Goal: Task Accomplishment & Management: Manage account settings

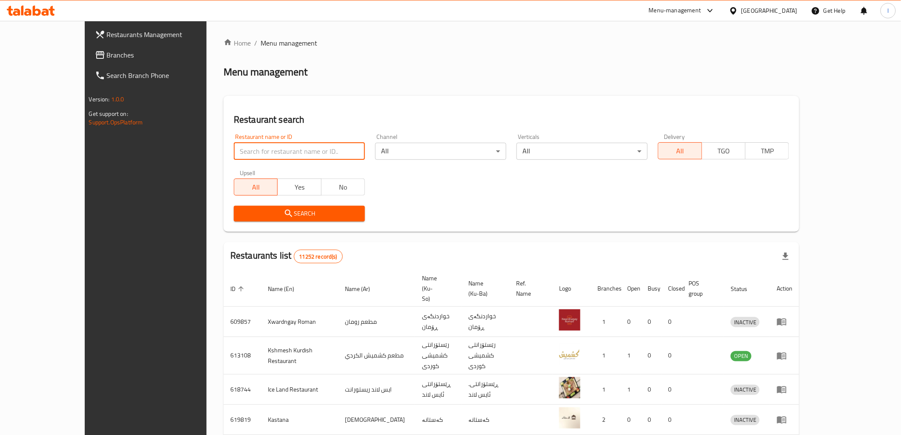
click at [234, 152] on input "search" at bounding box center [299, 151] width 131 height 17
drag, startPoint x: 229, startPoint y: 152, endPoint x: 40, endPoint y: 60, distance: 210.4
click at [107, 60] on span "Branches" at bounding box center [167, 55] width 121 height 10
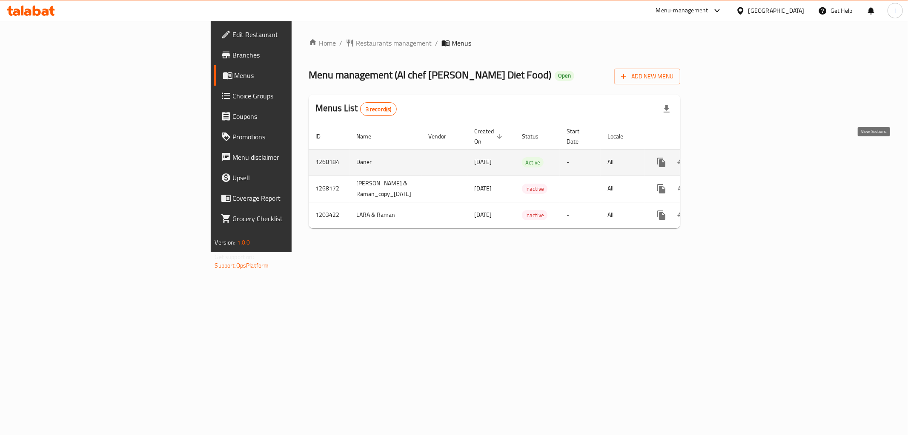
click at [728, 157] on icon "enhanced table" at bounding box center [723, 162] width 10 height 10
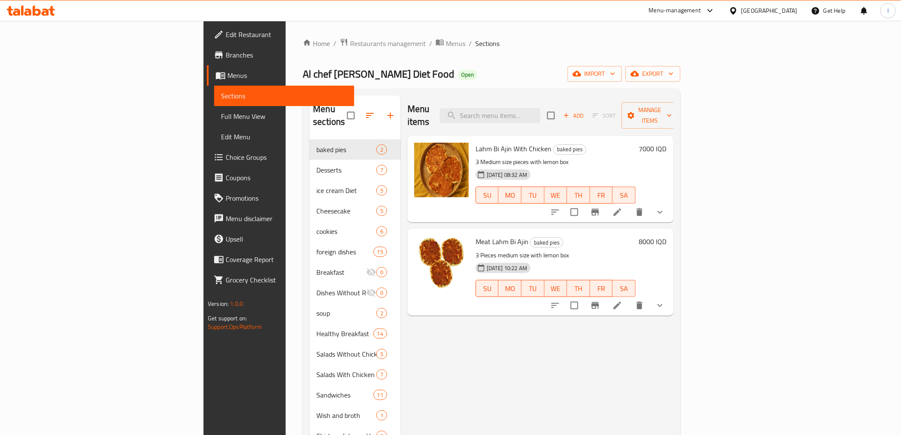
click at [221, 117] on span "Full Menu View" at bounding box center [284, 116] width 126 height 10
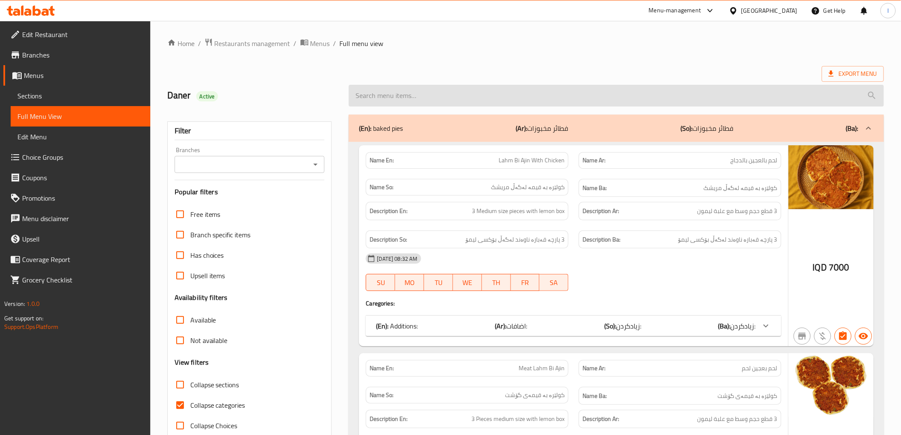
click at [481, 95] on input "search" at bounding box center [616, 96] width 535 height 22
paste input "Sirloin Steak"
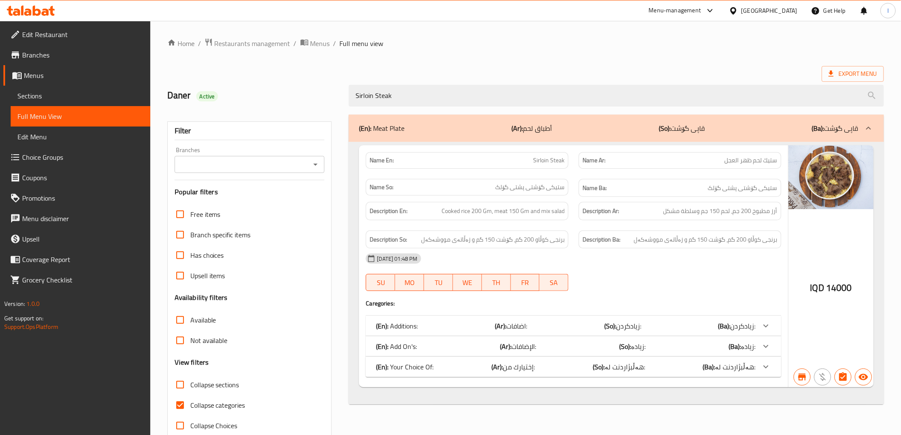
type input "Sirloin Steak"
click at [214, 401] on span "Collapse categories" at bounding box center [217, 405] width 55 height 10
click at [190, 401] on input "Collapse categories" at bounding box center [180, 405] width 20 height 20
checkbox input "false"
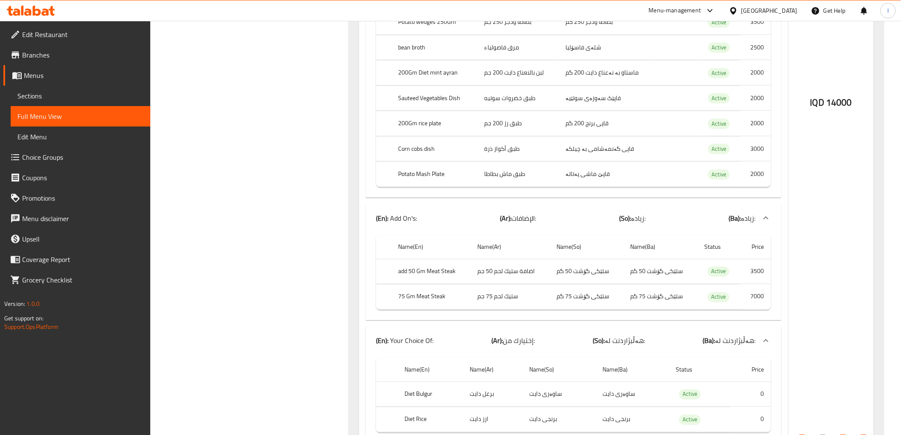
scroll to position [488, 0]
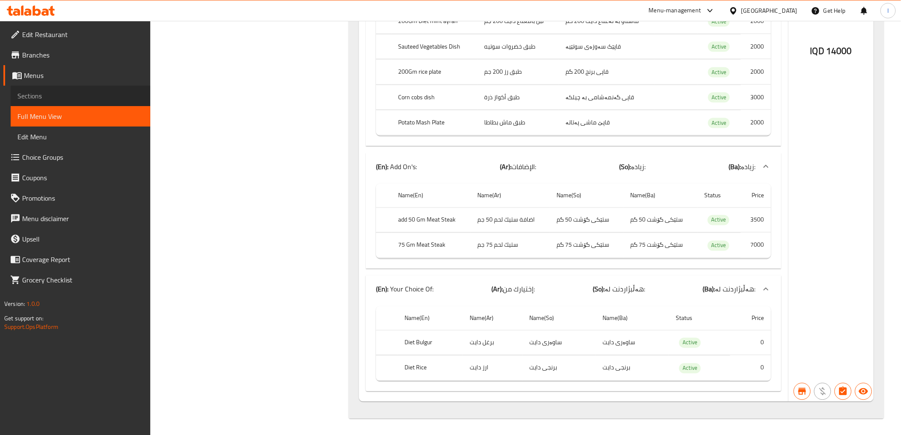
click at [36, 95] on span "Sections" at bounding box center [80, 96] width 126 height 10
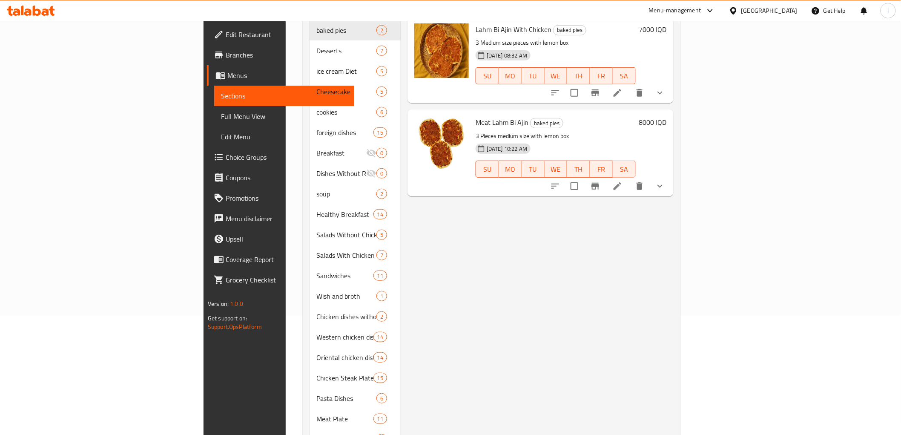
click at [221, 114] on span "Full Menu View" at bounding box center [284, 116] width 126 height 10
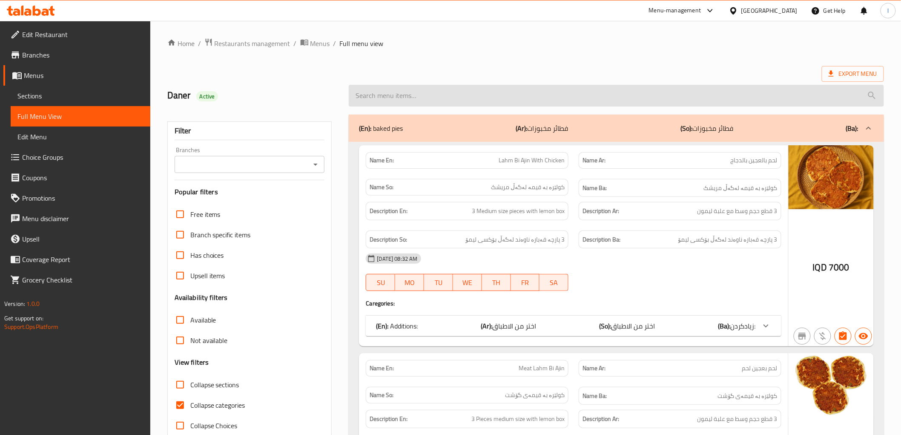
click at [474, 90] on input "search" at bounding box center [616, 96] width 535 height 22
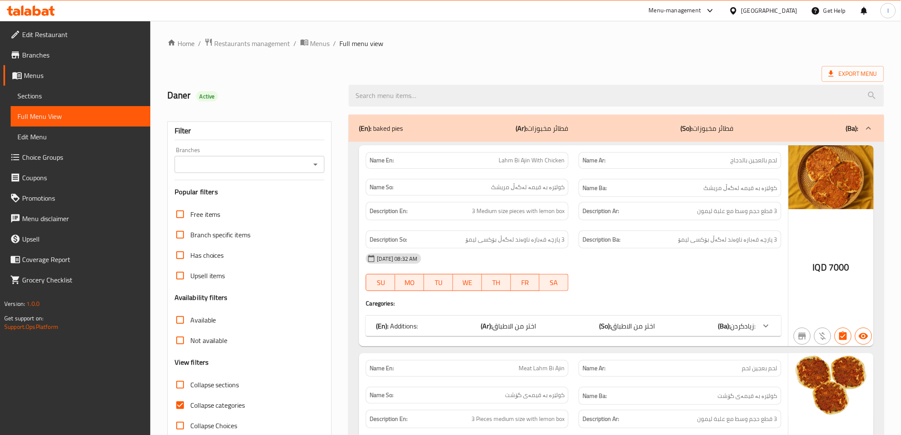
paste input "Sirloin Steak"
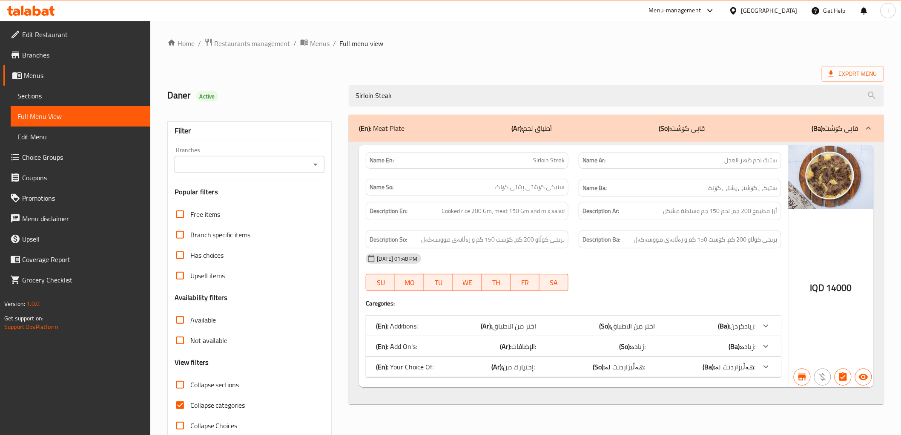
type input "Sirloin Steak"
click at [758, 336] on div at bounding box center [766, 325] width 20 height 20
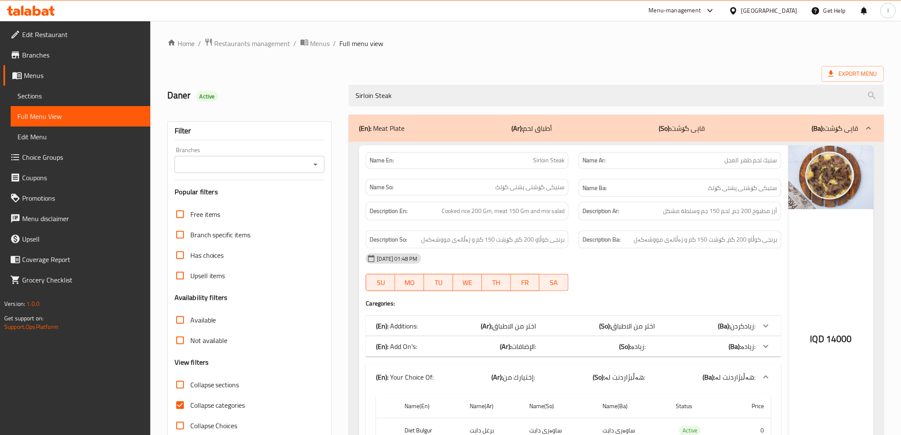
scroll to position [88, 0]
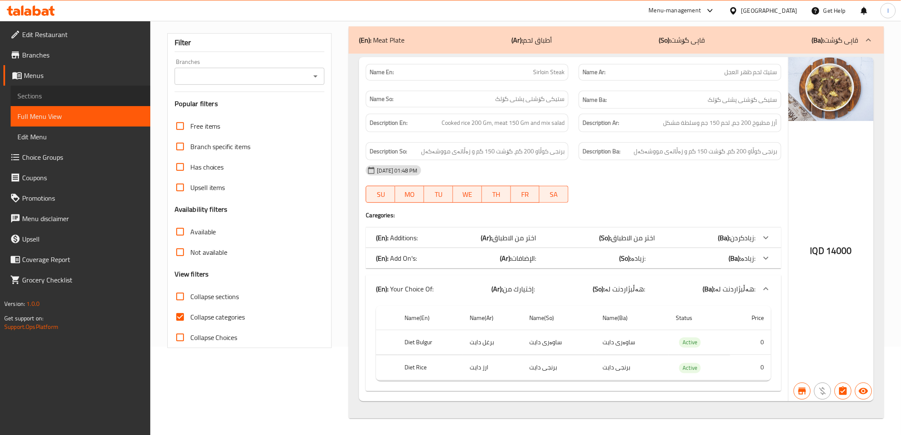
click at [46, 100] on span "Sections" at bounding box center [80, 96] width 126 height 10
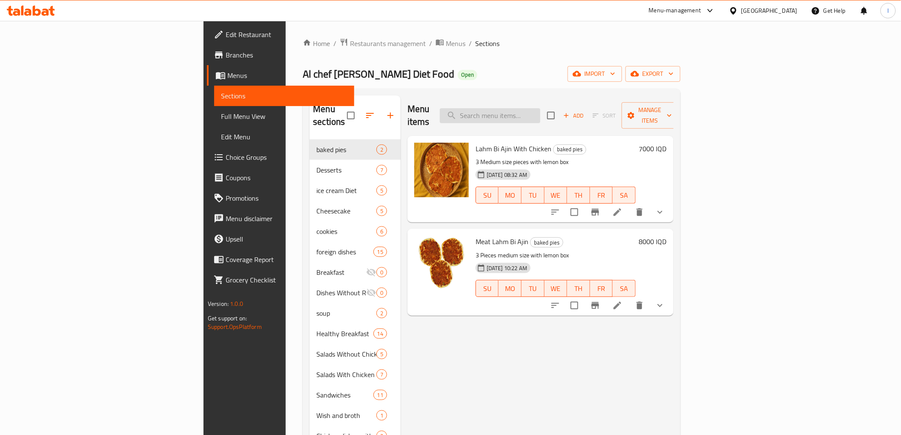
click at [540, 108] on input "search" at bounding box center [490, 115] width 100 height 15
paste input "Sirloin Steak"
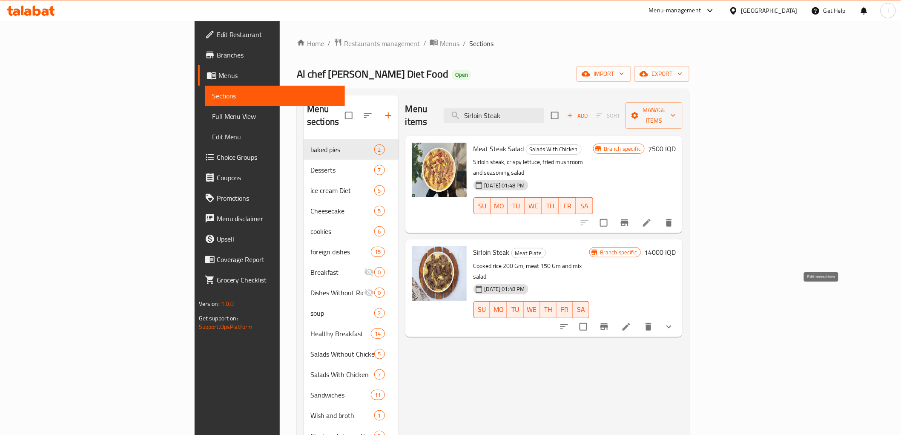
type input "Sirloin Steak"
click at [630, 323] on icon at bounding box center [626, 327] width 8 height 8
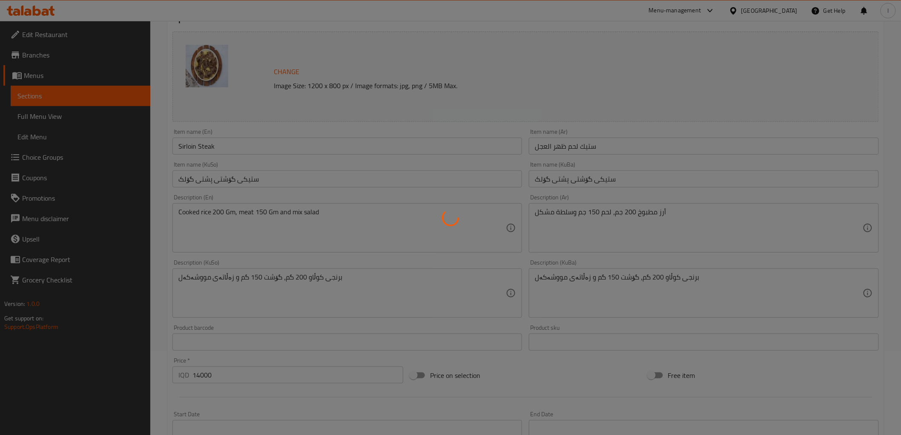
type input "اختر من الاطباق :"
type input "هەڵبژاردنت لە قاپێک:"
type input "0"
type input "10"
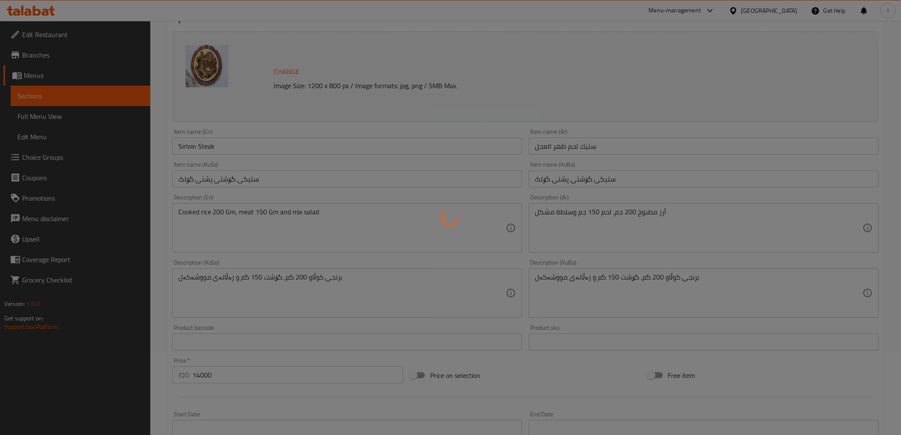
type input "الإضافات:"
type input "زیادە:"
type input "0"
type input "1"
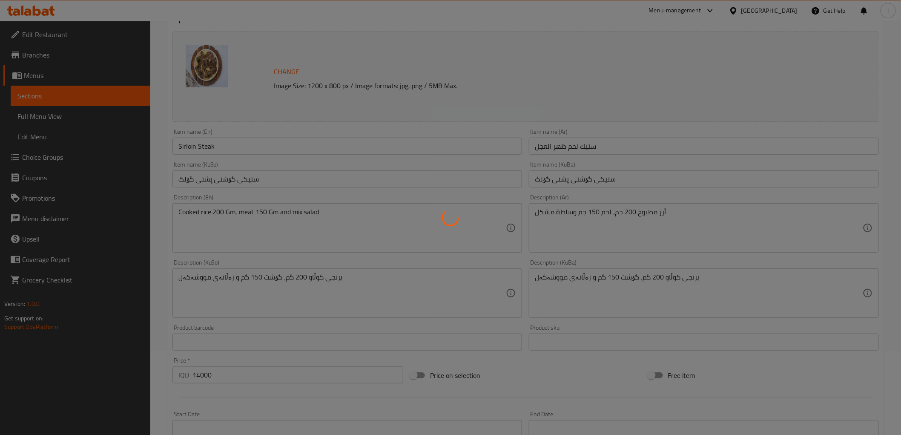
type input "إختيارك من:"
type input "هەڵبژاردنت لە:"
type input "1"
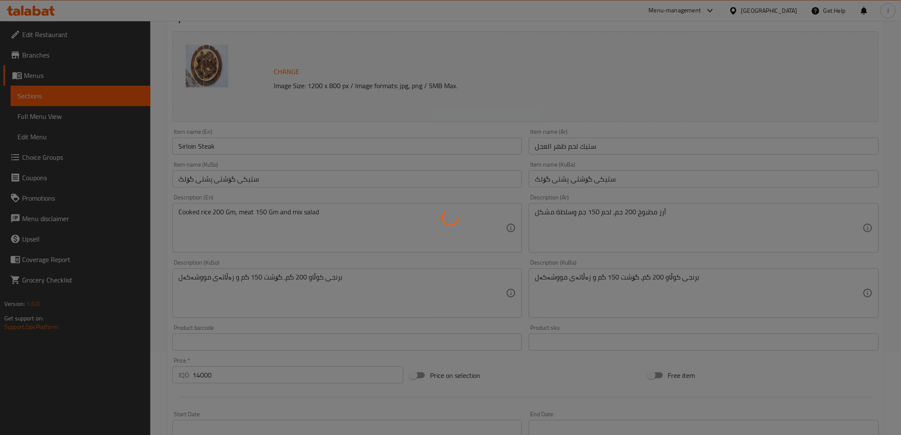
type input "اختر نوع صلصة واحد"
type input "یەک جۆری سۆس هەڵبژێرە"
type input "0"
type input "1"
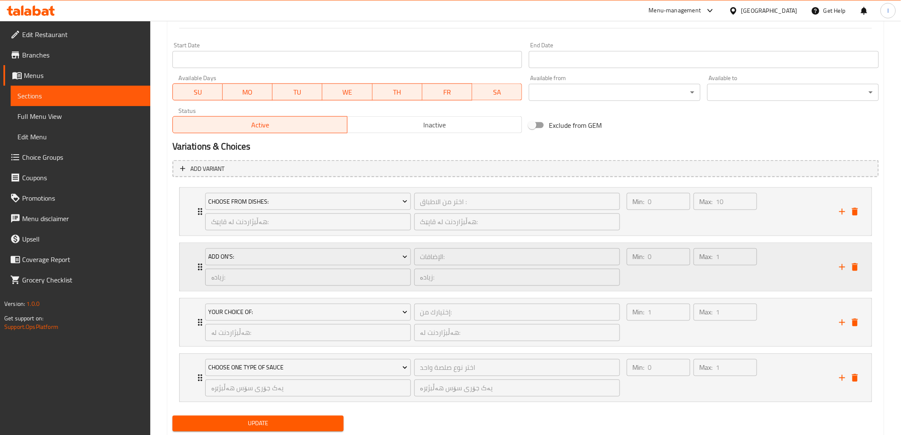
scroll to position [477, 0]
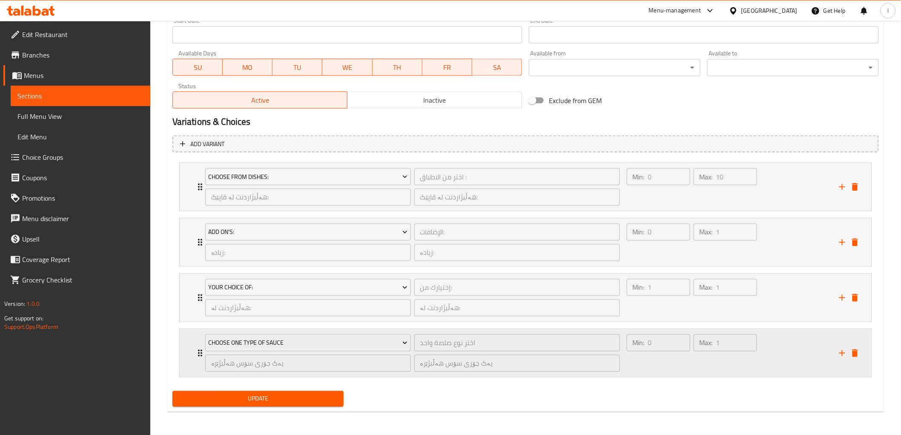
click at [712, 369] on div "Max: 1 ​" at bounding box center [725, 352] width 67 height 41
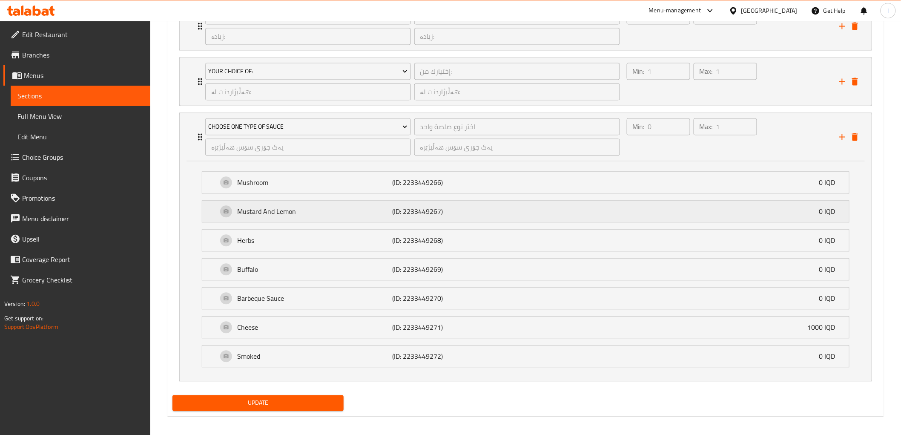
scroll to position [697, 0]
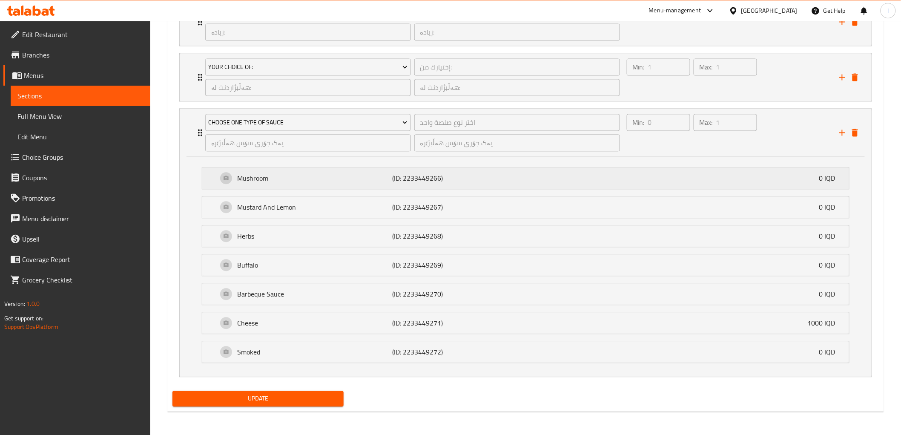
click at [427, 177] on p "(ID: 2233449266)" at bounding box center [443, 178] width 103 height 10
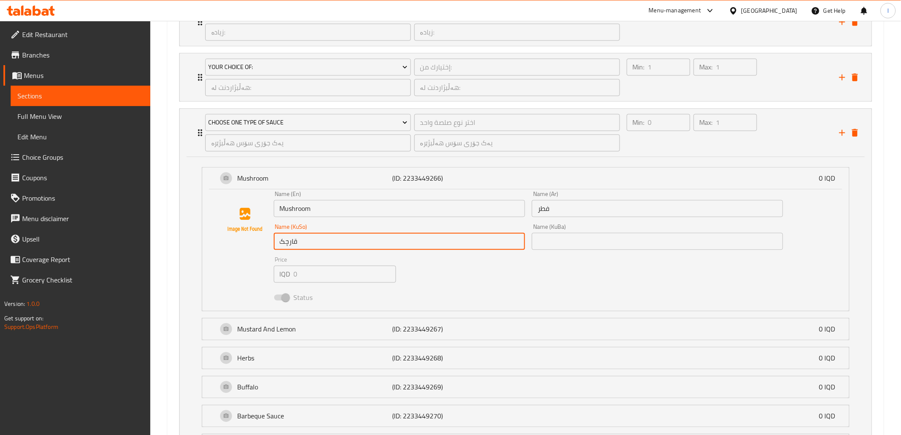
drag, startPoint x: 300, startPoint y: 244, endPoint x: 242, endPoint y: 238, distance: 58.5
click at [244, 241] on div "Name (En) Mushroom Name (En) Name (Ar) فطر Name (Ar) Name (KuSo) قارچک Name (Ku…" at bounding box center [525, 248] width 619 height 115
click at [547, 235] on input "text" at bounding box center [657, 240] width 251 height 17
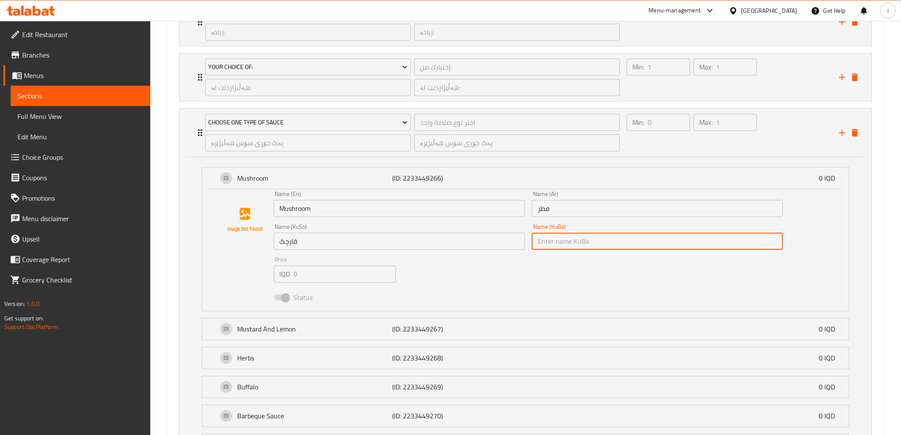
click at [557, 236] on input "text" at bounding box center [657, 240] width 251 height 17
click at [559, 246] on input "text" at bounding box center [657, 240] width 251 height 17
click at [559, 243] on input "text" at bounding box center [657, 240] width 251 height 17
click at [544, 236] on input "text" at bounding box center [657, 240] width 251 height 17
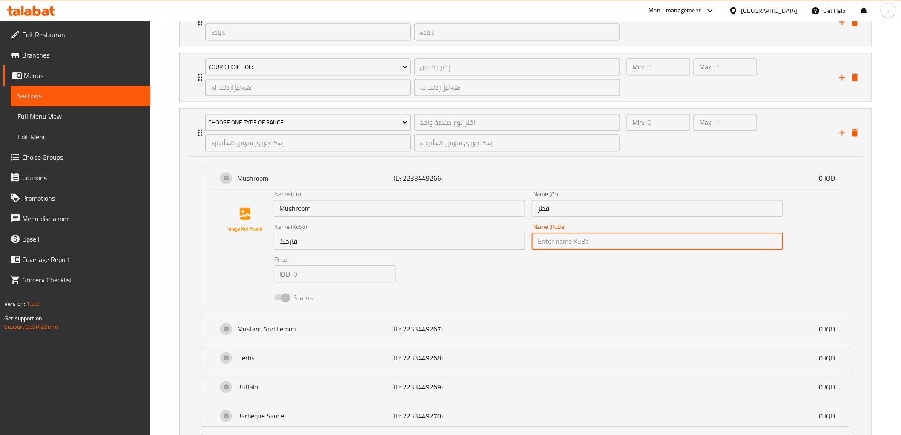
click at [448, 239] on input "قارچک" at bounding box center [399, 240] width 251 height 17
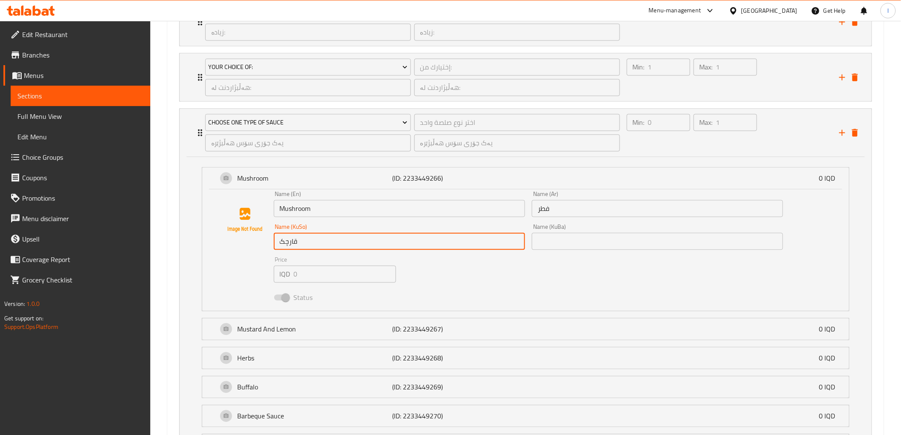
click at [38, 157] on span "Choice Groups" at bounding box center [82, 157] width 121 height 10
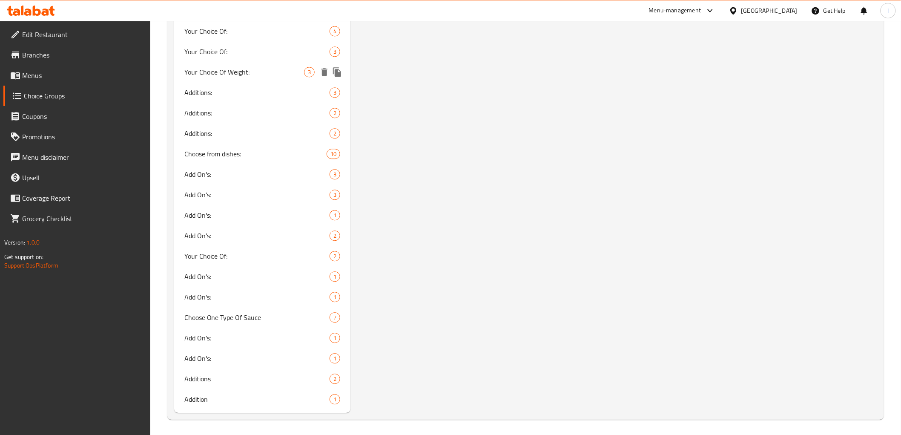
scroll to position [824, 0]
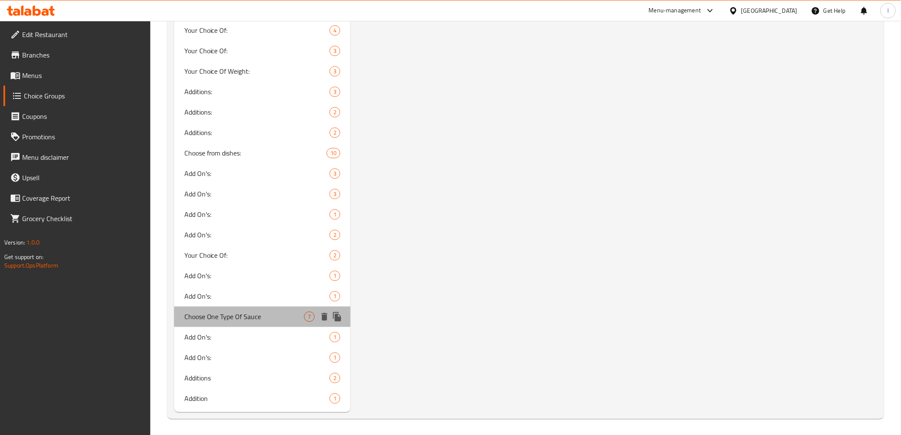
click at [258, 321] on span "Choose One Type Of Sauce" at bounding box center [244, 316] width 120 height 10
type input "Choose One Type Of Sauce"
type input "اختر نوع صلصة واحد"
type input "یەک جۆری سۆس هەڵبژێرە"
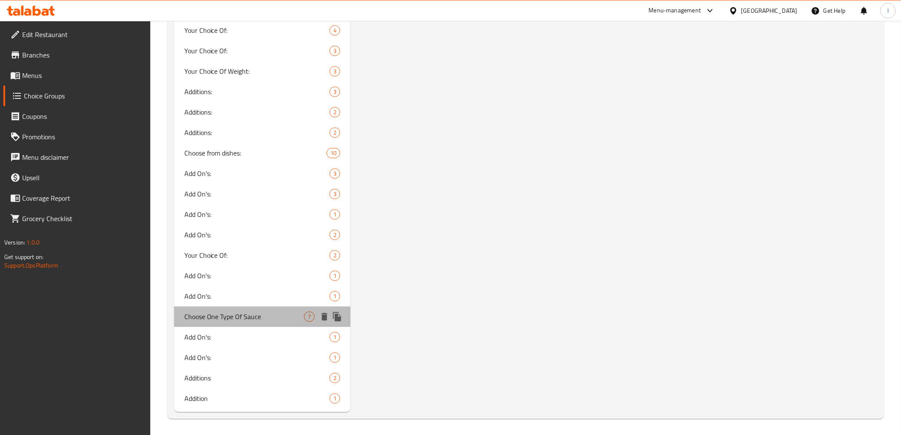
type input "1"
click at [275, 311] on span "Choose One Type Of Sauce" at bounding box center [244, 316] width 120 height 10
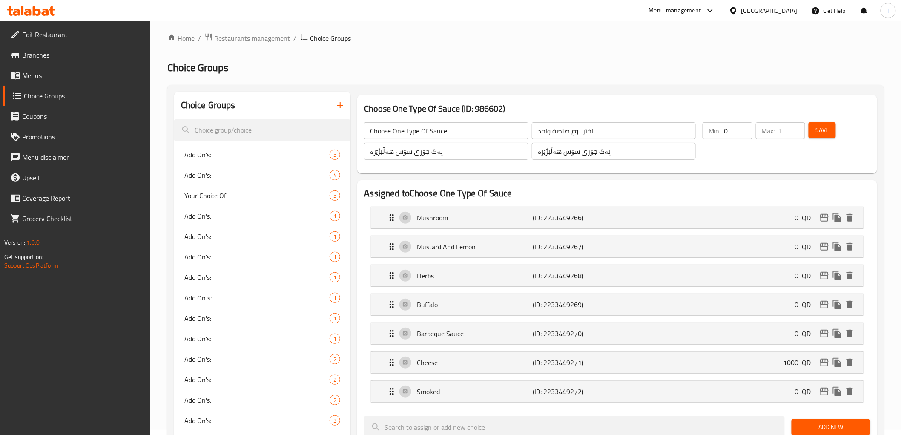
scroll to position [0, 0]
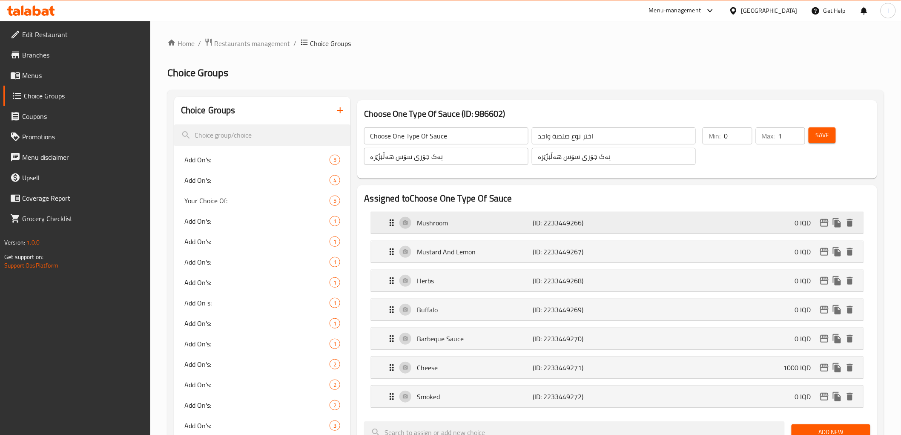
click at [437, 228] on p "Mushroom" at bounding box center [475, 223] width 116 height 10
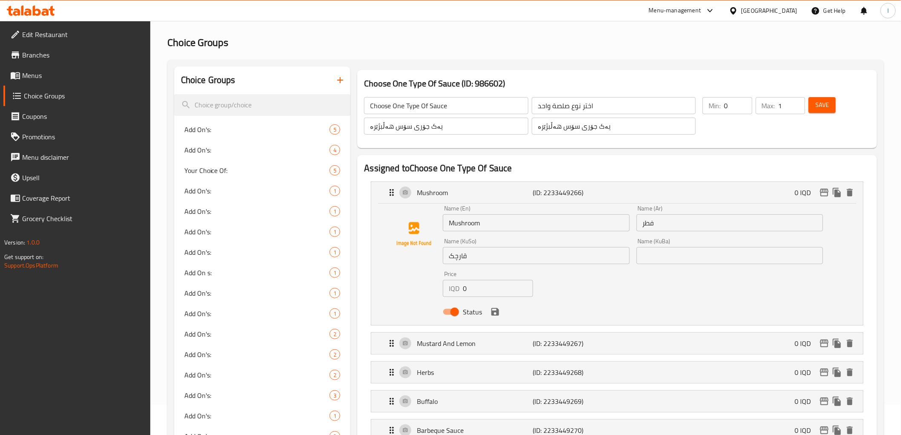
scroll to position [47, 0]
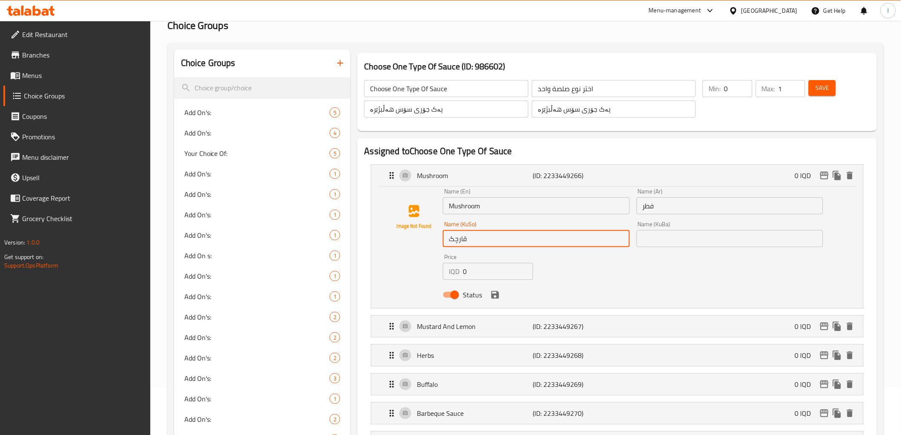
drag, startPoint x: 478, startPoint y: 244, endPoint x: 424, endPoint y: 238, distance: 53.9
click at [424, 238] on div "Name (En) Mushroom Name (En) Name (Ar) فطر Name (Ar) Name (KuSo) قارچک Name (Ku…" at bounding box center [617, 245] width 464 height 115
click at [679, 241] on input "text" at bounding box center [729, 238] width 186 height 17
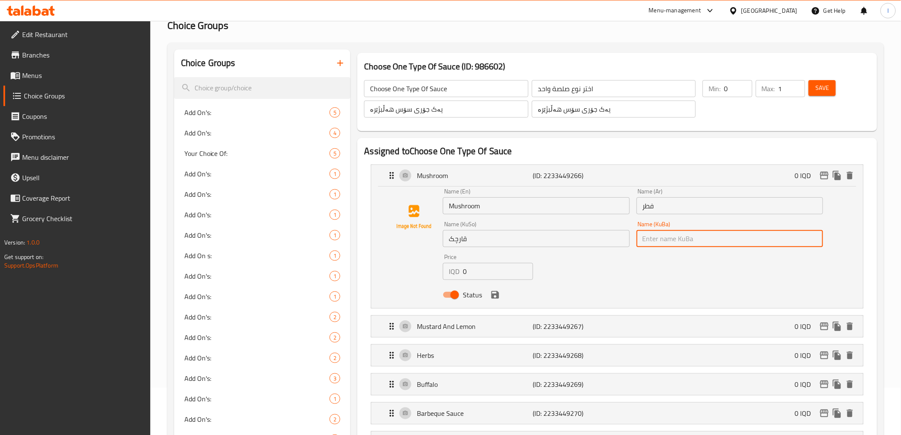
paste input "قارچک"
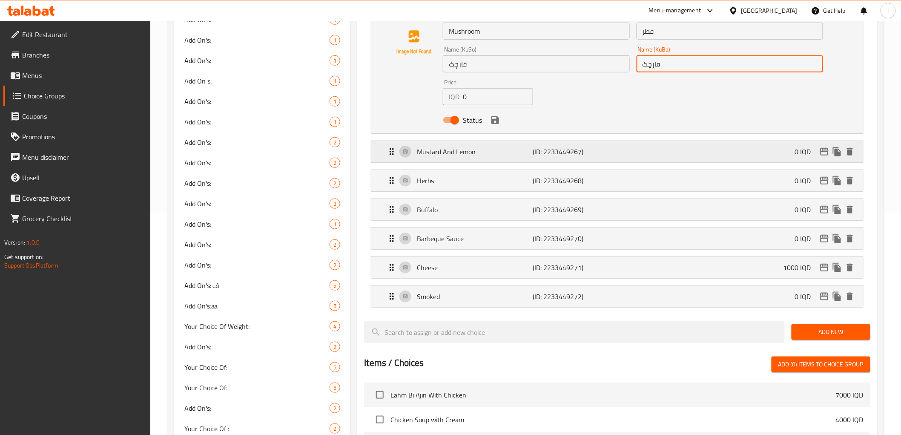
scroll to position [236, 0]
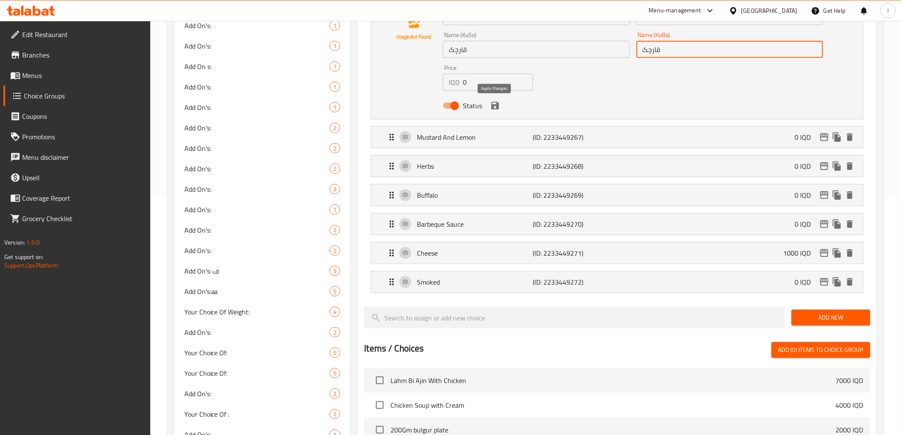
click at [494, 104] on icon "save" at bounding box center [495, 106] width 8 height 8
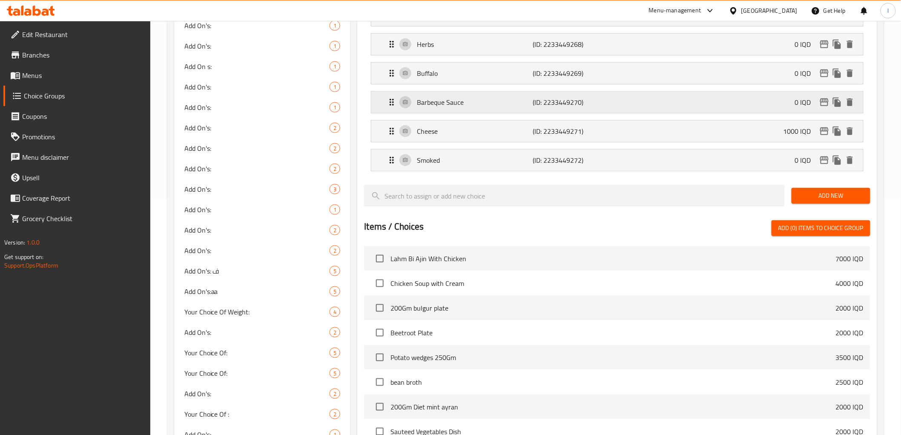
type input "قارچک"
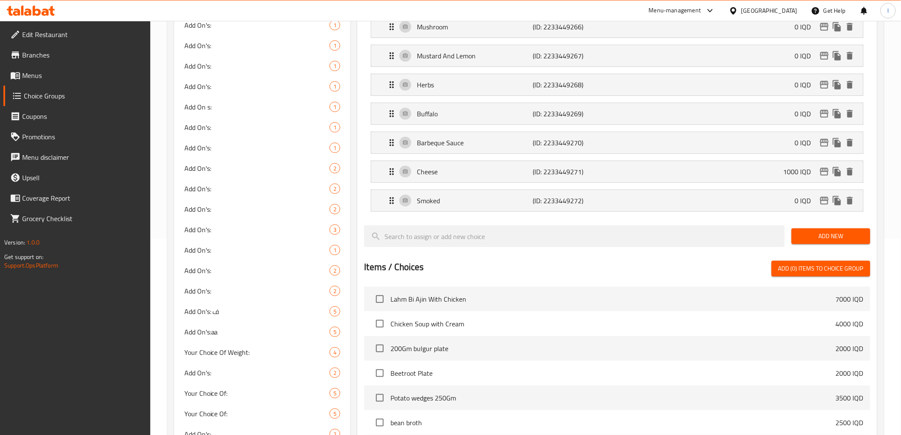
scroll to position [142, 0]
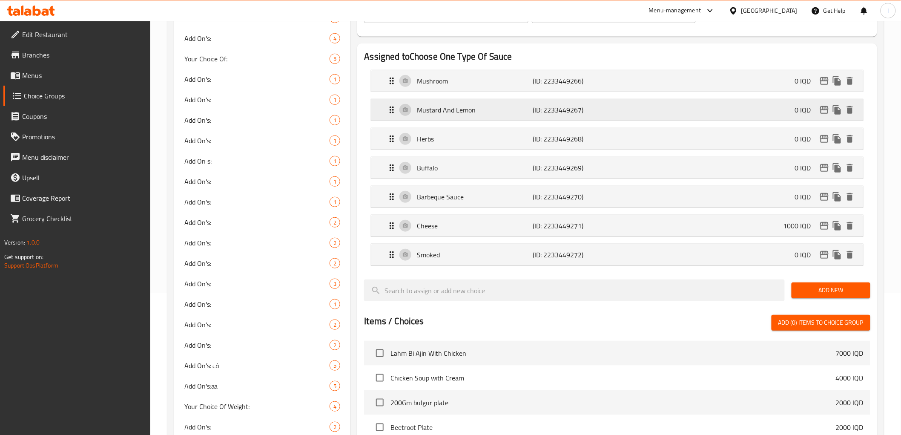
click at [456, 109] on p "Mustard And Lemon" at bounding box center [475, 110] width 116 height 10
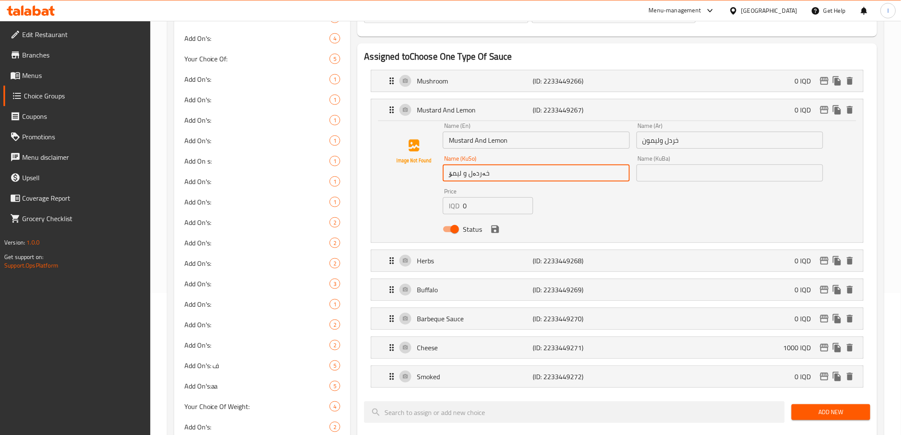
drag, startPoint x: 500, startPoint y: 180, endPoint x: 414, endPoint y: 180, distance: 86.0
click at [414, 180] on div "Name (En) Mustard And Lemon Name (En) Name (Ar) خردل وليمون Name (Ar) Name (KuS…" at bounding box center [617, 180] width 464 height 115
drag, startPoint x: 701, startPoint y: 161, endPoint x: 695, endPoint y: 163, distance: 6.9
click at [700, 161] on div "Name (KuBa) Name (KuBa)" at bounding box center [729, 168] width 186 height 26
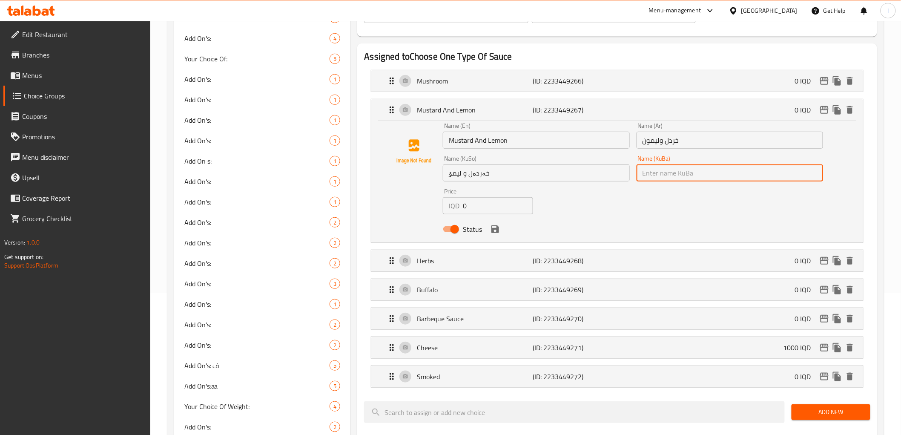
click at [678, 175] on input "text" at bounding box center [729, 172] width 186 height 17
paste input "خەردەل و لیمۆ"
click at [496, 229] on icon "save" at bounding box center [495, 229] width 8 height 8
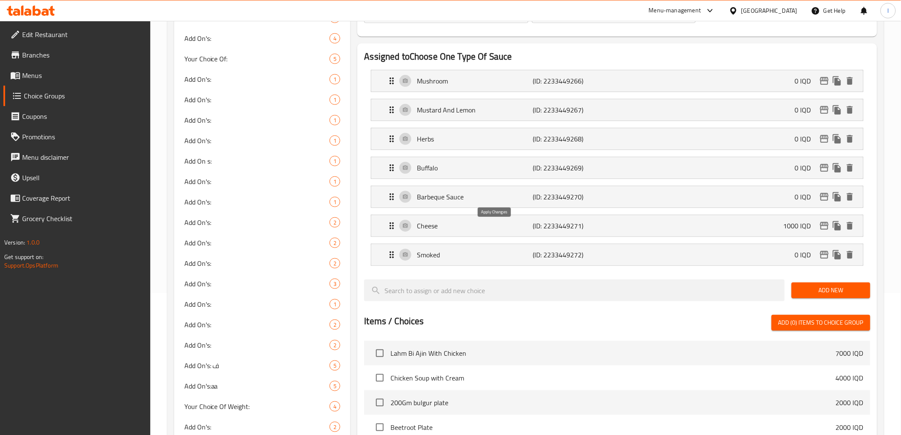
type input "خەردەل و لیمۆ"
click at [512, 139] on p "Herbs" at bounding box center [475, 139] width 116 height 10
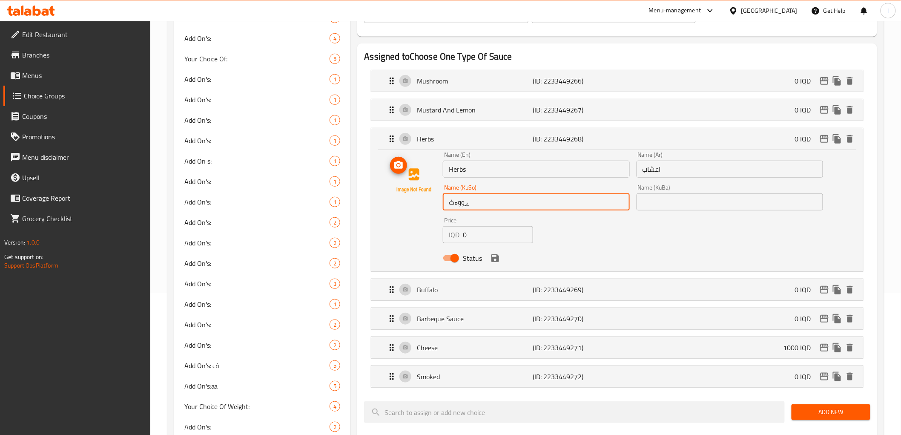
drag, startPoint x: 482, startPoint y: 206, endPoint x: 424, endPoint y: 207, distance: 58.3
click at [424, 207] on div "Name (En) Herbs Name (En) Name (Ar) اعشاب Name (Ar) Name (KuSo) ڕووەک Name (KuS…" at bounding box center [617, 209] width 464 height 115
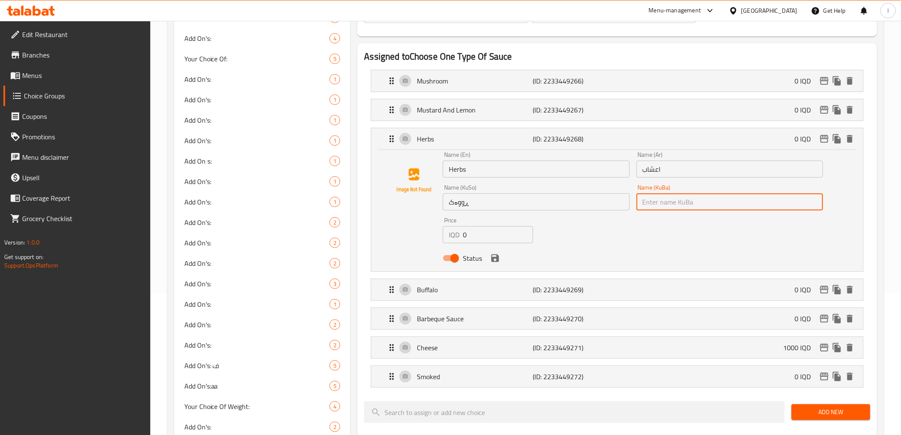
click at [676, 203] on input "text" at bounding box center [729, 201] width 186 height 17
paste input "ڕووەک"
click at [496, 262] on icon "save" at bounding box center [495, 258] width 10 height 10
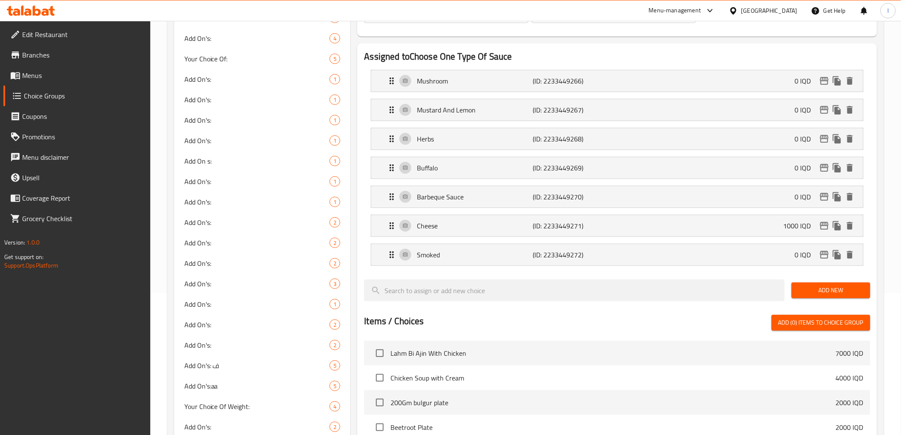
type input "ڕووەک"
click at [495, 163] on p "Buffalo" at bounding box center [475, 168] width 116 height 10
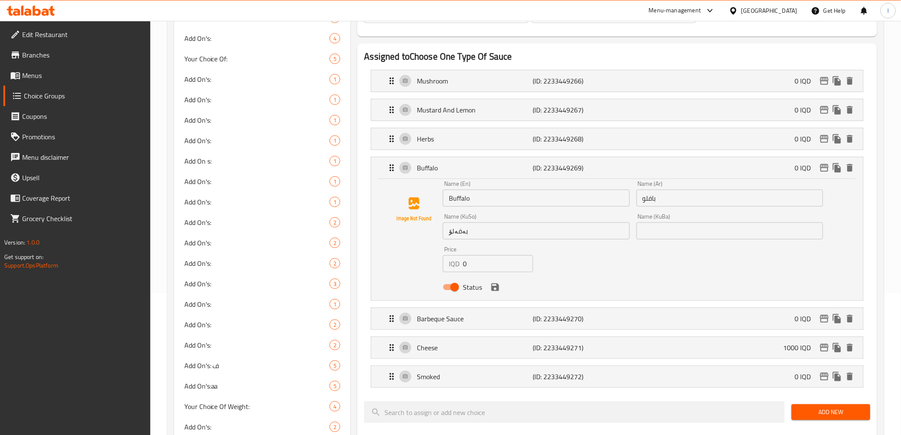
click at [460, 198] on input "Buffalo" at bounding box center [536, 197] width 186 height 17
paste input "ڵۆو"
type input "بەفەڵۆو"
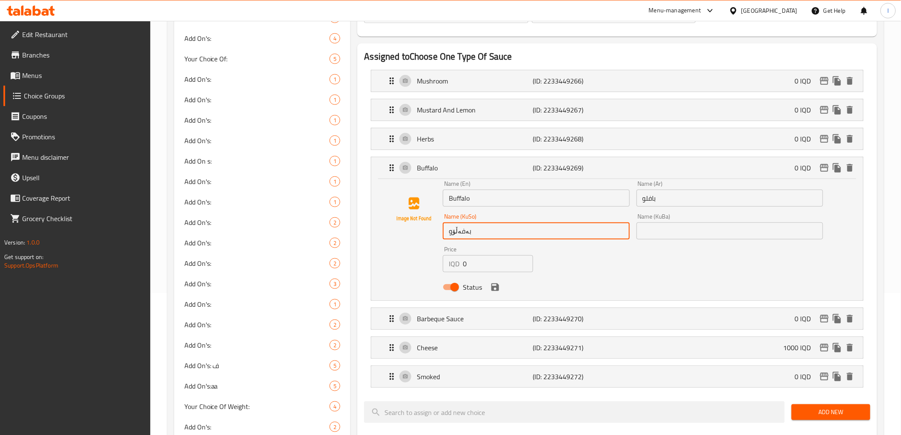
click at [677, 230] on input "text" at bounding box center [729, 230] width 186 height 17
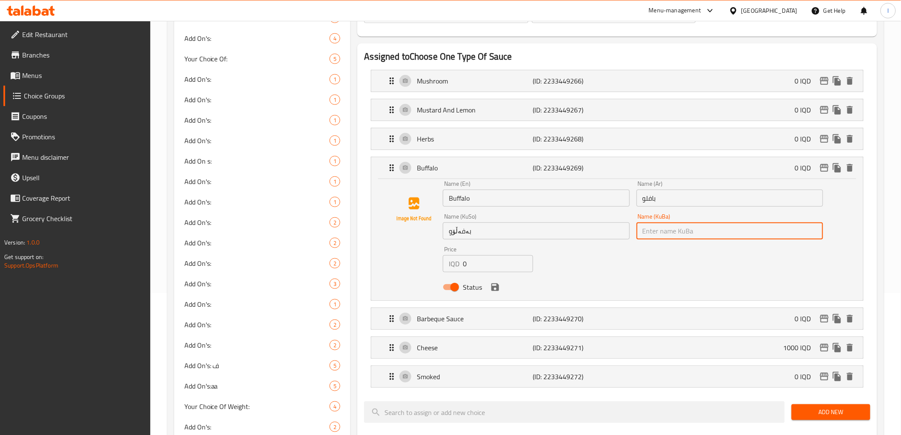
paste input "بەفەڵۆو"
type input "بەفەڵۆو"
click at [494, 287] on icon "save" at bounding box center [495, 287] width 8 height 8
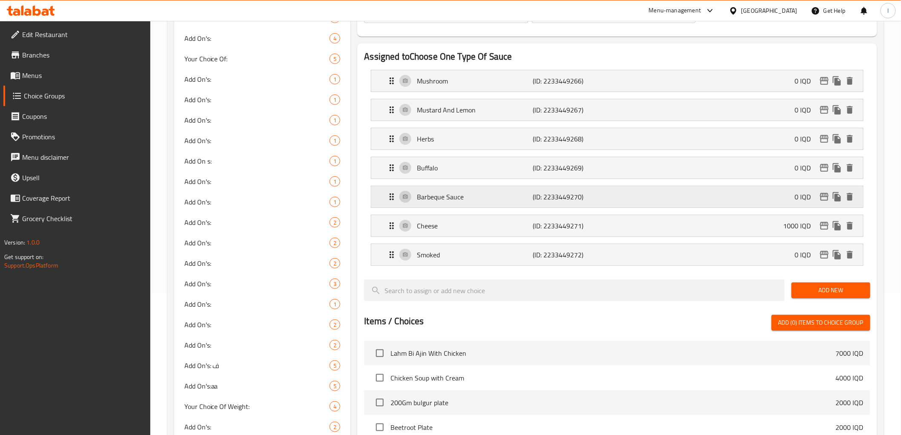
click at [483, 198] on p "Barbeque Sauce" at bounding box center [475, 197] width 116 height 10
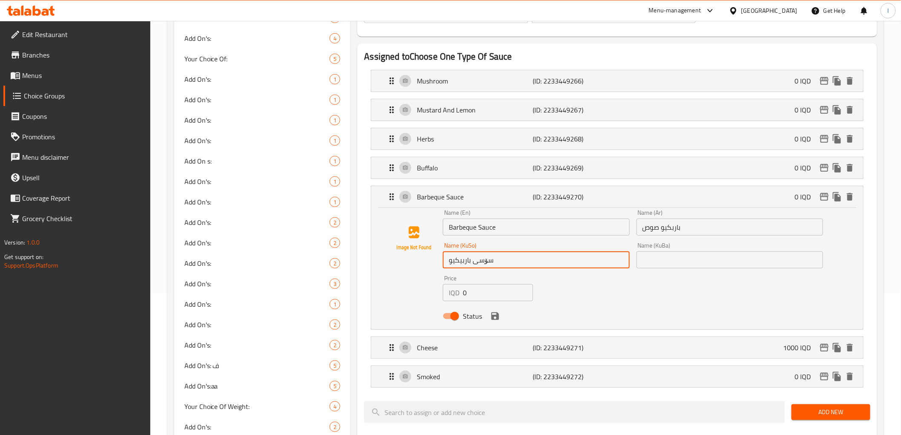
drag, startPoint x: 539, startPoint y: 261, endPoint x: 360, endPoint y: 253, distance: 179.4
click at [360, 253] on div "Assigned to Choose One Type Of Sauce Mushroom (ID: 2233449266) 0 IQD Name (En) …" at bounding box center [616, 384] width 519 height 683
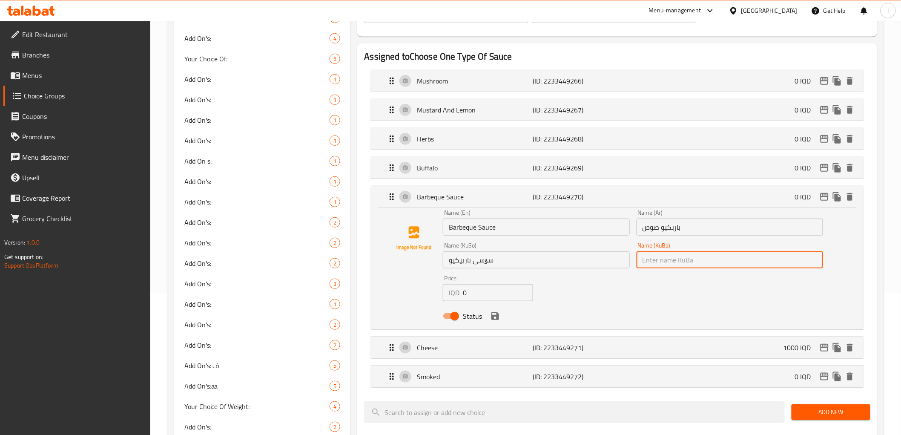
click at [636, 265] on input "text" at bounding box center [729, 259] width 186 height 17
paste input "سۆسی باربیکیو"
type input "سۆسی باربیکیو"
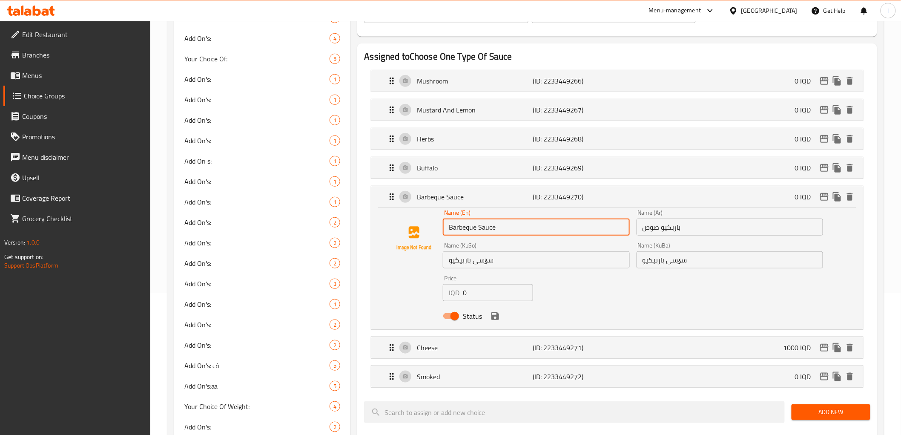
click at [452, 229] on input "Barbeque Sauce" at bounding box center [536, 226] width 186 height 17
click at [497, 320] on icon "save" at bounding box center [495, 316] width 10 height 10
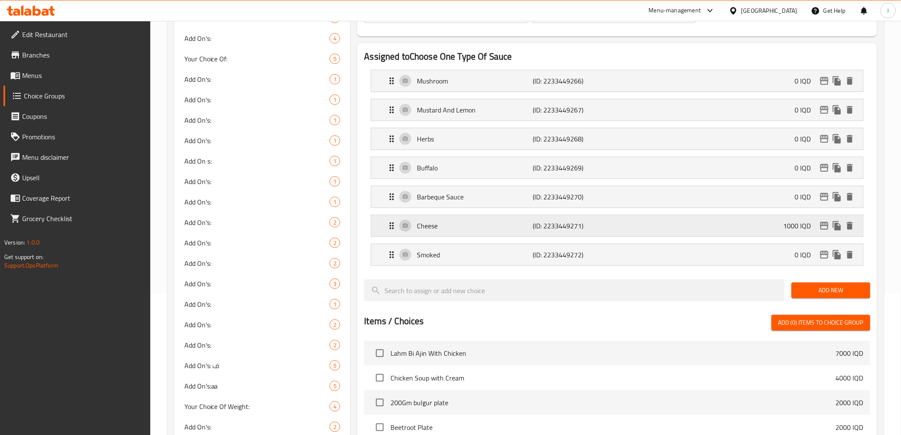
click at [477, 235] on div "Cheese (ID: 2233449271) 1000 IQD" at bounding box center [620, 225] width 466 height 21
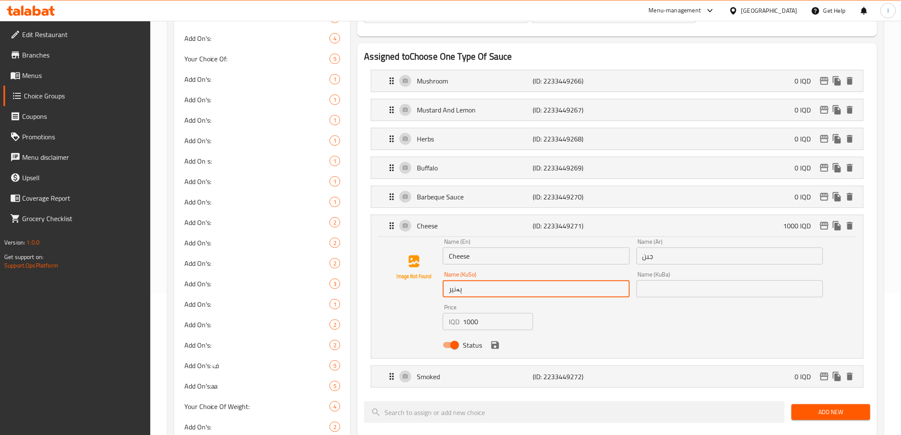
drag, startPoint x: 492, startPoint y: 296, endPoint x: 423, endPoint y: 295, distance: 69.0
click at [425, 295] on div "Name (En) Cheese Name (En) Name (Ar) جبن Name (Ar) Name (KuSo) پەنیر Name (KuSo…" at bounding box center [617, 295] width 464 height 115
click at [703, 280] on input "text" at bounding box center [729, 288] width 186 height 17
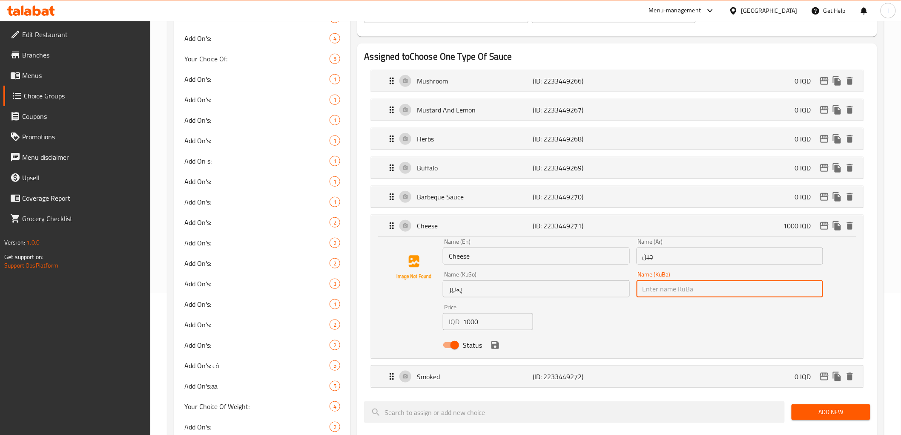
paste input "پەنیر"
click at [497, 353] on div "Status" at bounding box center [632, 344] width 387 height 23
click at [495, 347] on icon "save" at bounding box center [495, 345] width 10 height 10
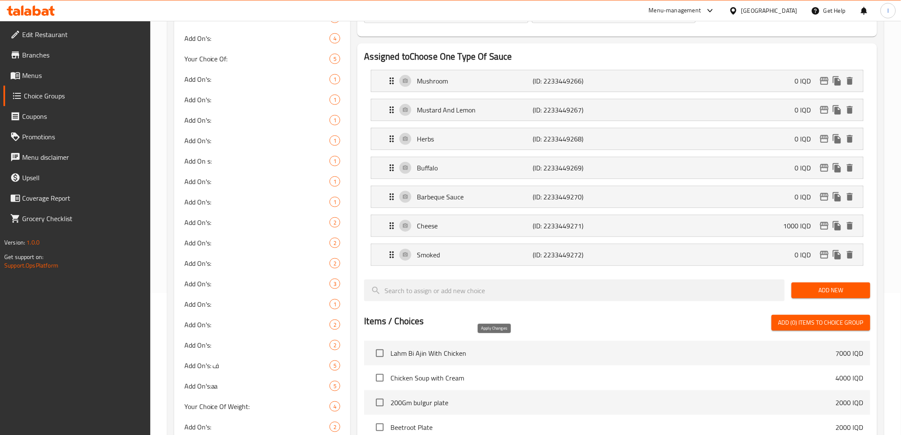
type input "پەنیر"
click at [506, 263] on div "Smoked (ID: 2233449272) 0 IQD" at bounding box center [620, 254] width 466 height 21
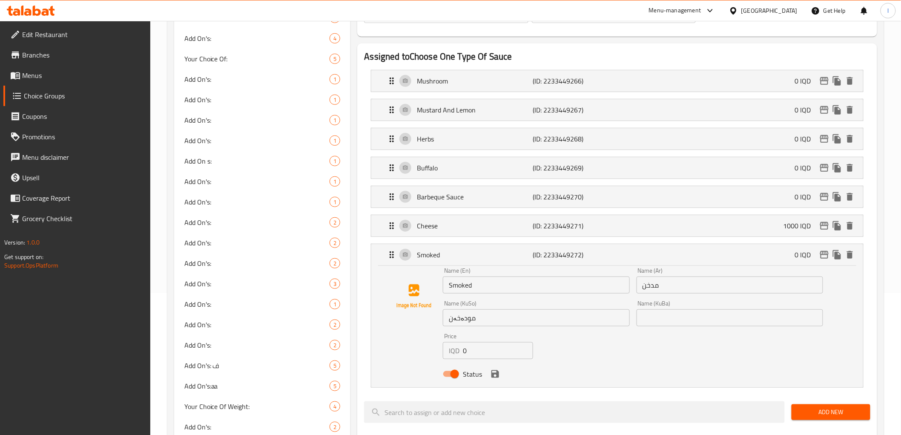
scroll to position [142, 0]
drag, startPoint x: 498, startPoint y: 327, endPoint x: 453, endPoint y: 327, distance: 45.6
click at [453, 327] on nav "Mushroom (ID: 2233449266) 0 IQD Name (En) Mushroom Name (En) Name (Ar) فطر Name…" at bounding box center [617, 228] width 506 height 331
click at [474, 316] on input "مودەخەن" at bounding box center [536, 317] width 186 height 17
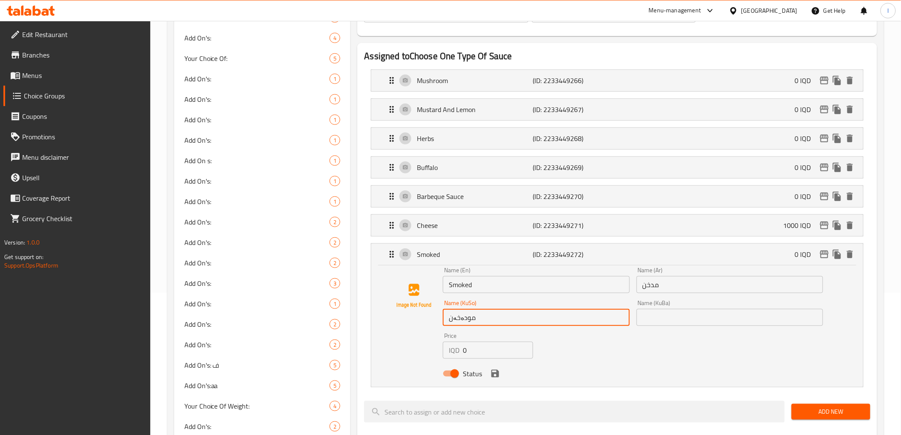
click at [474, 316] on input "مودەخەن" at bounding box center [536, 317] width 186 height 17
click at [676, 318] on input "text" at bounding box center [729, 317] width 186 height 17
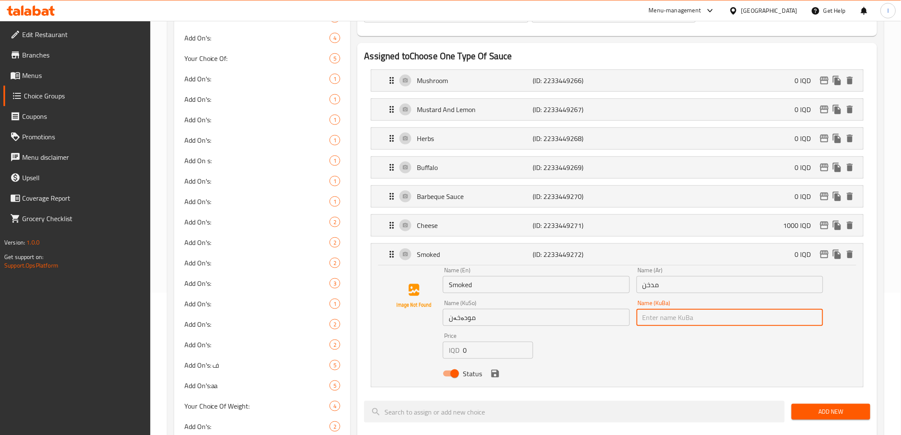
paste input "مودەخەن"
click at [496, 374] on icon "save" at bounding box center [495, 374] width 8 height 8
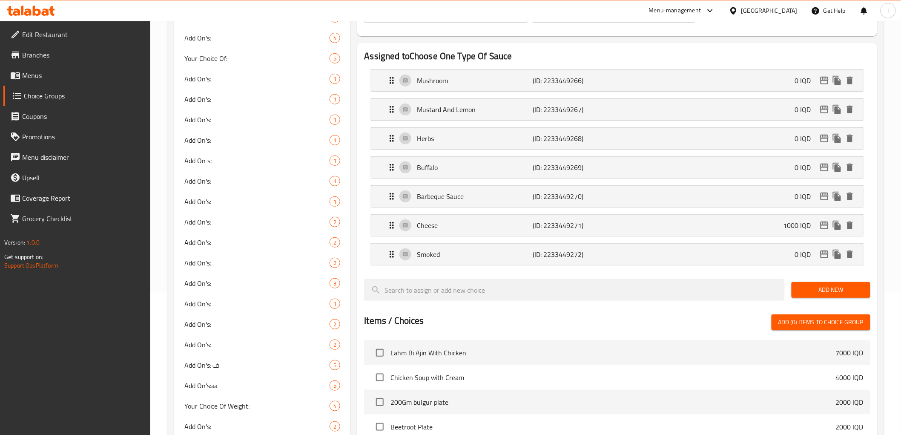
type input "مودەخەن"
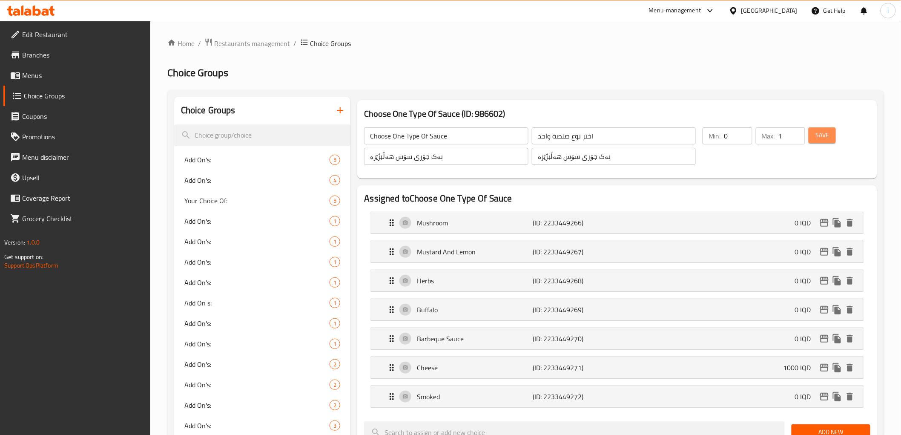
click at [818, 135] on span "Save" at bounding box center [822, 135] width 14 height 11
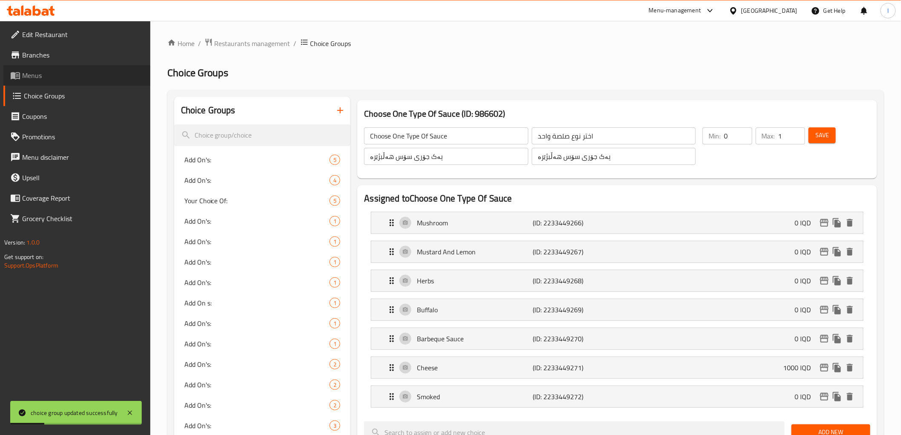
click at [38, 78] on span "Menus" at bounding box center [82, 75] width 121 height 10
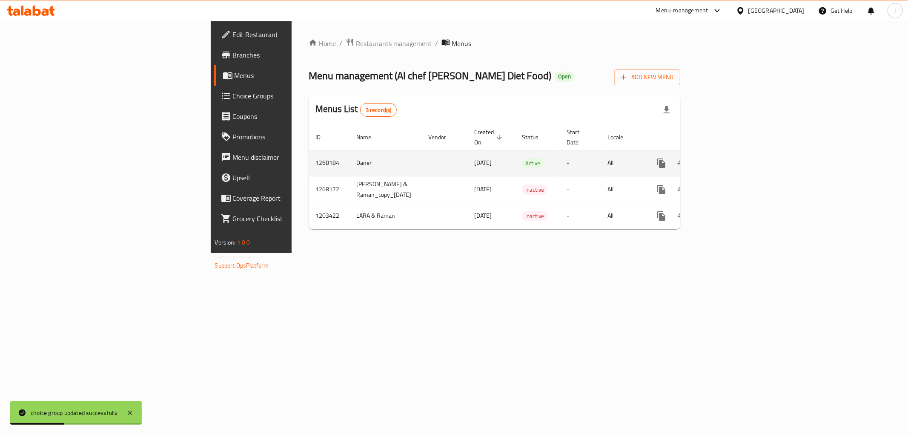
click at [728, 158] on icon "enhanced table" at bounding box center [723, 163] width 10 height 10
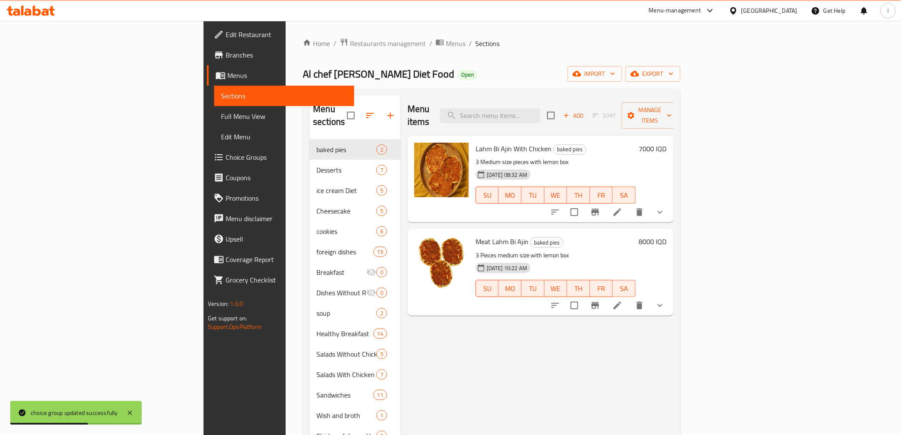
click at [221, 115] on span "Full Menu View" at bounding box center [284, 116] width 126 height 10
click at [221, 118] on span "Full Menu View" at bounding box center [284, 116] width 126 height 10
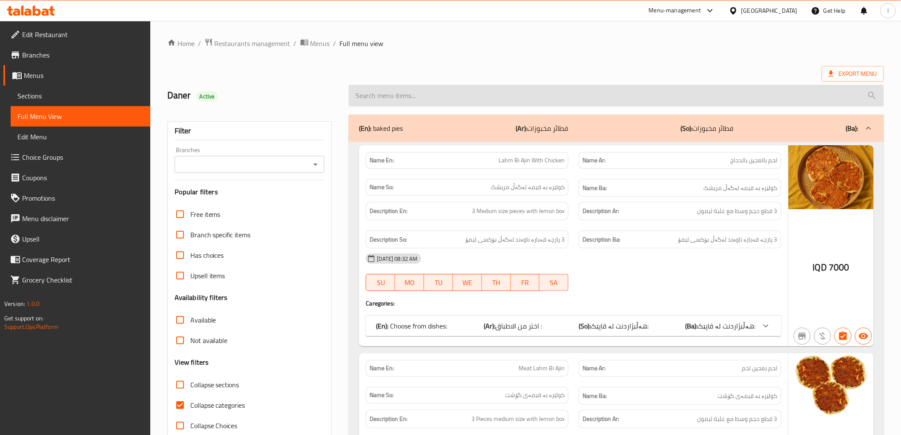
click at [444, 100] on input "search" at bounding box center [616, 96] width 535 height 22
paste input "Sirloin Steak"
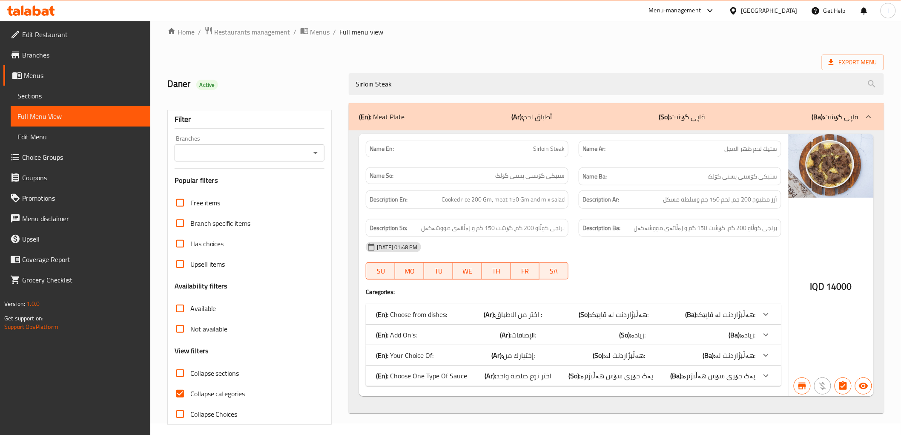
scroll to position [18, 0]
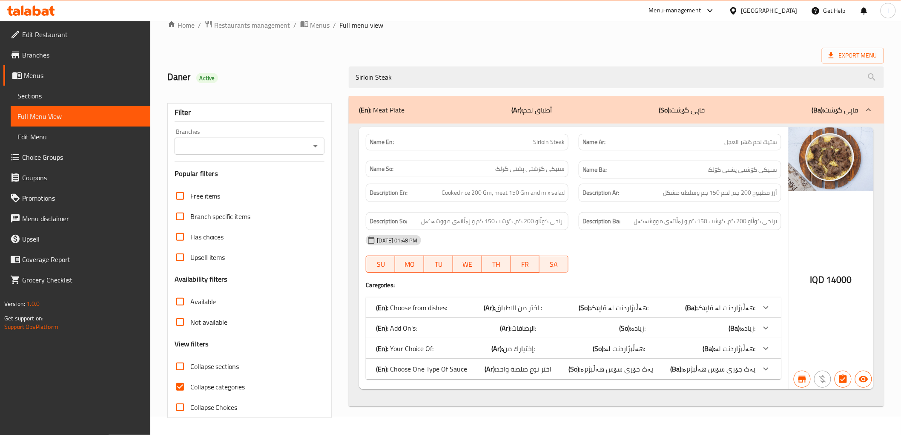
type input "Sirloin Steak"
click at [184, 388] on input "Collapse categories" at bounding box center [180, 386] width 20 height 20
checkbox input "false"
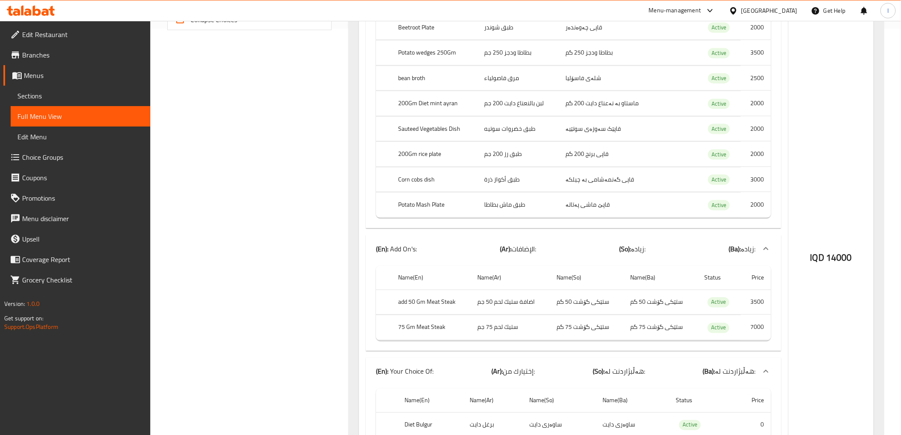
scroll to position [0, 0]
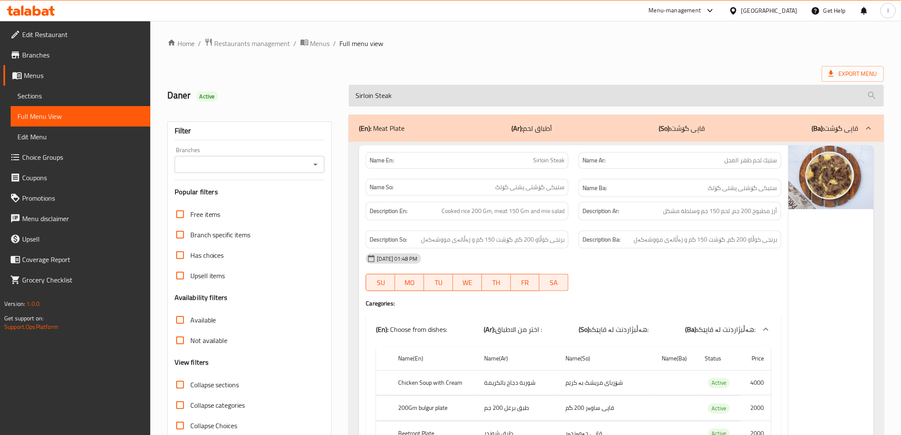
drag, startPoint x: 612, startPoint y: 77, endPoint x: 582, endPoint y: 94, distance: 34.5
click at [605, 83] on div "Daner Active Sirloin Steak" at bounding box center [525, 96] width 727 height 38
click at [580, 95] on input "Sirloin Steak" at bounding box center [616, 96] width 535 height 22
click at [579, 95] on input "Sirloin Steak" at bounding box center [616, 96] width 535 height 22
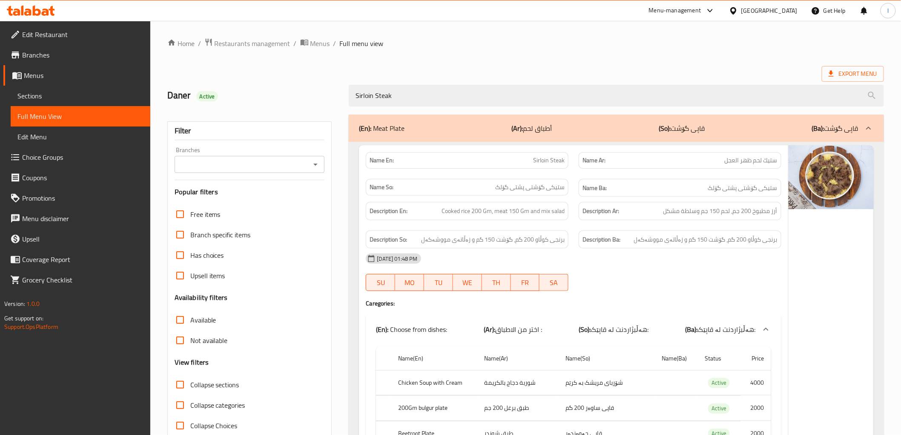
drag, startPoint x: 529, startPoint y: 100, endPoint x: 70, endPoint y: 82, distance: 459.3
paste input "Meat Shawarma"
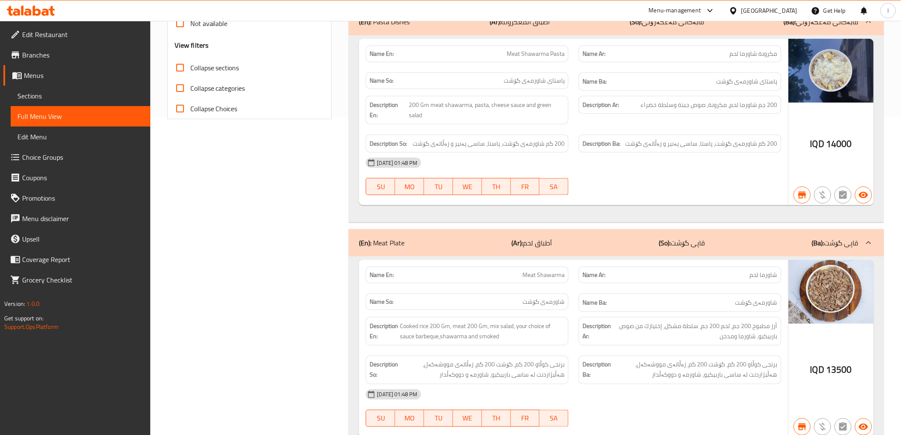
scroll to position [343, 0]
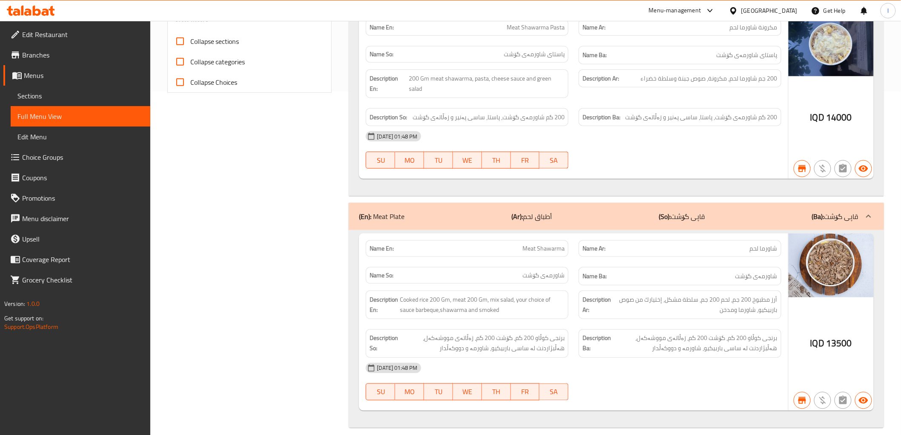
type input "Meat Shawarma"
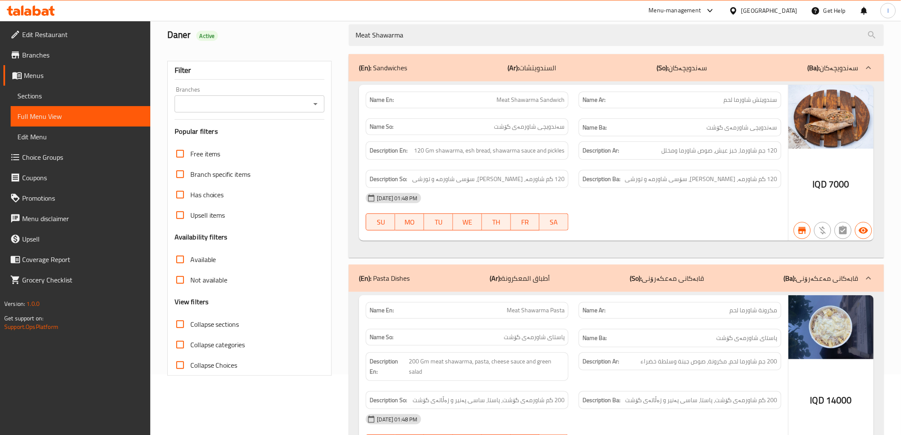
scroll to position [60, 0]
drag, startPoint x: 512, startPoint y: 64, endPoint x: 511, endPoint y: 70, distance: 6.4
click at [511, 64] on b "(Ar):" at bounding box center [513, 68] width 11 height 13
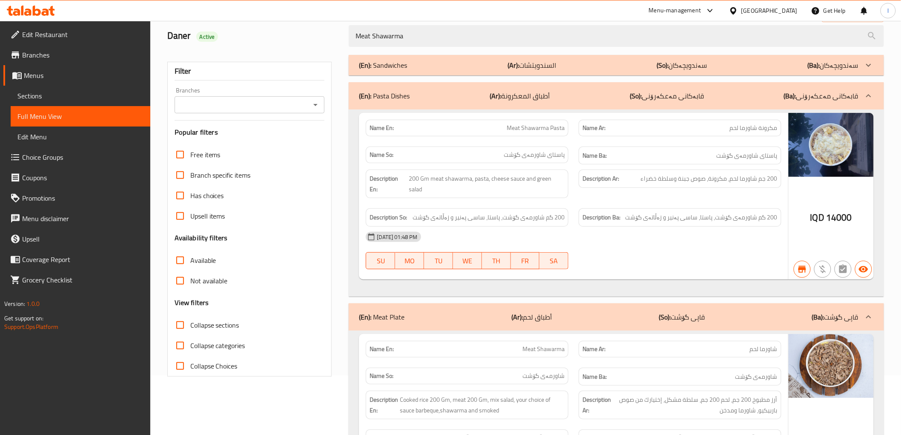
click at [516, 102] on div "(En): Pasta Dishes (Ar): أطباق المعكرونة (So): قابەکانی مەعکەرۆنی (Ba): قابەکان…" at bounding box center [616, 95] width 535 height 27
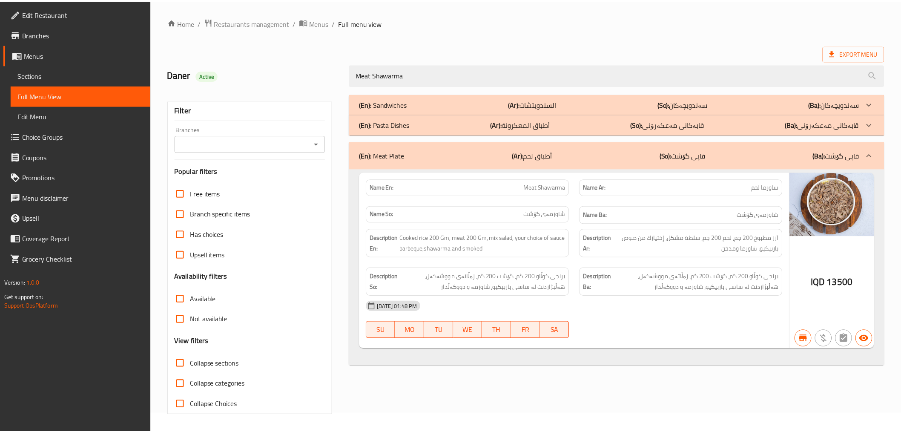
scroll to position [18, 0]
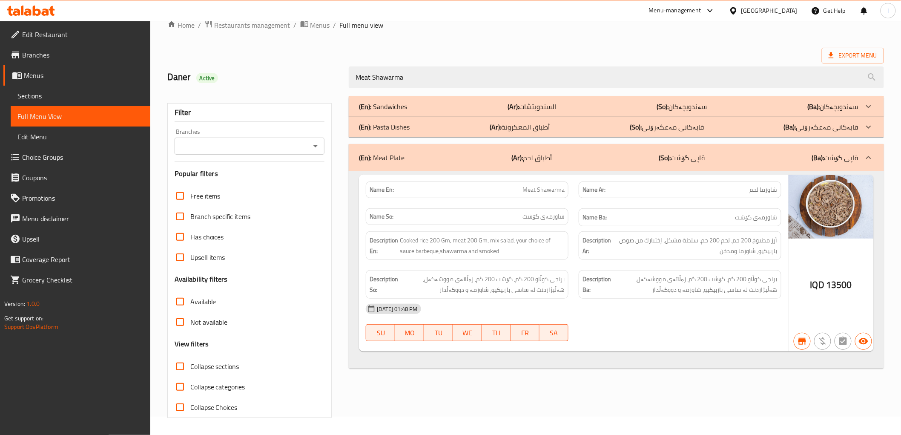
click at [50, 153] on span "Choice Groups" at bounding box center [82, 157] width 121 height 10
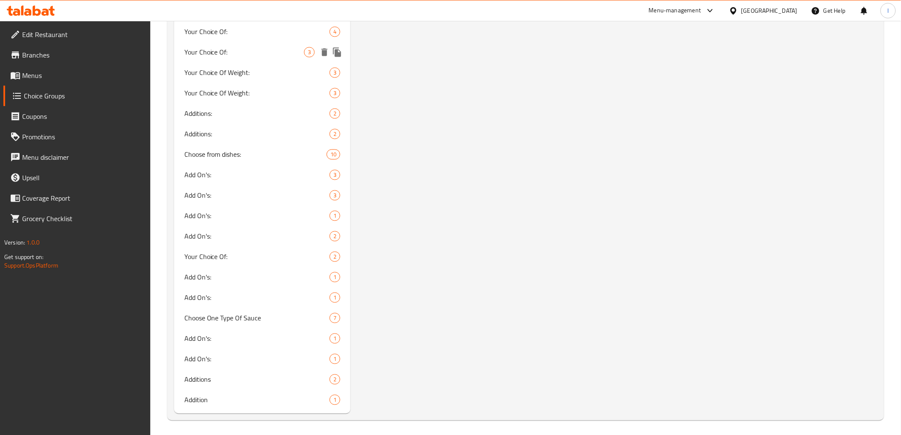
scroll to position [742, 0]
click at [213, 151] on span "Choose from dishes:" at bounding box center [242, 153] width 117 height 10
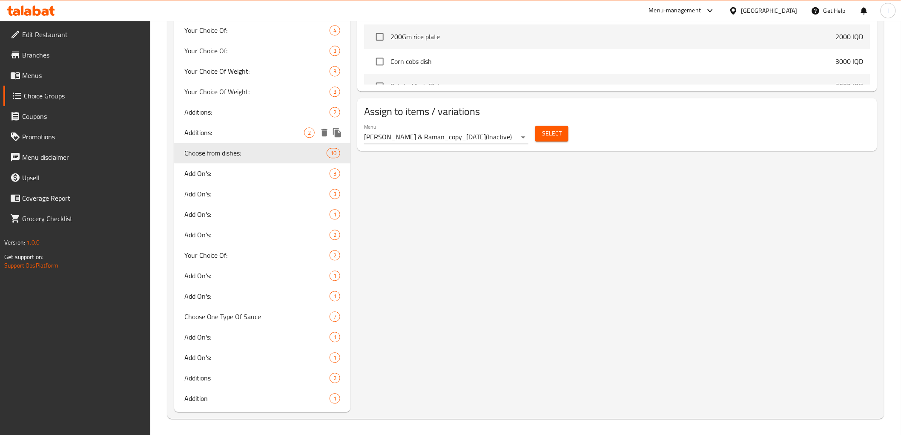
type input "Choose from dishes:"
type input "اختر من الاطباق :"
type input "هەڵبژاردنت لە قاپێک:"
type input "10"
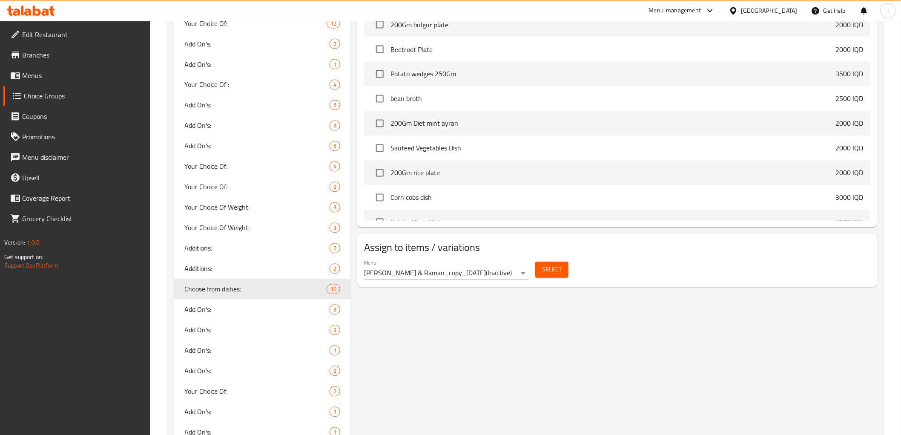
scroll to position [601, 0]
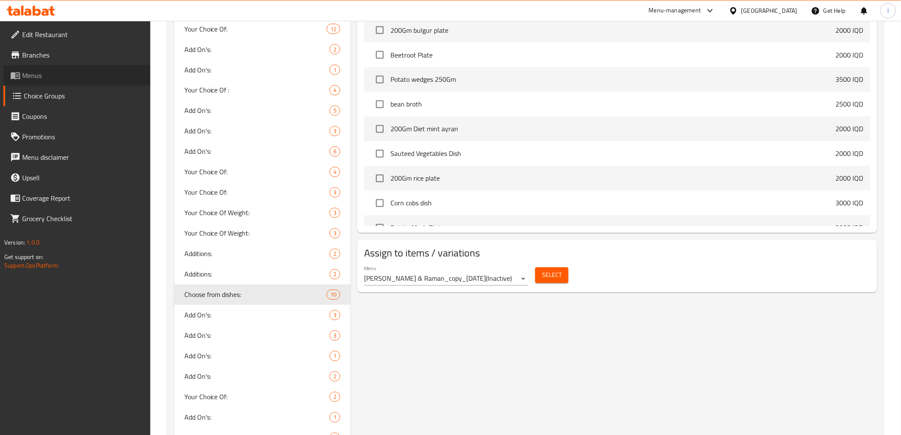
click at [40, 70] on span "Menus" at bounding box center [82, 75] width 121 height 10
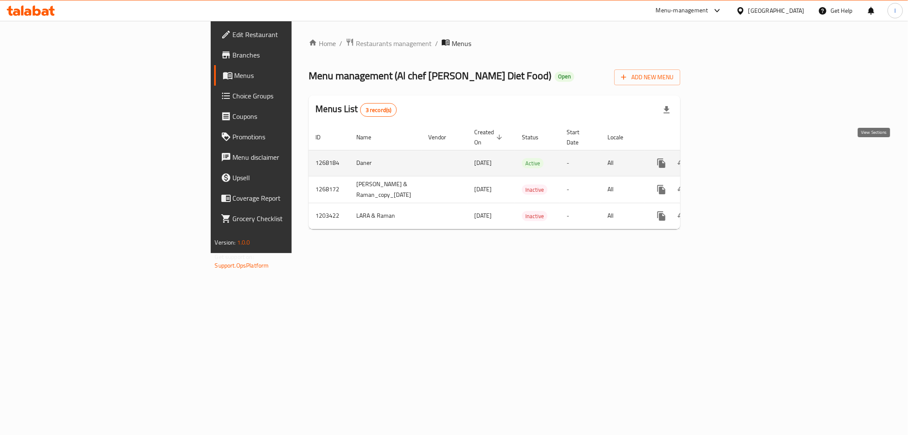
click at [733, 156] on link "enhanced table" at bounding box center [723, 163] width 20 height 20
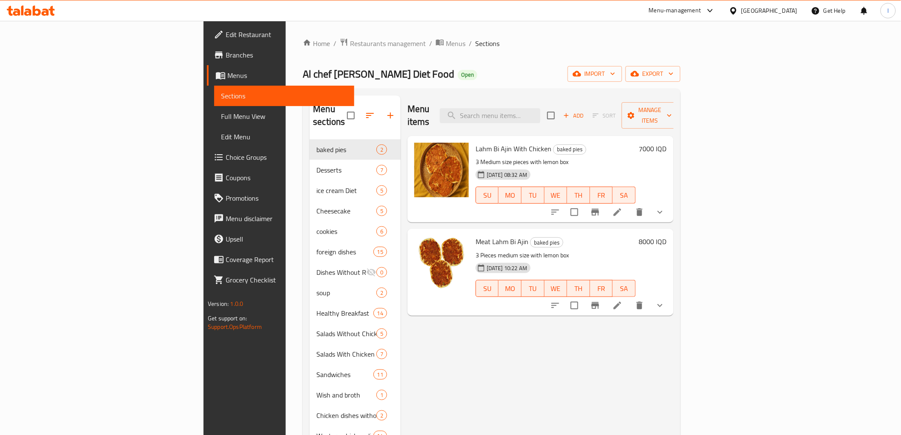
click at [221, 117] on span "Full Menu View" at bounding box center [284, 116] width 126 height 10
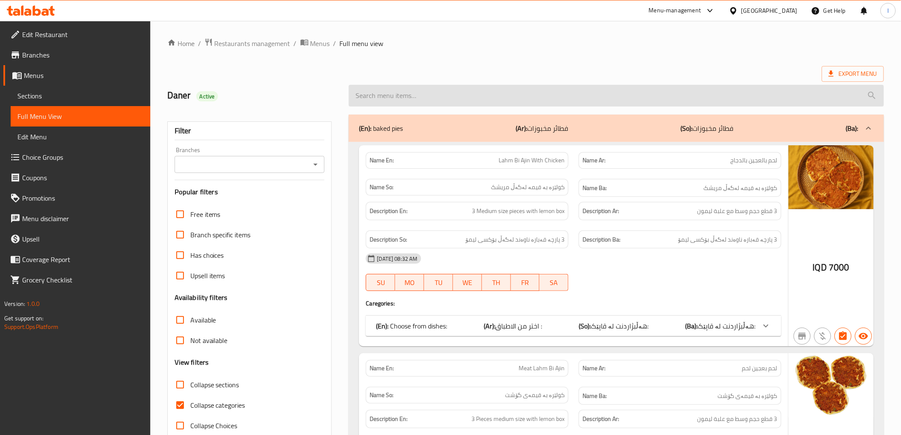
drag, startPoint x: 420, startPoint y: 88, endPoint x: 406, endPoint y: 99, distance: 17.9
click at [420, 88] on input "search" at bounding box center [616, 96] width 535 height 22
paste input "Meat Shawarma"
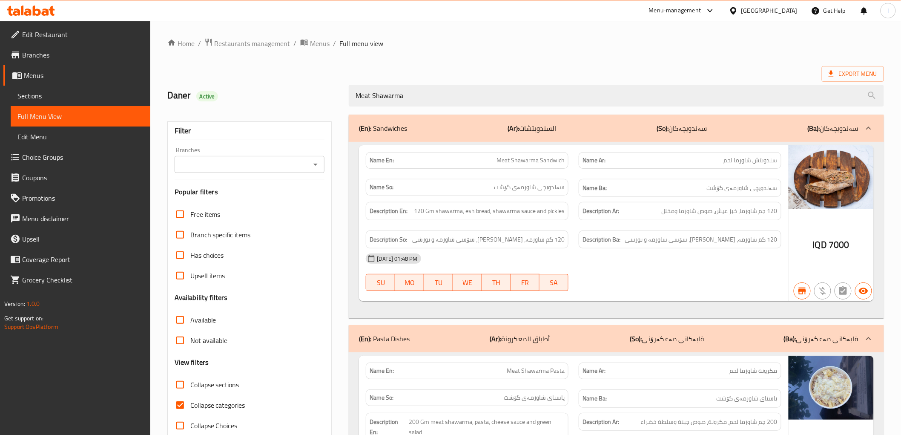
type input "Meat Shawarma"
click at [456, 133] on div "(En): Sandwiches (Ar): السندويتشات (So): سەندویچەکان (Ba): سەندویچەکان" at bounding box center [608, 128] width 499 height 10
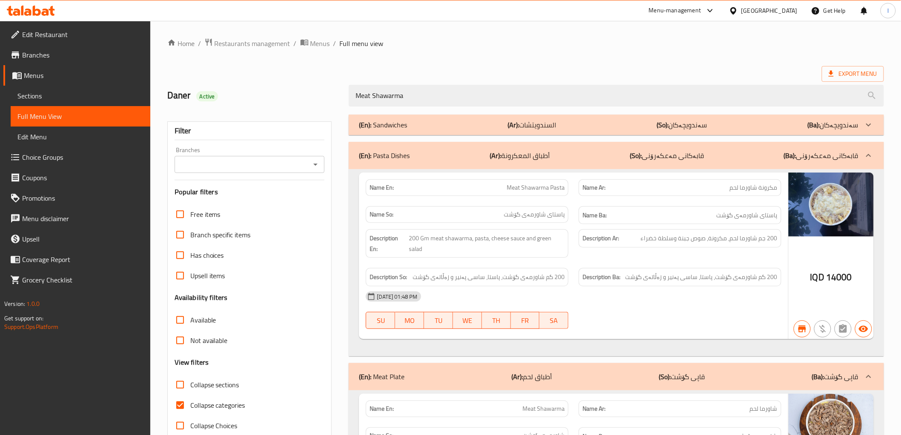
click at [448, 154] on div "(En): Pasta Dishes (Ar): أطباق المعكرونة (So): قابەکانی مەعکەرۆنی (Ba): قابەکان…" at bounding box center [608, 155] width 499 height 10
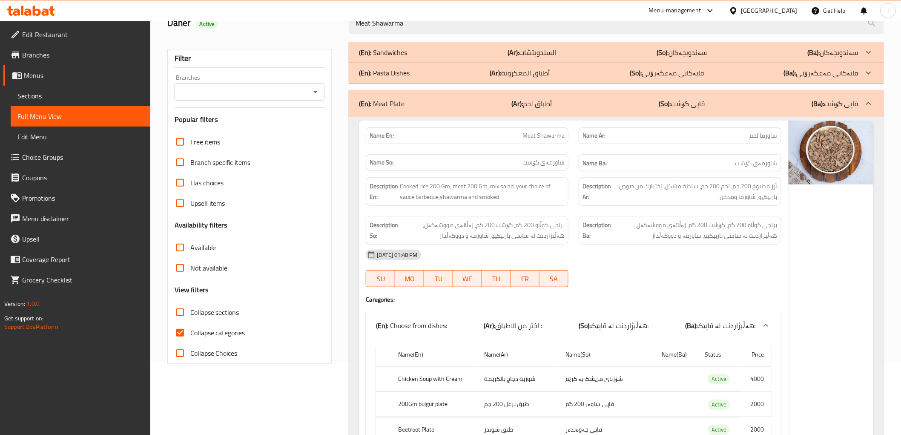
scroll to position [236, 0]
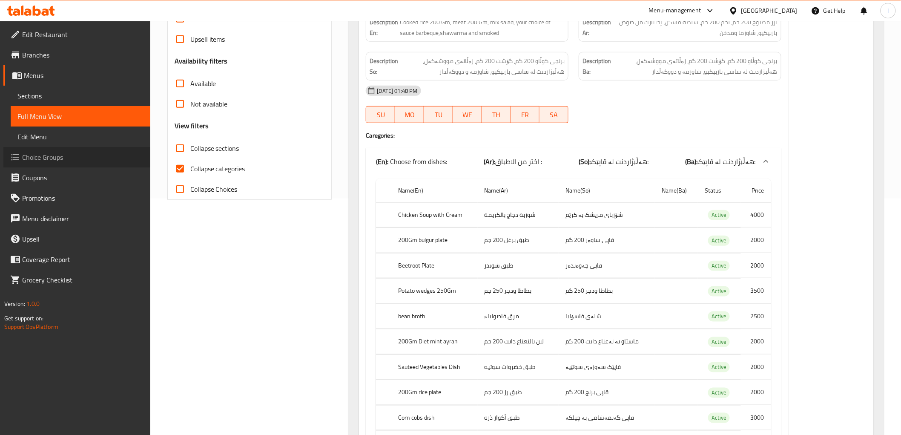
click at [61, 152] on span "Choice Groups" at bounding box center [82, 157] width 121 height 10
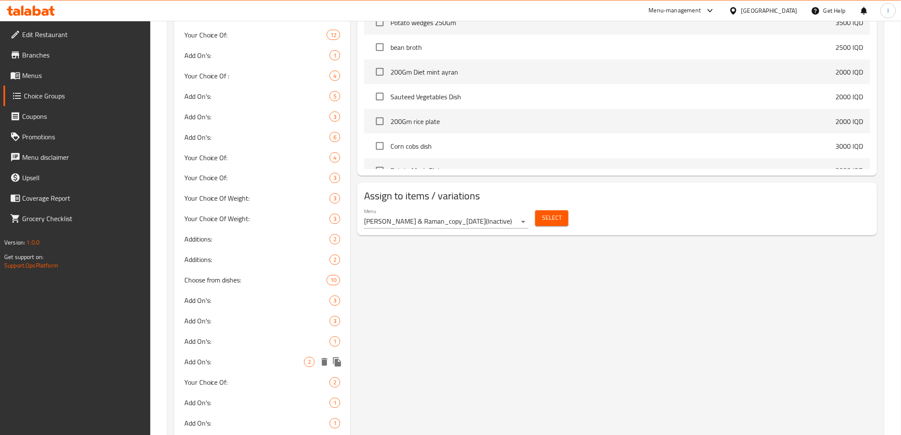
scroll to position [640, 0]
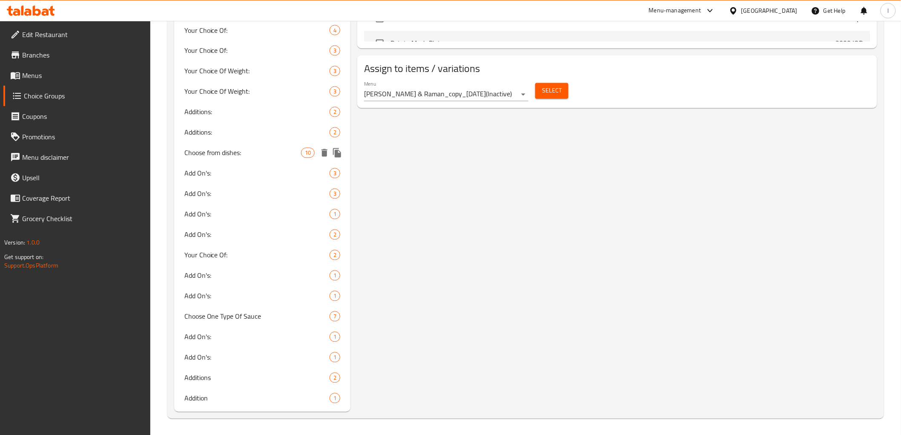
click at [245, 153] on span "Choose from dishes:" at bounding box center [242, 153] width 117 height 10
type input "Choose from dishes:"
type input "اختر من الاطباق :"
type input "هەڵبژاردنت لە قاپێک:"
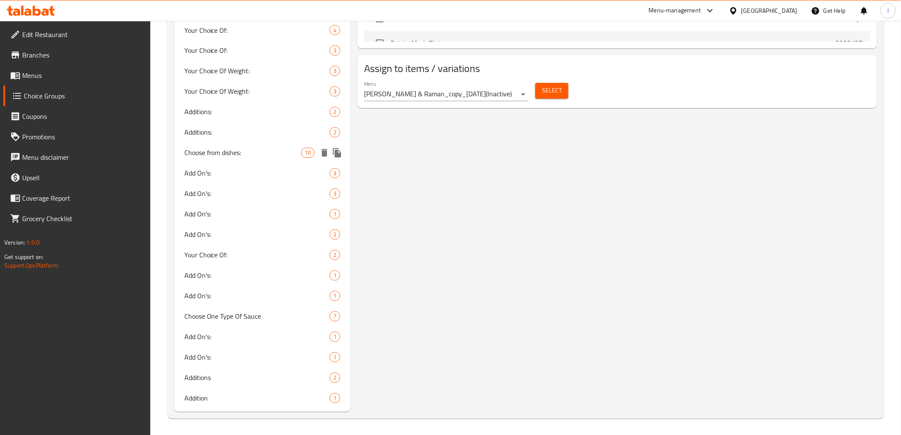
type input "10"
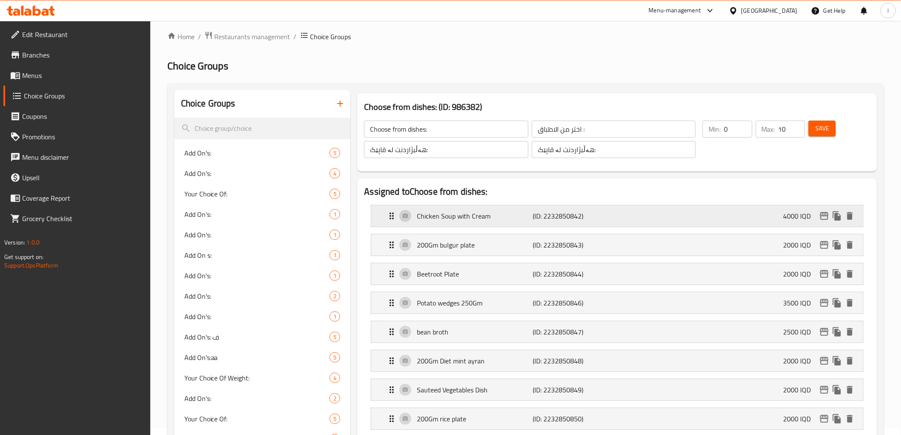
scroll to position [0, 0]
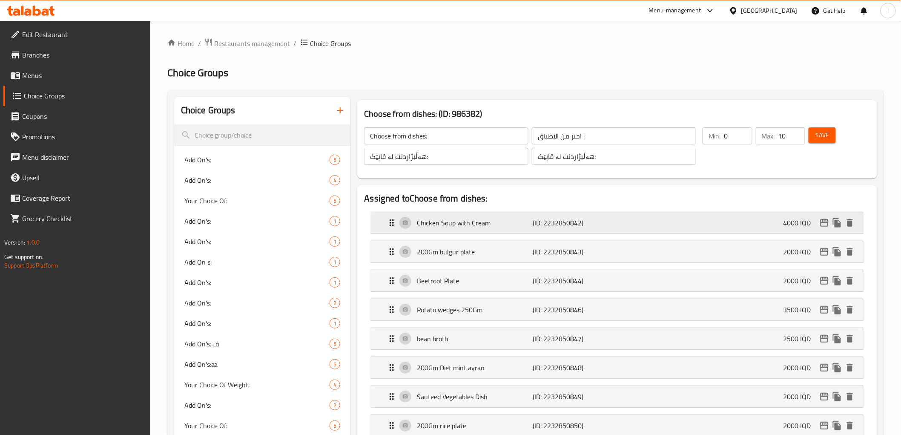
click at [459, 215] on div "Chicken Soup with Cream (ID: 2232850842) 4000 IQD" at bounding box center [620, 222] width 466 height 21
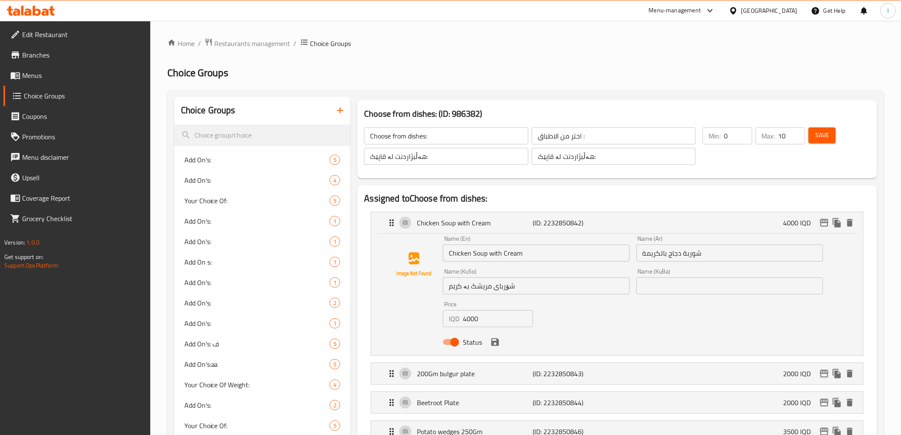
scroll to position [47, 0]
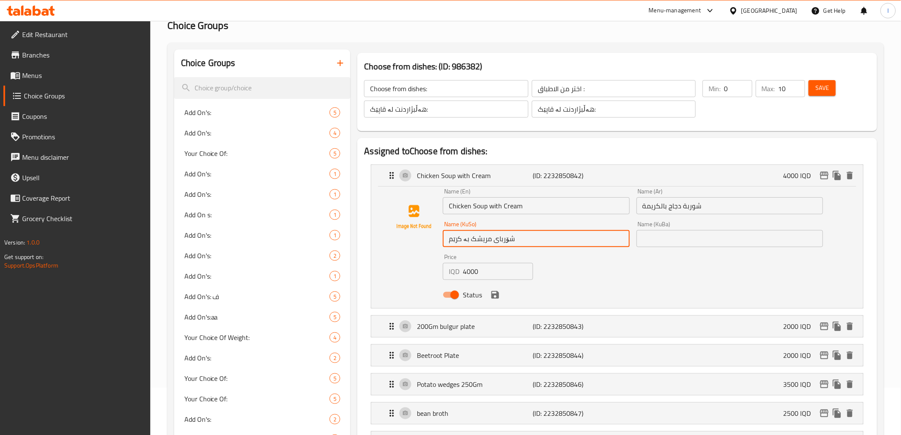
drag, startPoint x: 524, startPoint y: 244, endPoint x: 444, endPoint y: 252, distance: 81.3
click at [444, 252] on div "Name (En) Chicken Soup with Cream Name (En) Name (Ar) شوربة دجاج بالكريمة Name …" at bounding box center [632, 245] width 387 height 121
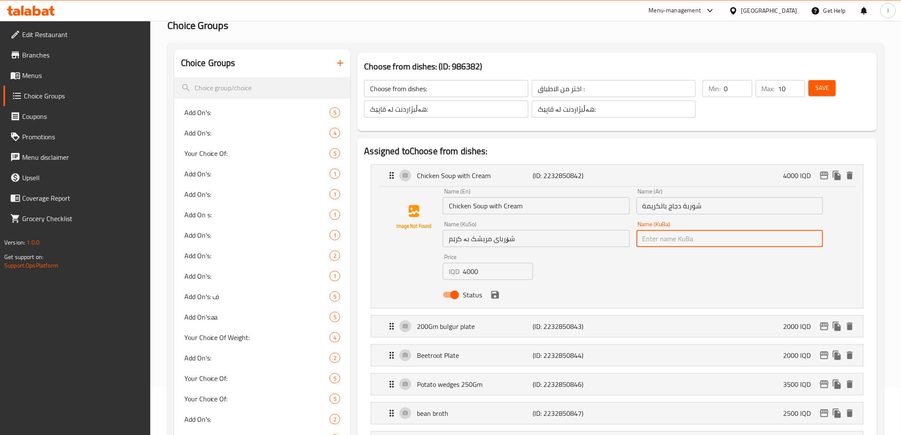
click at [702, 240] on input "text" at bounding box center [729, 238] width 186 height 17
paste input "شۆربای مریشک بە کرێم"
type input "شۆربای مریشک بە کرێم"
click at [495, 301] on div "Status" at bounding box center [632, 294] width 387 height 23
click at [496, 301] on div "Status" at bounding box center [632, 294] width 387 height 23
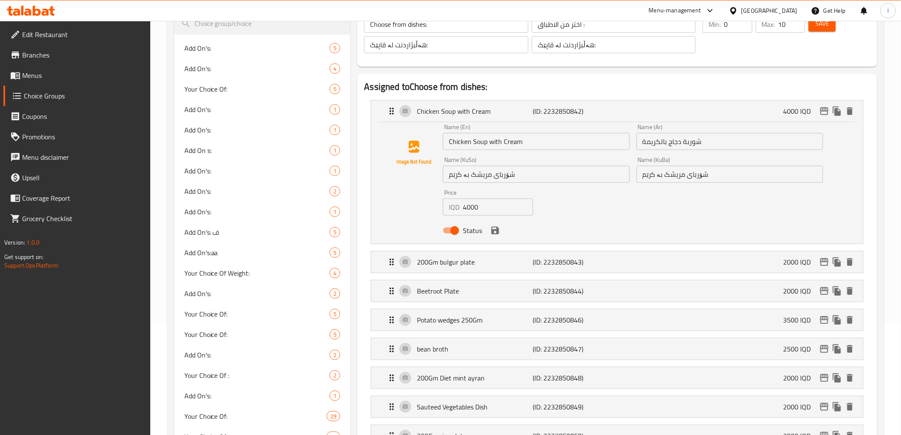
scroll to position [95, 0]
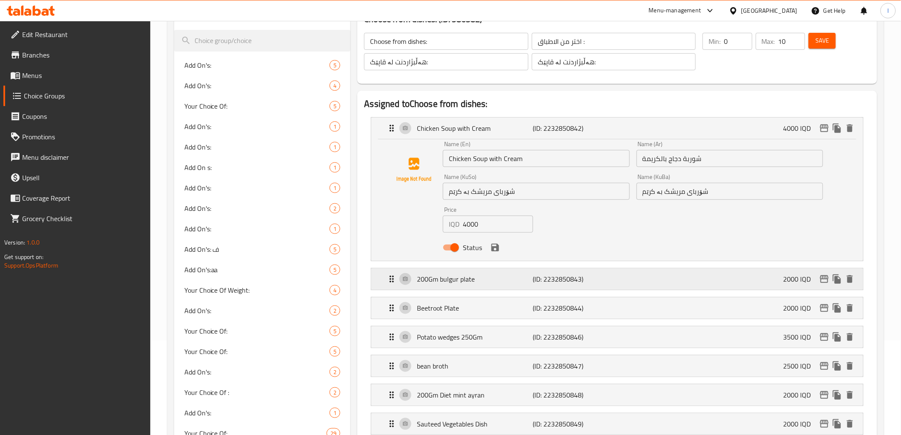
click at [477, 280] on p "200Gm bulgur plate" at bounding box center [475, 279] width 116 height 10
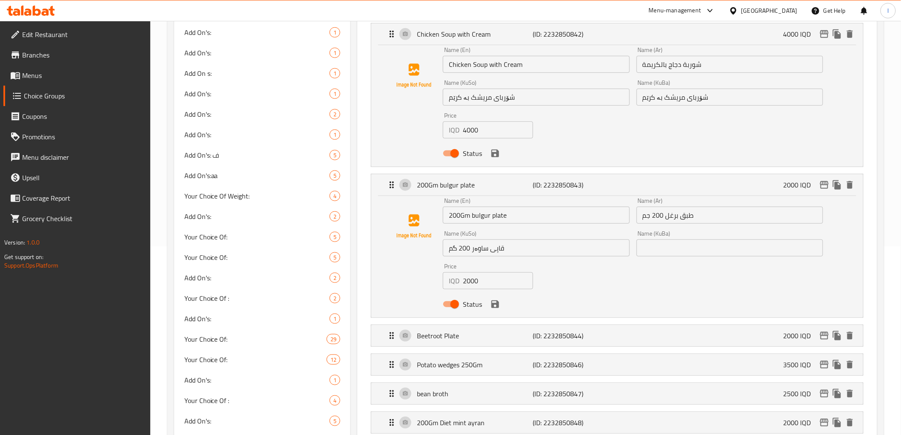
scroll to position [189, 0]
click at [324, 252] on div "Choice Groups Add On's: 5 Add On's: 4 Your Choice Of: 5 Add On's: 1 Add On's: 1…" at bounding box center [527, 429] width 706 height 1043
click at [680, 249] on input "text" at bounding box center [729, 247] width 186 height 17
paste input "قاپی ساوەر 200 گم"
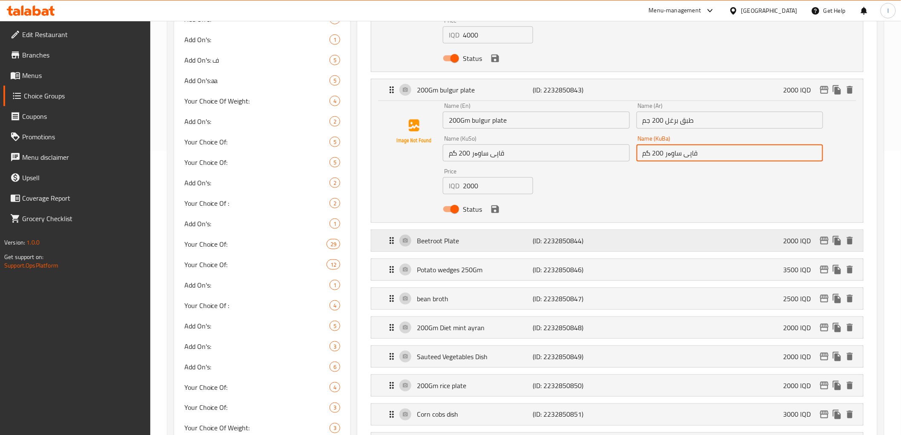
click at [514, 238] on p "Beetroot Plate" at bounding box center [475, 240] width 116 height 10
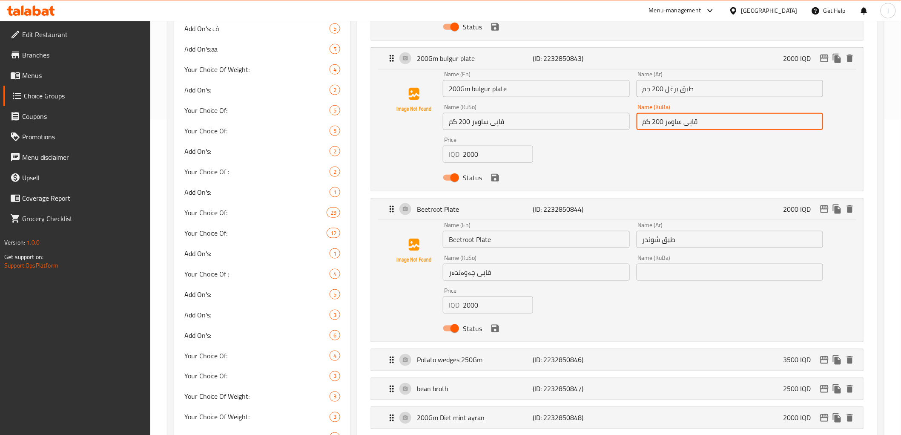
scroll to position [331, 0]
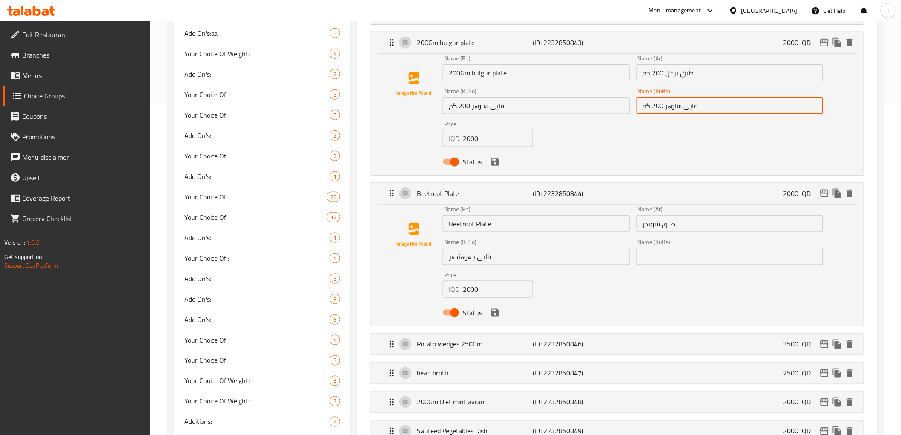
type input "قاپی ساوەر 200 گم"
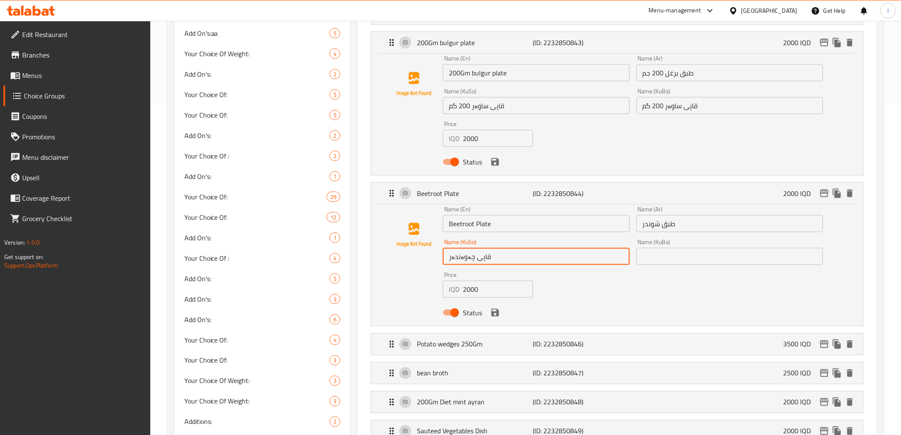
drag, startPoint x: 508, startPoint y: 254, endPoint x: 364, endPoint y: 254, distance: 143.9
click at [364, 254] on li "Beetroot Plate (ID: 2232850844) 2000 IQD Name (En) Beetroot Plate Name (En) Nam…" at bounding box center [617, 254] width 506 height 151
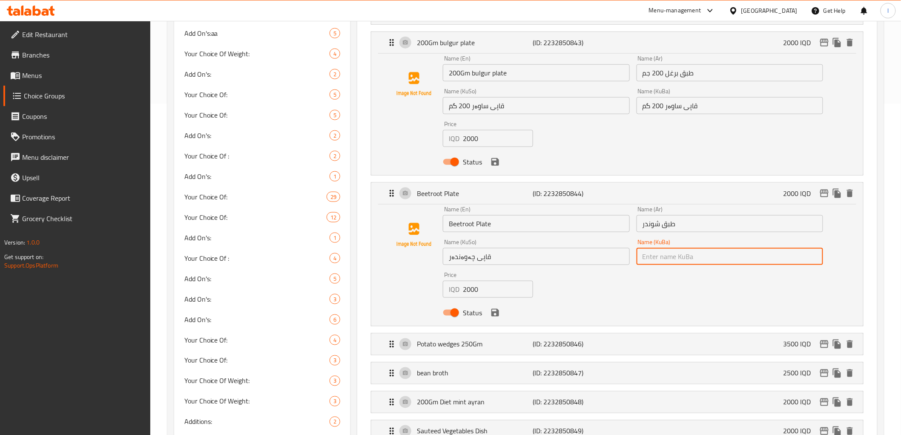
click at [670, 249] on input "text" at bounding box center [729, 256] width 186 height 17
paste input "قاپی چەوەندەر"
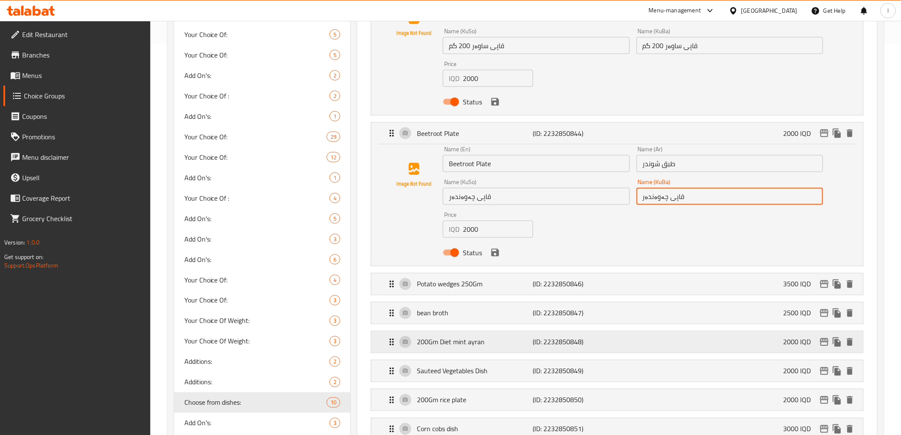
scroll to position [473, 0]
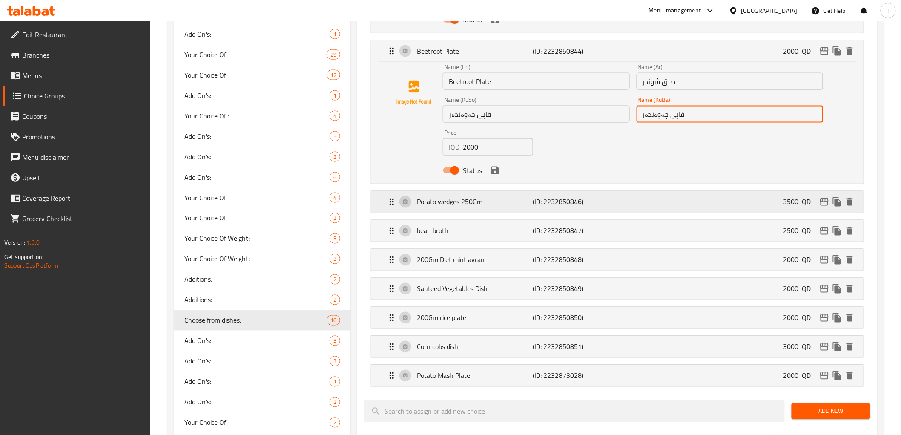
click at [504, 191] on div "Potato wedges 250Gm (ID: 2232850846) 3500 IQD" at bounding box center [620, 201] width 466 height 21
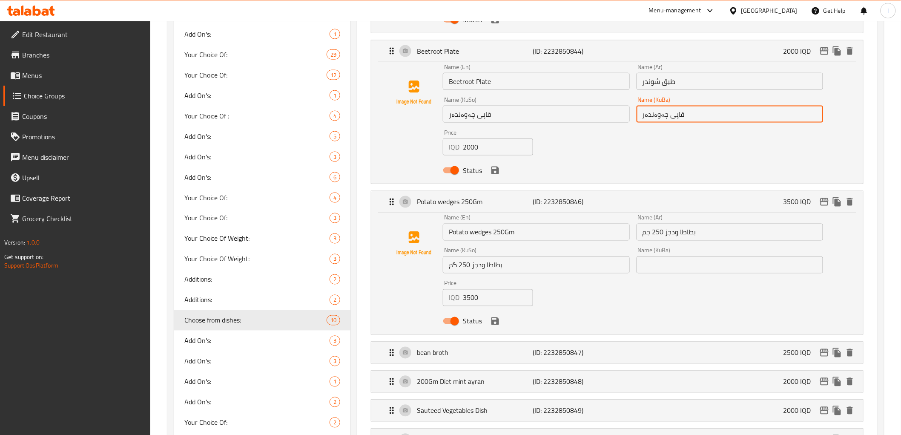
type input "قاپی چەوەندەر"
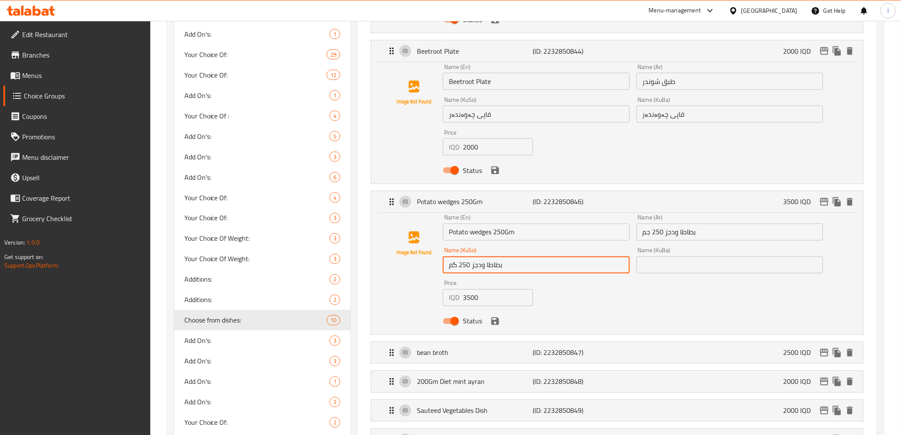
drag, startPoint x: 514, startPoint y: 262, endPoint x: 416, endPoint y: 260, distance: 97.9
click at [416, 260] on div "Name (En) Potato wedges 250Gm Name (En) Name (Ar) بطاطا ودجز 250 جم Name (Ar) N…" at bounding box center [617, 272] width 464 height 115
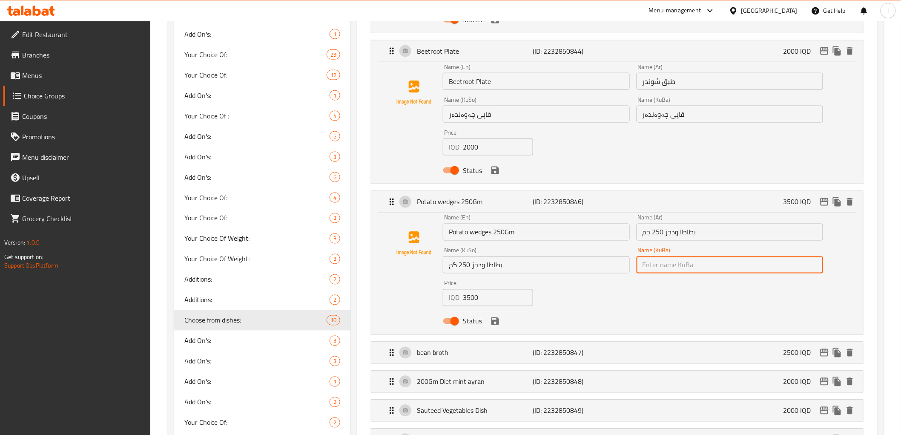
click at [654, 264] on input "text" at bounding box center [729, 264] width 186 height 17
paste input "بطاطا ودجز 250 گم"
type input "بطاطا ودجز 250 گم"
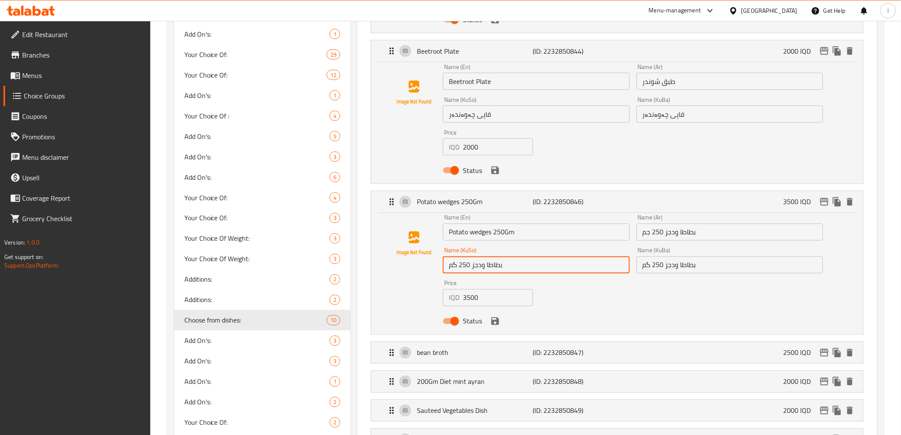
drag, startPoint x: 471, startPoint y: 267, endPoint x: 527, endPoint y: 267, distance: 55.8
click at [527, 267] on input "بطاطا ودجز 250 گم" at bounding box center [536, 264] width 186 height 17
drag, startPoint x: 490, startPoint y: 260, endPoint x: 494, endPoint y: 265, distance: 6.3
click at [488, 260] on input "بطاطا ودجز 250 گم" at bounding box center [536, 264] width 186 height 17
drag, startPoint x: 511, startPoint y: 266, endPoint x: 483, endPoint y: 265, distance: 28.1
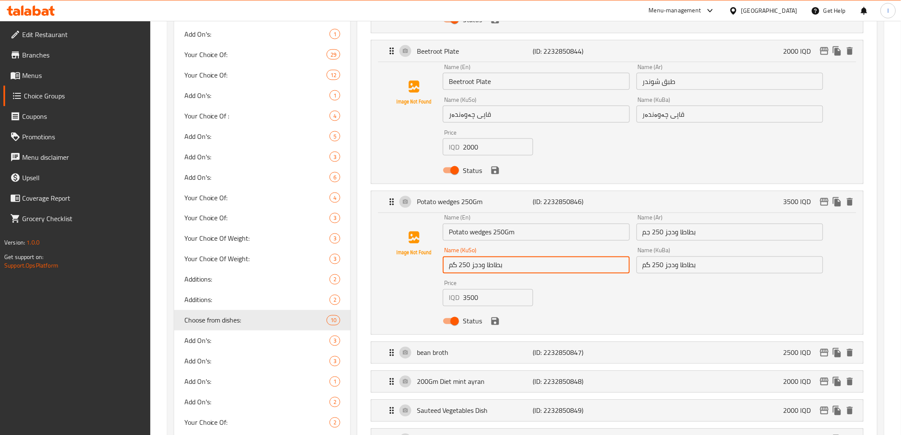
click at [482, 267] on input "بطاطا ودجز 250 گم" at bounding box center [536, 264] width 186 height 17
click at [483, 264] on input "بطاطا ودجز 250 گم" at bounding box center [536, 264] width 186 height 17
drag, startPoint x: 593, startPoint y: 265, endPoint x: 636, endPoint y: 267, distance: 43.1
click at [636, 267] on div "Name (En) Potato wedges 250Gm Name (En) Name (Ar) بطاطا ودجز 250 جم Name (Ar) N…" at bounding box center [632, 271] width 387 height 121
paste input "پەتاتەی وی"
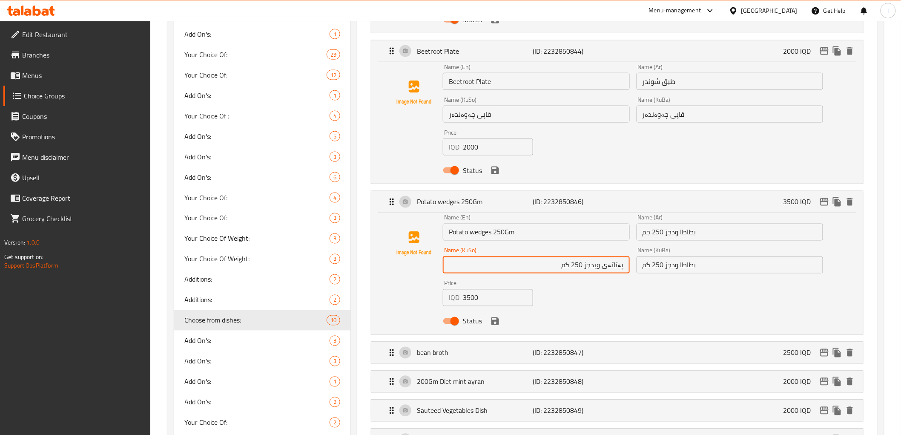
drag, startPoint x: 539, startPoint y: 269, endPoint x: 689, endPoint y: 269, distance: 149.4
click at [689, 269] on div "Name (En) Potato wedges 250Gm Name (En) Name (Ar) بطاطا ودجز 250 جم Name (Ar) N…" at bounding box center [632, 271] width 387 height 121
type input "پەتاتەی ویدجز 250 گم"
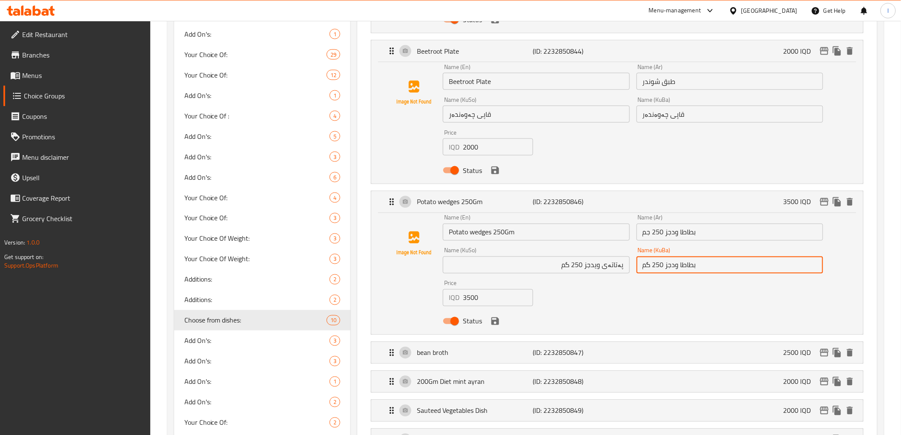
drag, startPoint x: 708, startPoint y: 263, endPoint x: 550, endPoint y: 265, distance: 158.8
click at [556, 267] on div "Name (En) Potato wedges 250Gm Name (En) Name (Ar) بطاطا ودجز 250 جم Name (Ar) N…" at bounding box center [632, 271] width 387 height 121
paste input "پەتاتەی وی"
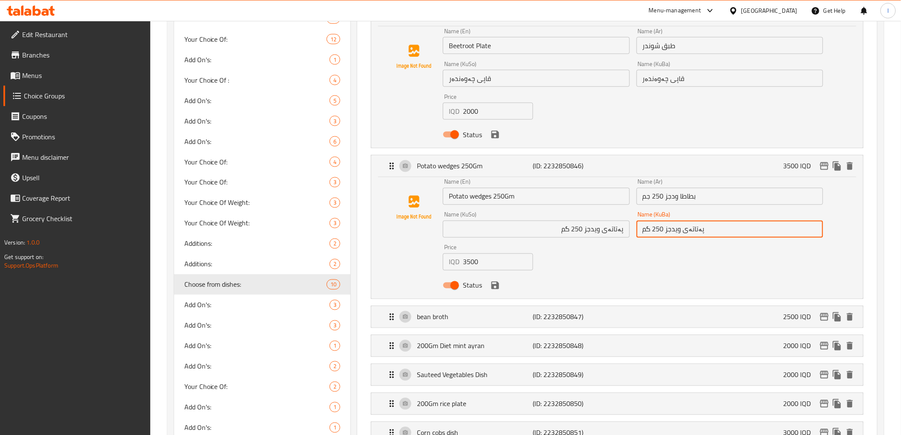
scroll to position [757, 0]
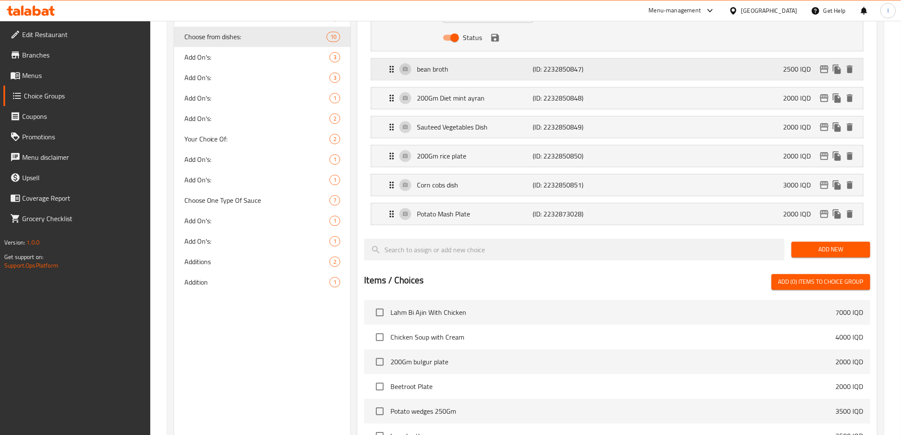
click at [474, 75] on div "bean broth (ID: 2232850847) 2500 IQD" at bounding box center [620, 68] width 466 height 21
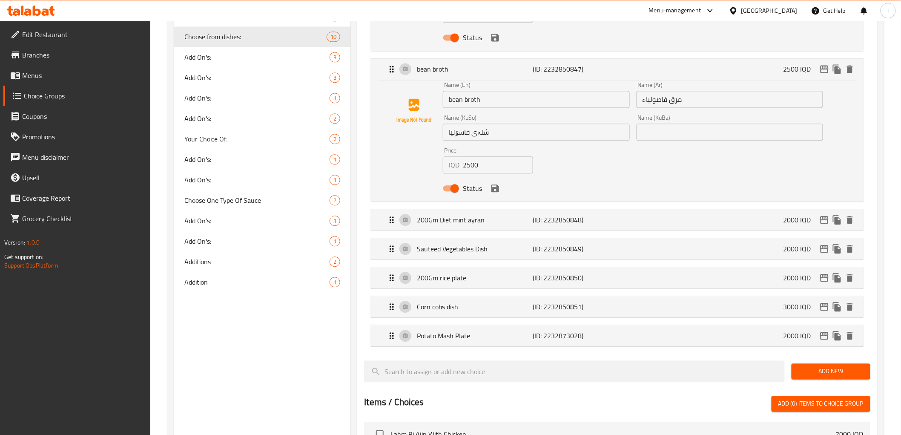
type input "پەتاتەی ویدجز 250 گم"
drag, startPoint x: 518, startPoint y: 138, endPoint x: 377, endPoint y: 135, distance: 141.0
click at [377, 135] on div "Name (En) bean broth Name (En) Name (Ar) مرق فاصولياء Name (Ar) Name (KuSo) شلە…" at bounding box center [616, 140] width 491 height 121
click at [652, 129] on input "text" at bounding box center [729, 131] width 186 height 17
paste input "شلەی فاسۆلیا"
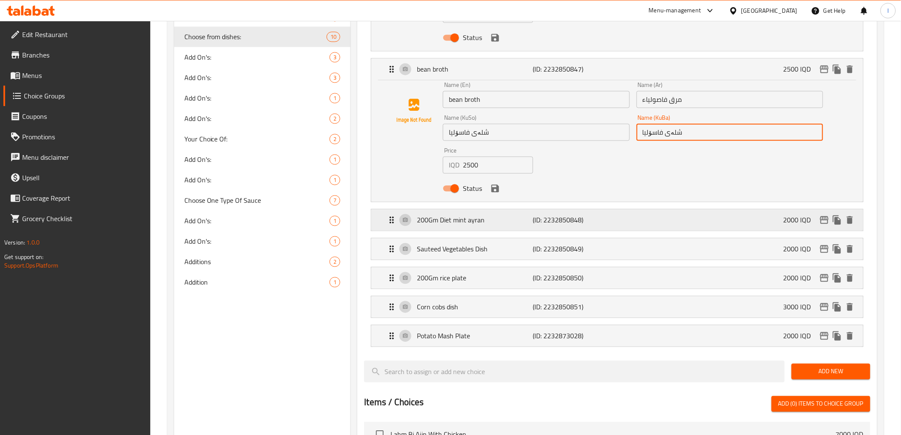
click at [504, 220] on p "200Gm Diet mint ayran" at bounding box center [475, 220] width 116 height 10
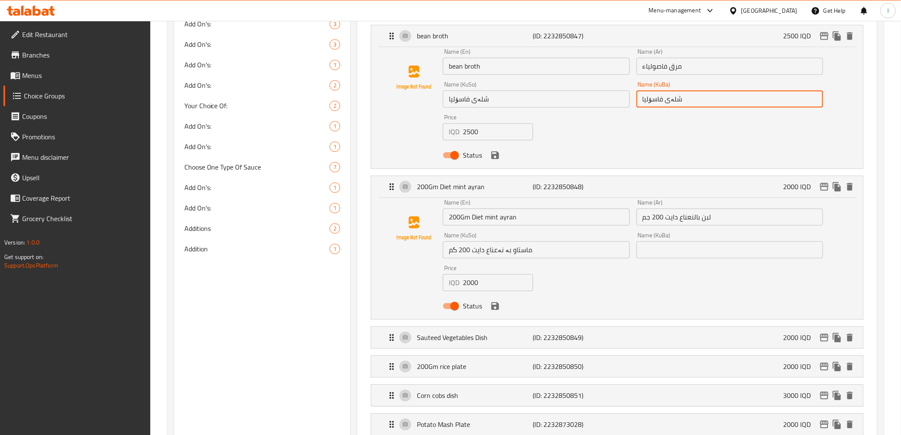
scroll to position [804, 0]
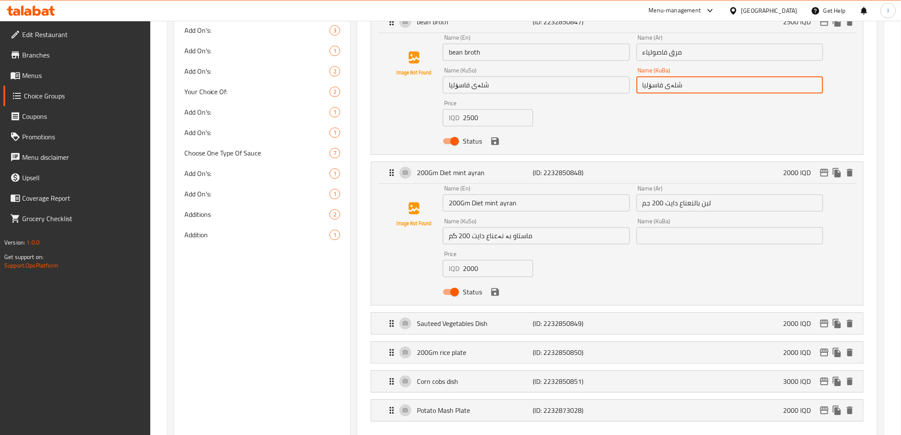
type input "شلەی فاسۆلیا"
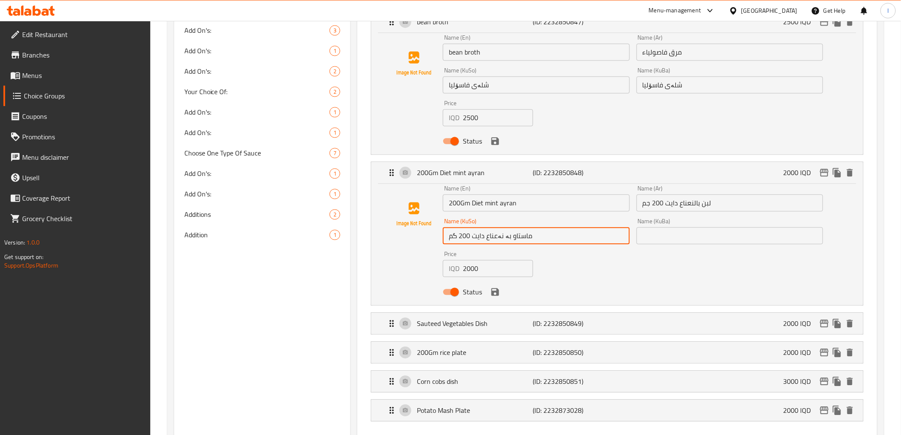
drag, startPoint x: 546, startPoint y: 233, endPoint x: 381, endPoint y: 235, distance: 164.8
click at [381, 235] on div "Name (En) 200Gm Diet mint ayran Name (En) Name (Ar) لبن بالنعناع دايت 200 جم Na…" at bounding box center [616, 243] width 491 height 121
click at [684, 229] on input "text" at bounding box center [729, 235] width 186 height 17
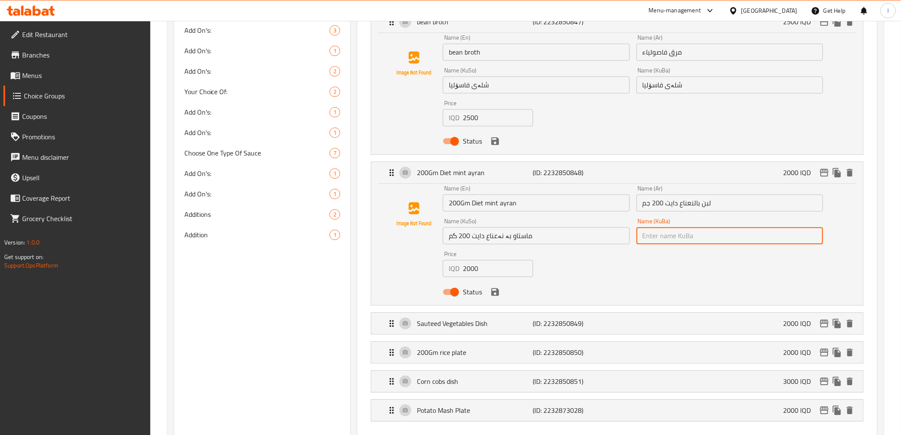
paste input "ماستاو بە نەعناع دایت 200 گم"
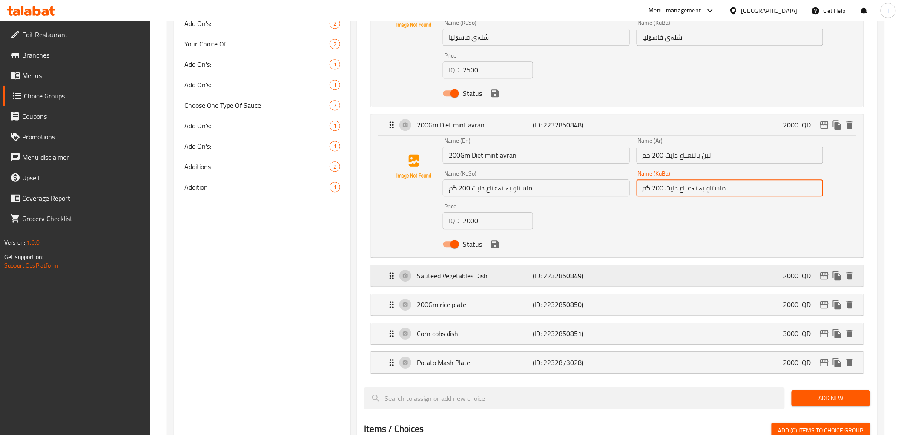
click at [493, 279] on p "Sauteed Vegetables Dish" at bounding box center [475, 275] width 116 height 10
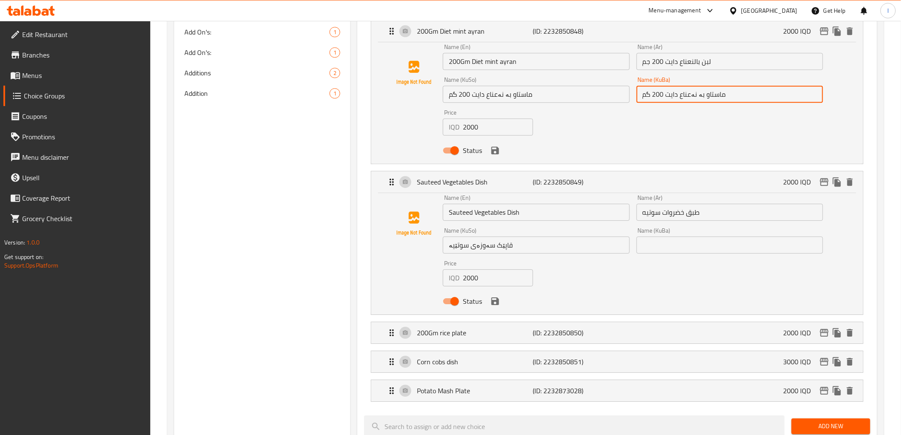
scroll to position [946, 0]
type input "ماستاو بە نەعناع دایت 200 گم"
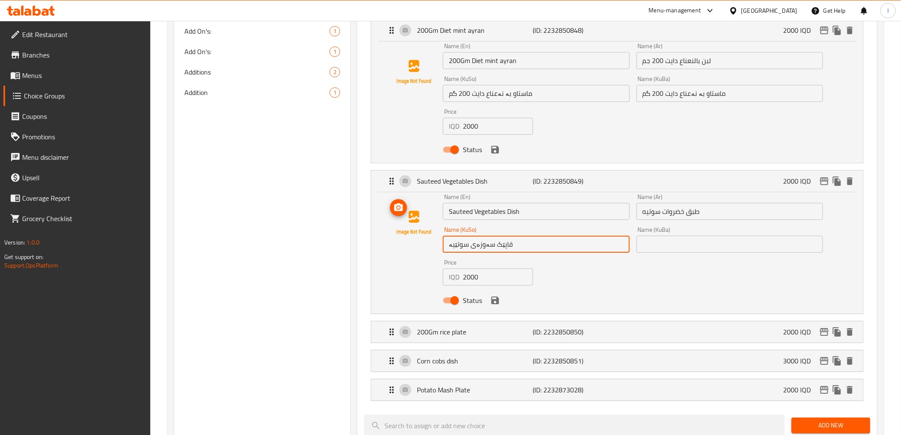
drag, startPoint x: 525, startPoint y: 244, endPoint x: 431, endPoint y: 244, distance: 94.1
click at [431, 244] on div "Name (En) Sauteed Vegetables Dish Name (En) Name (Ar) طبق خضروات سوتيه Name (Ar…" at bounding box center [617, 251] width 464 height 115
click at [665, 250] on input "text" at bounding box center [729, 243] width 186 height 17
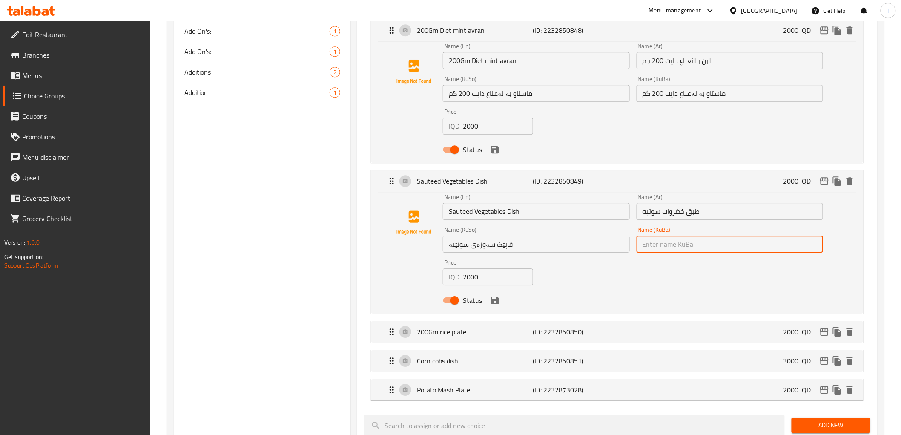
paste input "قاپێک سەوزەی سوتێیە"
click at [512, 331] on p "200Gm rice plate" at bounding box center [475, 332] width 116 height 10
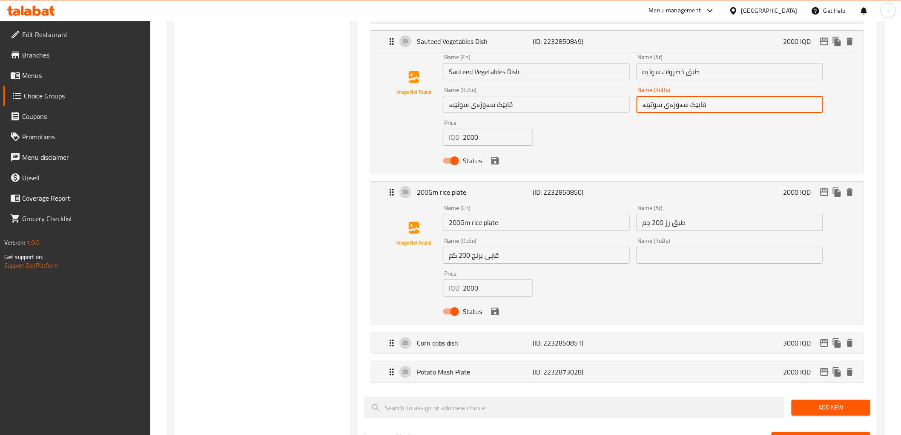
scroll to position [1088, 0]
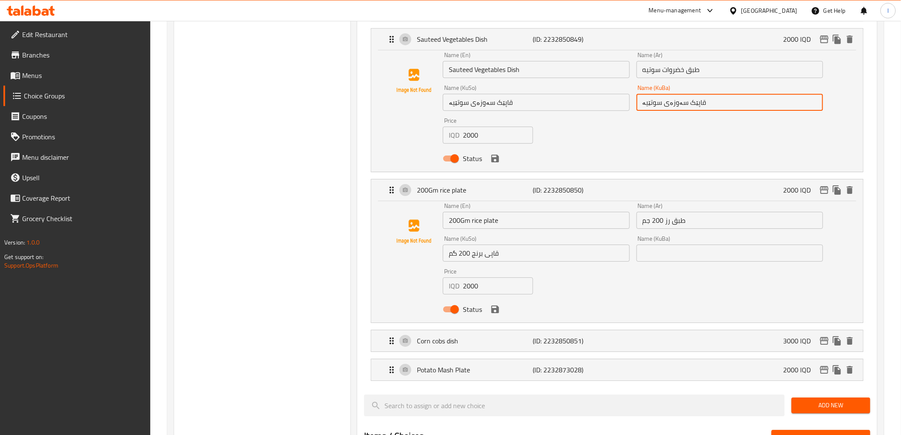
type input "قاپێک سەوزەی سوتێیە"
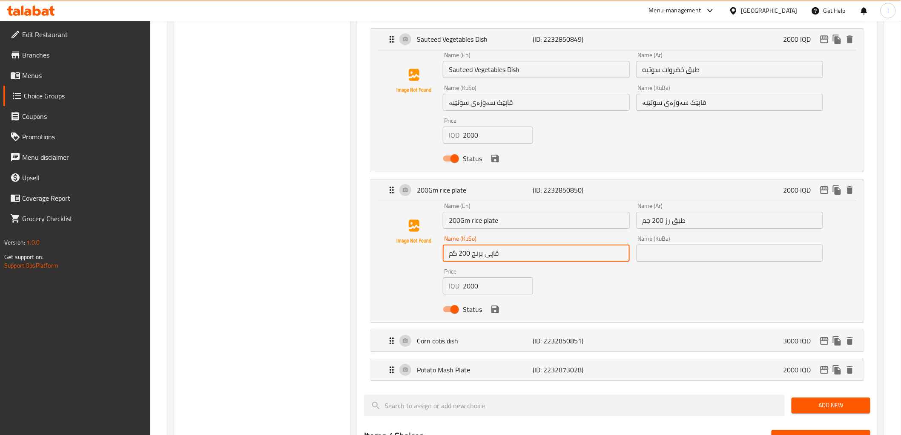
drag, startPoint x: 522, startPoint y: 255, endPoint x: 375, endPoint y: 252, distance: 146.5
click at [375, 252] on div "Name (En) 200Gm rice plate Name (En) Name (Ar) طبق رز 200 جم Name (Ar) Name (Ku…" at bounding box center [616, 261] width 491 height 121
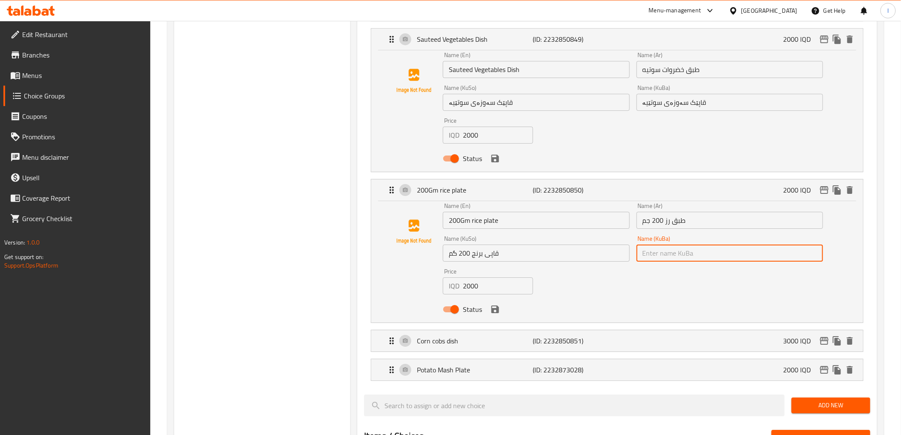
click at [663, 255] on input "text" at bounding box center [729, 252] width 186 height 17
paste input "قاپی برنج 200 گم"
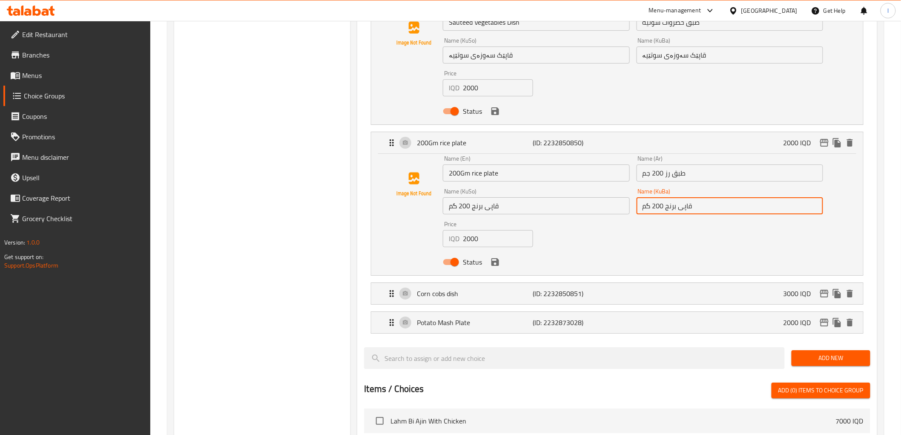
drag, startPoint x: 487, startPoint y: 301, endPoint x: 482, endPoint y: 304, distance: 5.9
click at [486, 301] on div "Corn cobs dish (ID: 2232850851) 3000 IQD" at bounding box center [620, 293] width 466 height 21
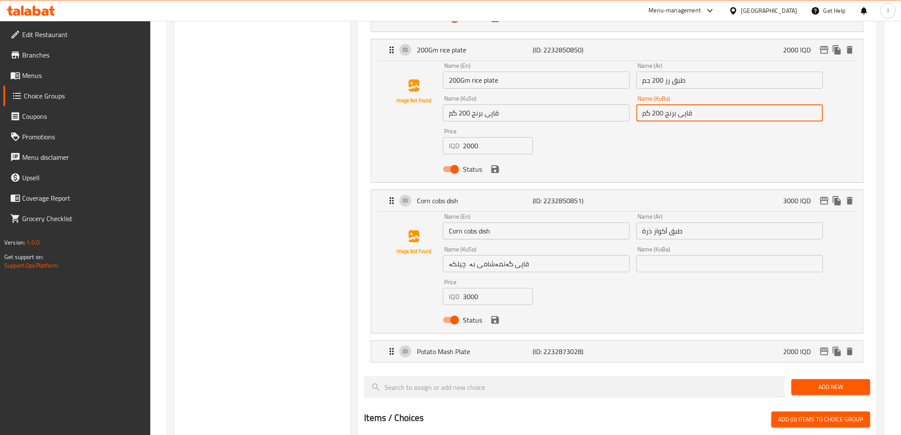
scroll to position [1230, 0]
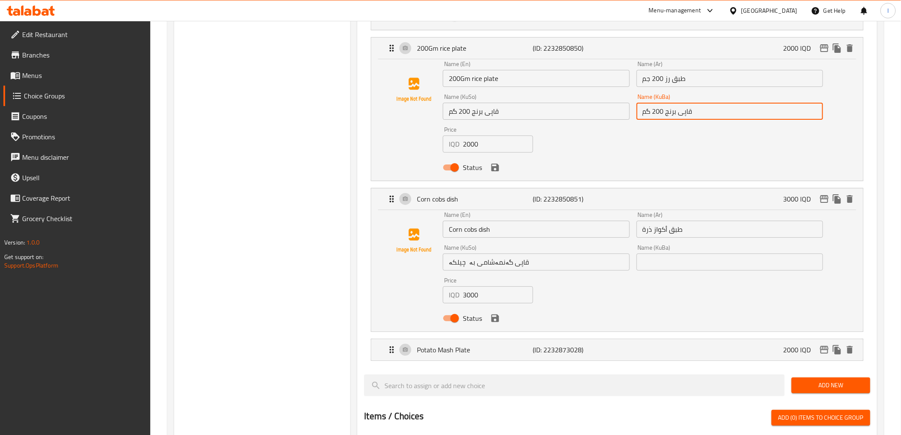
type input "قاپی برنج 200 گم"
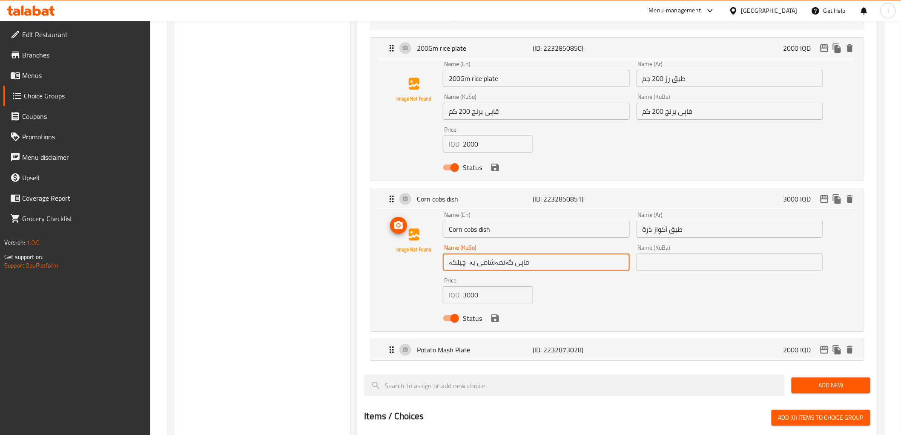
drag, startPoint x: 548, startPoint y: 268, endPoint x: 394, endPoint y: 260, distance: 154.3
click at [394, 260] on div "Name (En) Corn cobs dish Name (En) Name (Ar) طبق أكواز ذرة Name (Ar) Name (KuSo…" at bounding box center [617, 269] width 464 height 115
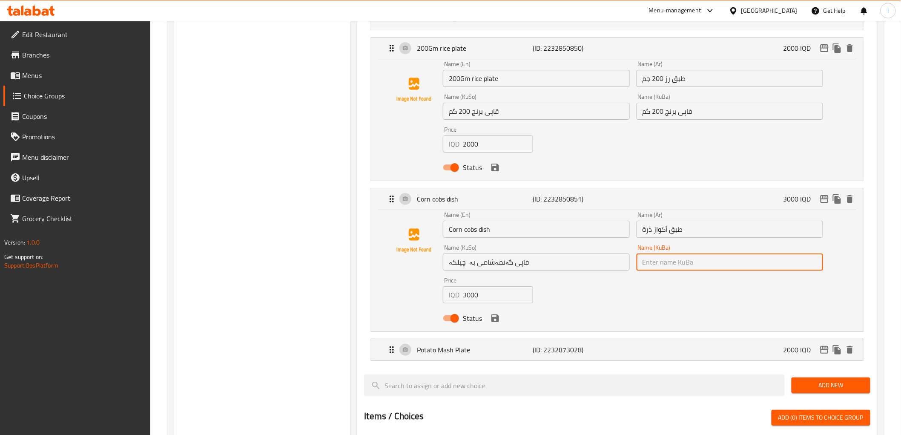
click at [696, 259] on input "text" at bounding box center [729, 261] width 186 height 17
paste input "قاپی گەنمەشامی بە چیلکە"
click at [551, 344] on p "(ID: 2232873028)" at bounding box center [571, 349] width 77 height 10
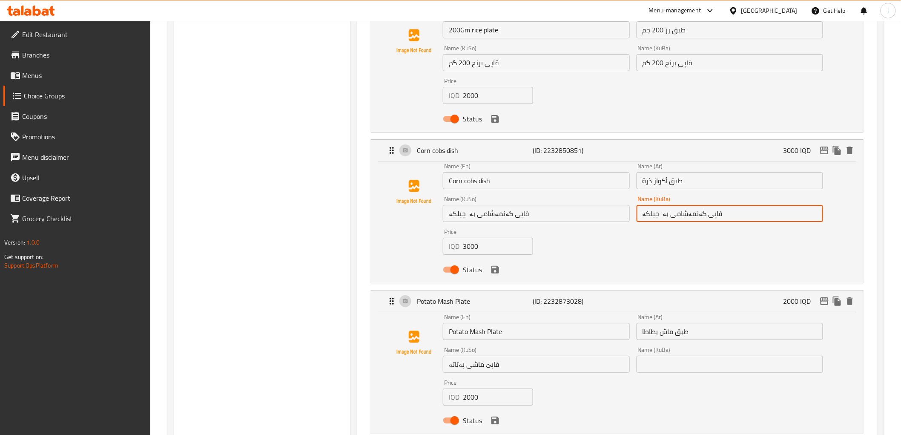
scroll to position [1324, 0]
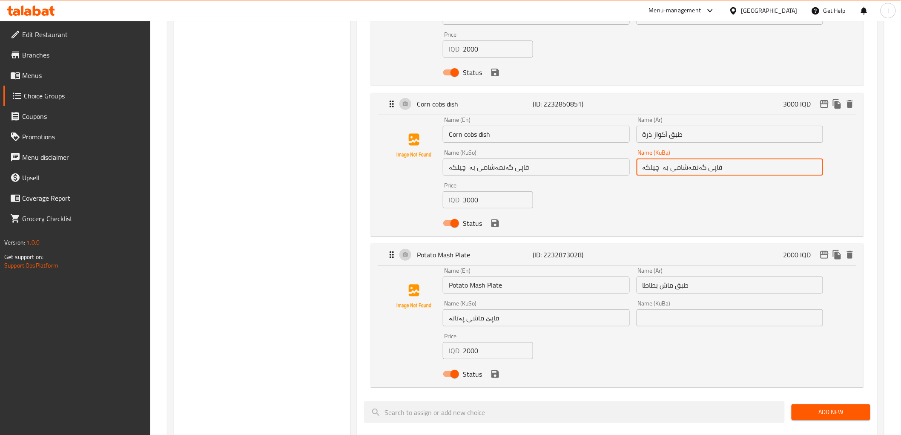
type input "قاپی گەنمەشامی بە چیلکە"
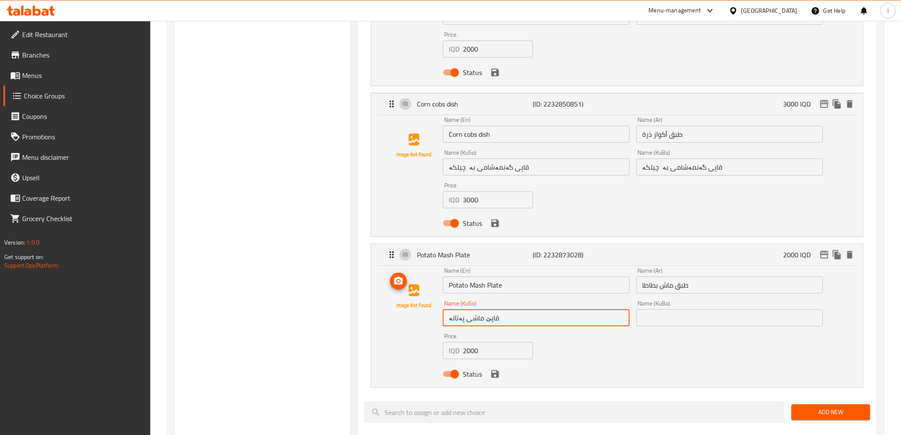
drag, startPoint x: 508, startPoint y: 316, endPoint x: 398, endPoint y: 314, distance: 109.4
click at [398, 314] on div "Name (En) Potato Mash Plate Name (En) Name (Ar) طبق ماش بطاطا Name (Ar) Name (K…" at bounding box center [617, 324] width 464 height 115
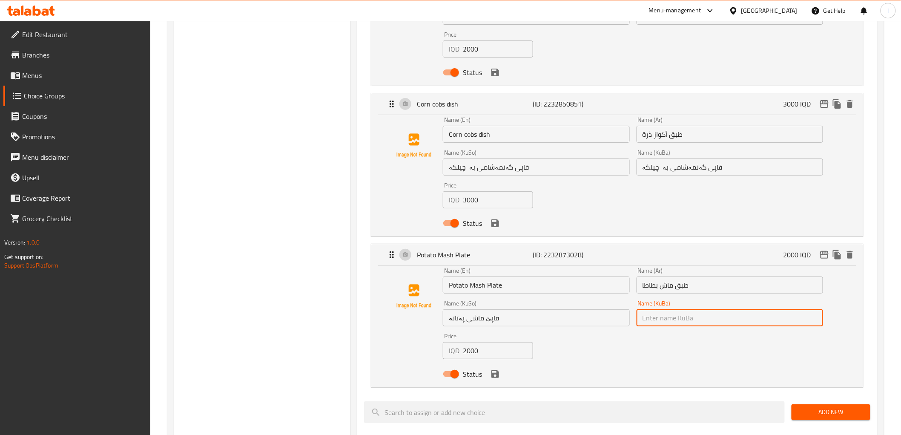
click at [704, 314] on input "text" at bounding box center [729, 317] width 186 height 17
paste input "قاپێ ماشی پەتاتە"
click at [495, 377] on icon "save" at bounding box center [495, 374] width 8 height 8
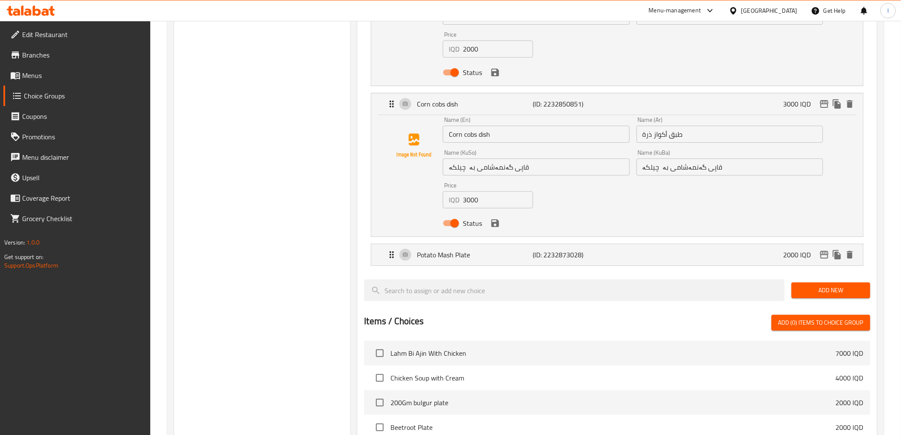
type input "قاپێ ماشی پەتاتە"
click at [495, 231] on div "Status" at bounding box center [632, 223] width 387 height 23
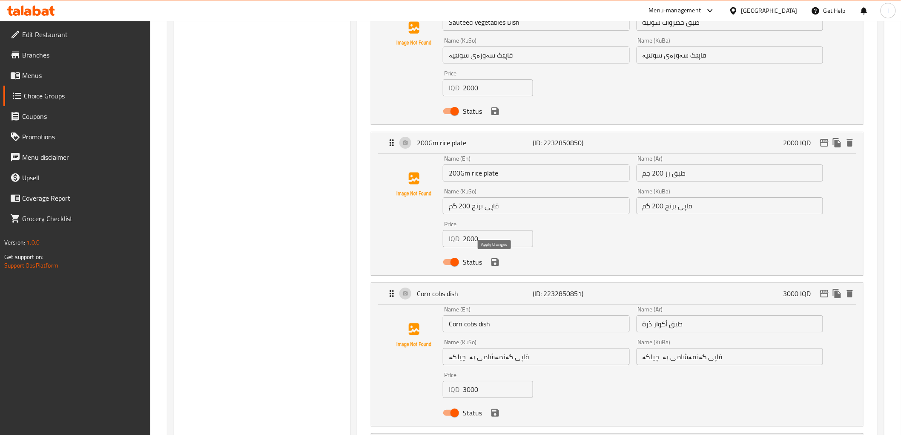
click at [495, 266] on icon "save" at bounding box center [495, 262] width 10 height 10
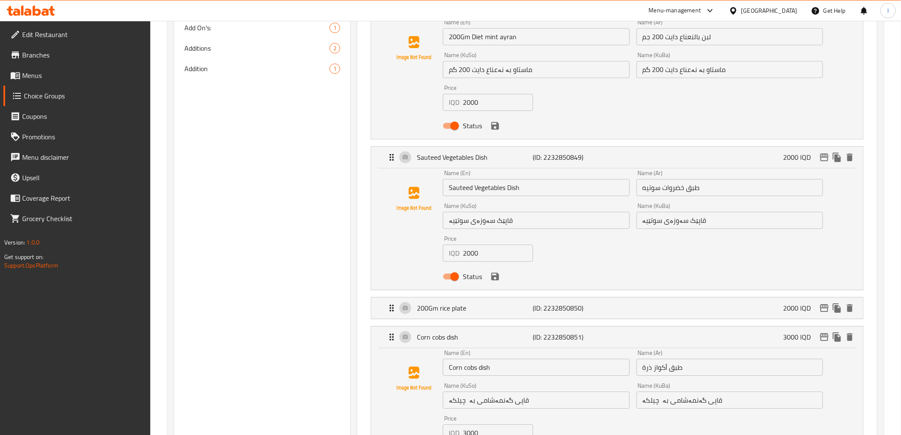
scroll to position [946, 0]
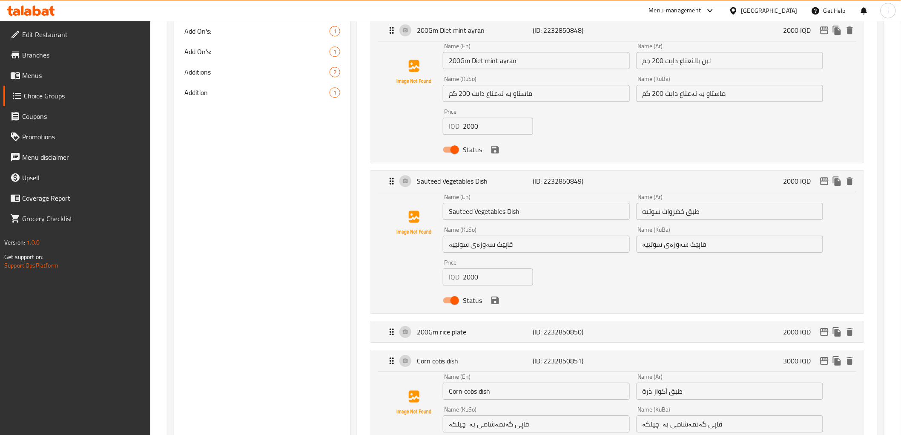
click at [498, 301] on icon "save" at bounding box center [495, 300] width 8 height 8
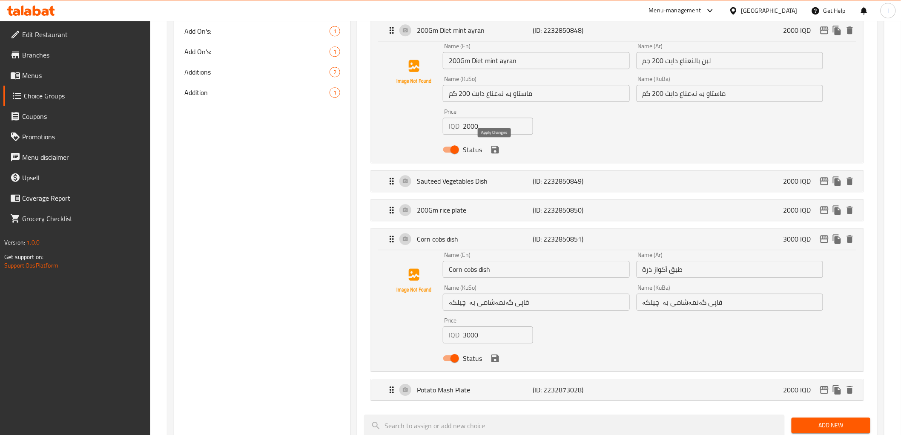
click at [493, 149] on icon "save" at bounding box center [495, 150] width 8 height 8
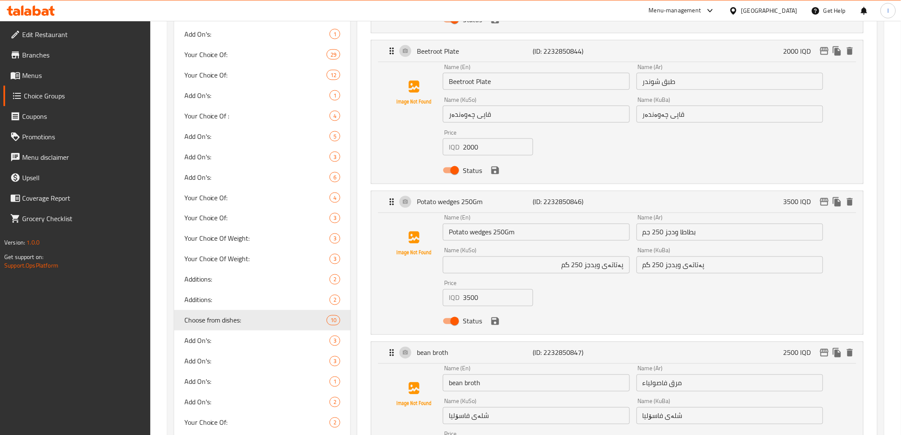
scroll to position [331, 0]
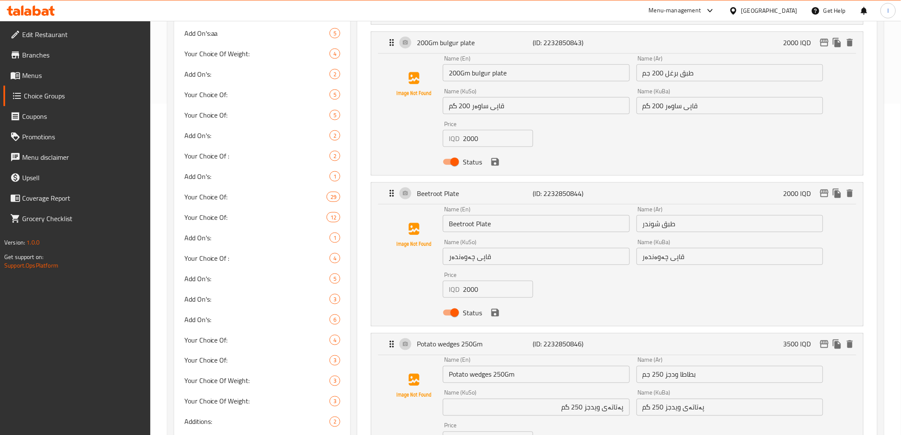
click at [496, 165] on icon "save" at bounding box center [495, 162] width 8 height 8
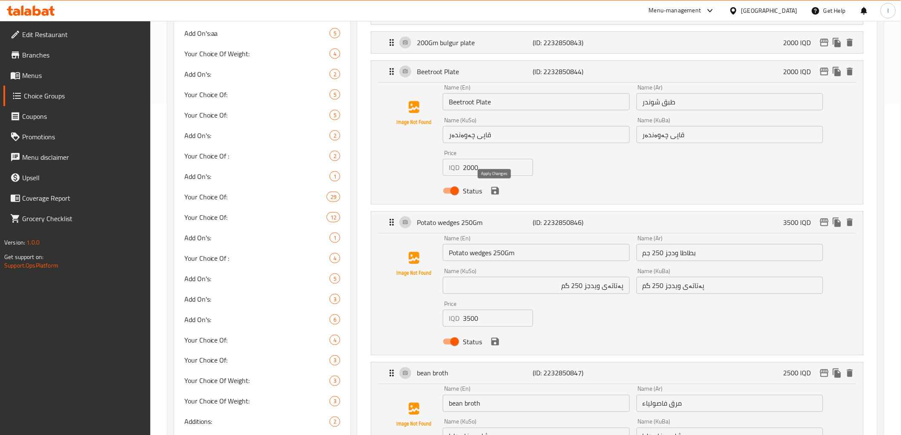
click at [494, 190] on icon "save" at bounding box center [495, 191] width 8 height 8
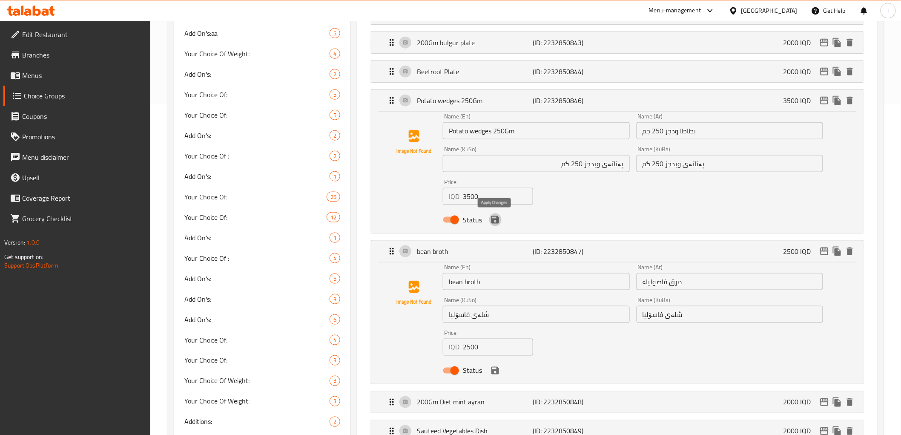
click at [496, 219] on icon "save" at bounding box center [495, 220] width 8 height 8
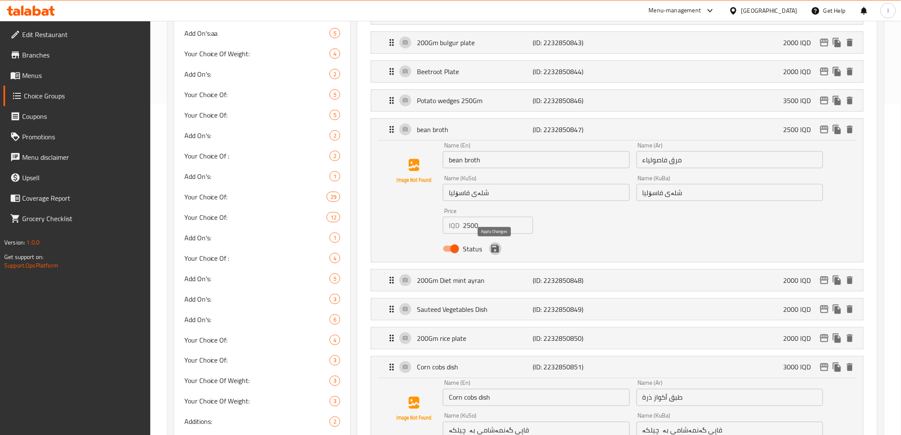
click at [492, 250] on icon "save" at bounding box center [495, 249] width 8 height 8
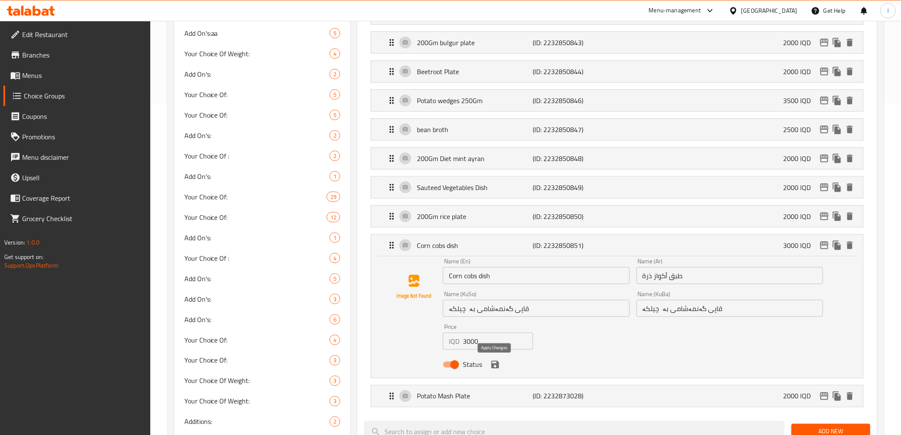
click at [493, 370] on button "save" at bounding box center [495, 364] width 13 height 13
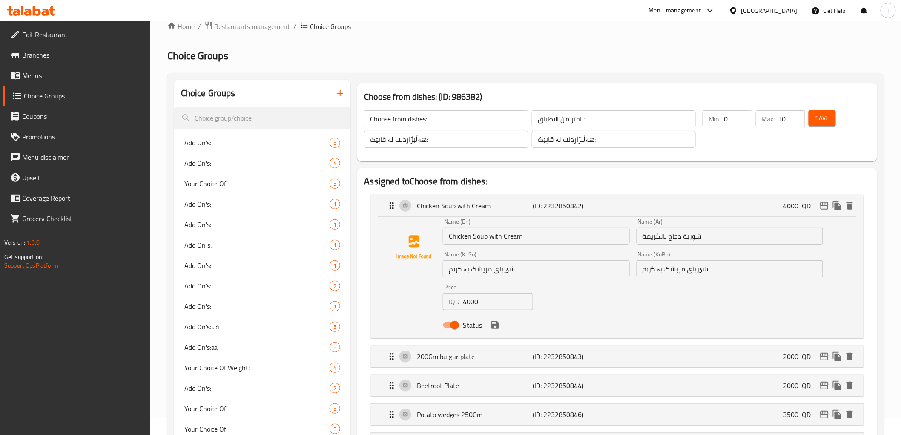
scroll to position [0, 0]
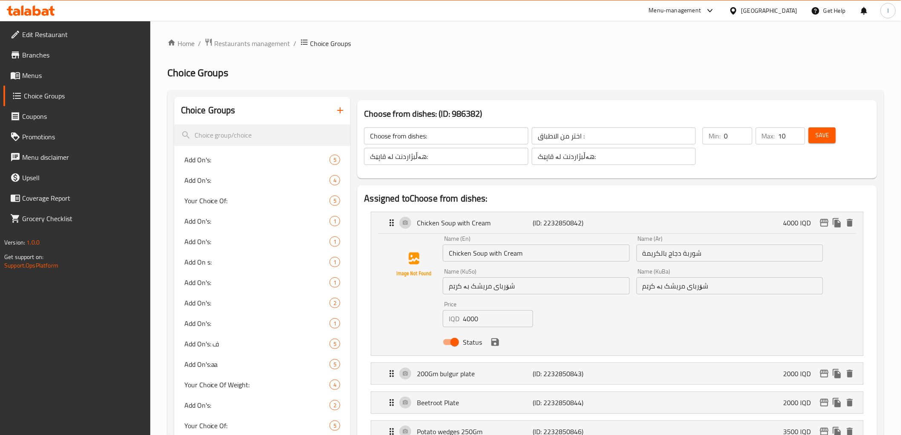
click at [493, 350] on div "Status" at bounding box center [632, 341] width 387 height 23
click at [501, 347] on div "Status" at bounding box center [632, 341] width 387 height 23
click at [495, 343] on icon "save" at bounding box center [495, 342] width 10 height 10
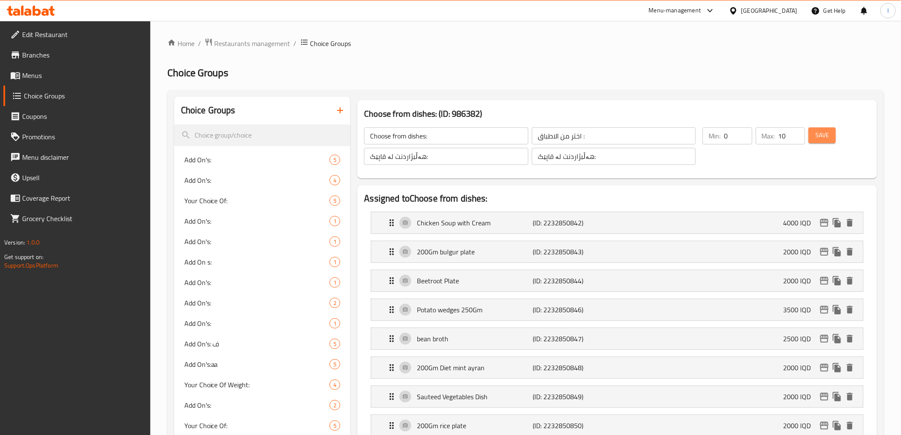
click at [823, 131] on span "Save" at bounding box center [822, 135] width 14 height 11
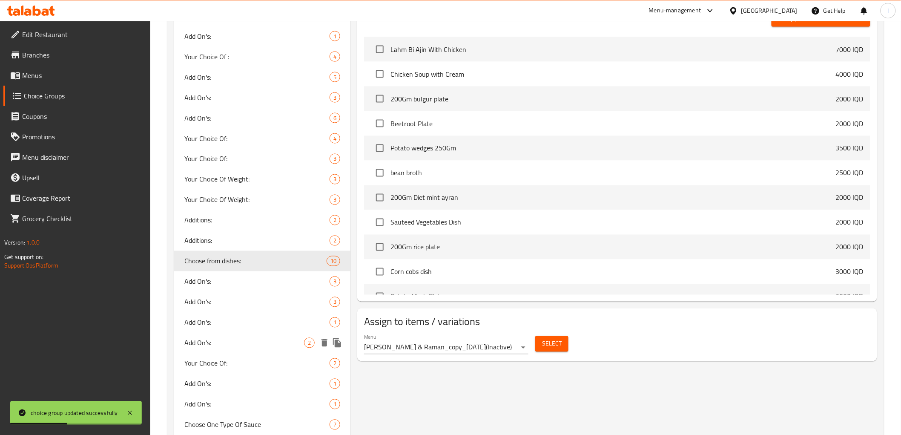
scroll to position [640, 0]
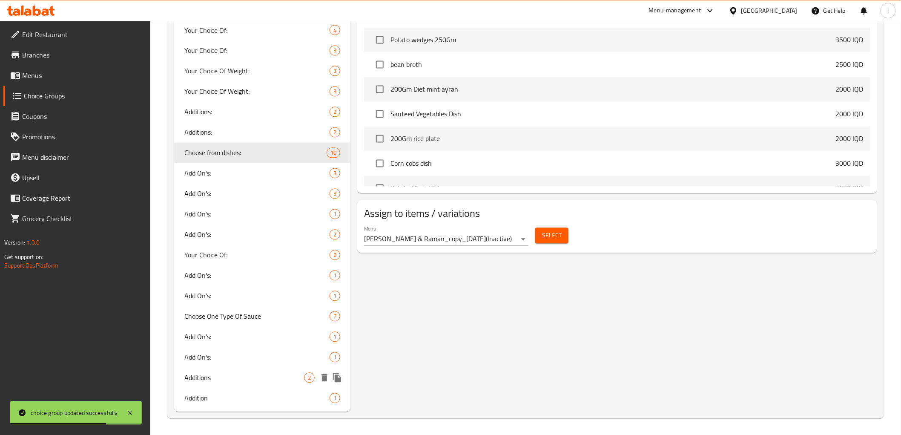
click at [210, 373] on span "Additions" at bounding box center [244, 378] width 120 height 10
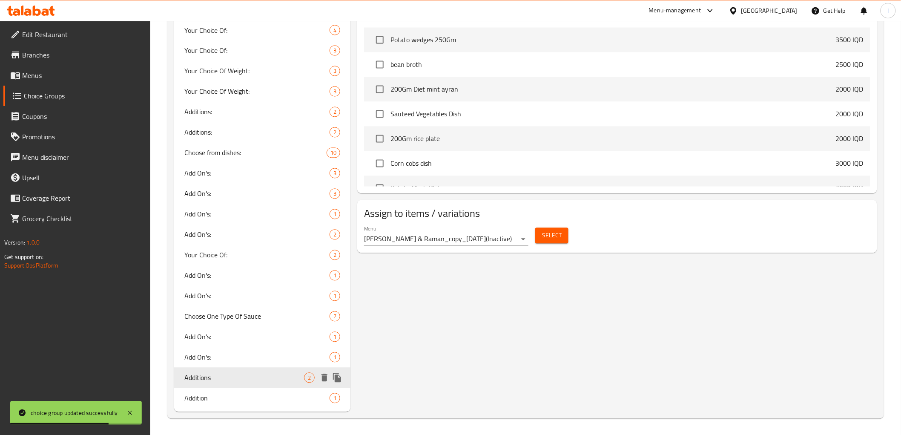
type input "Additions"
type input "اضافات"
type input "زیادە"
type input "1"
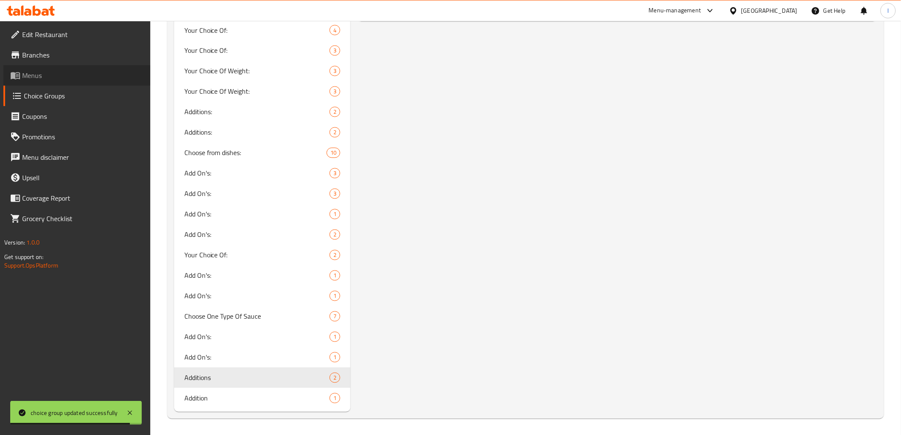
click at [34, 73] on span "Menus" at bounding box center [82, 75] width 121 height 10
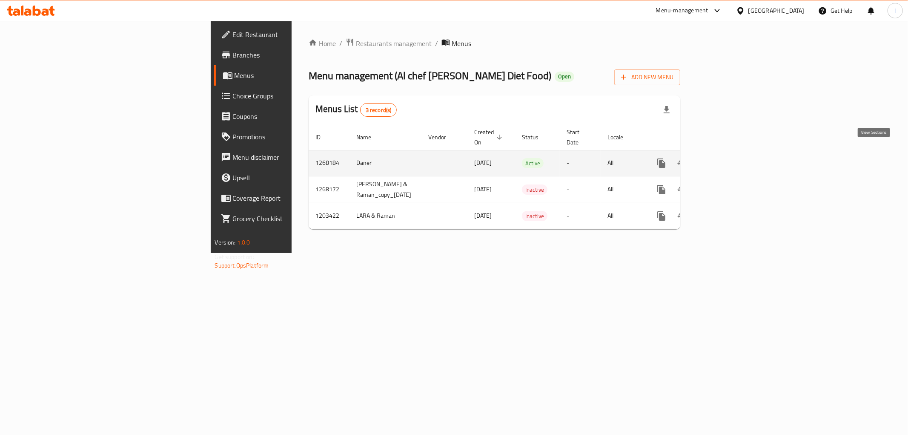
click at [728, 158] on icon "enhanced table" at bounding box center [723, 163] width 10 height 10
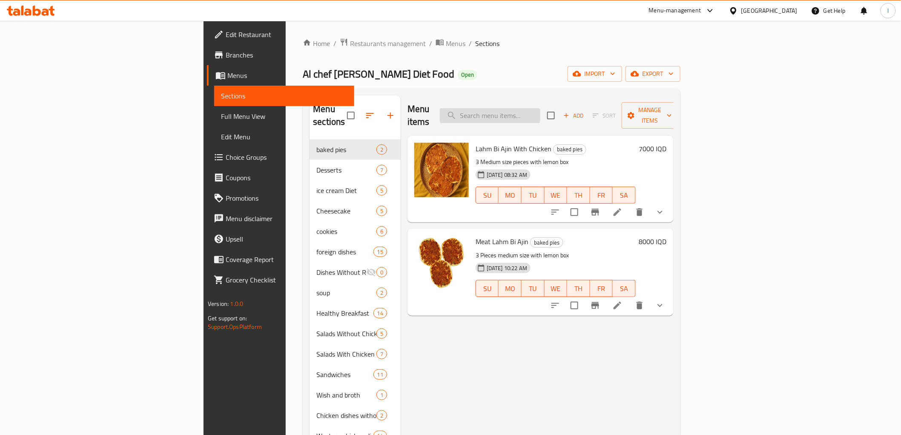
click at [540, 108] on input "search" at bounding box center [490, 115] width 100 height 15
paste input "Meat Shawarma"
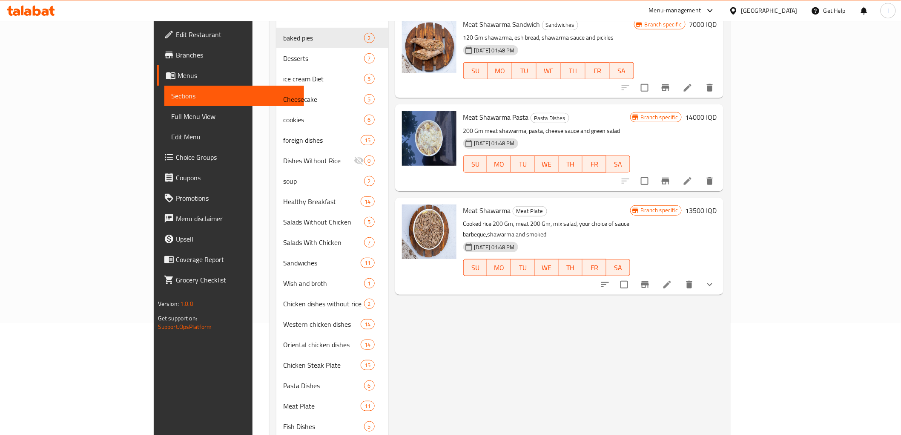
scroll to position [47, 0]
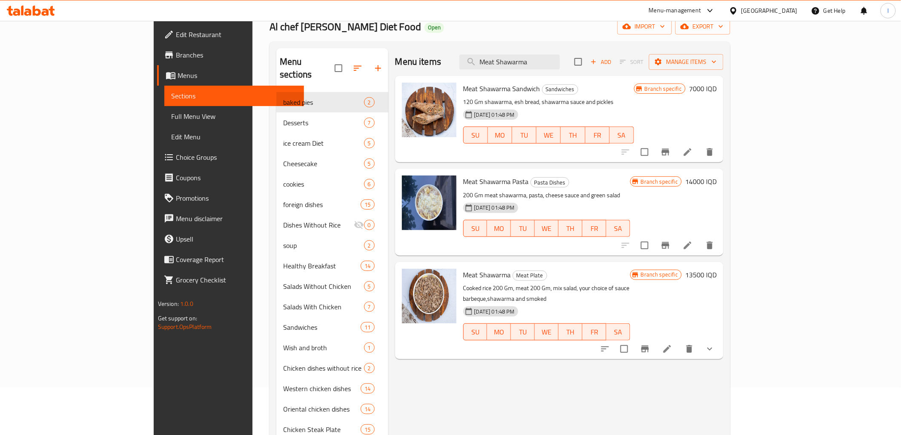
type input "Meat Shawarma"
click at [672, 344] on icon at bounding box center [667, 349] width 10 height 10
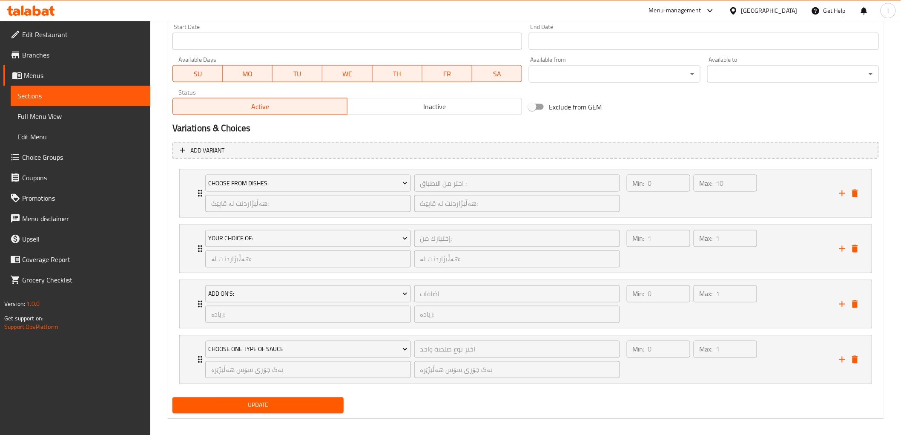
scroll to position [477, 0]
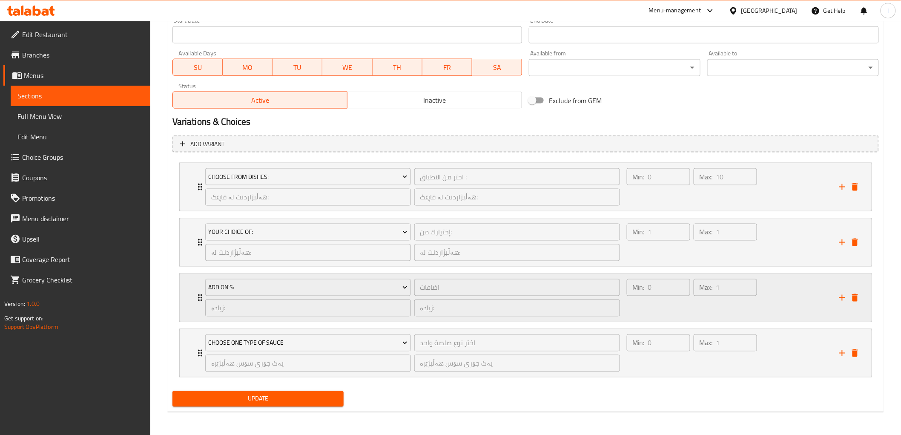
click at [653, 304] on div "Min: 0 ​" at bounding box center [658, 297] width 67 height 41
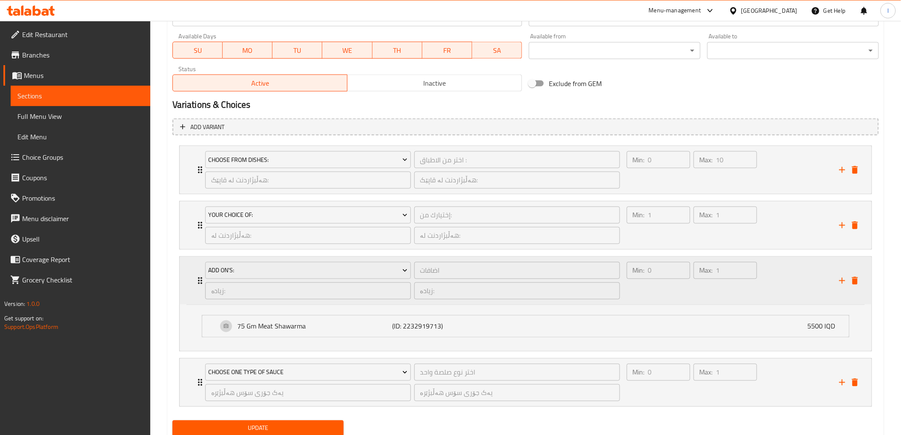
scroll to position [524, 0]
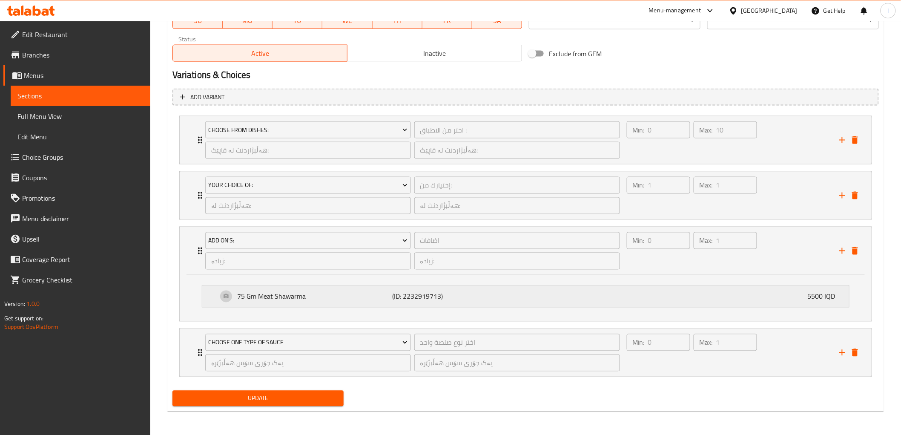
click at [398, 295] on p "(ID: 2232919713)" at bounding box center [443, 296] width 103 height 10
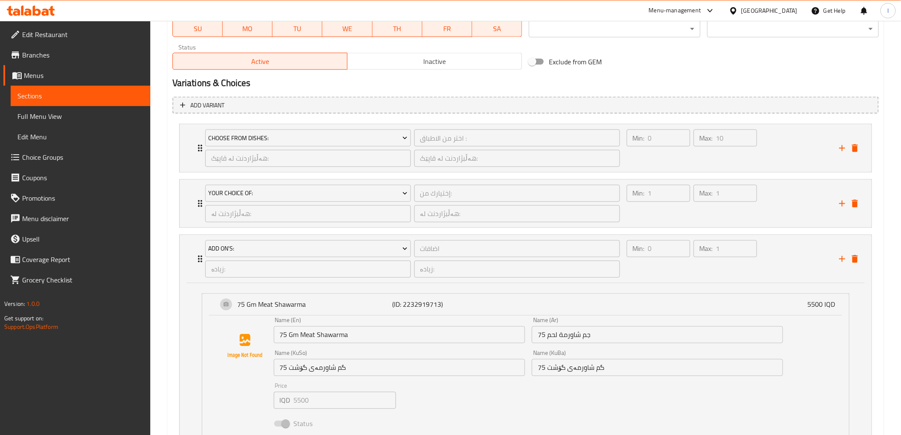
scroll to position [503, 0]
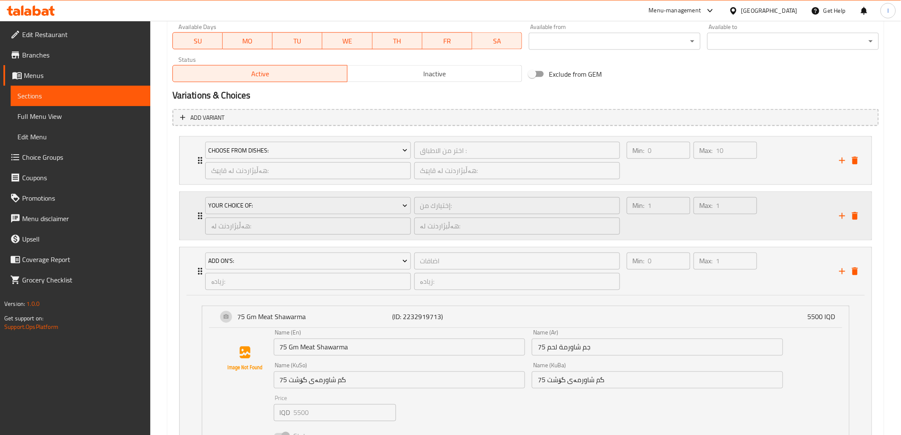
click at [758, 215] on div "Max: 1 ​" at bounding box center [725, 215] width 67 height 41
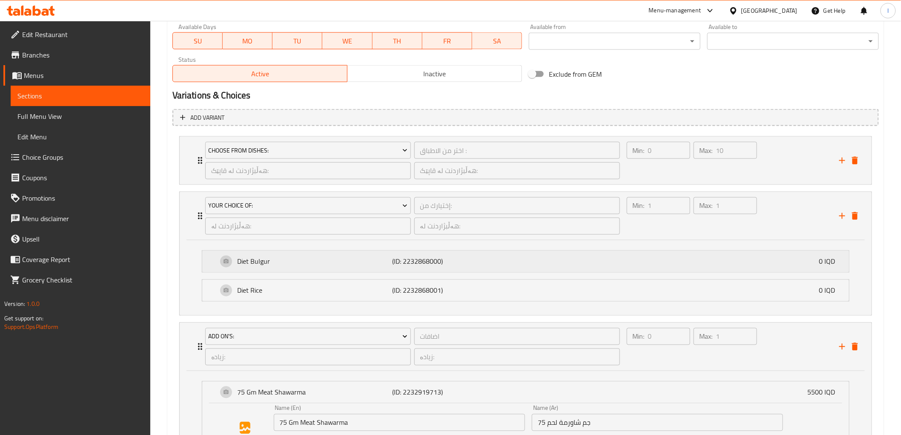
click at [520, 257] on div "Diet Bulgur (ID: 2232868000) 0 IQD" at bounding box center [528, 261] width 621 height 21
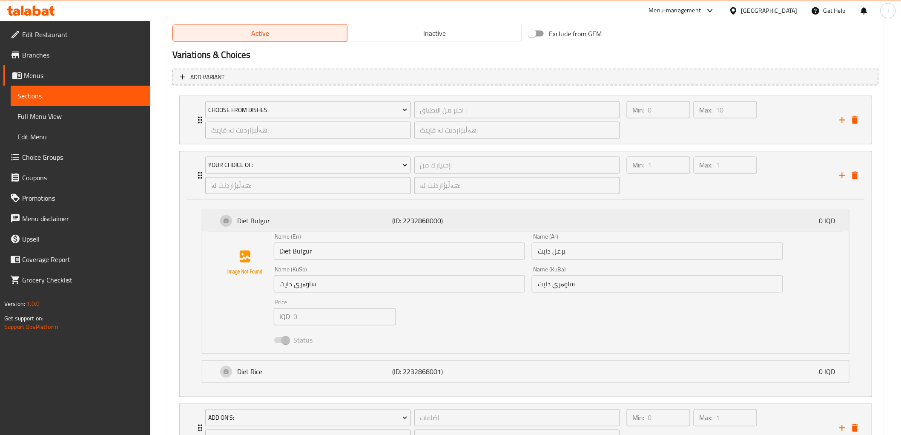
scroll to position [598, 0]
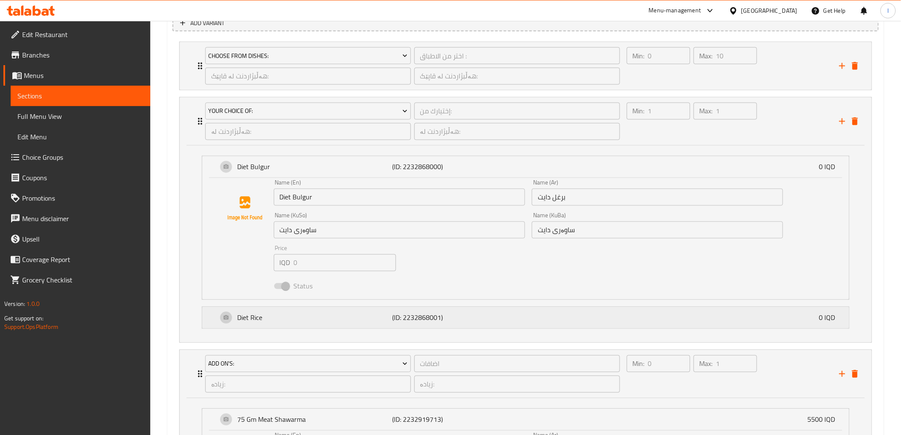
click at [421, 321] on p "(ID: 2232868001)" at bounding box center [443, 317] width 103 height 10
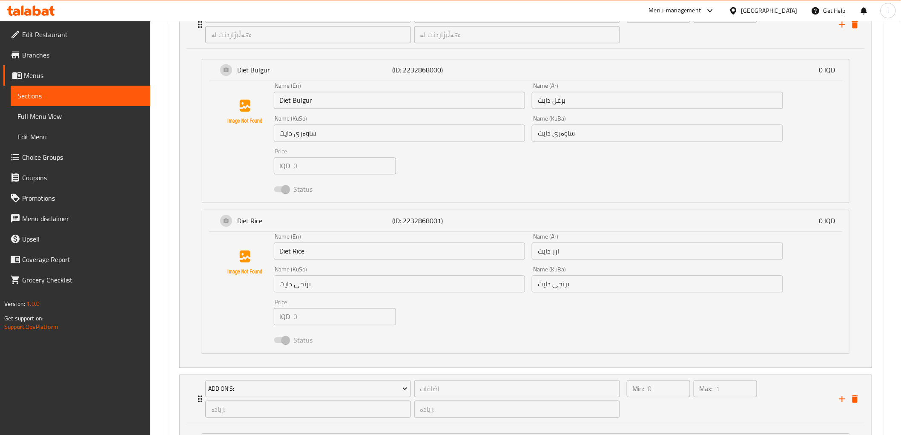
scroll to position [692, 0]
click at [33, 112] on span "Full Menu View" at bounding box center [80, 116] width 126 height 10
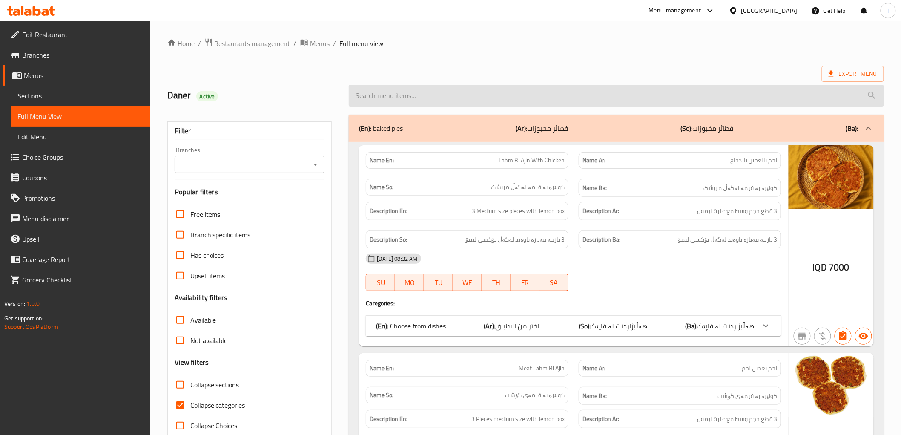
click at [529, 89] on input "search" at bounding box center [616, 96] width 535 height 22
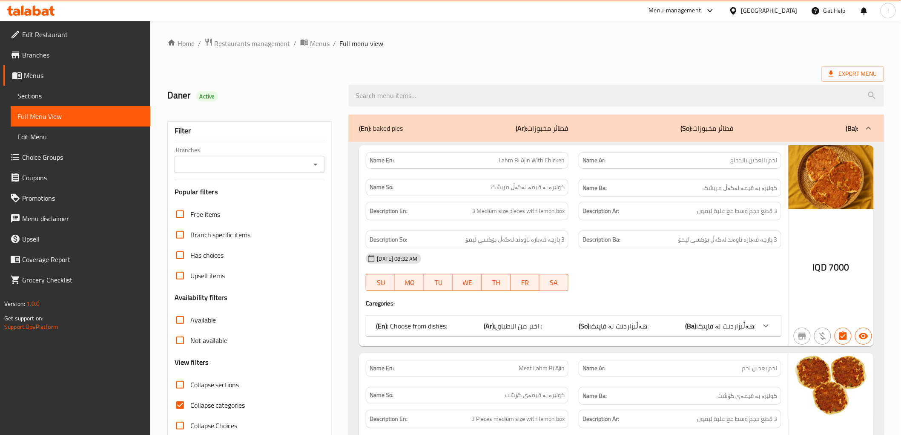
paste input "Meat Shawarma"
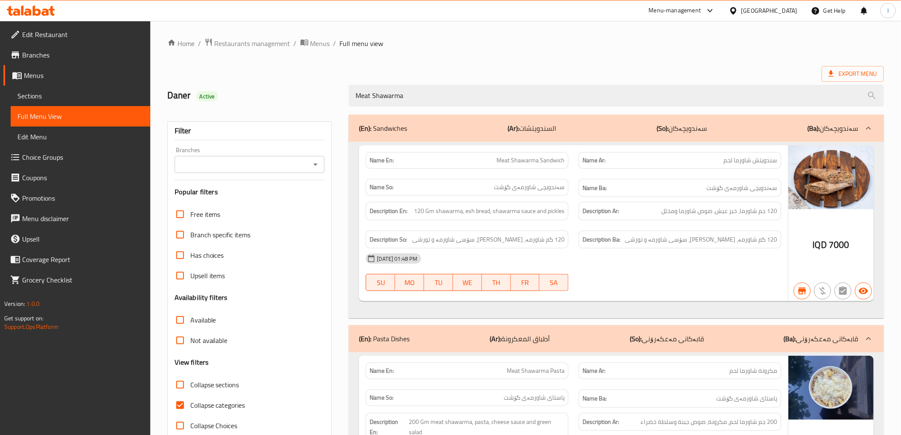
type input "Meat Shawarma"
click at [579, 128] on div "(En): Sandwiches (Ar): السندويتشات (So): سەندویچەکان (Ba): سەندویچەکان" at bounding box center [608, 128] width 499 height 10
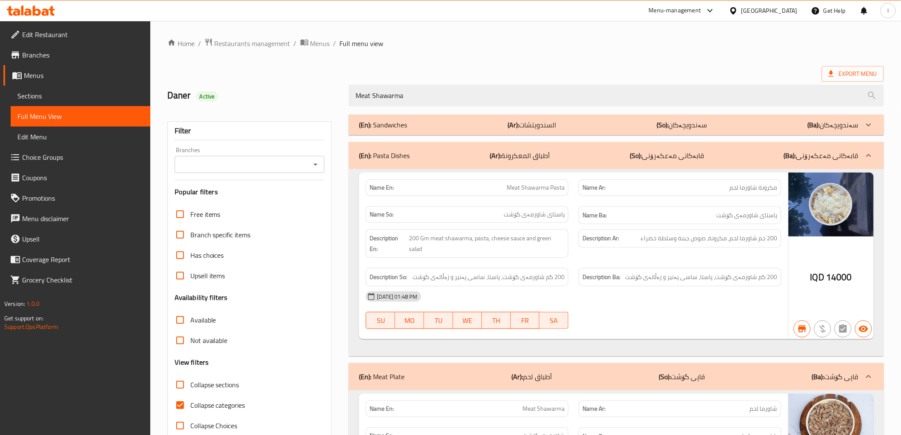
click at [552, 146] on div "(En): Pasta Dishes (Ar): أطباق المعكرونة (So): قابەکانی مەعکەرۆنی (Ba): قابەکان…" at bounding box center [616, 155] width 535 height 27
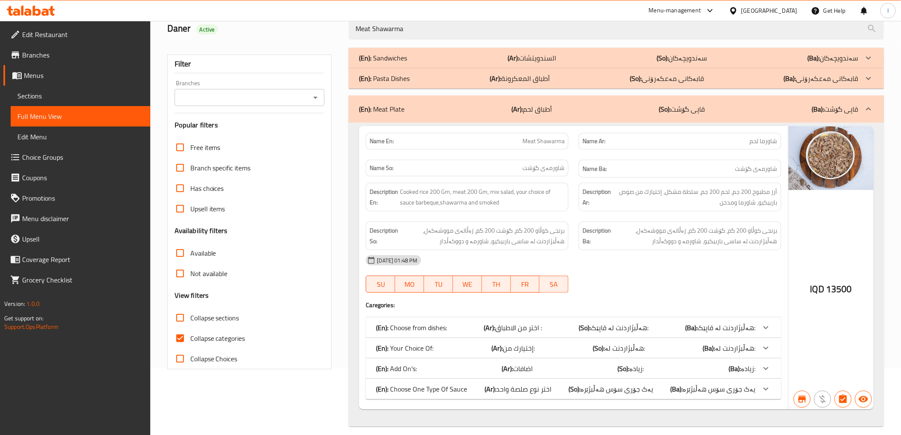
scroll to position [75, 0]
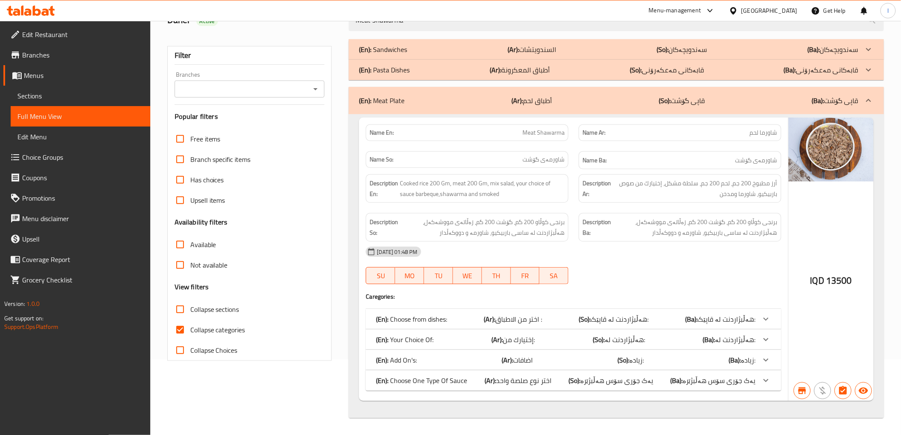
click at [207, 324] on span "Collapse categories" at bounding box center [217, 329] width 55 height 10
click at [190, 323] on input "Collapse categories" at bounding box center [180, 329] width 20 height 20
checkbox input "false"
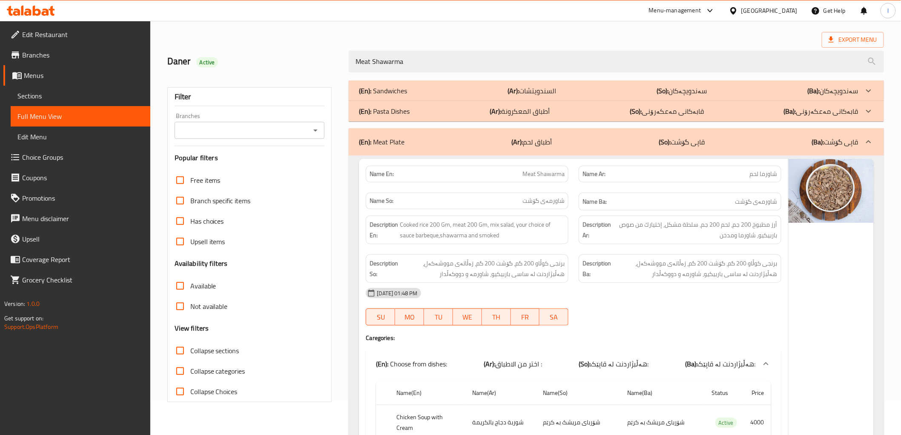
scroll to position [23, 0]
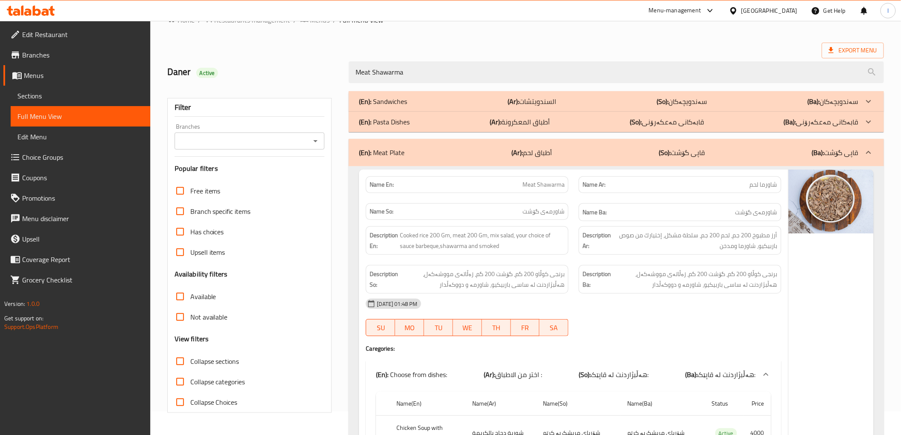
drag, startPoint x: 522, startPoint y: 70, endPoint x: 167, endPoint y: 61, distance: 354.8
click at [167, 61] on div "Daner Active Meat Shawarma" at bounding box center [525, 72] width 727 height 38
paste input "Ropeback Steak With Vegetables Platter"
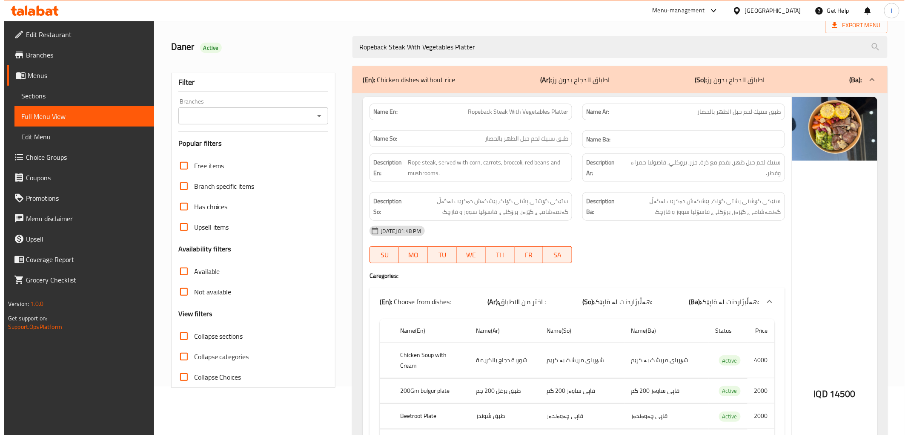
scroll to position [0, 0]
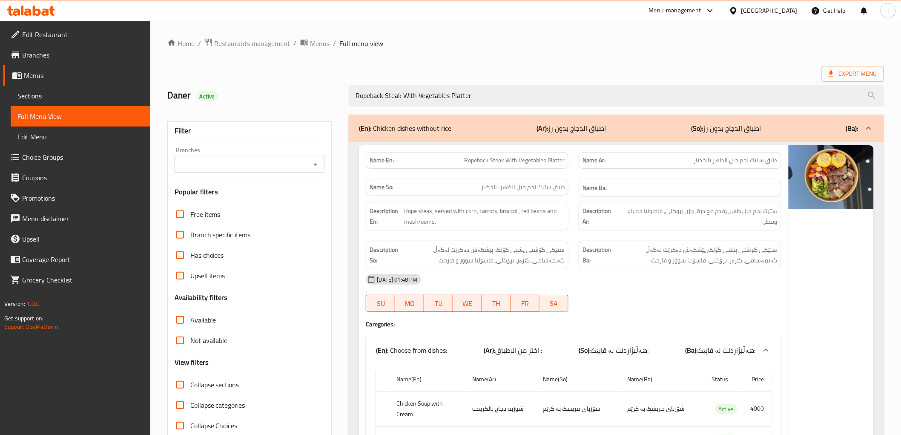
type input "Ropeback Steak With Vegetables Platter"
drag, startPoint x: 487, startPoint y: 98, endPoint x: 279, endPoint y: 86, distance: 208.1
click at [287, 83] on div "Daner Active Ropeback Steak With Vegetables Platter" at bounding box center [525, 96] width 727 height 38
click at [54, 100] on span "Sections" at bounding box center [80, 96] width 126 height 10
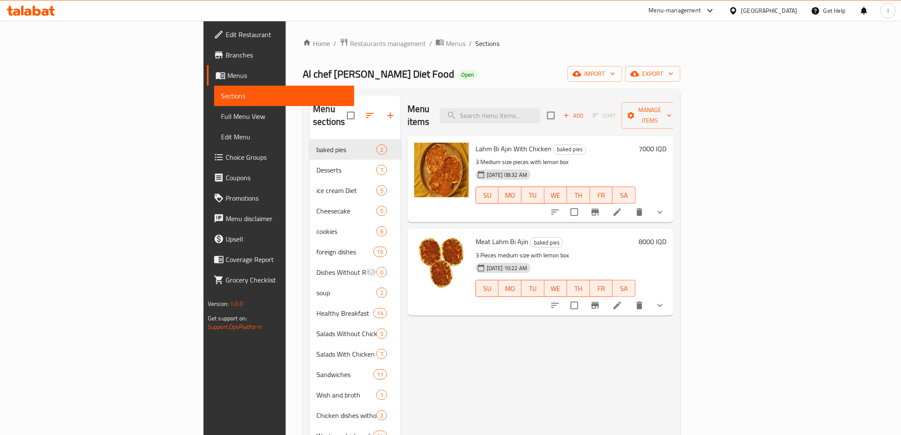
click at [221, 112] on span "Full Menu View" at bounding box center [284, 116] width 126 height 10
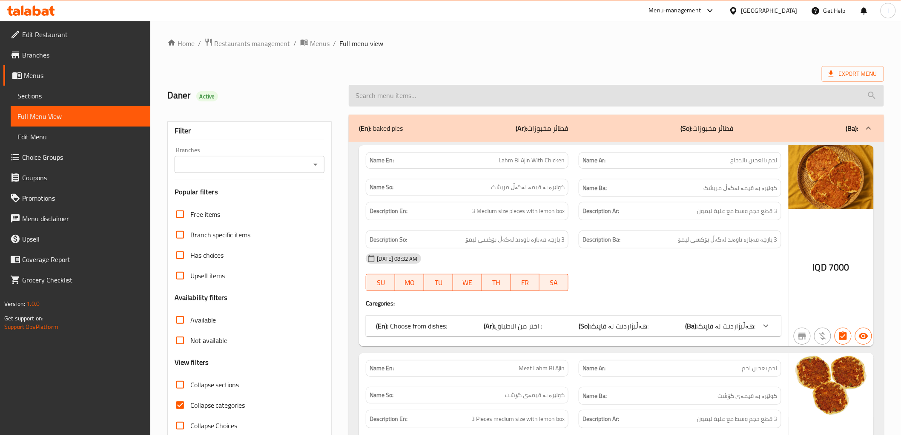
click at [384, 95] on input "search" at bounding box center [616, 96] width 535 height 22
paste input "Ropeback Steak With Vegetables Platter"
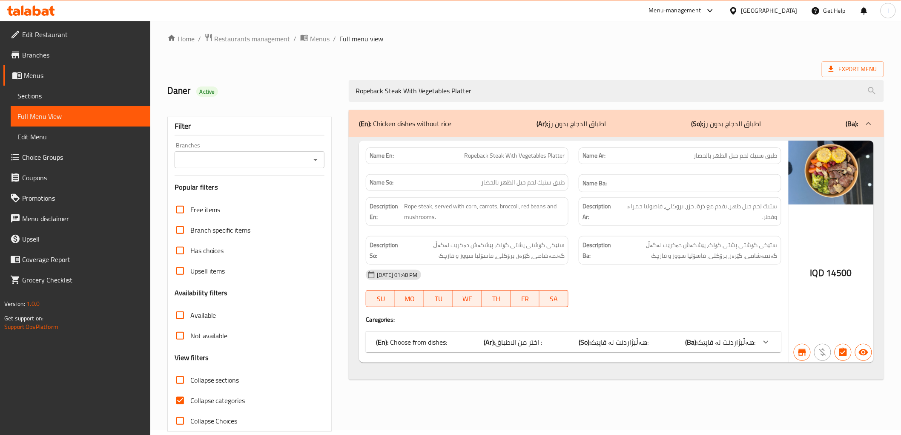
scroll to position [18, 0]
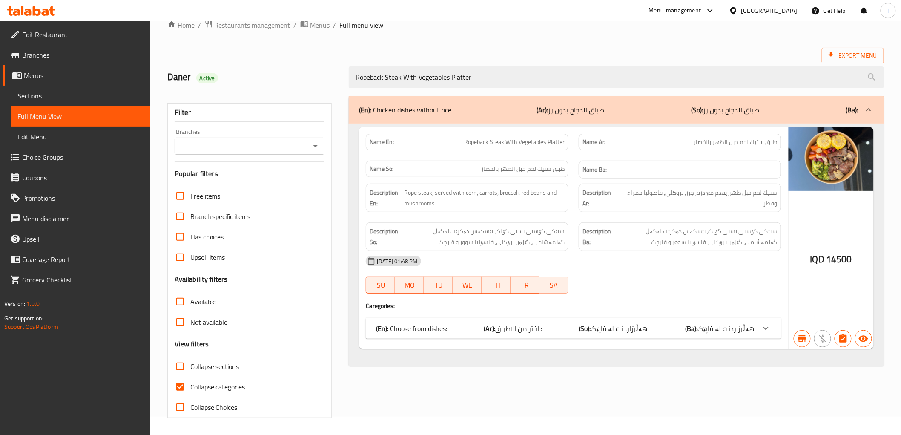
type input "Ropeback Steak With Vegetables Platter"
click at [754, 321] on div "(En): Choose from dishes: (Ar): اختر من الاطباق : (So): هەڵبژاردنت لە قاپێک: (B…" at bounding box center [573, 328] width 415 height 20
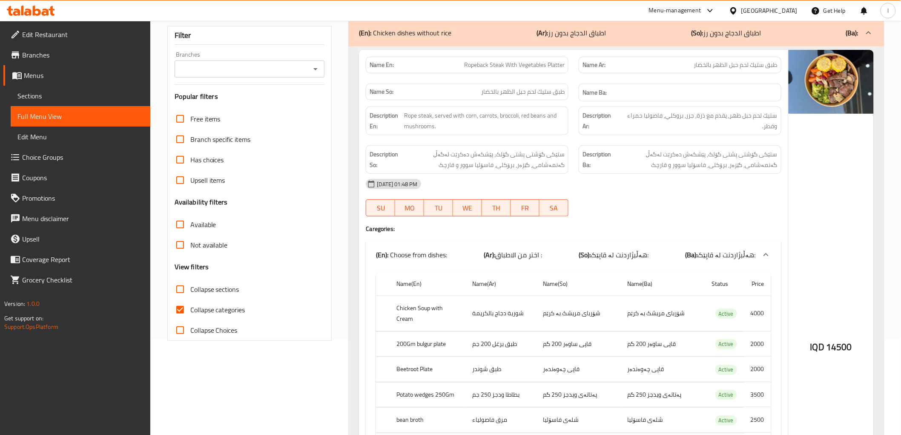
scroll to position [1, 0]
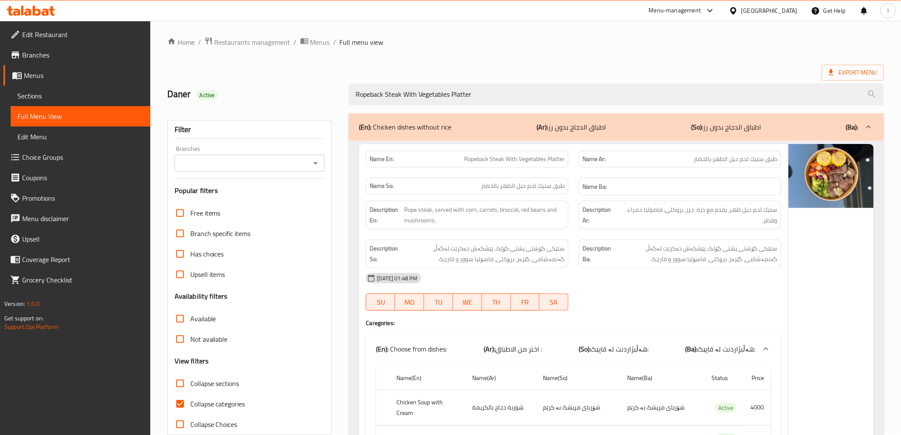
click at [68, 93] on span "Sections" at bounding box center [80, 96] width 126 height 10
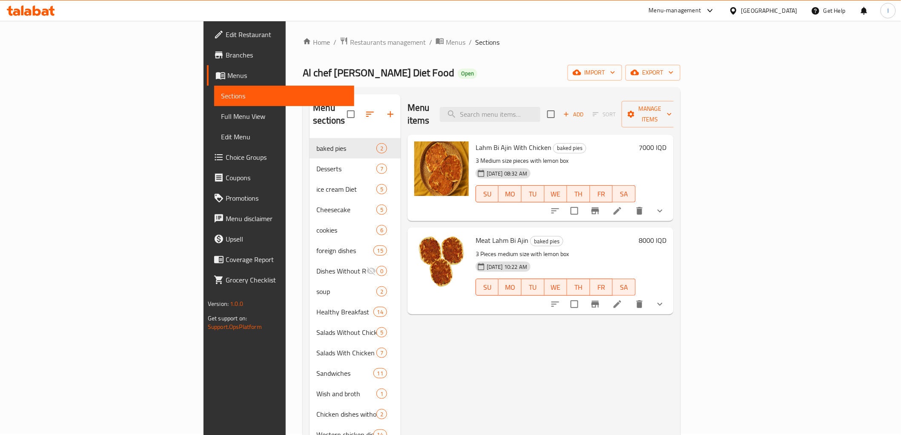
click at [221, 115] on span "Full Menu View" at bounding box center [284, 116] width 126 height 10
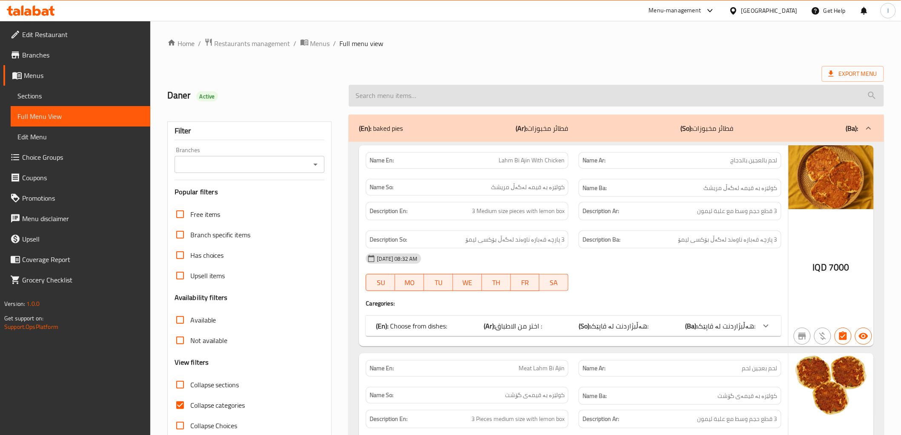
click at [513, 98] on input "search" at bounding box center [616, 96] width 535 height 22
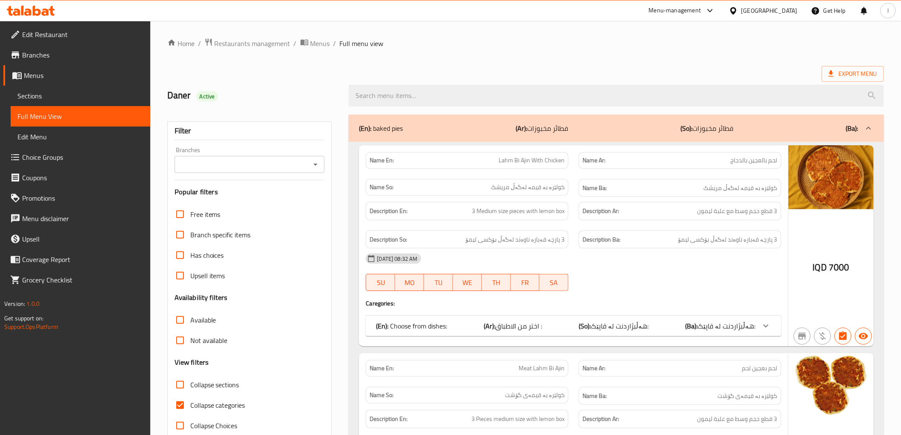
paste input "Ropeback Steak With Vegetables Platter"
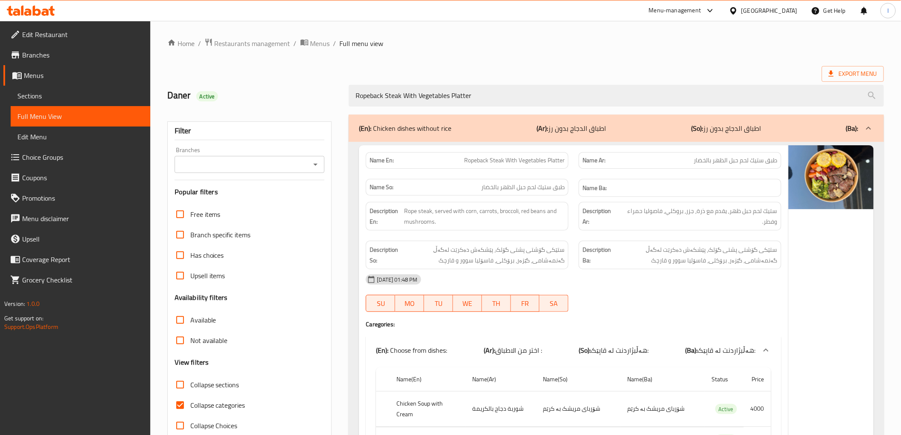
type input "Ropeback Steak With Vegetables Platter"
click at [253, 166] on input "Branches" at bounding box center [242, 164] width 131 height 12
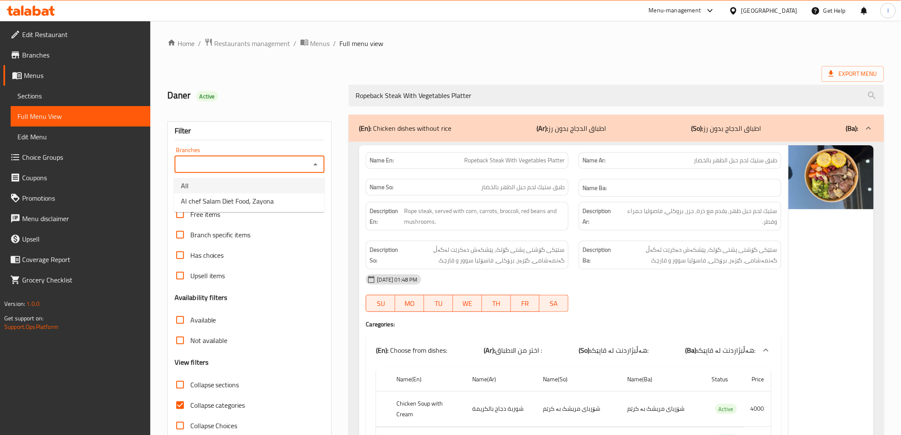
click at [34, 11] on icon at bounding box center [37, 11] width 8 height 10
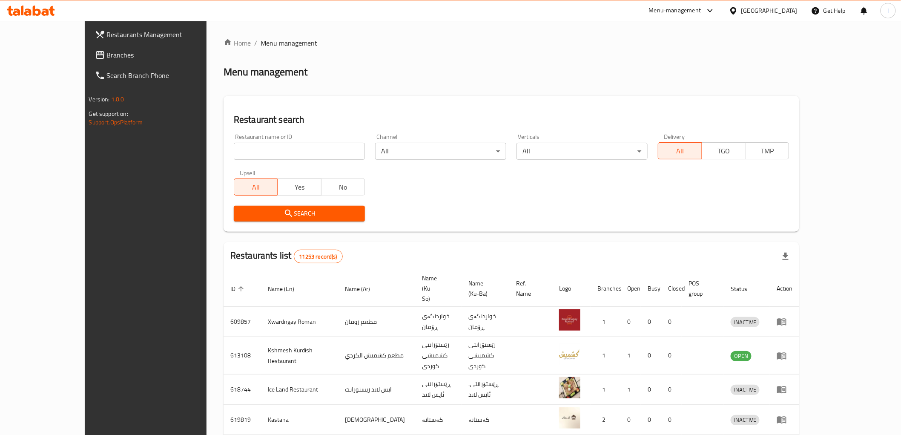
click at [107, 58] on span "Branches" at bounding box center [167, 55] width 121 height 10
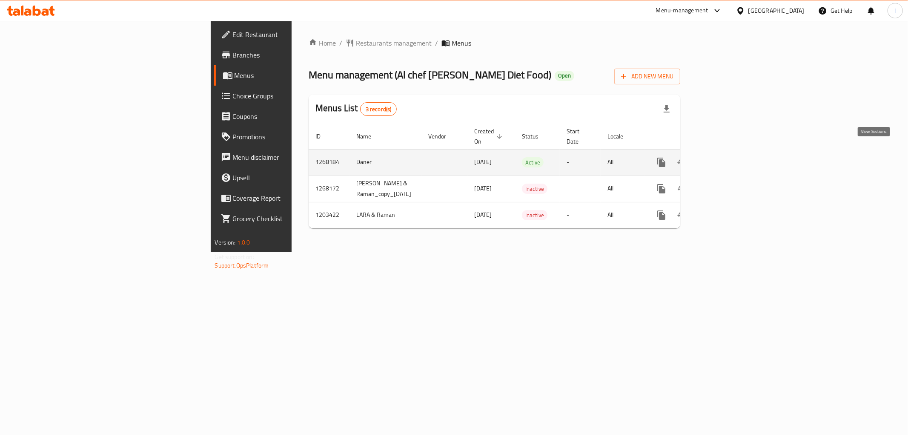
click at [728, 157] on icon "enhanced table" at bounding box center [723, 162] width 10 height 10
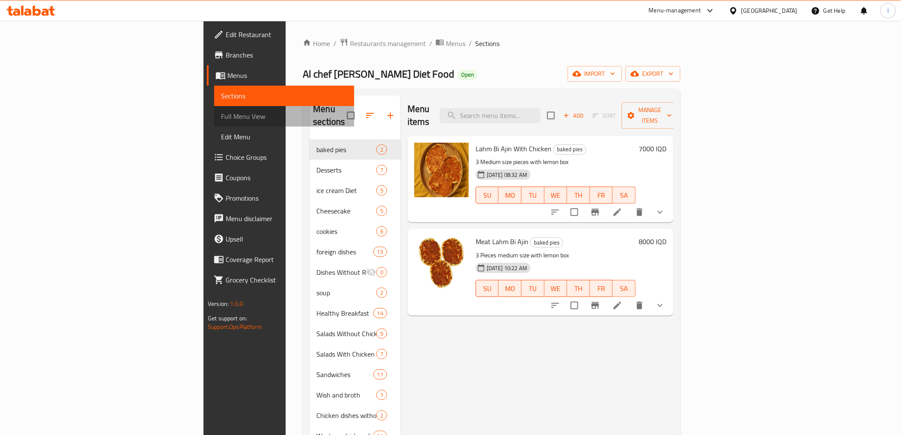
click at [221, 111] on span "Full Menu View" at bounding box center [284, 116] width 126 height 10
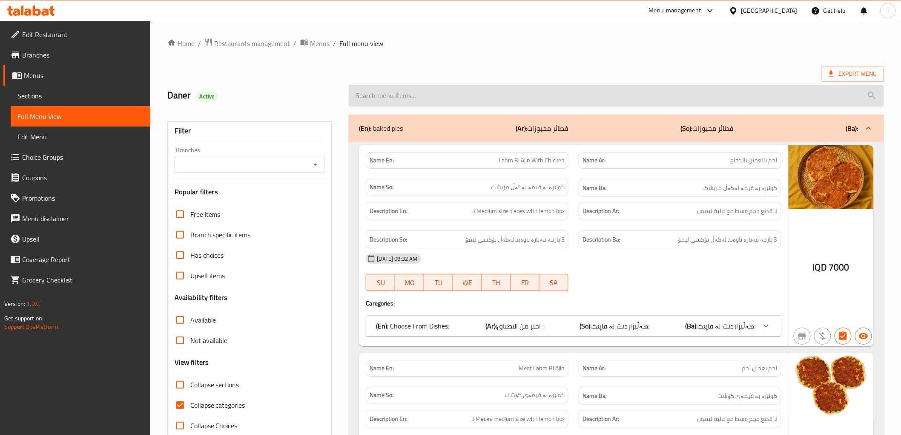
click at [441, 100] on input "search" at bounding box center [616, 96] width 535 height 22
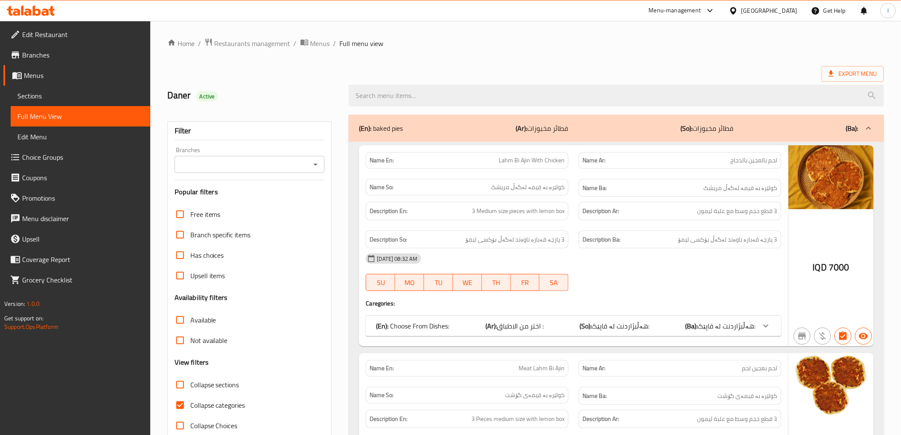
paste input "Meat Chelfray"
type input "Meat Chelfray"
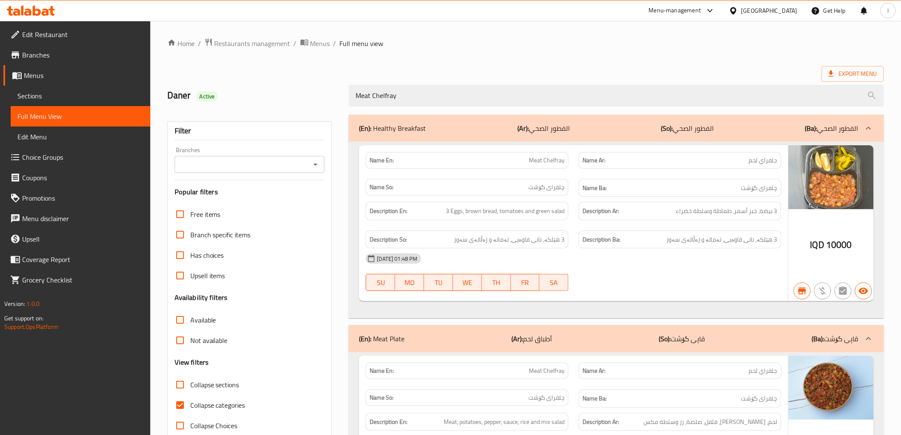
click at [279, 169] on input "Branches" at bounding box center [242, 164] width 131 height 12
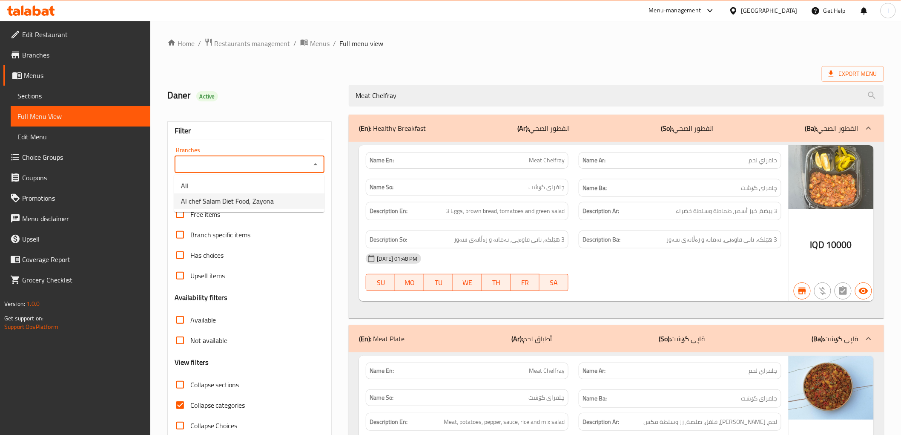
click at [214, 202] on span "Al chef Salam Diet Food, Zayona" at bounding box center [227, 201] width 93 height 10
type input "Al chef Salam Diet Food, Zayona"
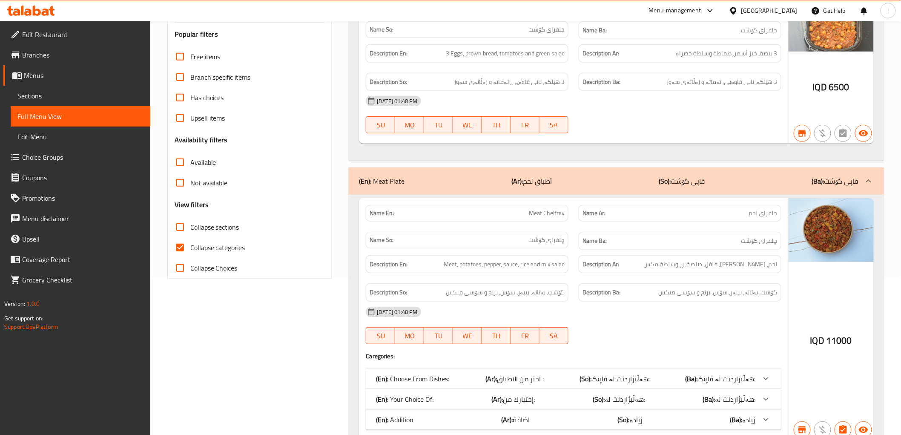
scroll to position [197, 0]
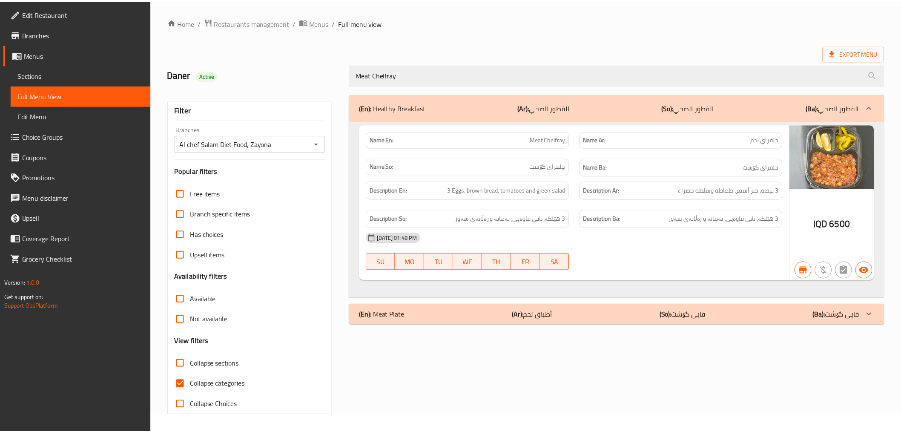
scroll to position [18, 0]
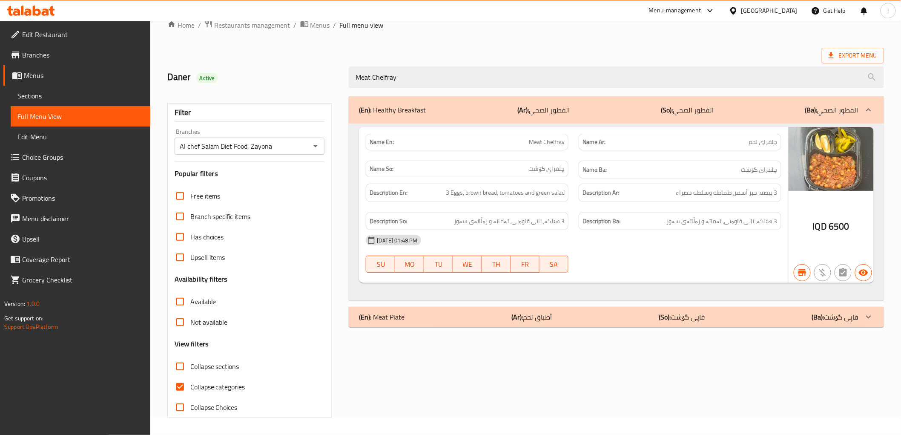
drag, startPoint x: 414, startPoint y: 80, endPoint x: 306, endPoint y: 81, distance: 108.1
click at [312, 80] on div "[PERSON_NAME] Active Meat Chelfray" at bounding box center [525, 77] width 727 height 38
click at [54, 97] on span "Sections" at bounding box center [80, 96] width 126 height 10
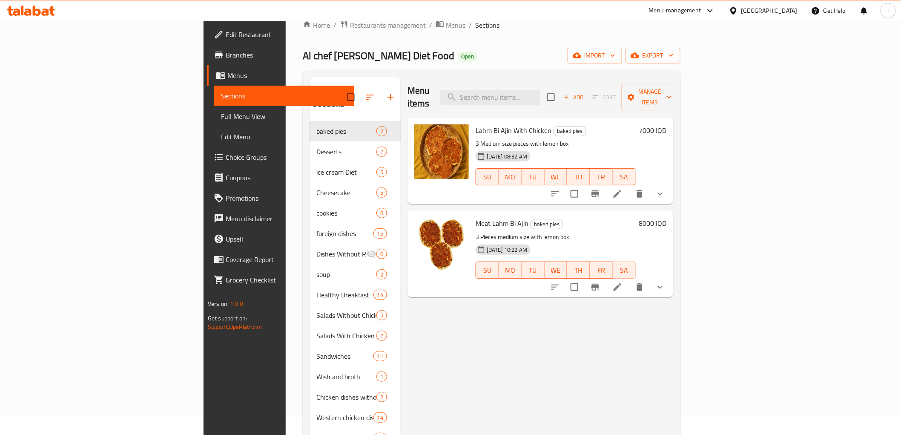
click at [221, 115] on span "Full Menu View" at bounding box center [284, 116] width 126 height 10
click at [221, 116] on span "Full Menu View" at bounding box center [284, 116] width 126 height 10
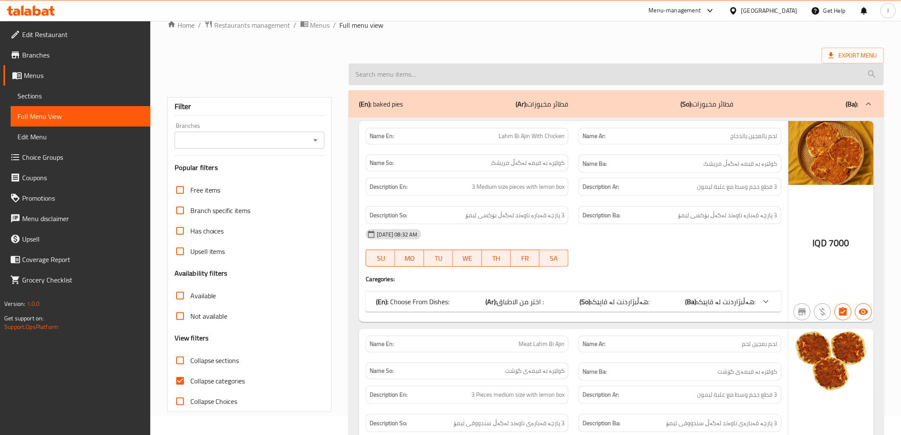
click at [406, 77] on input "search" at bounding box center [616, 74] width 535 height 22
paste input "Meat Chelfray"
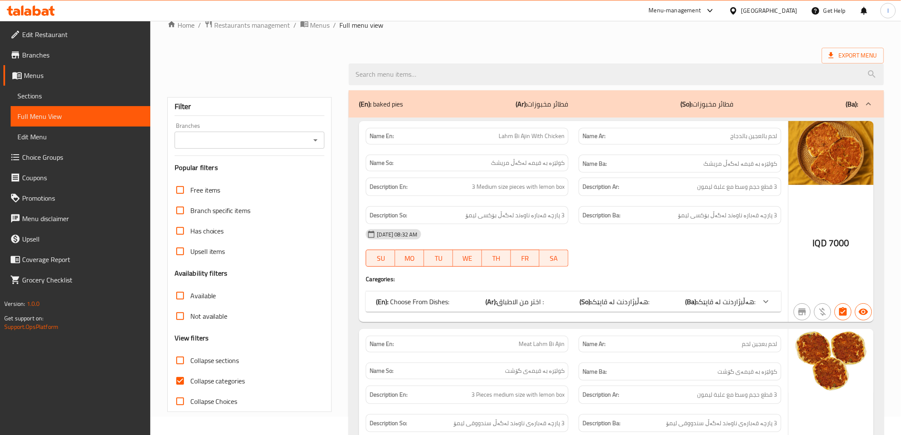
type input "Meat Chelfray"
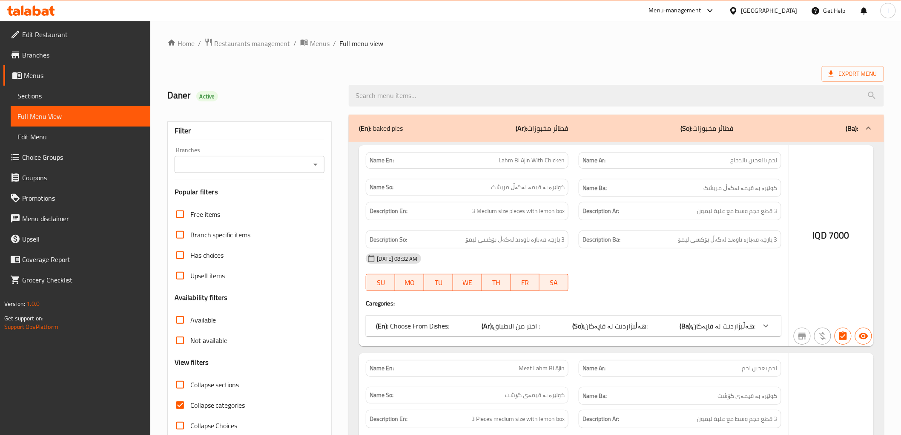
click at [269, 168] on div at bounding box center [450, 217] width 901 height 435
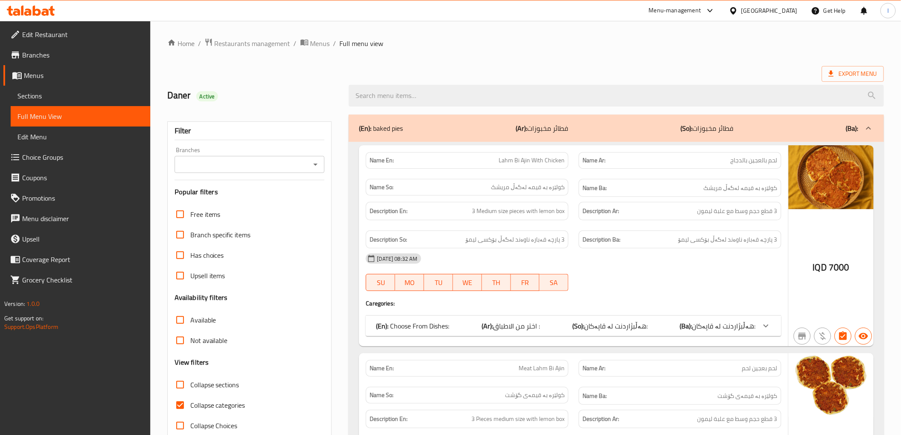
click at [314, 159] on div at bounding box center [450, 217] width 901 height 435
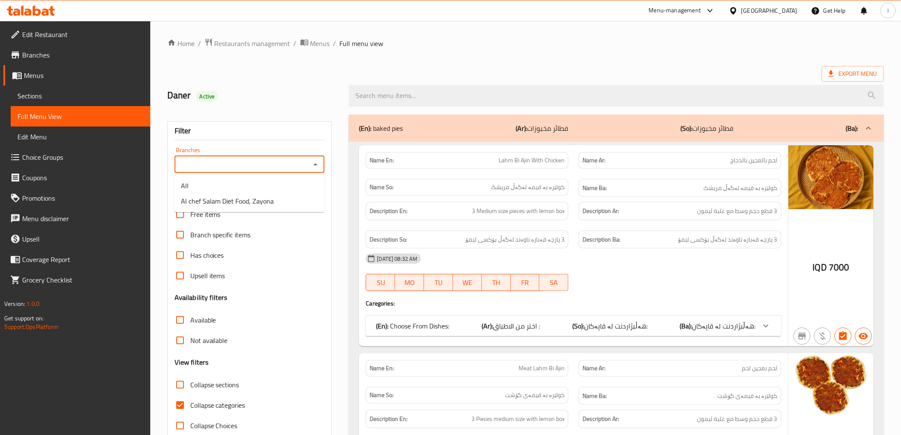
click at [294, 167] on input "Branches" at bounding box center [242, 164] width 131 height 12
click at [289, 197] on li "Al chef Salam Diet Food, Zayona" at bounding box center [249, 200] width 150 height 15
type input "Al chef Salam Diet Food, Zayona"
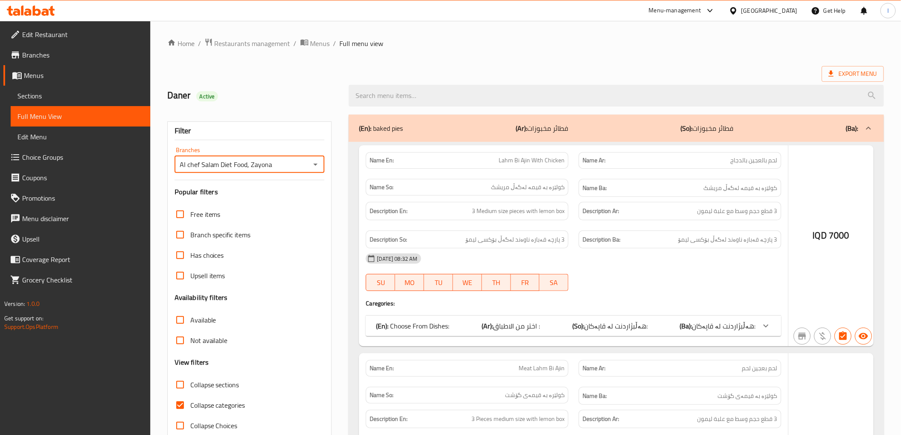
click at [220, 401] on div at bounding box center [450, 217] width 901 height 435
click at [181, 406] on div at bounding box center [450, 217] width 901 height 435
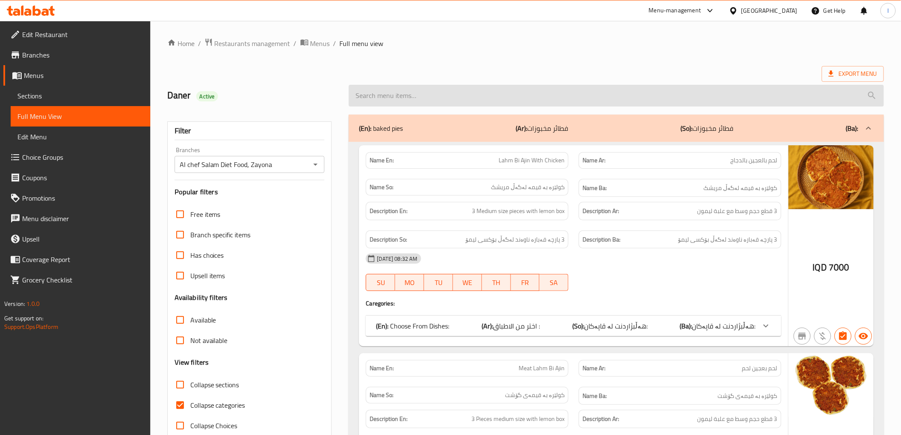
click at [434, 92] on input "search" at bounding box center [616, 96] width 535 height 22
paste input "Meat Chelfray"
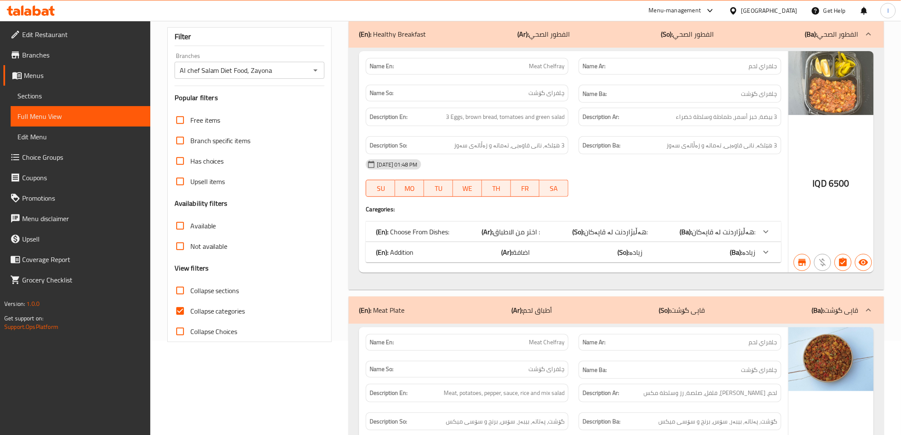
scroll to position [95, 0]
type input "Meat Chelfray"
click at [178, 307] on input "Collapse categories" at bounding box center [180, 310] width 20 height 20
checkbox input "false"
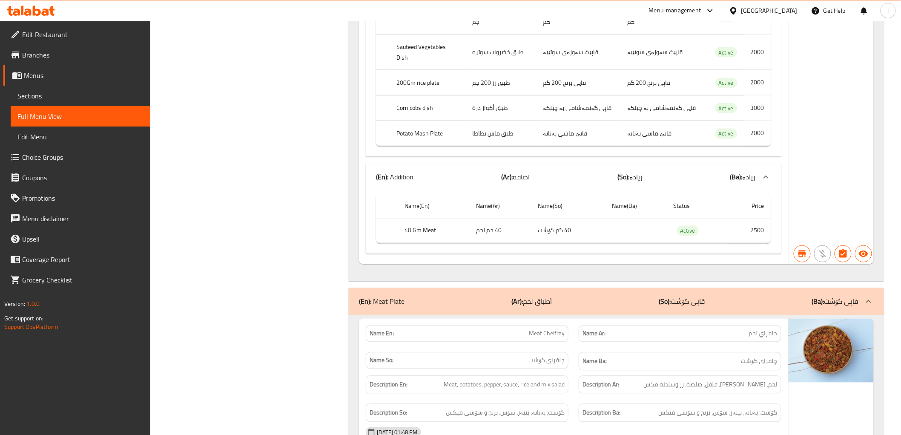
scroll to position [709, 0]
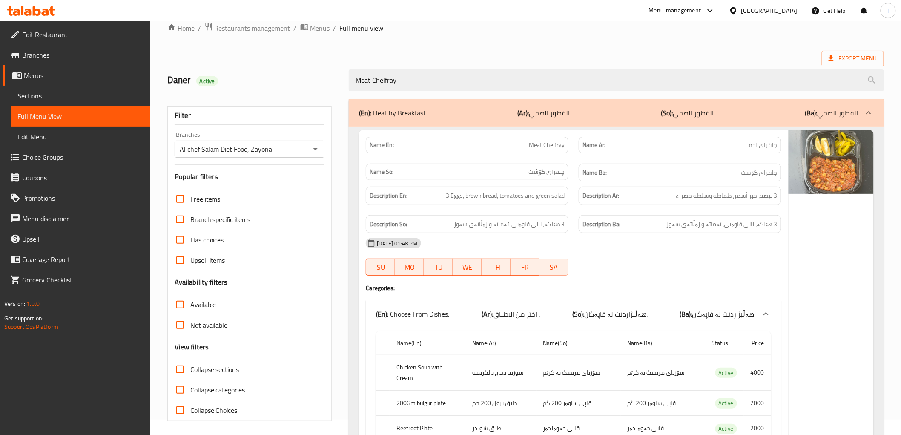
scroll to position [0, 0]
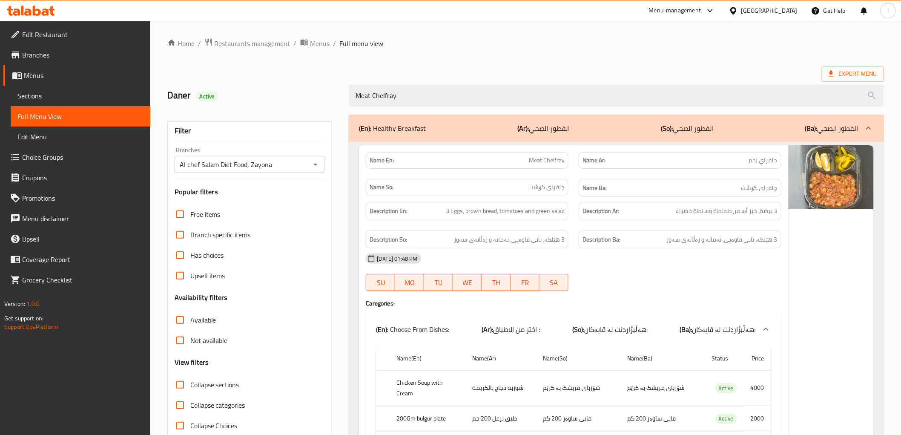
click at [274, 161] on input "Al chef Salam Diet Food, Zayona" at bounding box center [242, 164] width 131 height 12
click at [320, 163] on icon "Open" at bounding box center [315, 164] width 10 height 10
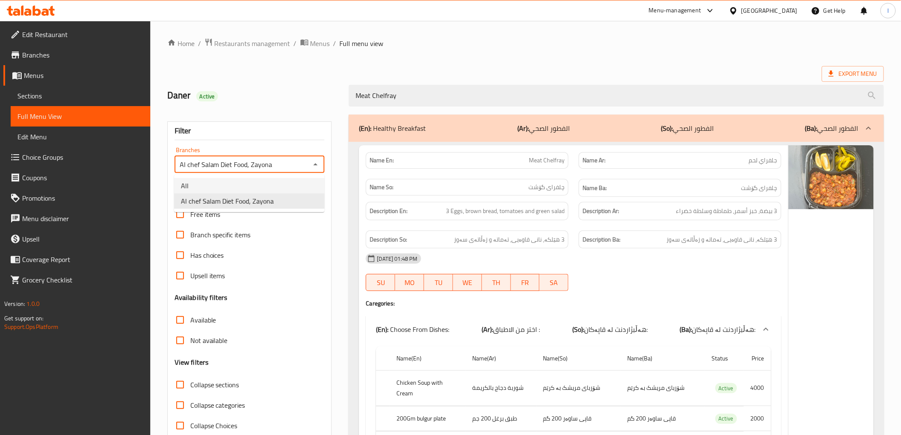
click at [247, 190] on li "All" at bounding box center [249, 185] width 150 height 15
click at [286, 163] on input "All" at bounding box center [242, 164] width 131 height 12
click at [320, 163] on icon "Open" at bounding box center [315, 164] width 10 height 10
click at [262, 198] on span "Al chef Salam Diet Food, Zayona" at bounding box center [227, 201] width 93 height 10
type input "Al chef Salam Diet Food, Zayona"
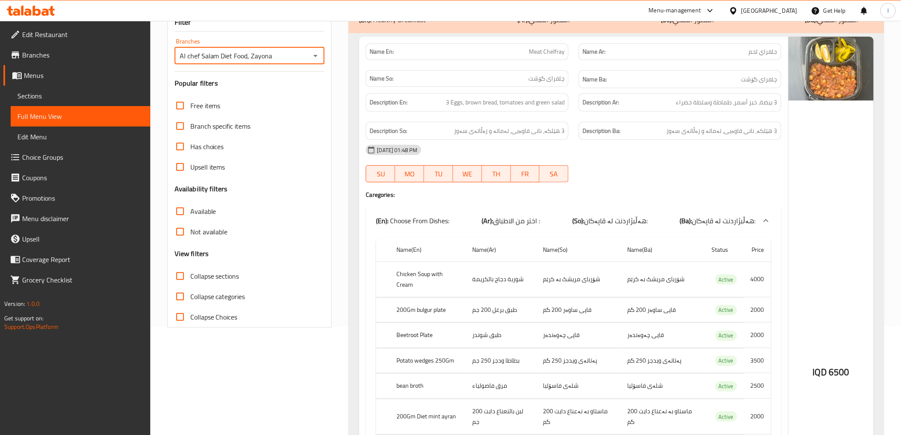
scroll to position [105, 0]
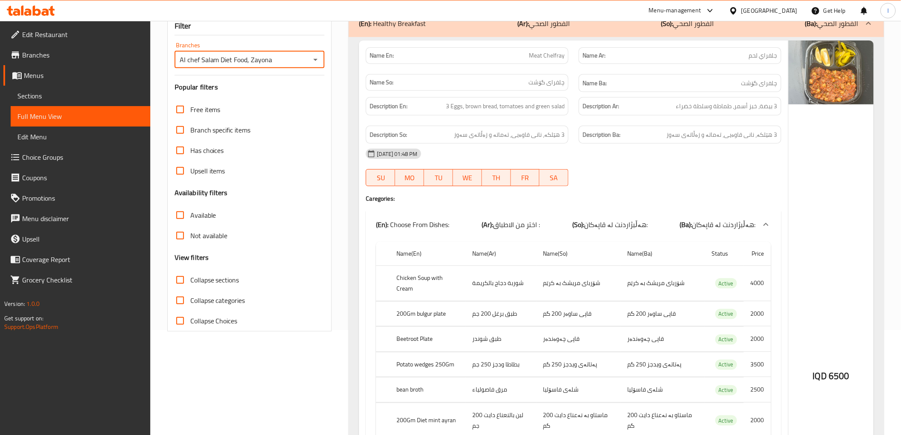
click at [43, 99] on span "Sections" at bounding box center [80, 96] width 126 height 10
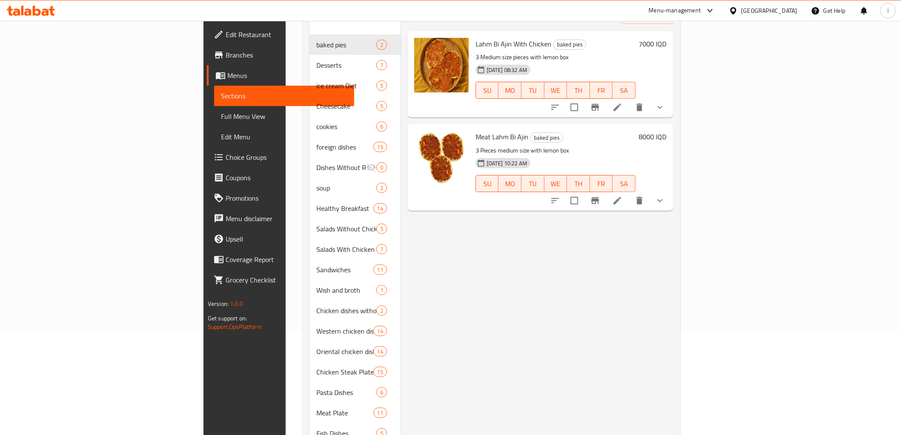
click at [221, 115] on span "Full Menu View" at bounding box center [284, 116] width 126 height 10
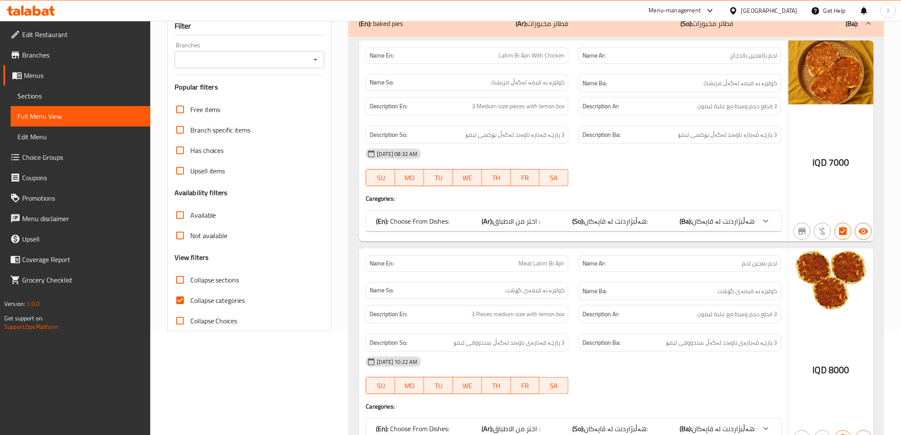
click at [243, 61] on input "Branches" at bounding box center [242, 60] width 131 height 12
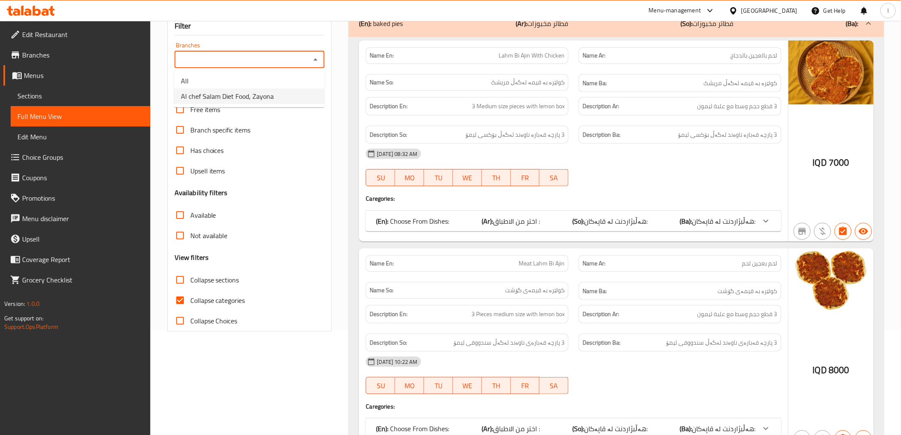
click at [227, 99] on span "Al chef Salam Diet Food, Zayona" at bounding box center [227, 96] width 93 height 10
type input "Al chef Salam Diet Food, Zayona"
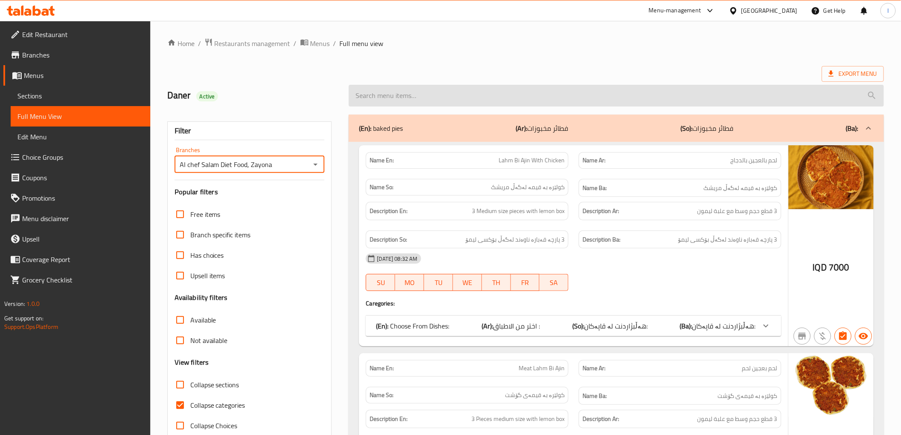
click at [451, 98] on input "search" at bounding box center [616, 96] width 535 height 22
paste input "Meat Chelfray"
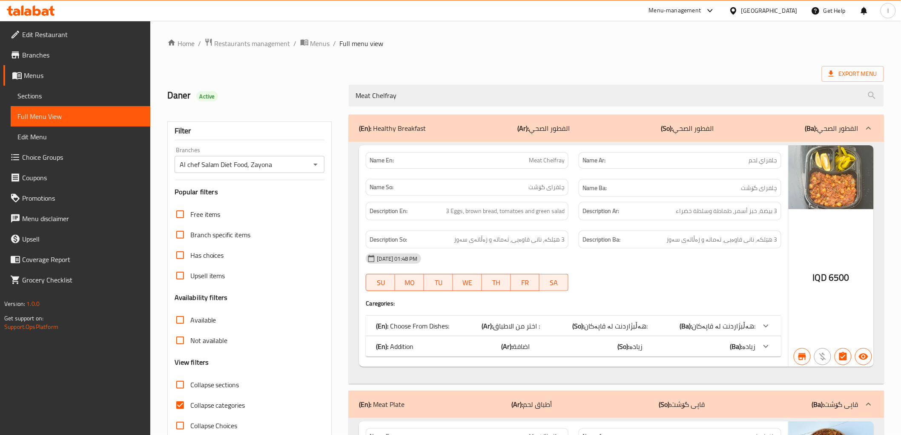
type input "Meat Chelfray"
click at [209, 409] on span "Collapse categories" at bounding box center [217, 405] width 55 height 10
click at [190, 409] on input "Collapse categories" at bounding box center [180, 405] width 20 height 20
checkbox input "false"
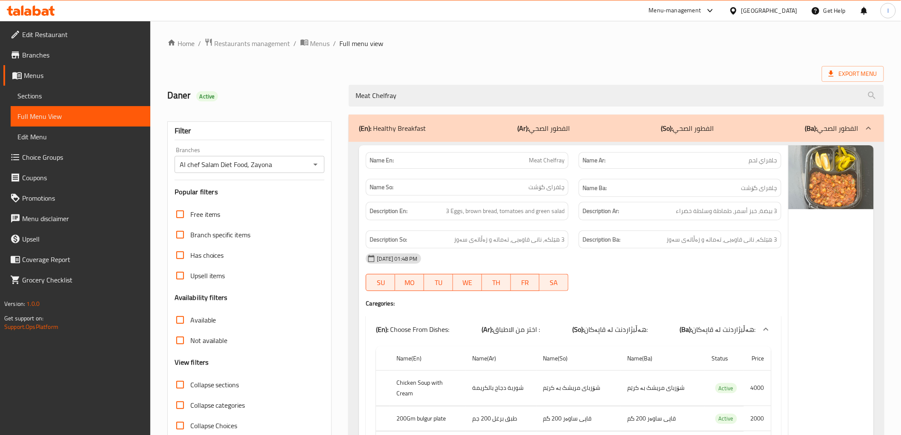
click at [208, 384] on span "Collapse sections" at bounding box center [214, 384] width 49 height 10
click at [190, 384] on input "Collapse sections" at bounding box center [180, 384] width 20 height 20
checkbox input "true"
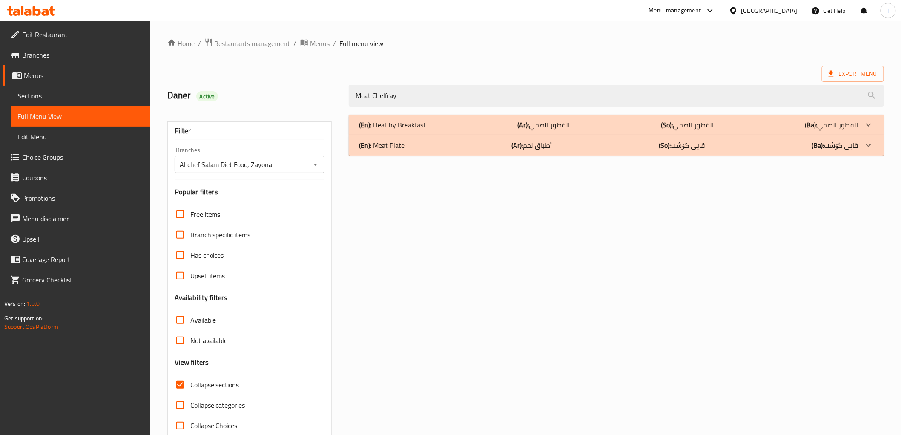
click at [416, 120] on p "(En): Healthy Breakfast" at bounding box center [392, 125] width 67 height 10
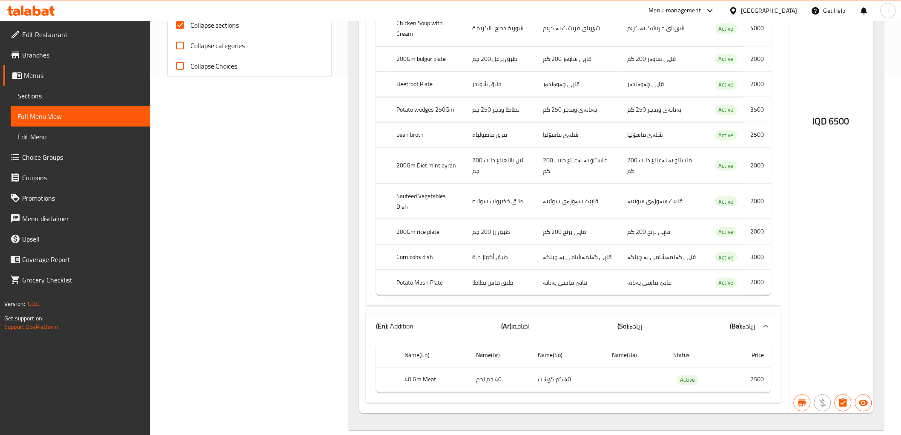
scroll to position [389, 0]
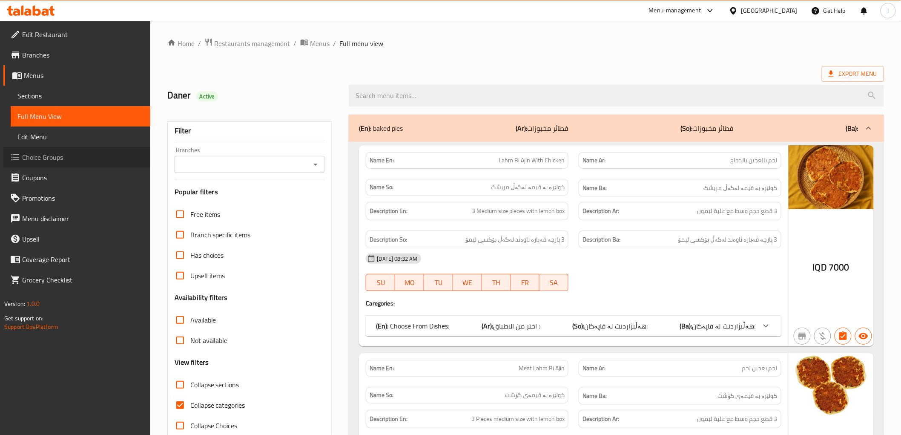
click at [39, 161] on span "Choice Groups" at bounding box center [82, 157] width 121 height 10
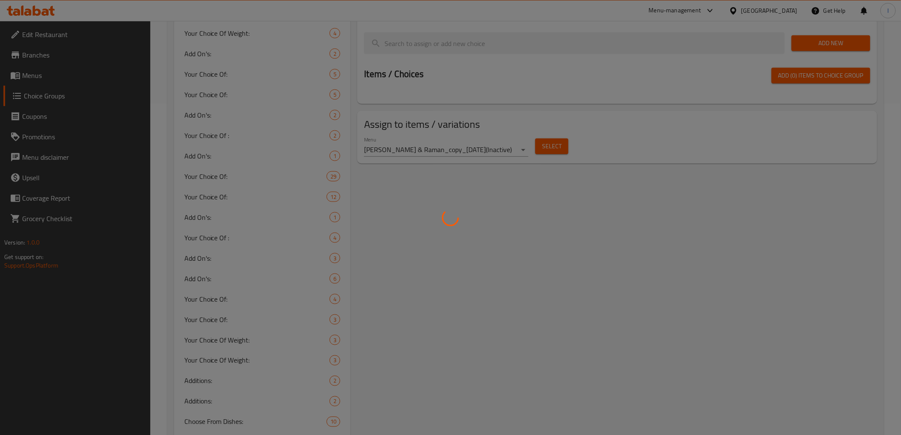
scroll to position [599, 0]
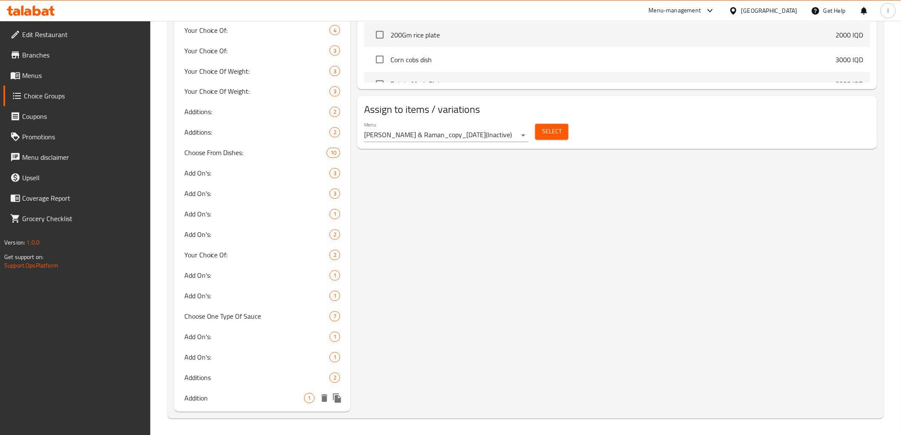
click at [230, 407] on div "Addition 1" at bounding box center [262, 398] width 177 height 20
type input "Addition"
type input "اضافة"
type input "زیادە"
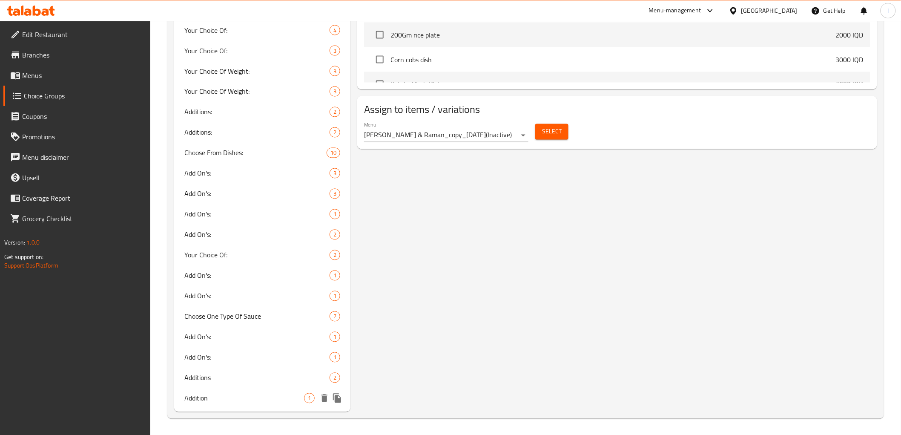
type input "1"
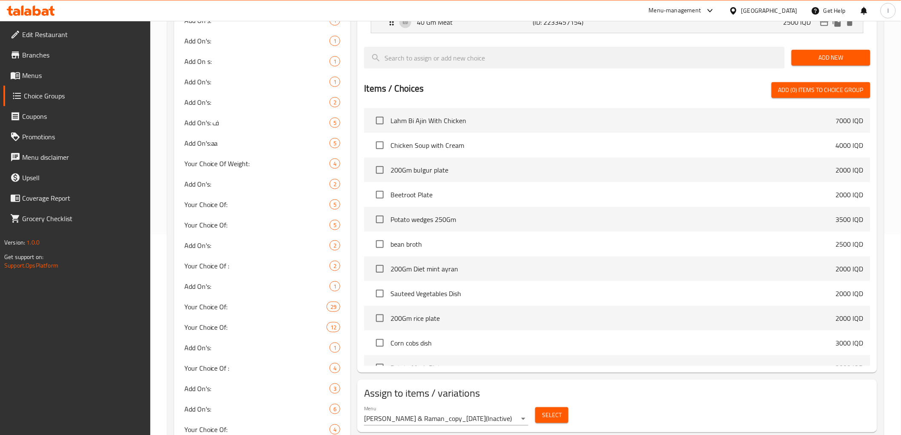
scroll to position [0, 0]
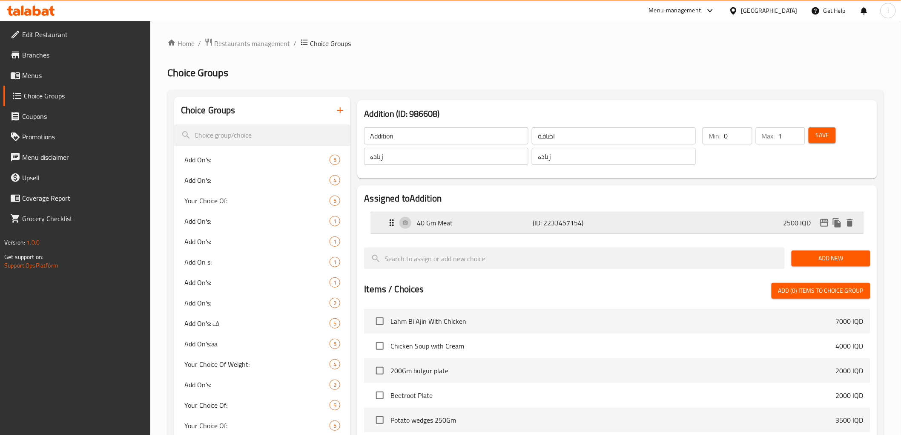
click at [456, 226] on p "40 Gm Meat" at bounding box center [475, 223] width 116 height 10
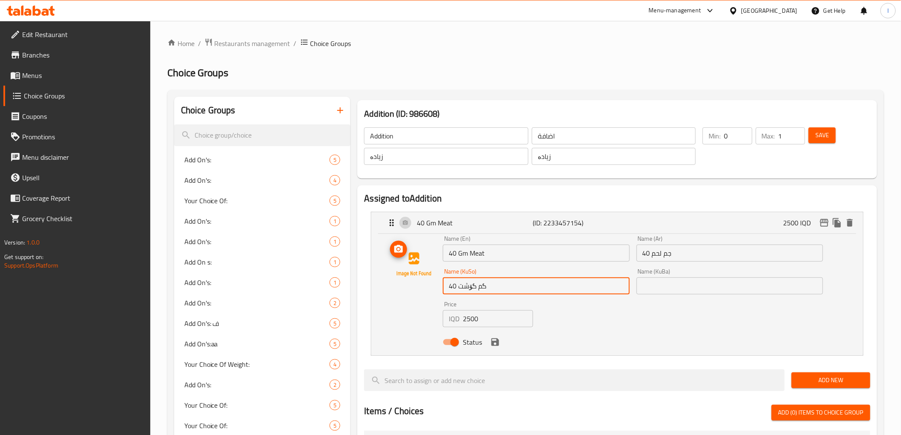
drag, startPoint x: 539, startPoint y: 287, endPoint x: 393, endPoint y: 288, distance: 146.0
click at [393, 288] on div "Name (En) 40 Gm Meat Name (En) Name (Ar) 40 جم لحم Name (Ar) Name (KuSo) 40 گم …" at bounding box center [617, 292] width 464 height 115
click at [674, 276] on div "Name (KuBa) Name (KuBa)" at bounding box center [729, 281] width 186 height 26
click at [675, 284] on input "text" at bounding box center [729, 285] width 186 height 17
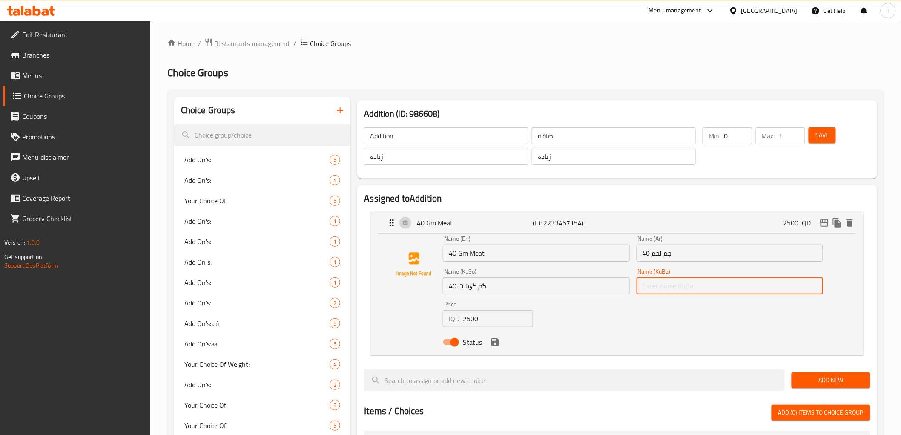
paste input "40 گم گۆشت"
click at [493, 345] on icon "save" at bounding box center [495, 342] width 8 height 8
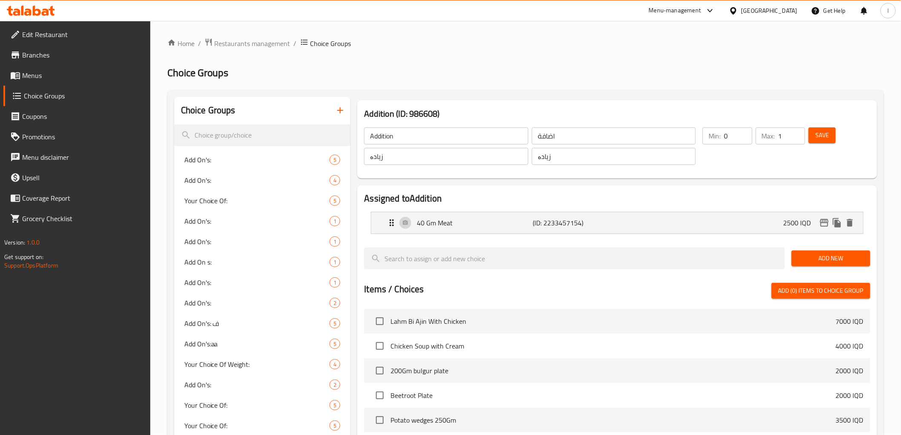
type input "40 گم گۆشت"
click at [820, 135] on span "Save" at bounding box center [822, 135] width 14 height 11
click at [37, 95] on span "Choice Groups" at bounding box center [84, 96] width 120 height 10
click at [44, 117] on span "Coupons" at bounding box center [82, 116] width 121 height 10
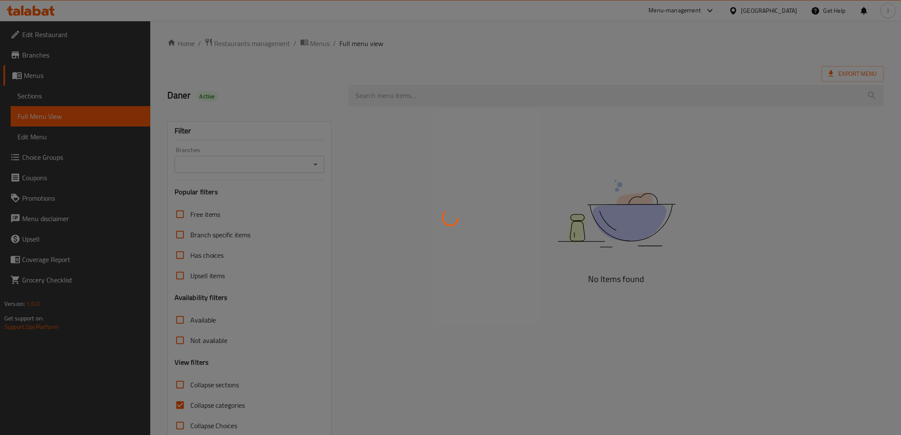
click at [404, 84] on div at bounding box center [450, 217] width 901 height 435
click at [401, 93] on div at bounding box center [450, 217] width 901 height 435
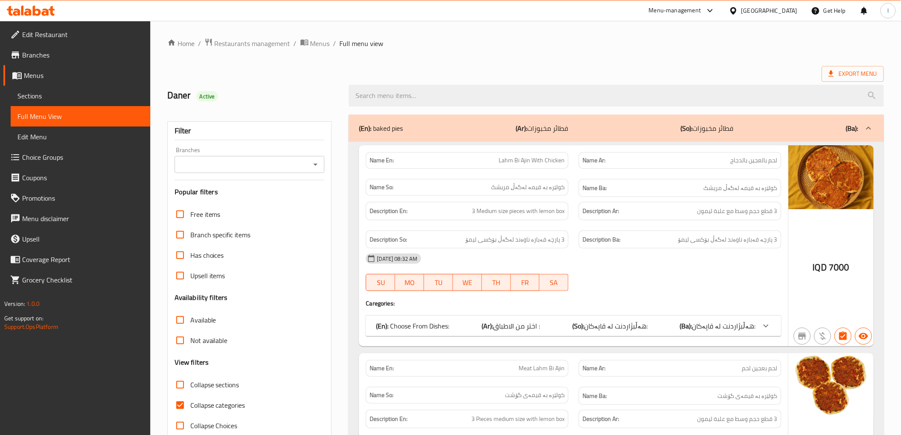
click at [284, 176] on div "Filter Branches Branches Popular filters Free items Branch specific items Has c…" at bounding box center [249, 278] width 165 height 315
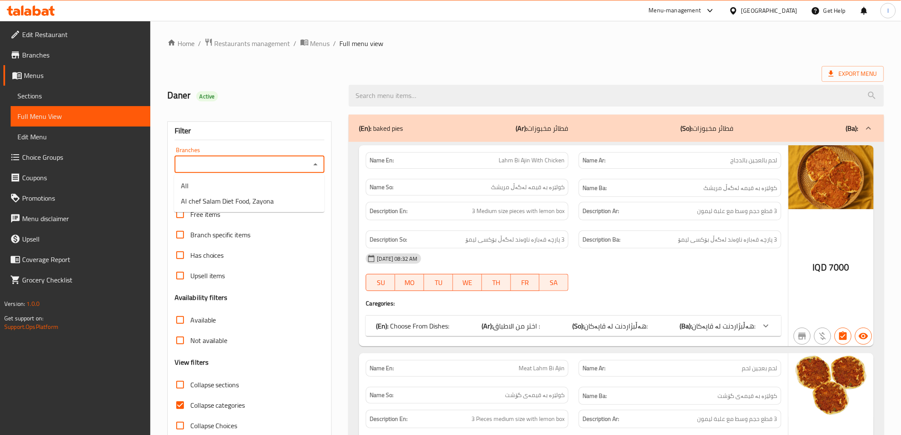
click at [294, 163] on input "Branches" at bounding box center [242, 164] width 131 height 12
click at [258, 205] on span "Al chef Salam Diet Food, Zayona" at bounding box center [227, 201] width 93 height 10
type input "Al chef Salam Diet Food, Zayona"
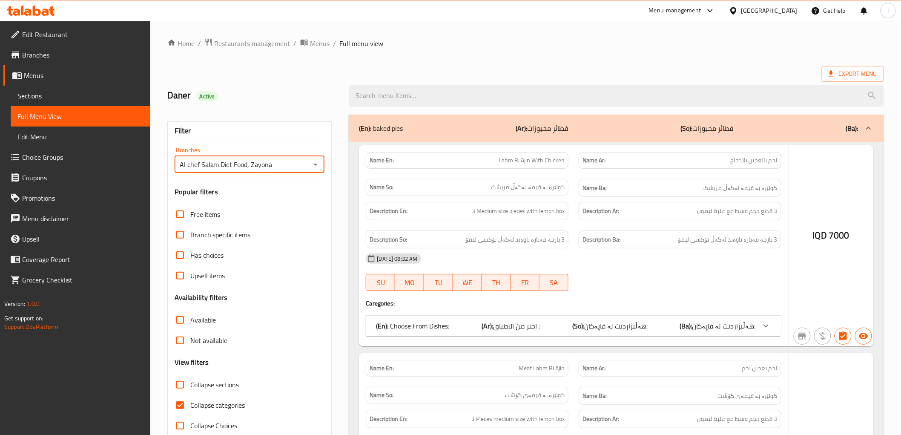
click at [431, 98] on div at bounding box center [450, 217] width 901 height 435
click at [404, 97] on div at bounding box center [450, 217] width 901 height 435
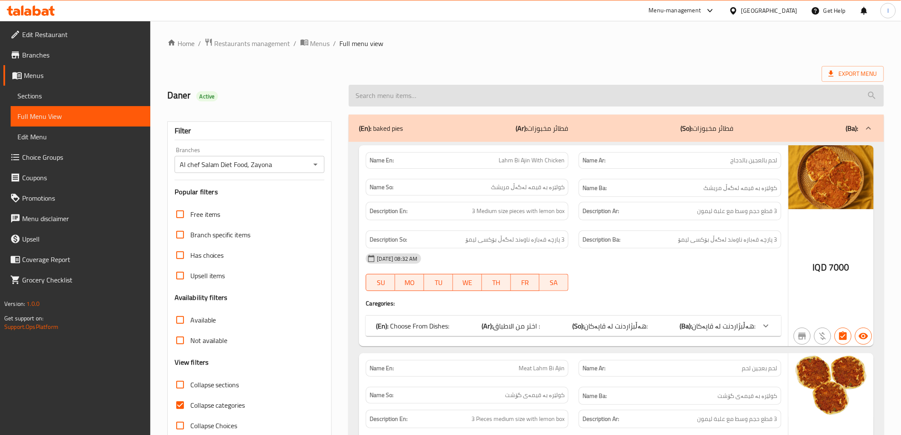
click at [412, 101] on input "search" at bounding box center [616, 96] width 535 height 22
paste input "Meat Chelfray"
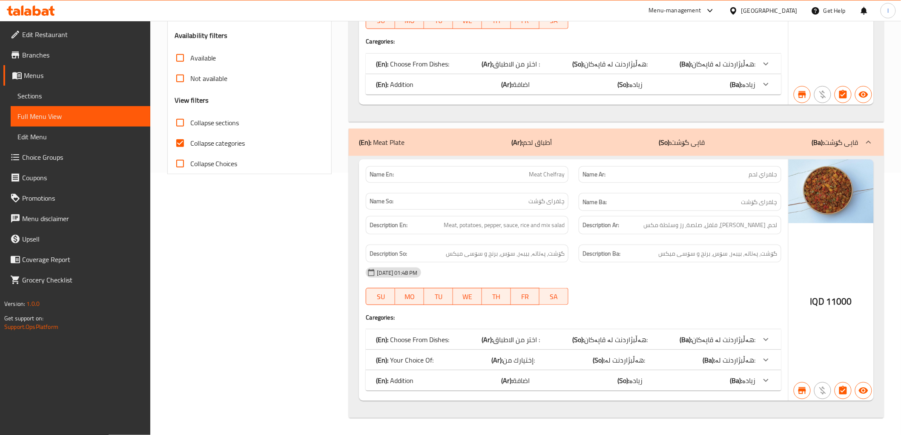
type input "Meat Chelfray"
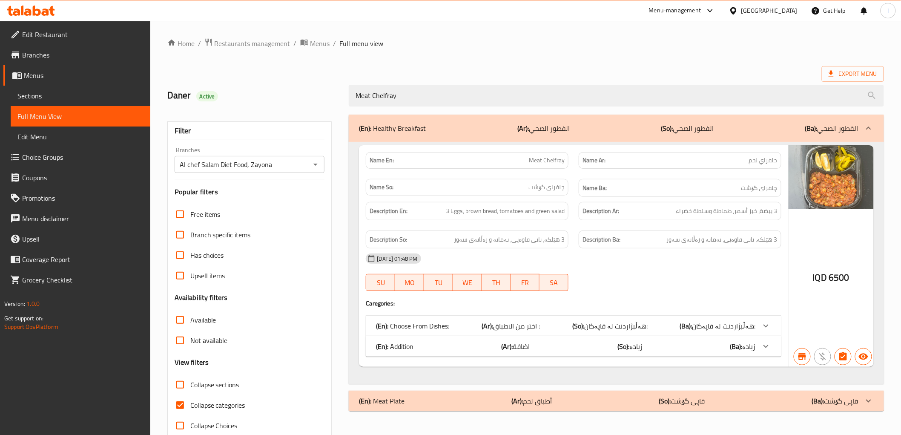
click at [233, 405] on span "Collapse categories" at bounding box center [217, 405] width 55 height 10
click at [190, 405] on input "Collapse categories" at bounding box center [180, 405] width 20 height 20
checkbox input "false"
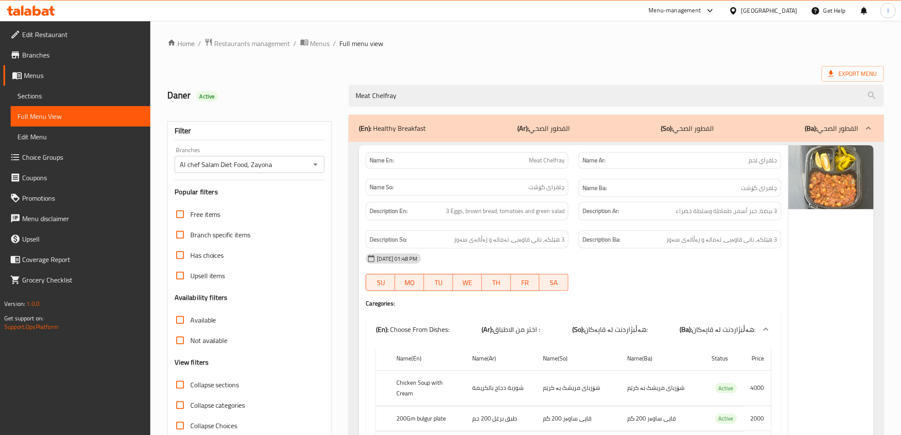
drag, startPoint x: 504, startPoint y: 95, endPoint x: 175, endPoint y: 97, distance: 329.1
click at [175, 97] on div "[PERSON_NAME] Active Meat Chelfray" at bounding box center [525, 96] width 727 height 38
paste input "[PERSON_NAME]"
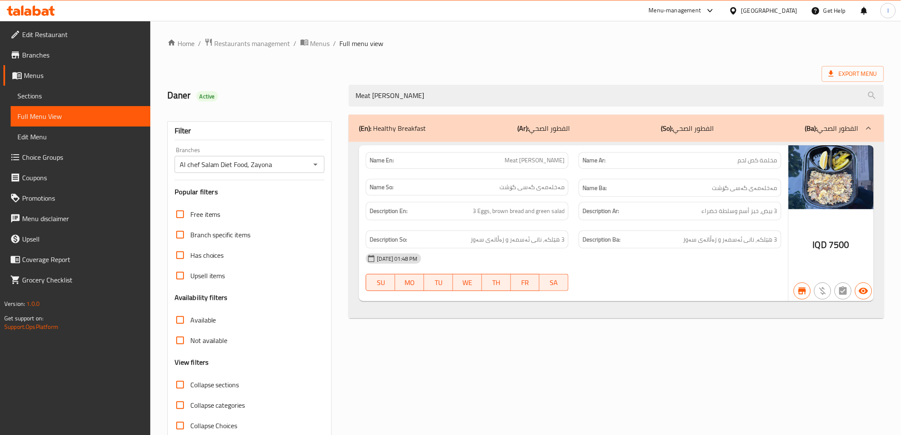
type input "Meat [PERSON_NAME]"
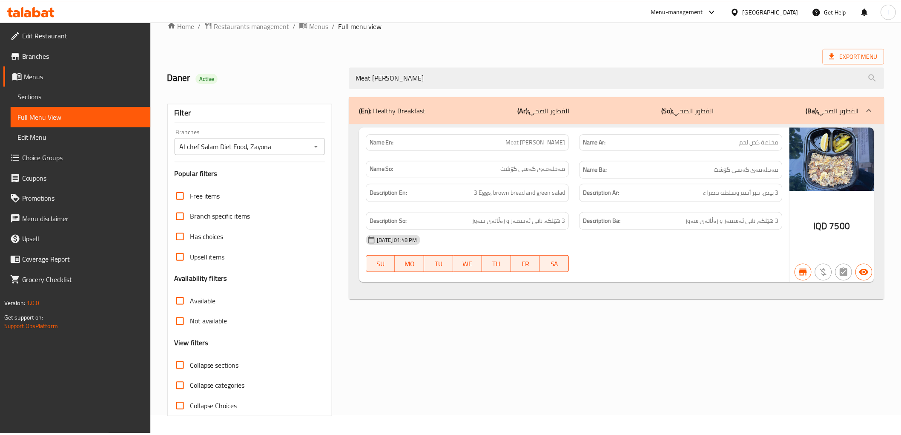
scroll to position [18, 0]
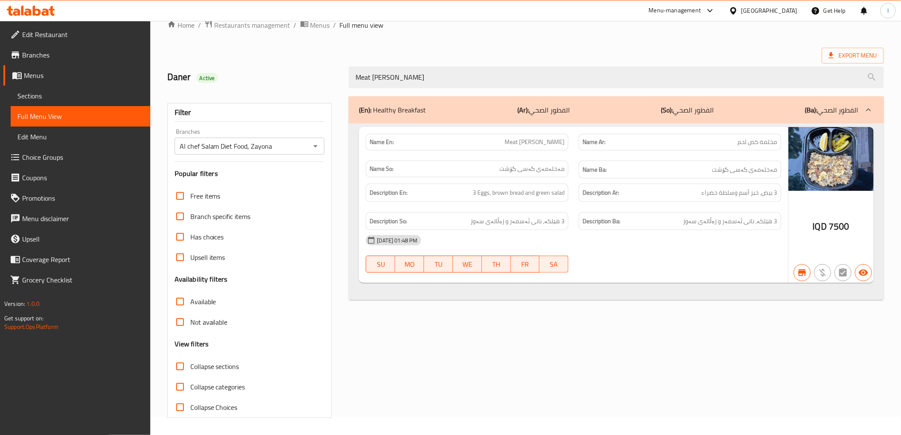
drag, startPoint x: 430, startPoint y: 69, endPoint x: 297, endPoint y: 74, distance: 132.9
click at [297, 74] on div "[PERSON_NAME] Active Meat [PERSON_NAME]" at bounding box center [525, 77] width 727 height 38
click at [22, 94] on span "Sections" at bounding box center [80, 96] width 126 height 10
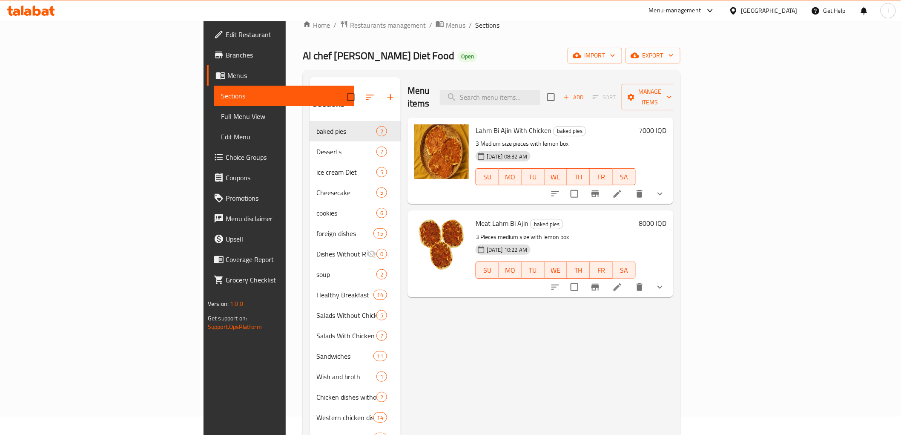
click at [221, 114] on span "Full Menu View" at bounding box center [284, 116] width 126 height 10
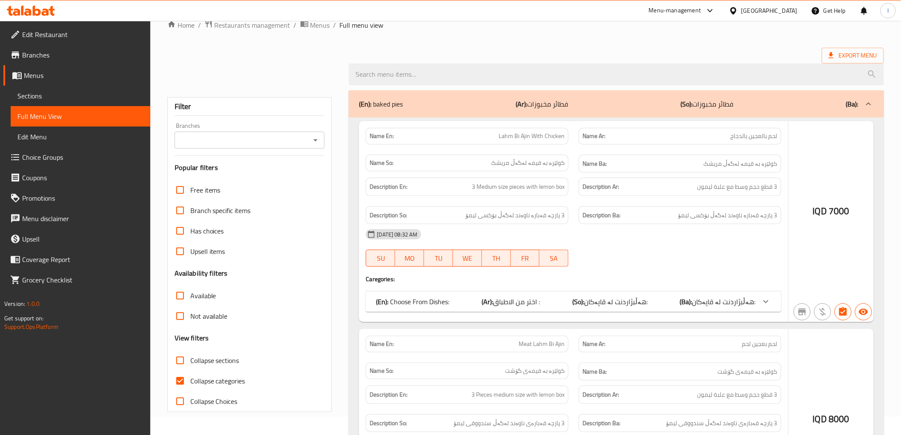
click at [209, 129] on div "Branches Branches" at bounding box center [250, 136] width 150 height 26
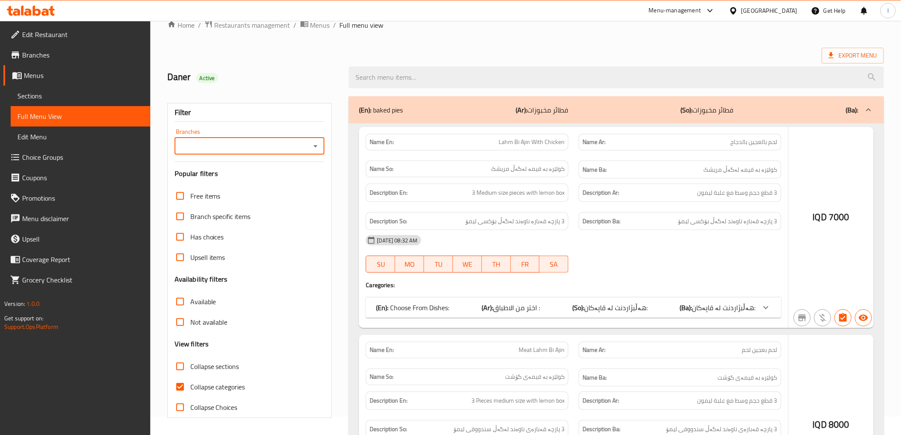
click at [202, 142] on input "Branches" at bounding box center [242, 146] width 131 height 12
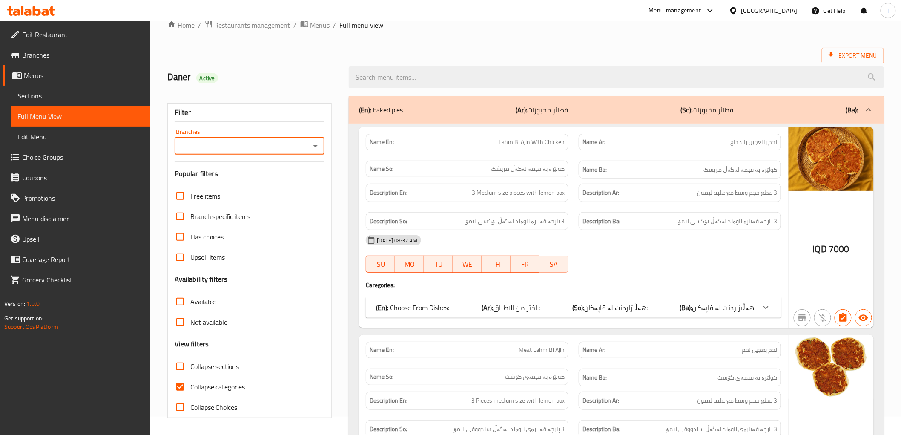
click at [283, 140] on input "Branches" at bounding box center [242, 146] width 131 height 12
click at [246, 143] on input "Branches" at bounding box center [242, 146] width 131 height 12
click at [265, 180] on span "Al chef Salam Diet Food, Zayona" at bounding box center [227, 183] width 93 height 10
click at [236, 186] on div "Free items" at bounding box center [250, 196] width 150 height 20
type input "Al chef Salam Diet Food, Zayona"
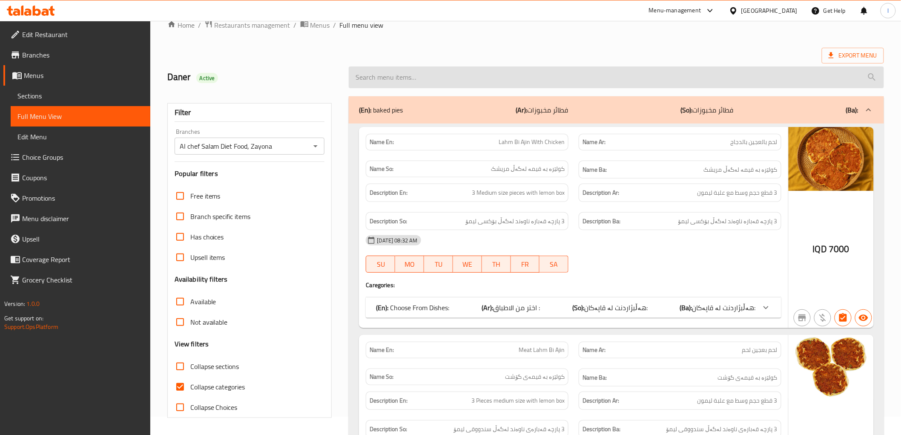
click at [407, 77] on input "search" at bounding box center [616, 77] width 535 height 22
paste input "Meat [PERSON_NAME]"
type input "Meat [PERSON_NAME]"
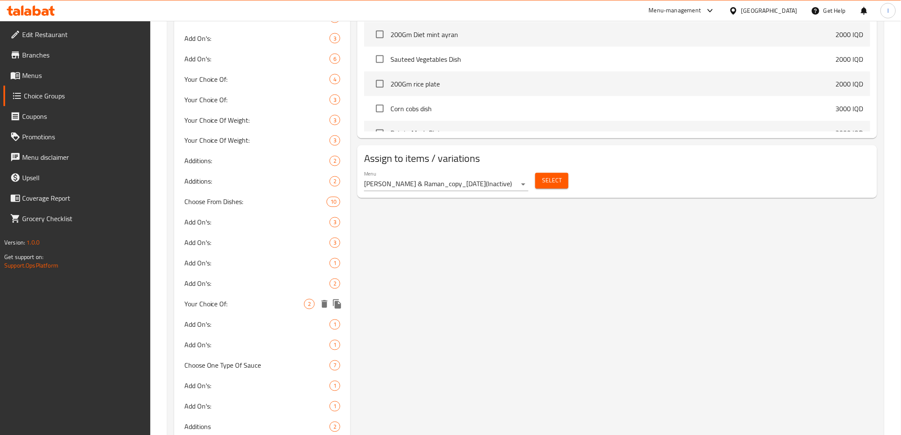
scroll to position [599, 0]
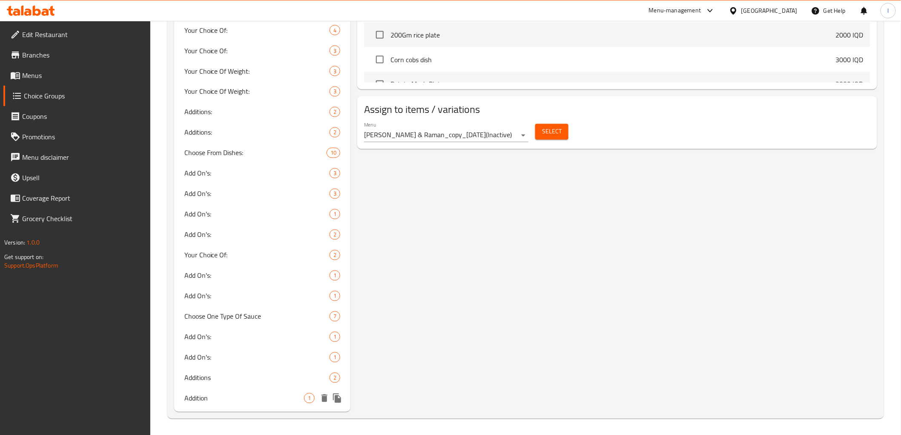
click at [219, 397] on span "Addition" at bounding box center [244, 398] width 120 height 10
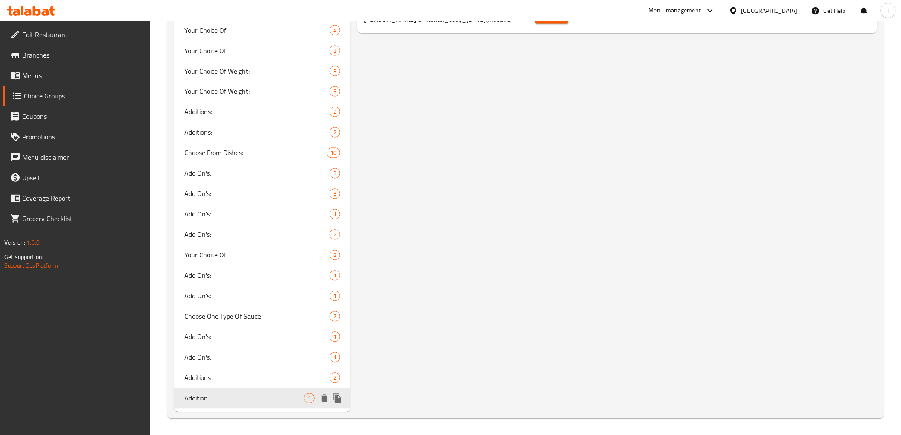
type input "Addition"
type input "اضافة"
type input "زیادە"
type input "1"
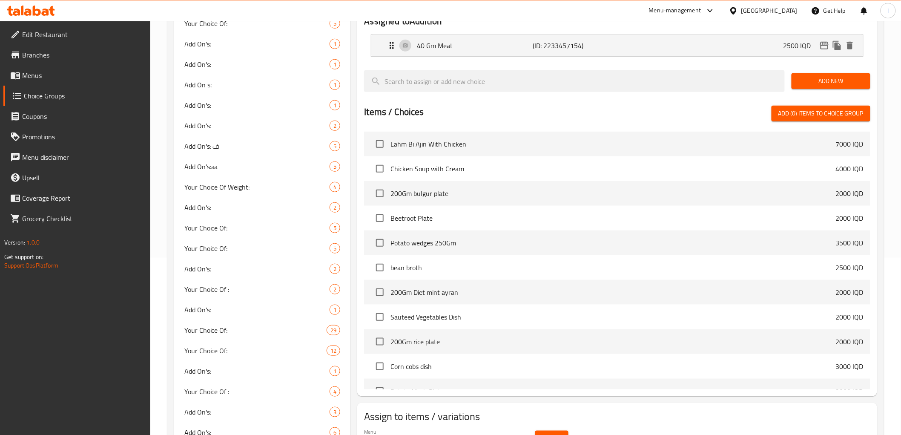
scroll to position [32, 0]
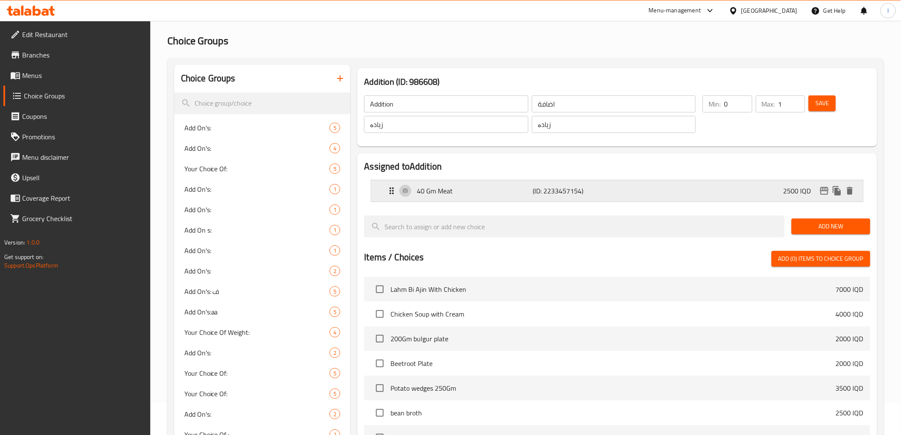
click at [515, 183] on div "40 Gm Meat (ID: 2233457154) 2500 IQD" at bounding box center [620, 190] width 466 height 21
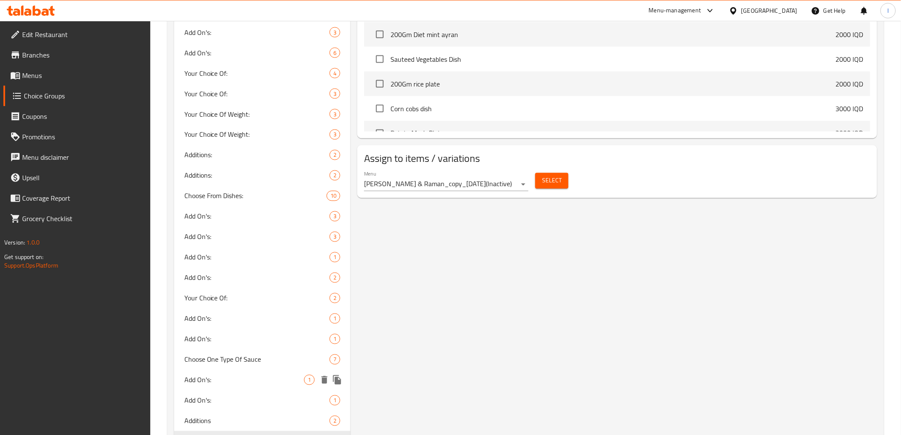
scroll to position [599, 0]
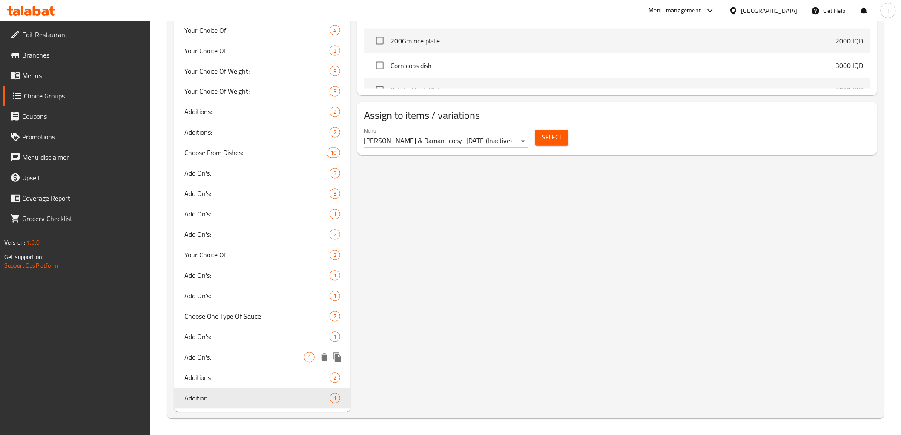
click at [210, 348] on div "Add On's: 1" at bounding box center [262, 357] width 177 height 20
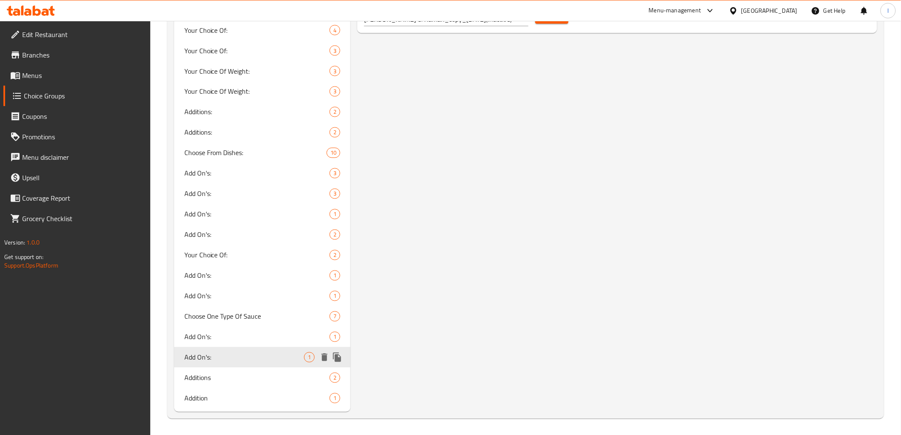
type input "Add On's:"
type input "الإضافات:"
type input "زیادە:"
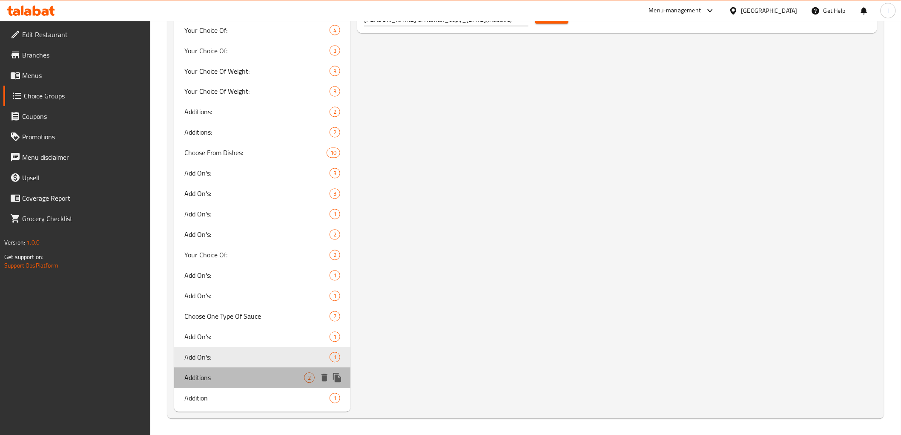
click at [206, 369] on div "Additions 2" at bounding box center [262, 377] width 177 height 20
type input "Additions"
type input "اضافات"
type input "زیادە"
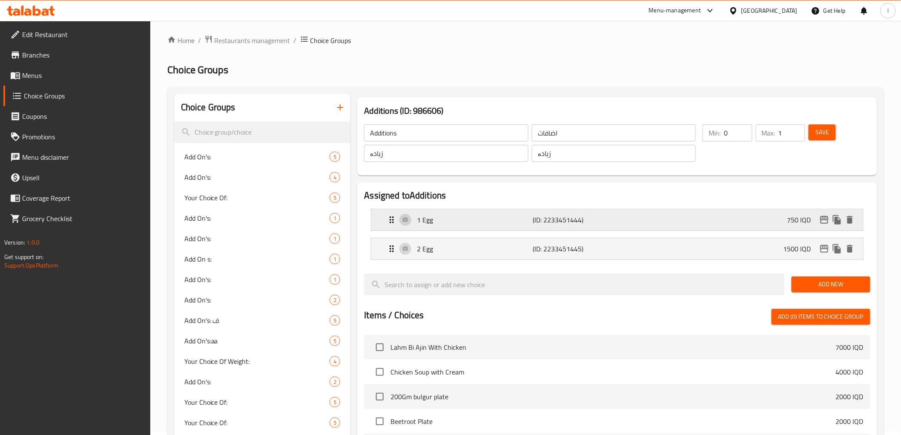
scroll to position [0, 0]
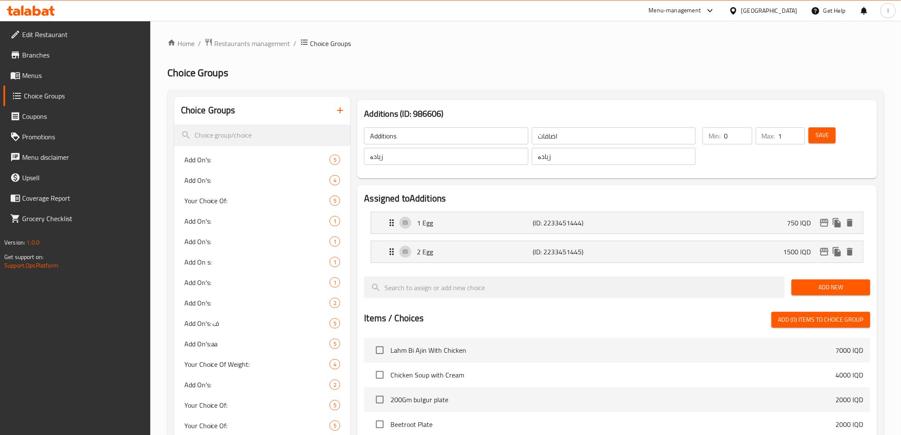
click at [487, 207] on nav "1 Egg (ID: 2233451444) 750 IQD Name (En) 1 Egg Name (En) Name (Ar) 1 بيض Name (…" at bounding box center [617, 237] width 506 height 65
click at [479, 226] on p "1 Egg" at bounding box center [475, 223] width 116 height 10
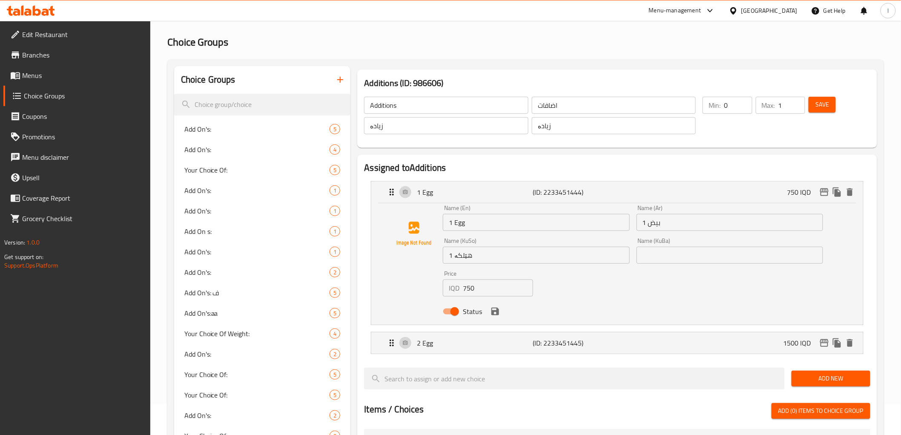
scroll to position [47, 0]
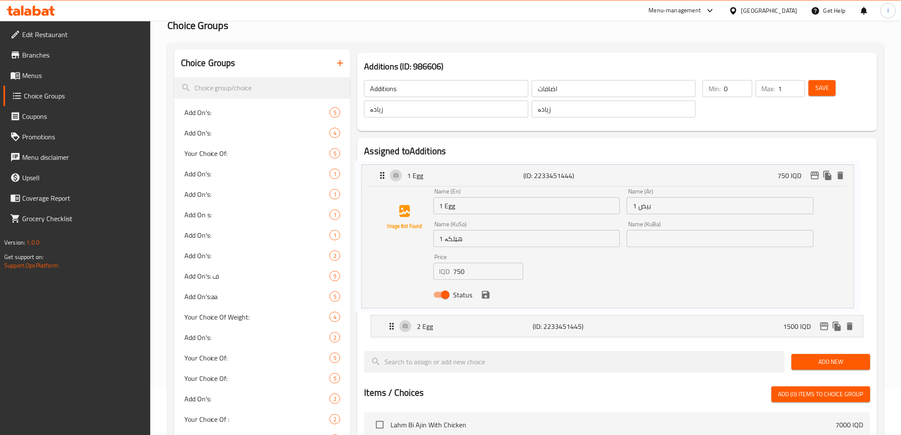
drag, startPoint x: 487, startPoint y: 248, endPoint x: 470, endPoint y: 248, distance: 17.5
click at [470, 248] on nav "1 Egg (ID: 2233451444) 750 IQD Name (En) 1 Egg Name (En) Name (Ar) 1 بيض Name (…" at bounding box center [617, 251] width 506 height 186
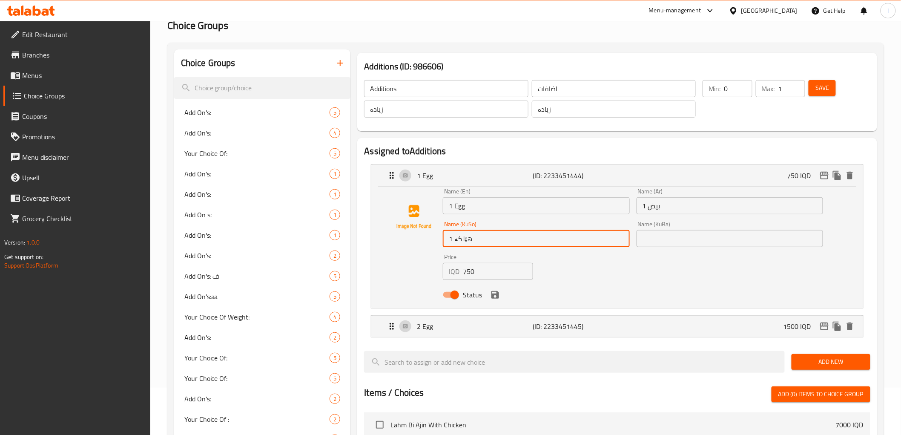
click at [463, 235] on input "1 هێلکە" at bounding box center [536, 238] width 186 height 17
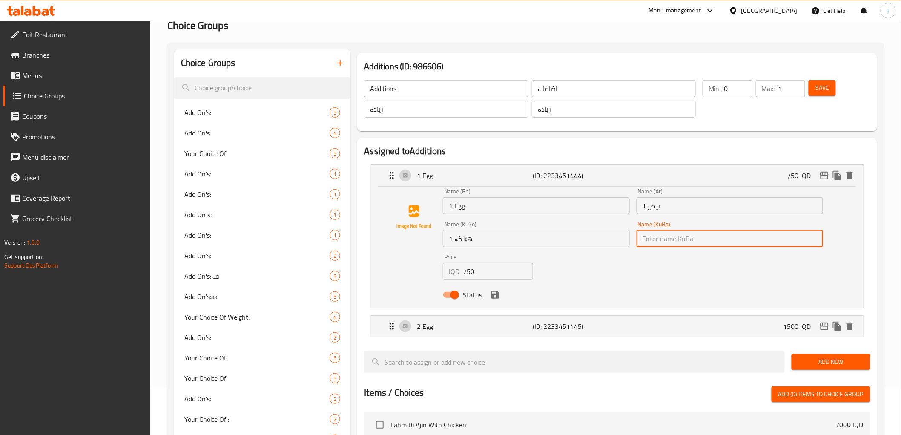
click at [648, 235] on input "text" at bounding box center [729, 238] width 186 height 17
paste input "1 هێلکە"
click at [494, 298] on icon "save" at bounding box center [495, 295] width 8 height 8
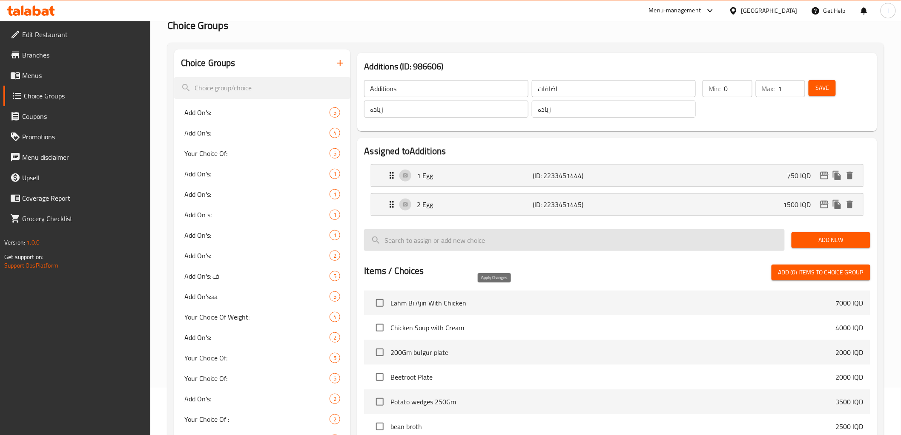
type input "1 هێلکە"
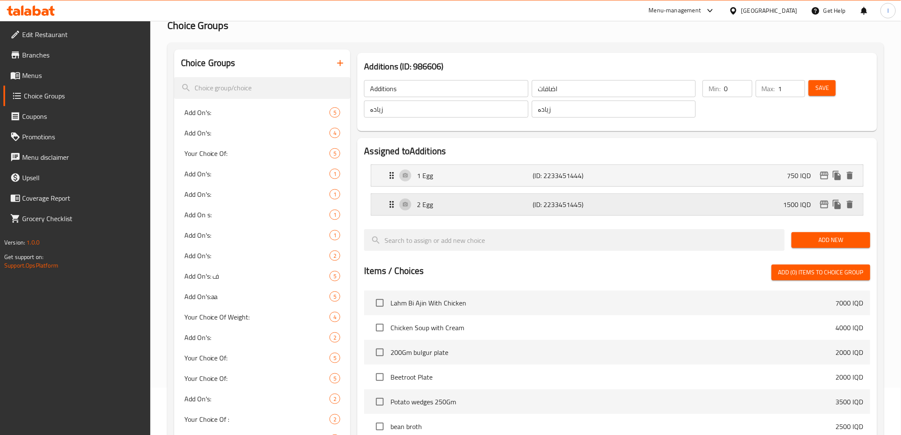
click at [506, 203] on p "2 Egg" at bounding box center [475, 204] width 116 height 10
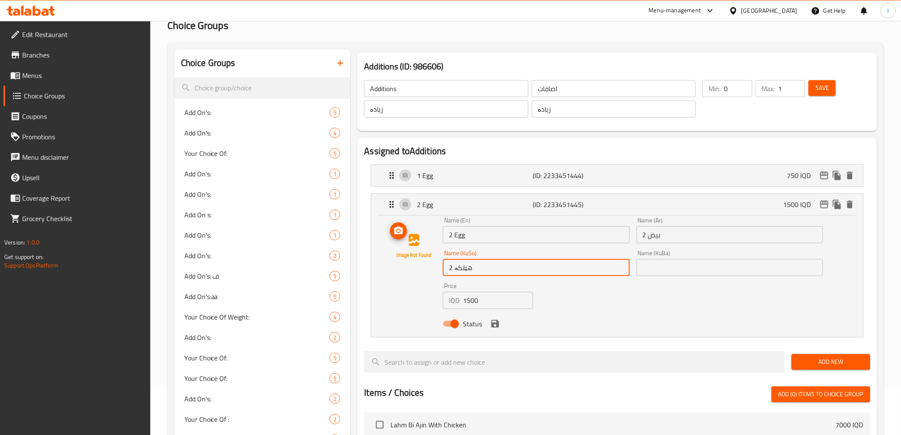
drag, startPoint x: 480, startPoint y: 275, endPoint x: 440, endPoint y: 273, distance: 40.1
click at [440, 273] on div "Name (En) 2 Egg Name (En) Name (Ar) 2 بيض Name (Ar) Name (KuSo) 2 هێلکە Name (K…" at bounding box center [617, 274] width 464 height 115
click at [683, 270] on input "text" at bounding box center [729, 267] width 186 height 17
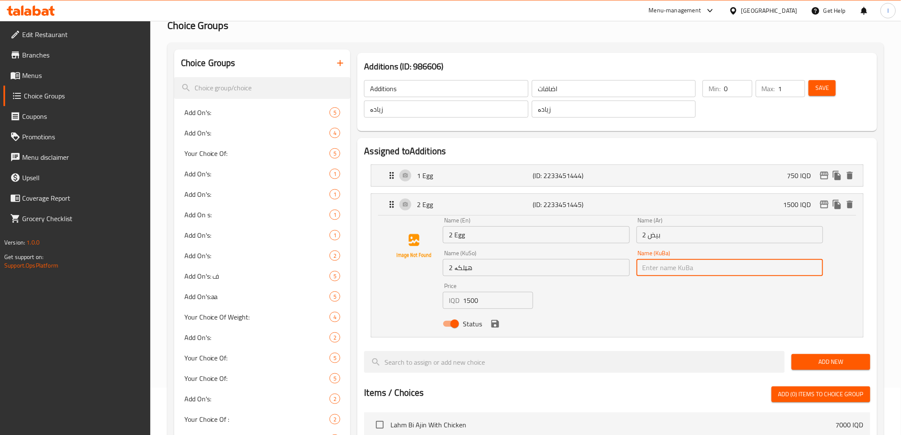
paste input "2 هێلکە"
click at [496, 325] on icon "save" at bounding box center [495, 323] width 10 height 10
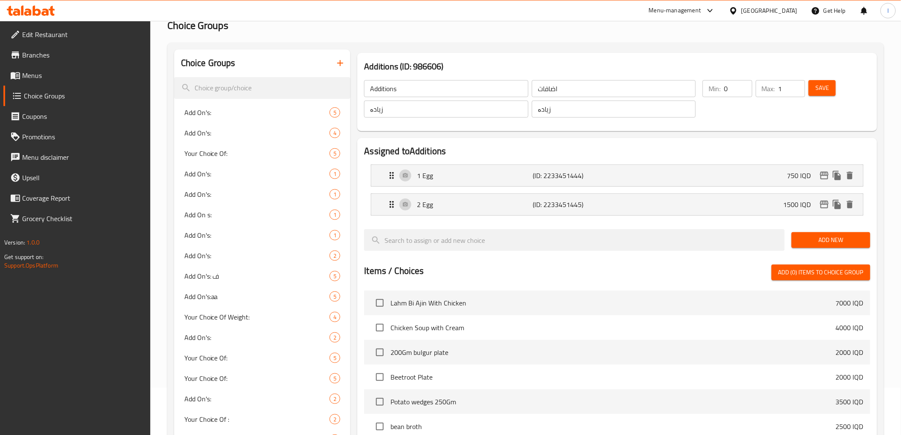
type input "2 هێلکە"
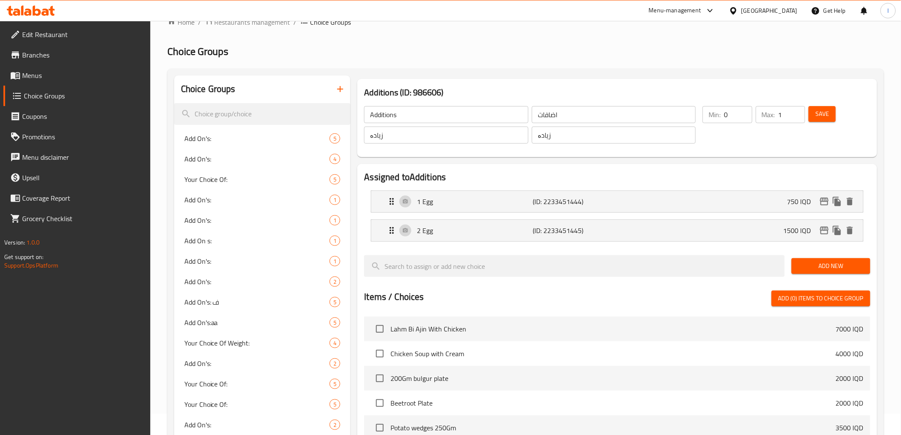
scroll to position [0, 0]
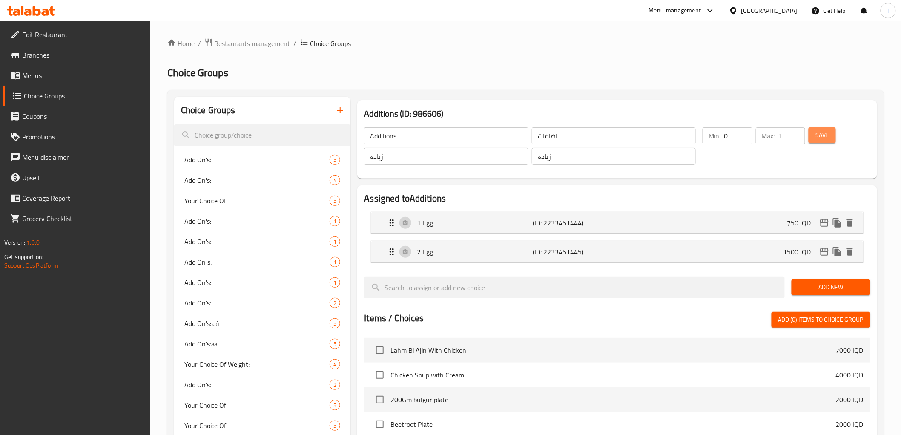
click at [831, 129] on button "Save" at bounding box center [821, 135] width 27 height 16
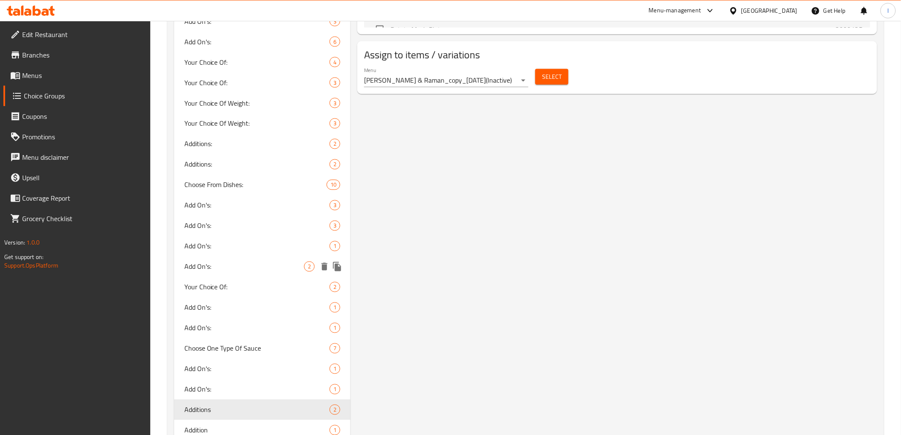
scroll to position [599, 0]
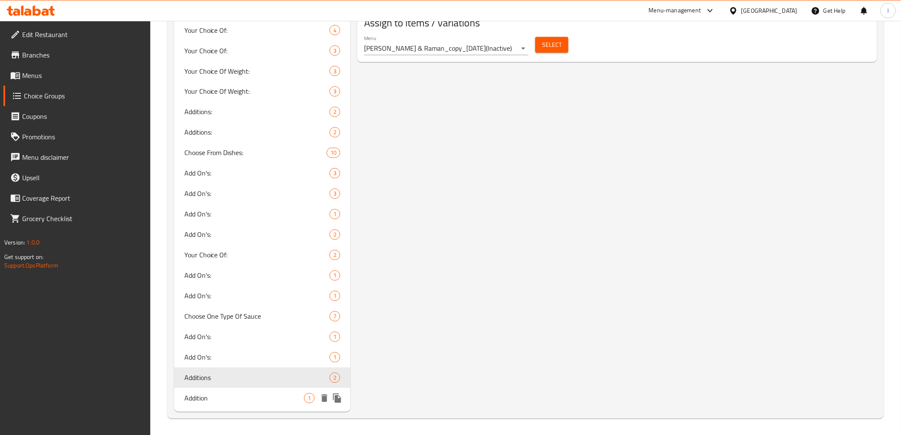
click at [231, 403] on div "Addition 1" at bounding box center [262, 398] width 177 height 20
type input "Addition"
type input "اضافة"
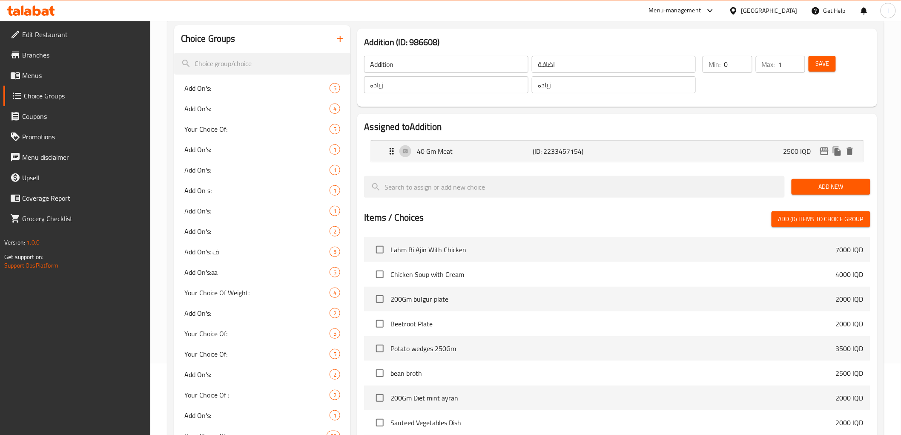
scroll to position [0, 0]
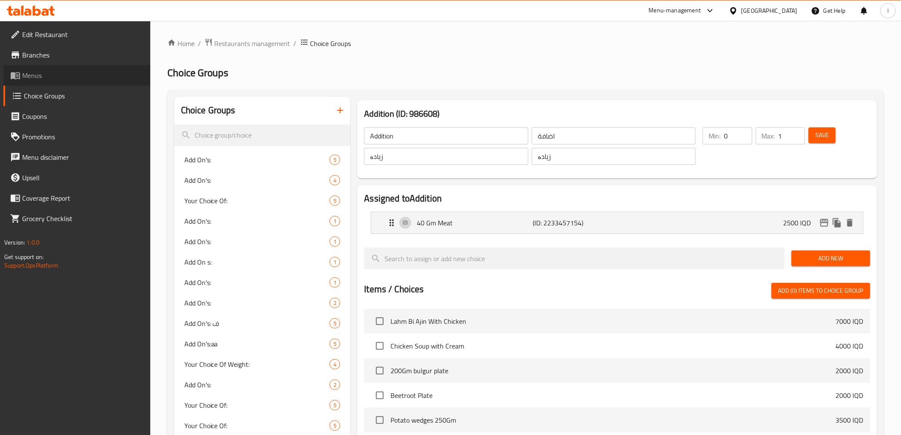
click at [26, 79] on span "Menus" at bounding box center [82, 75] width 121 height 10
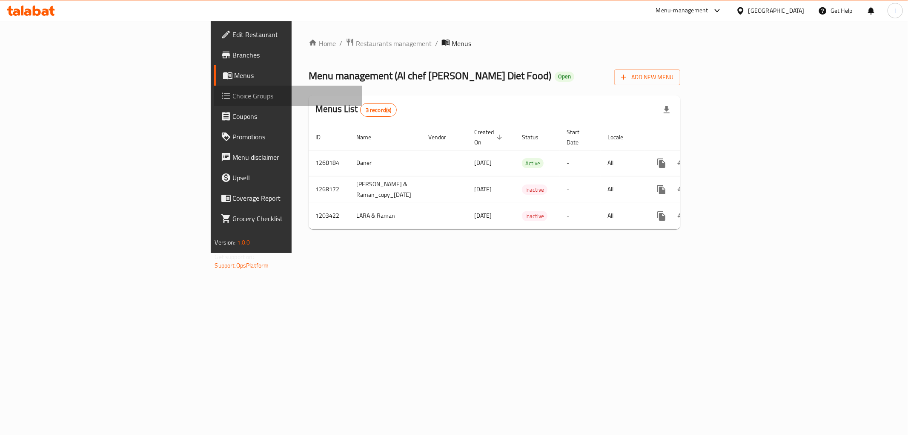
click at [233, 92] on span "Choice Groups" at bounding box center [294, 96] width 123 height 10
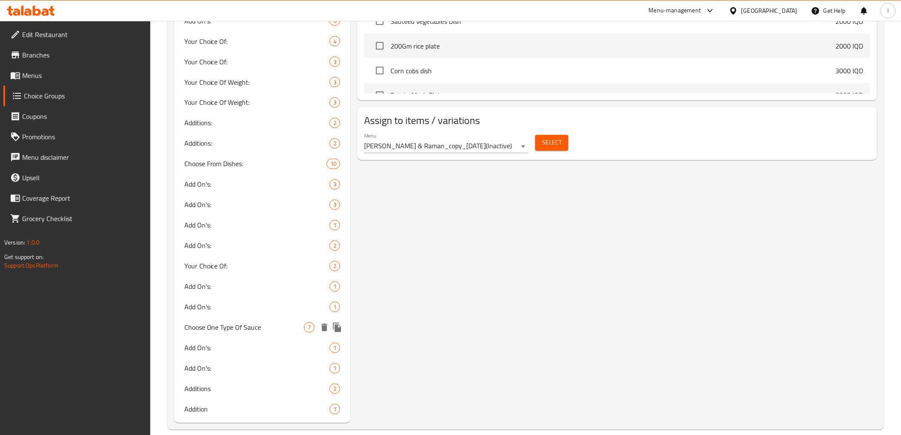
scroll to position [599, 0]
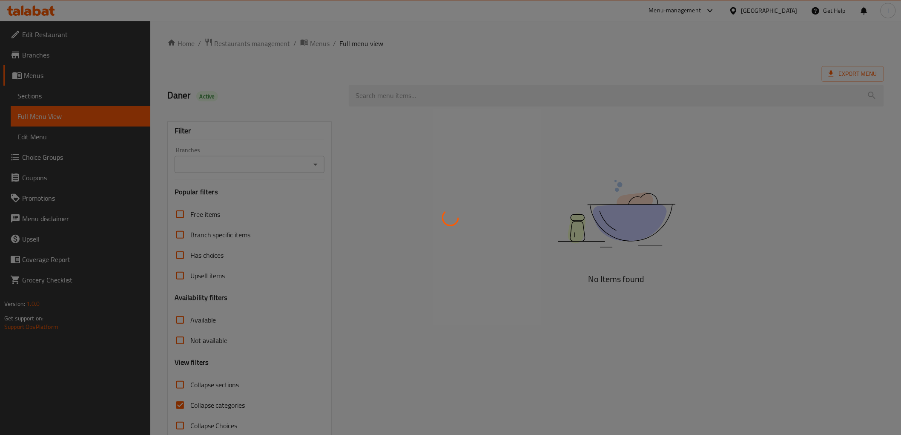
click at [261, 168] on div at bounding box center [450, 217] width 901 height 435
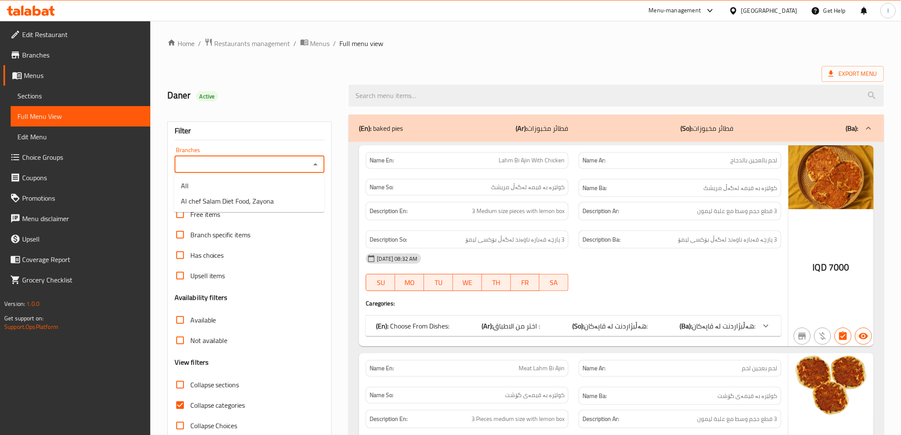
click at [295, 166] on input "Branches" at bounding box center [242, 164] width 131 height 12
click at [250, 201] on span "Al chef Salam Diet Food, Zayona" at bounding box center [227, 201] width 93 height 10
type input "Al chef Salam Diet Food, Zayona"
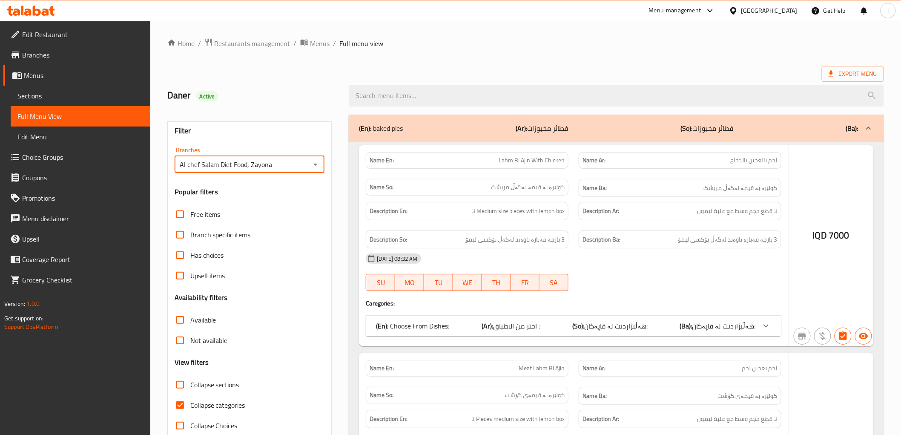
click at [195, 406] on div at bounding box center [450, 217] width 901 height 435
click at [177, 404] on div at bounding box center [450, 217] width 901 height 435
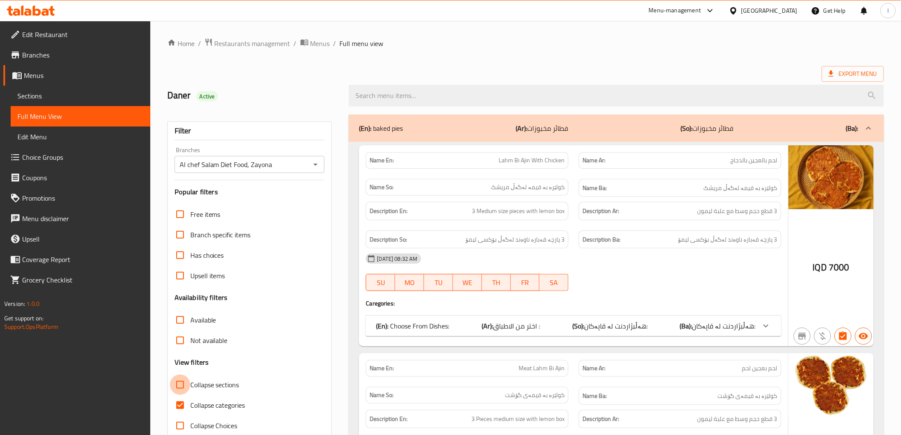
click at [183, 384] on input "Collapse sections" at bounding box center [180, 384] width 20 height 20
checkbox input "true"
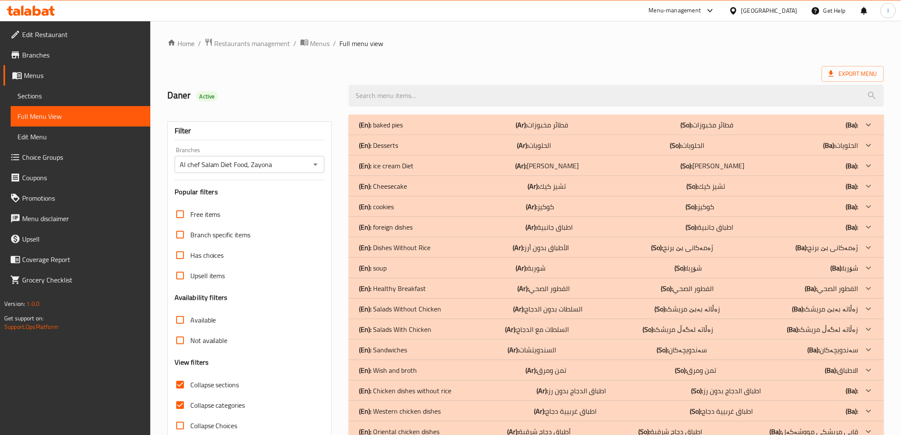
click at [180, 406] on input "Collapse categories" at bounding box center [180, 405] width 20 height 20
checkbox input "false"
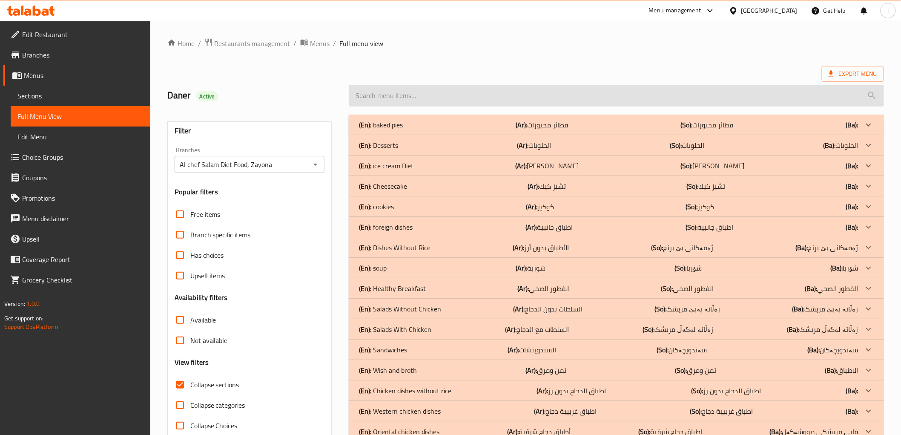
click at [426, 97] on input "search" at bounding box center [616, 96] width 535 height 22
paste input "Meat [PERSON_NAME]"
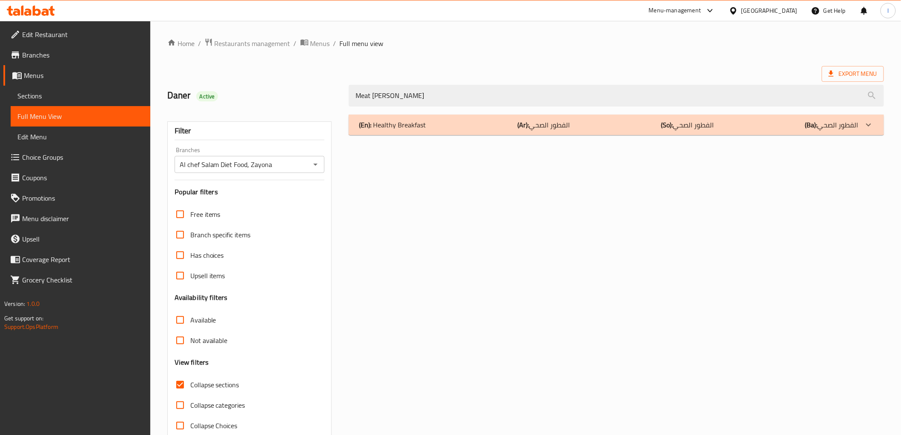
type input "Meat [PERSON_NAME]"
click at [410, 127] on p "(En): Healthy Breakfast" at bounding box center [392, 125] width 67 height 10
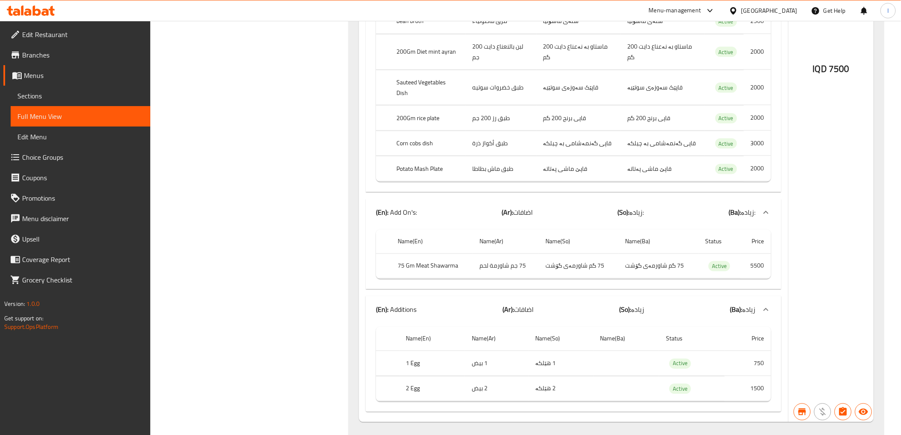
scroll to position [484, 0]
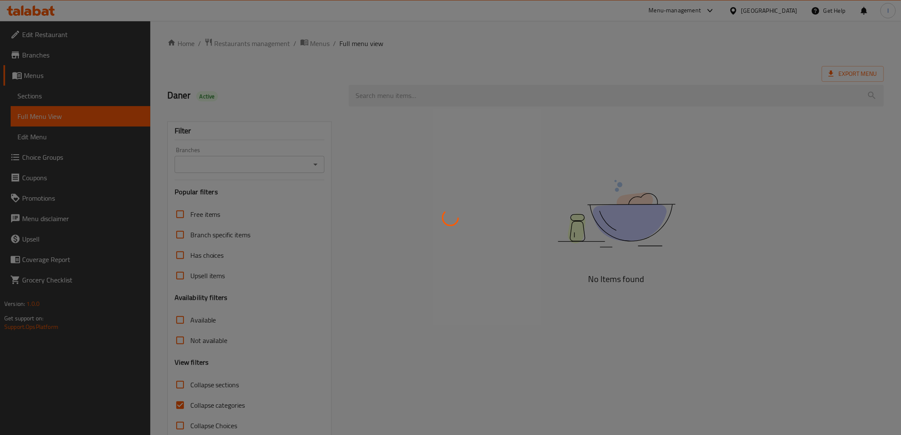
click at [264, 160] on div at bounding box center [450, 217] width 901 height 435
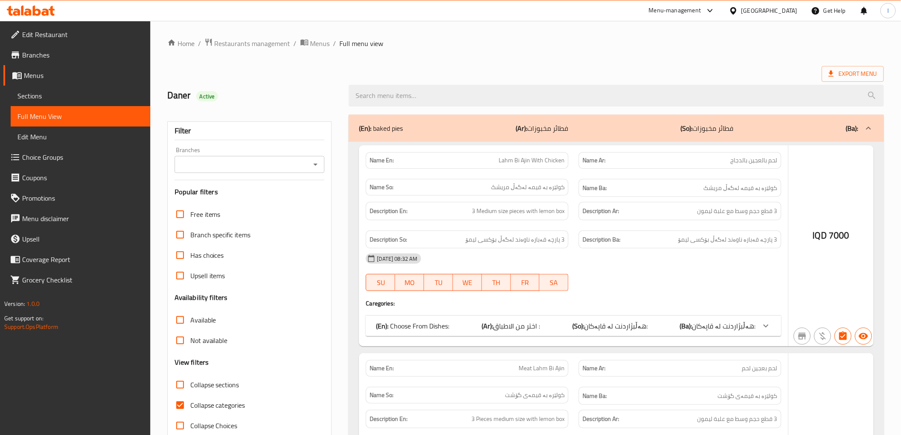
click at [466, 91] on div at bounding box center [450, 217] width 901 height 435
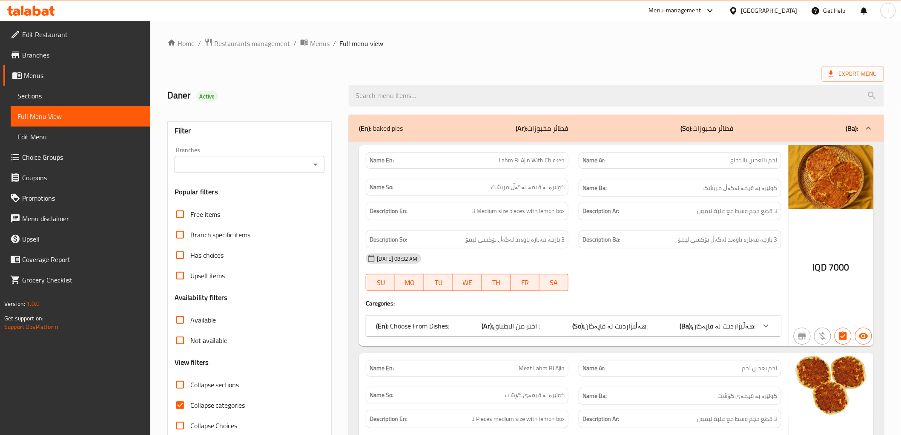
click at [466, 91] on input "search" at bounding box center [616, 96] width 535 height 22
paste input "Meat [PERSON_NAME]"
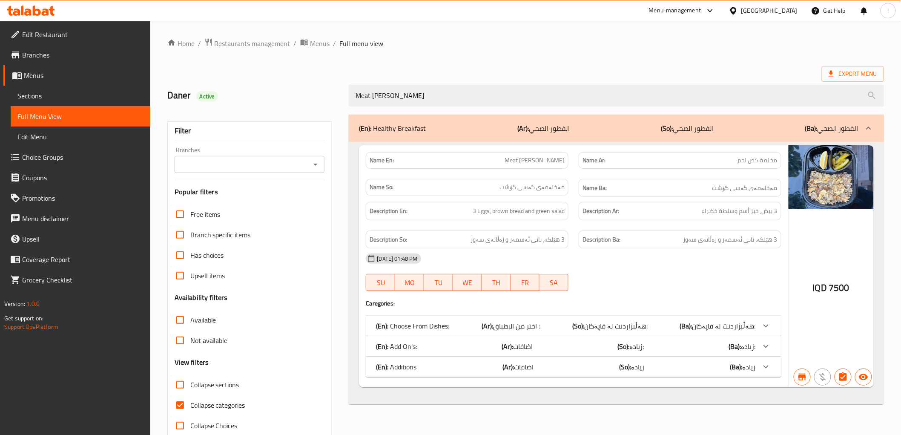
type input "Meat [PERSON_NAME]"
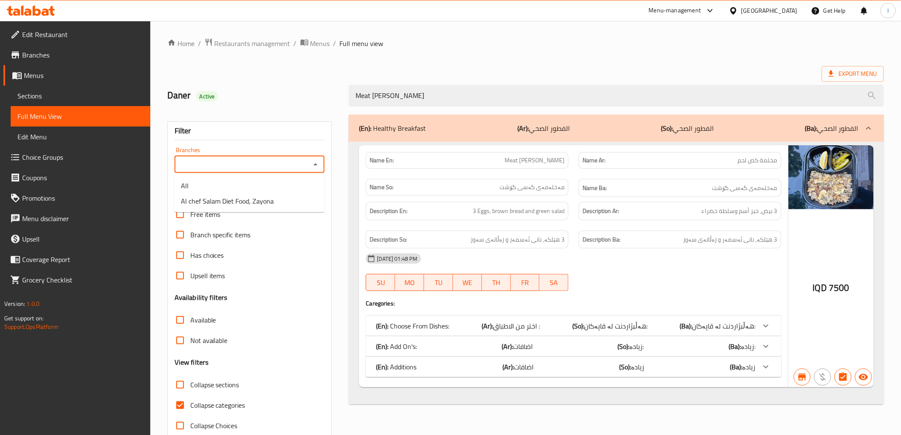
click at [230, 161] on input "Branches" at bounding box center [242, 164] width 131 height 12
click at [242, 201] on span "Al chef Salam Diet Food, Zayona" at bounding box center [227, 201] width 93 height 10
type input "Al chef Salam Diet Food, Zayona"
click at [203, 405] on span "Collapse categories" at bounding box center [217, 405] width 55 height 10
click at [190, 405] on input "Collapse categories" at bounding box center [180, 405] width 20 height 20
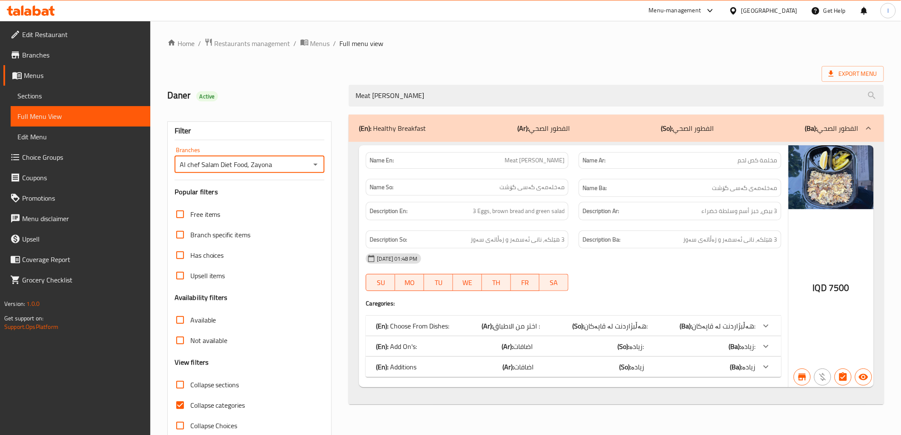
checkbox input "false"
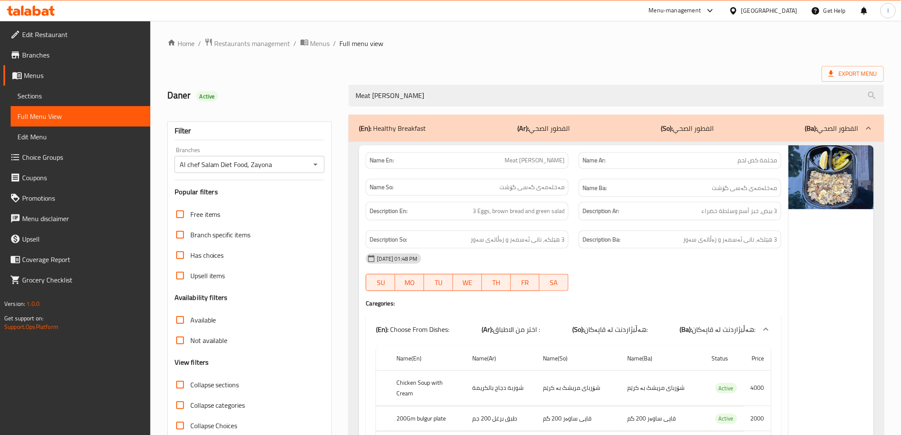
drag, startPoint x: 462, startPoint y: 96, endPoint x: 79, endPoint y: 52, distance: 385.7
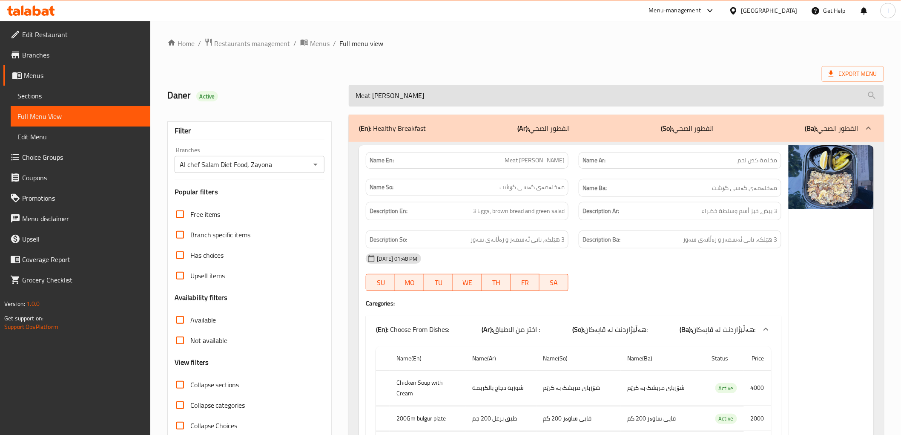
click at [536, 98] on input "Meat [PERSON_NAME]" at bounding box center [616, 96] width 535 height 22
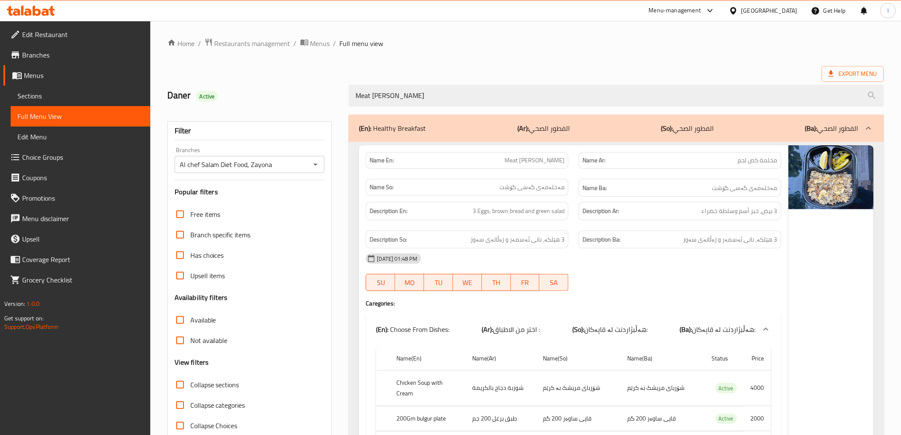
drag, startPoint x: 461, startPoint y: 102, endPoint x: 284, endPoint y: 107, distance: 177.6
click at [284, 107] on div "[PERSON_NAME] Active Meat [PERSON_NAME]" at bounding box center [525, 96] width 727 height 38
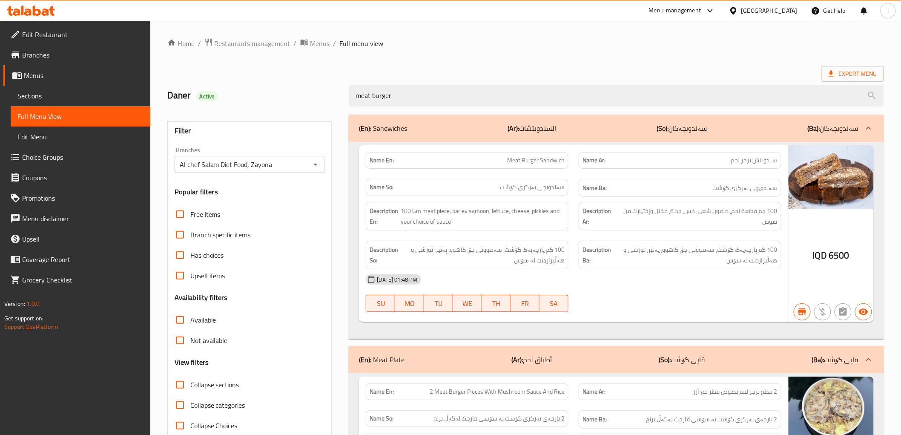
type input "meat burger"
click at [539, 133] on p "(Ar): أطباق لحم" at bounding box center [532, 128] width 49 height 10
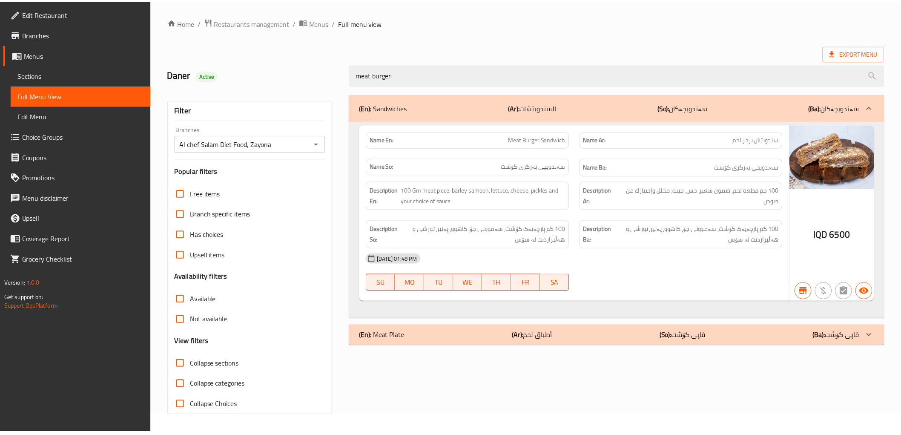
scroll to position [18, 0]
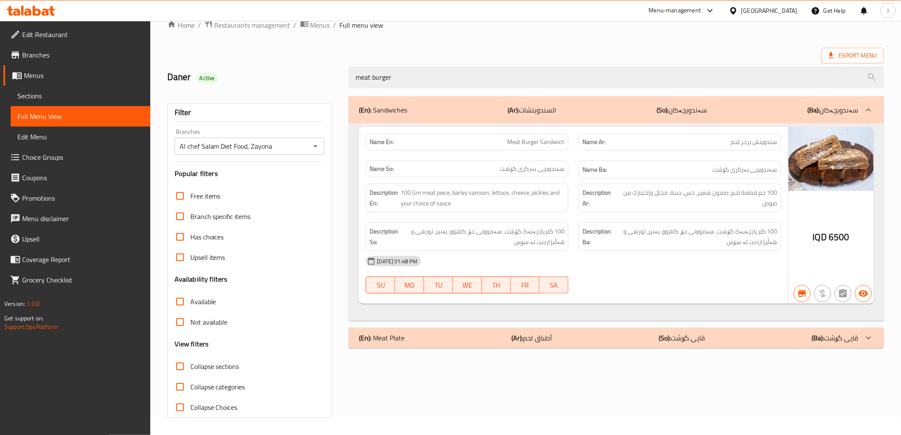
click at [545, 138] on span "Meat Burger Sandwich" at bounding box center [535, 142] width 57 height 9
copy span "Meat Burger Sandwich"
click at [37, 96] on span "Sections" at bounding box center [80, 96] width 126 height 10
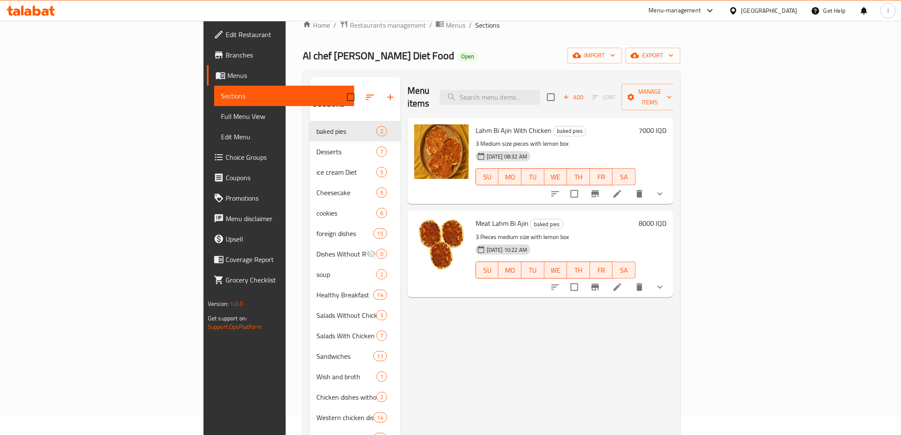
click at [221, 119] on span "Full Menu View" at bounding box center [284, 116] width 126 height 10
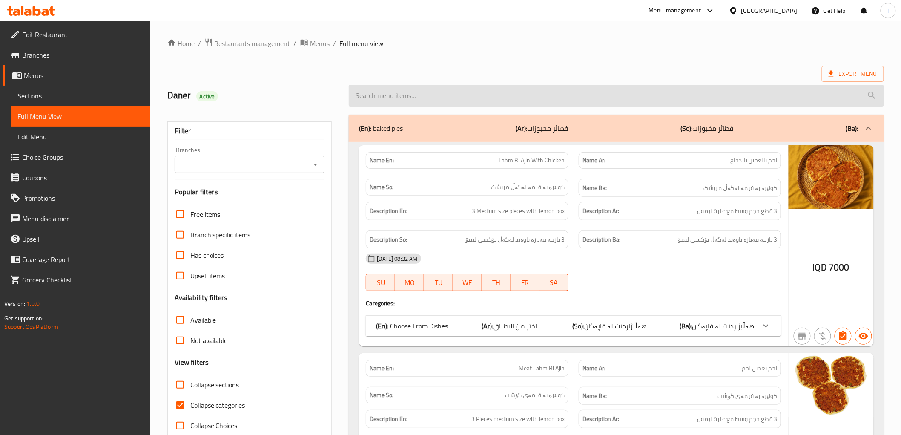
click at [381, 86] on input "search" at bounding box center [616, 96] width 535 height 22
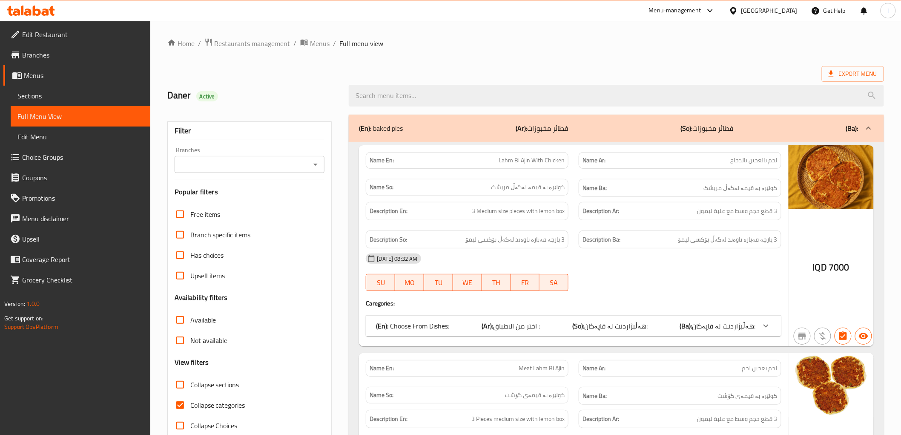
click at [261, 156] on div "Branches" at bounding box center [250, 164] width 150 height 17
click at [315, 164] on icon "Open" at bounding box center [315, 164] width 4 height 2
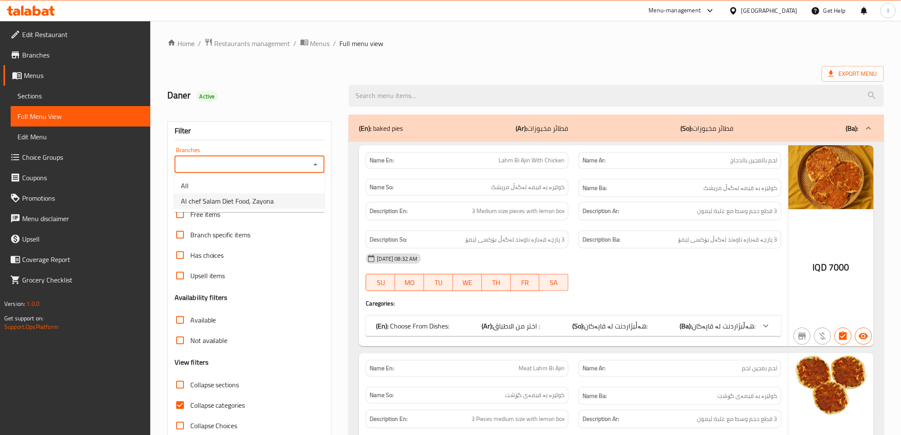
click at [247, 198] on span "Al chef Salam Diet Food, Zayona" at bounding box center [227, 201] width 93 height 10
type input "Al chef Salam Diet Food, Zayona"
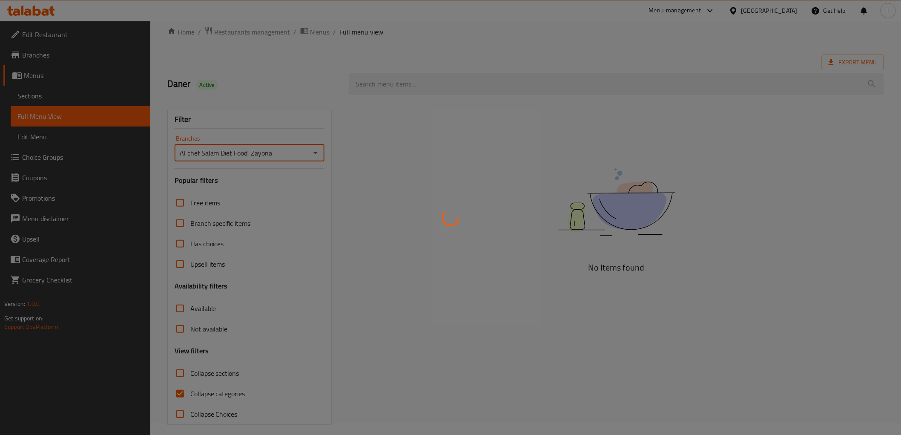
scroll to position [18, 0]
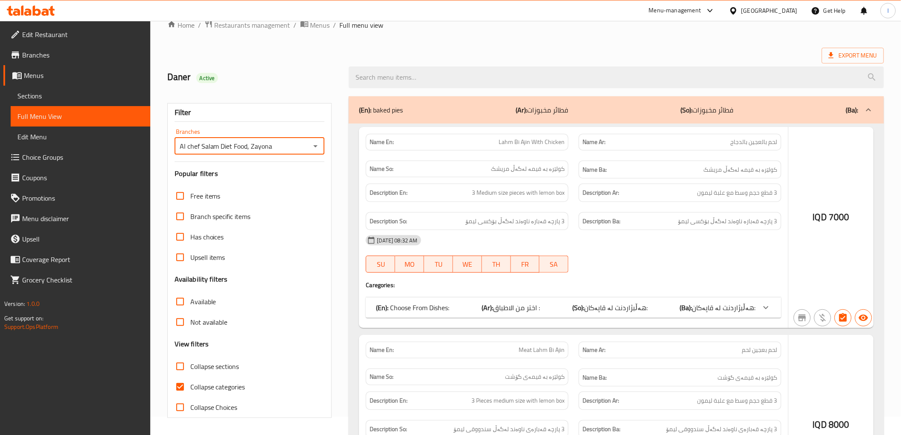
click at [229, 385] on div at bounding box center [450, 217] width 901 height 435
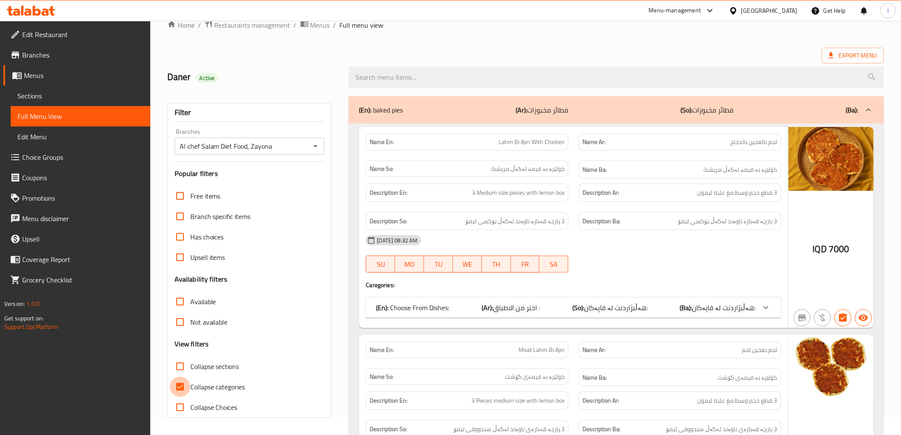
click at [178, 385] on input "Collapse categories" at bounding box center [180, 386] width 20 height 20
checkbox input "false"
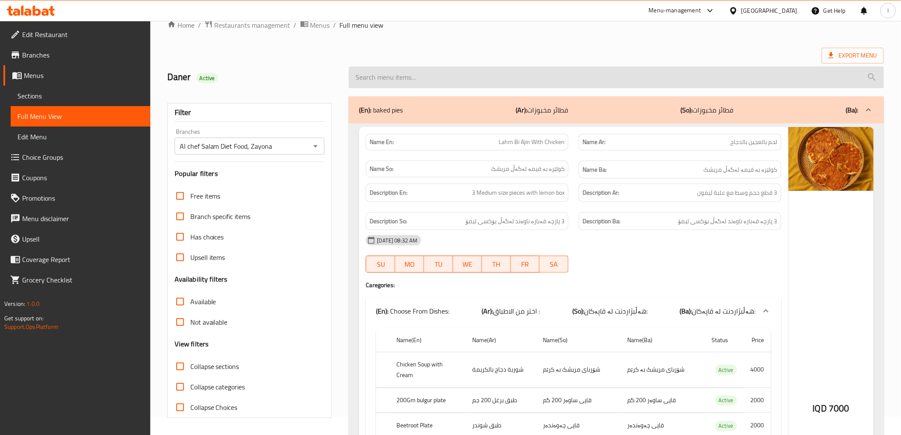
drag, startPoint x: 443, startPoint y: 74, endPoint x: 418, endPoint y: 101, distance: 36.8
click at [418, 88] on input "search" at bounding box center [616, 77] width 535 height 22
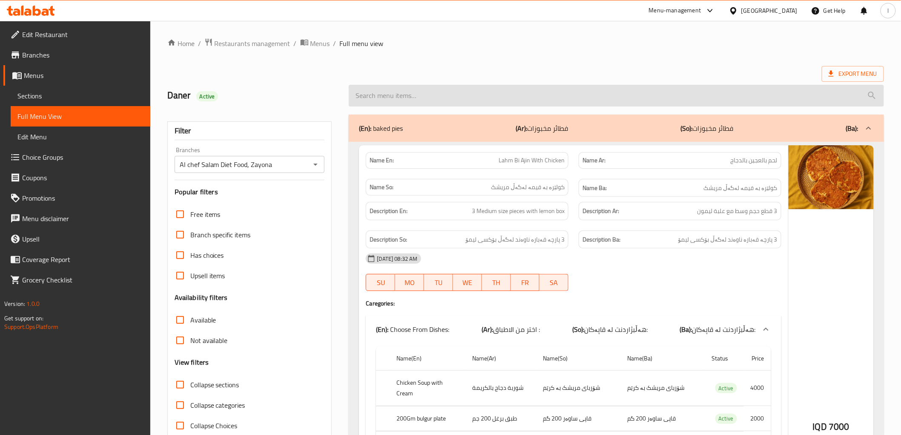
click at [418, 101] on input "search" at bounding box center [616, 96] width 535 height 22
paste input "Meat Burger Sandwich"
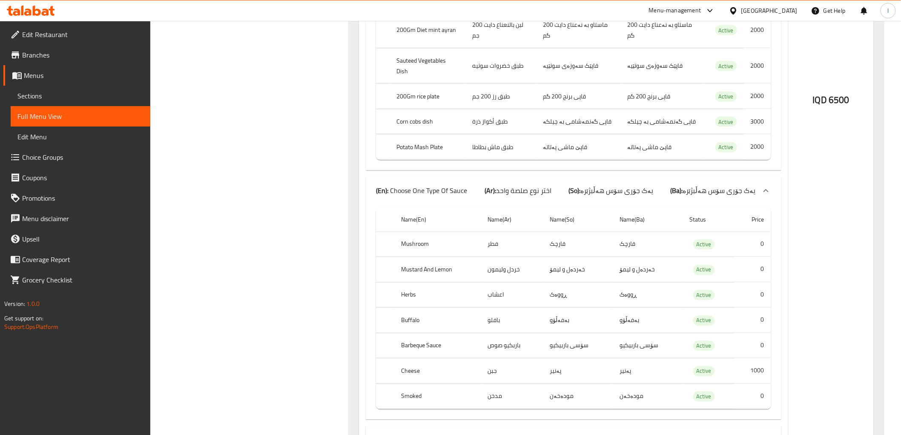
scroll to position [631, 0]
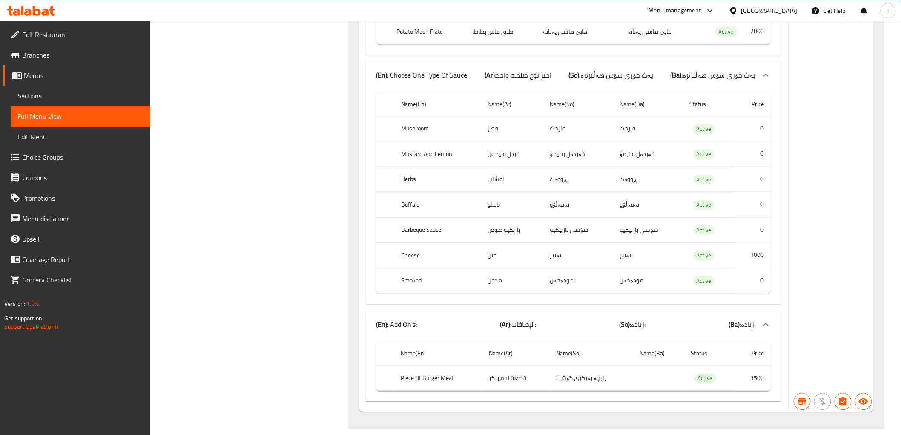
type input "Meat Burger Sandwich"
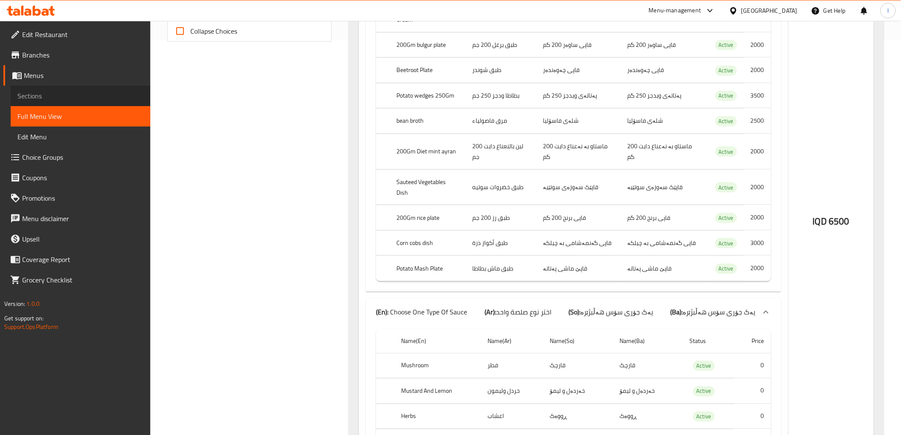
click at [45, 96] on span "Sections" at bounding box center [80, 96] width 126 height 10
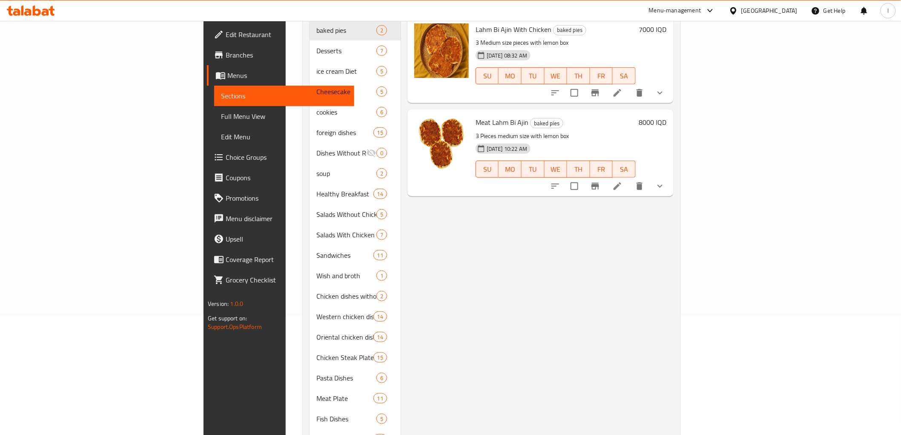
click at [221, 115] on span "Full Menu View" at bounding box center [284, 116] width 126 height 10
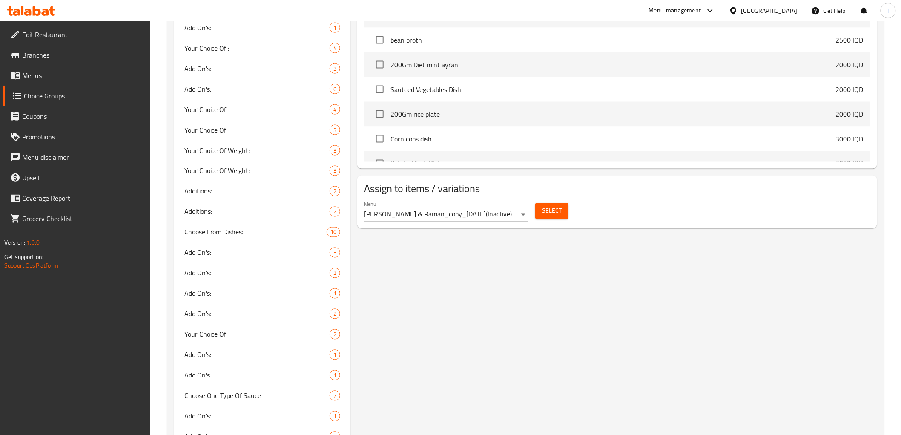
scroll to position [599, 0]
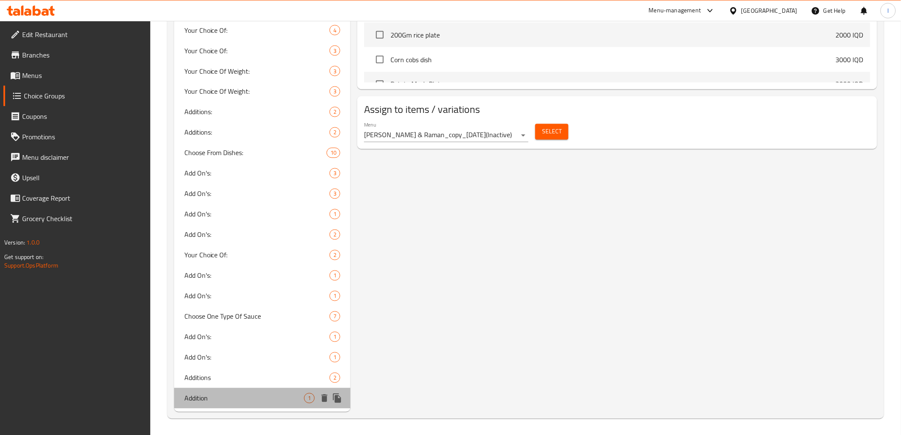
click at [233, 391] on div "Addition 1" at bounding box center [262, 398] width 177 height 20
type input "Addition"
type input "اضافة"
type input "زیادە"
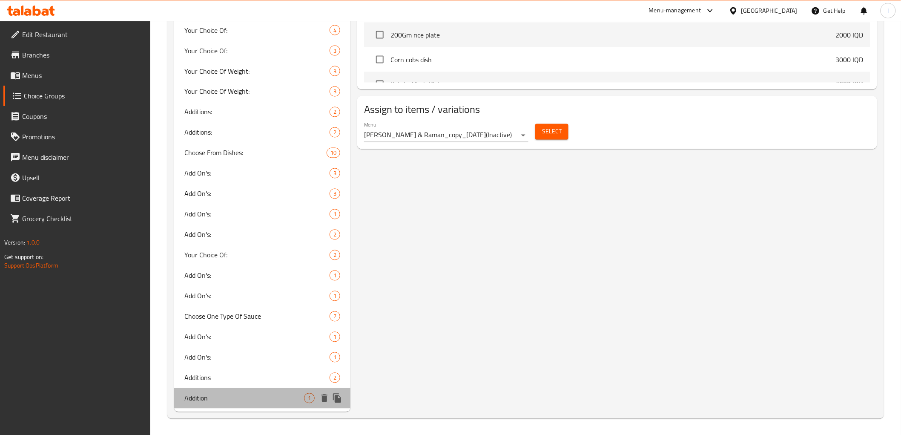
type input "1"
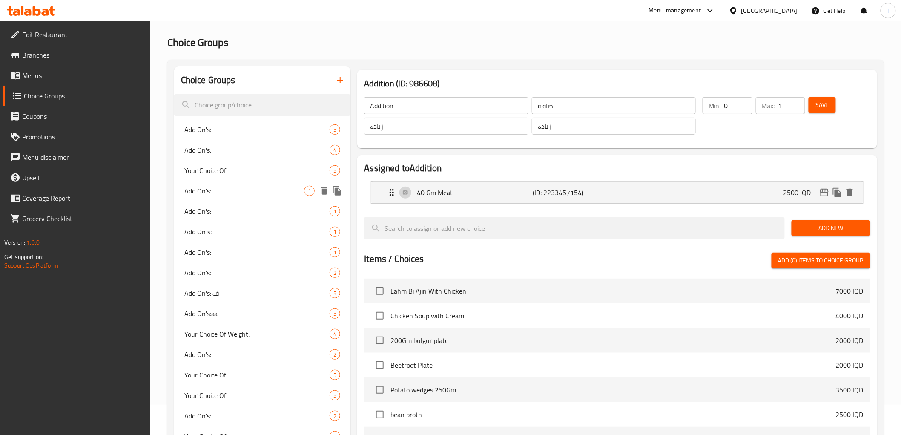
scroll to position [47, 0]
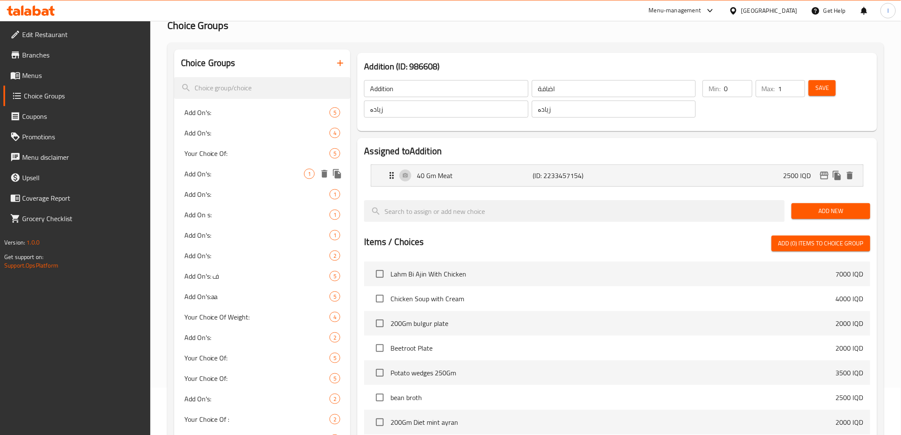
click at [218, 171] on span "Add On's:" at bounding box center [244, 174] width 120 height 10
type input "Add On's:"
type input "الإضافات:"
type input "زیادە:"
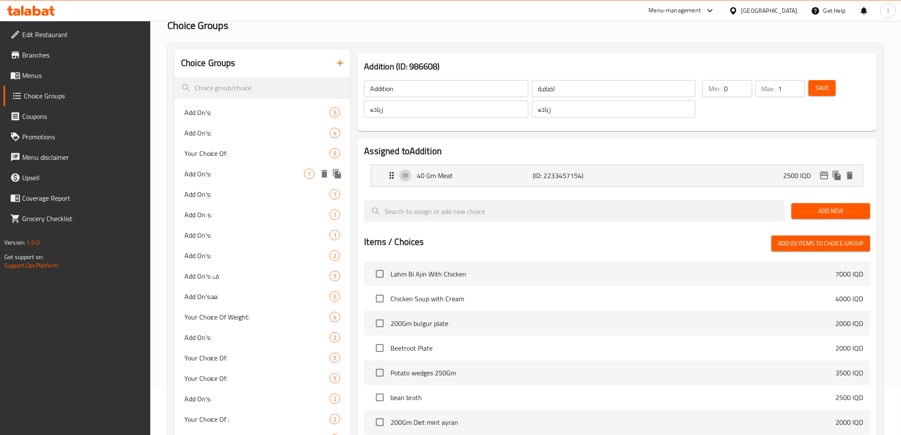
type input "0"
drag, startPoint x: 555, startPoint y: 172, endPoint x: 526, endPoint y: 178, distance: 29.6
click at [554, 172] on p "(ID: 1926067794)" at bounding box center [571, 175] width 77 height 10
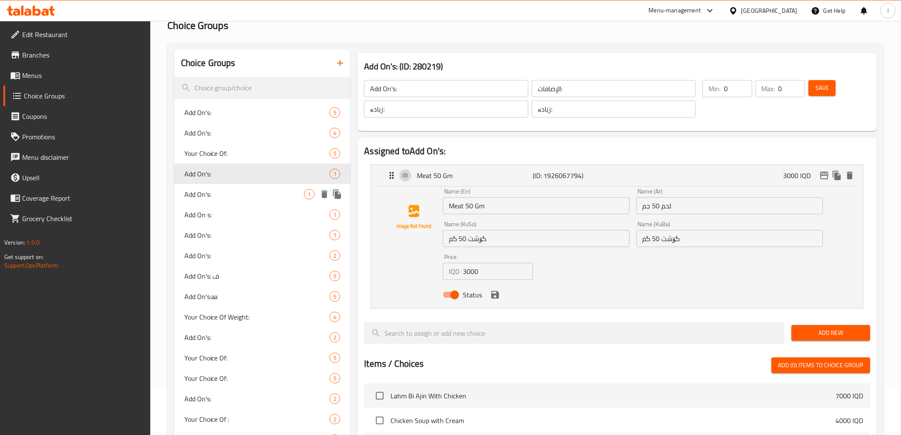
click at [262, 192] on span "Add On's:" at bounding box center [244, 194] width 120 height 10
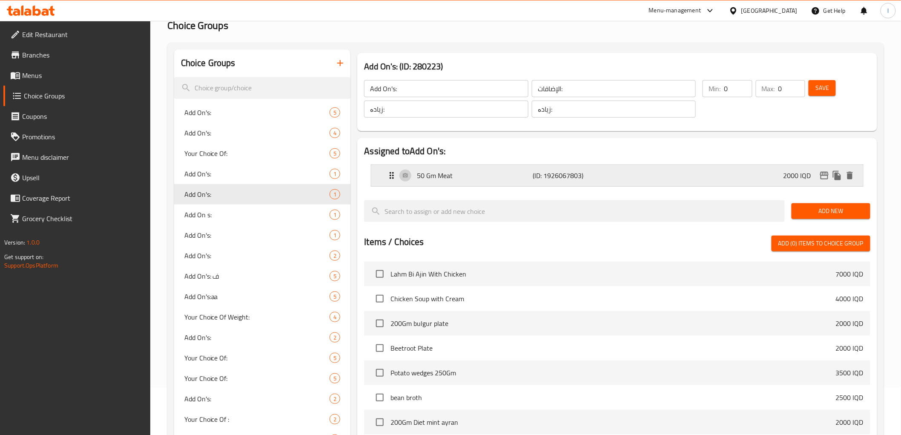
click at [509, 175] on p "50 Gm Meat" at bounding box center [475, 175] width 116 height 10
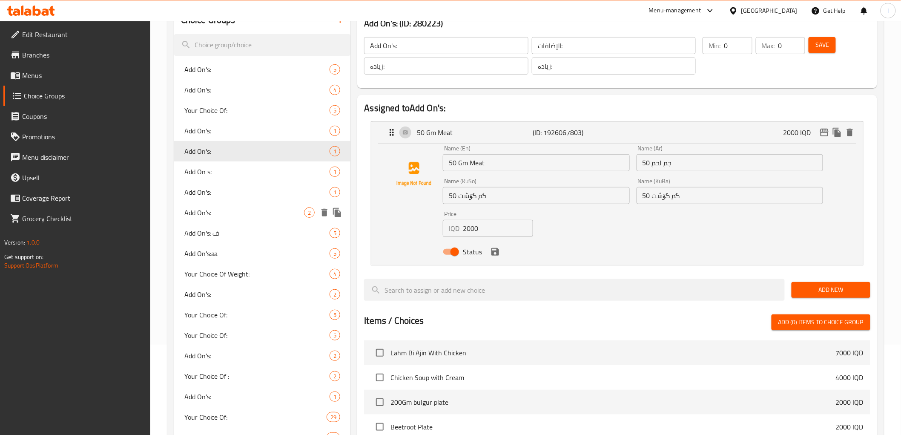
scroll to position [189, 0]
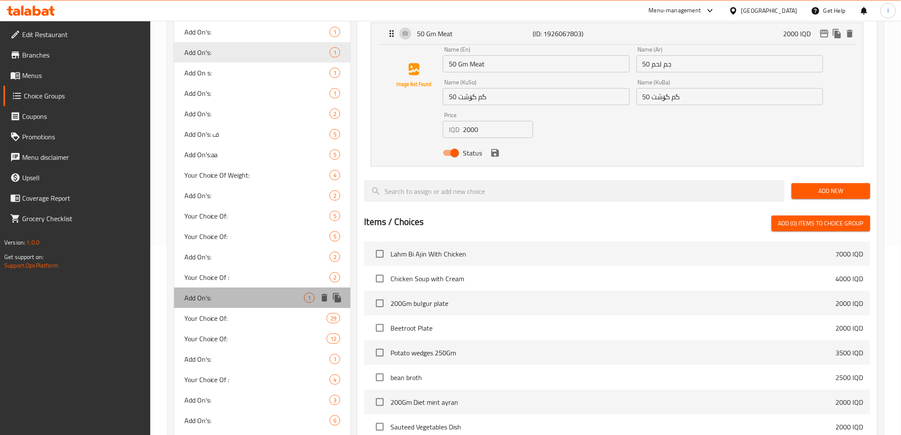
click at [260, 298] on span "Add On's:" at bounding box center [244, 297] width 120 height 10
type input "Add On's:"
type input "الإضافات:"
type input "زیادە:"
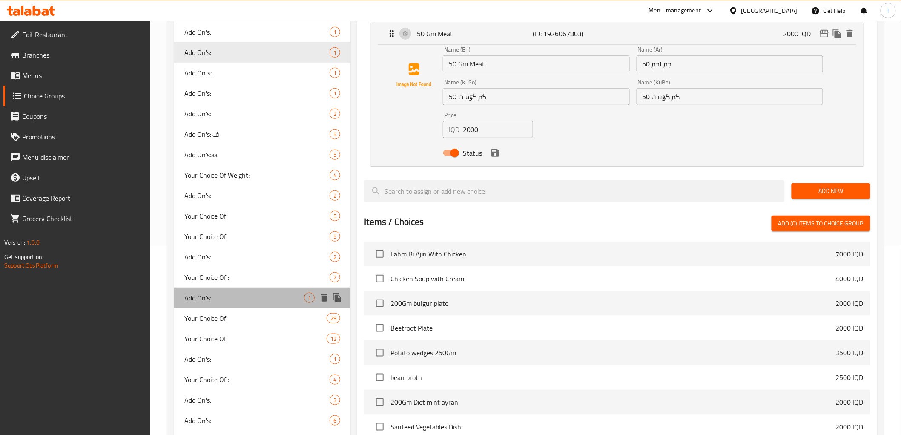
type input "1"
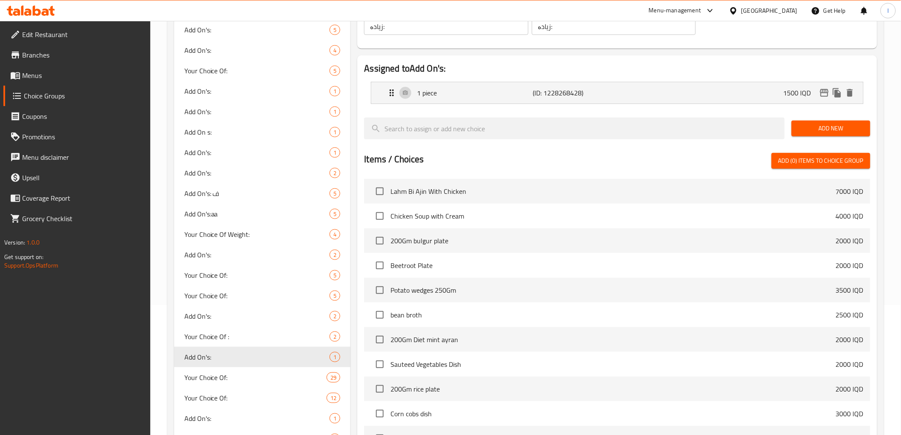
scroll to position [47, 0]
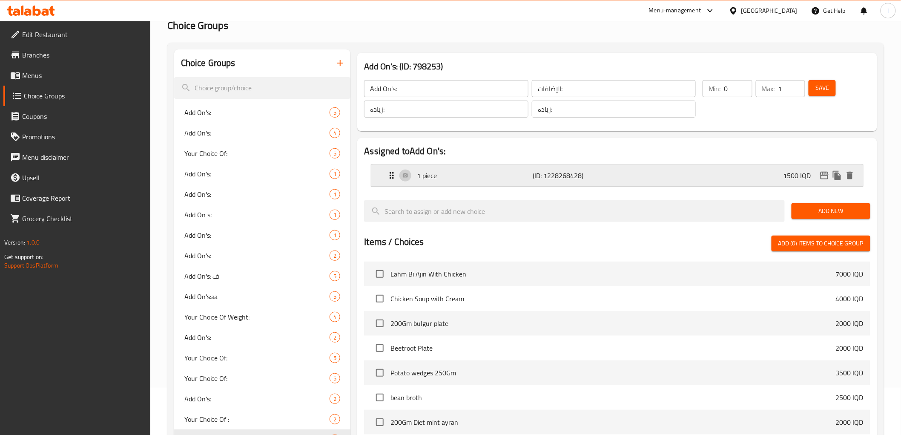
click at [481, 176] on p "1 piece" at bounding box center [475, 175] width 116 height 10
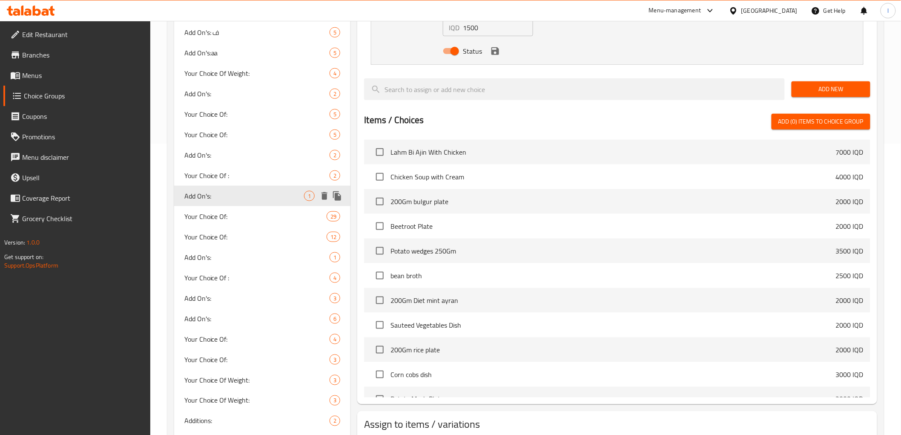
scroll to position [331, 0]
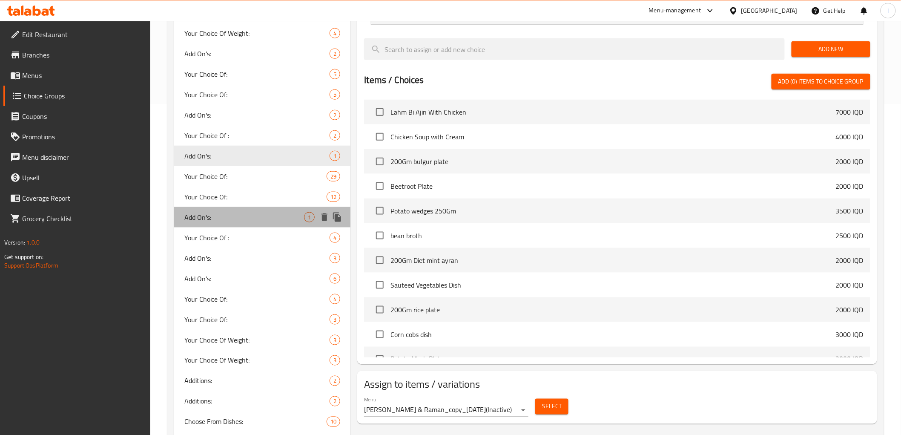
click at [241, 213] on span "Add On's:" at bounding box center [244, 217] width 120 height 10
type input "Add On's:"
type input "الإضافات:"
type input "زیادە:"
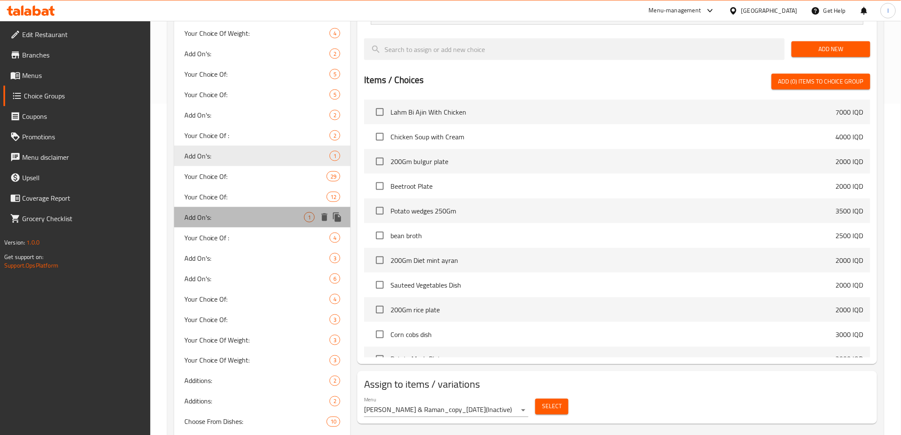
type input "0"
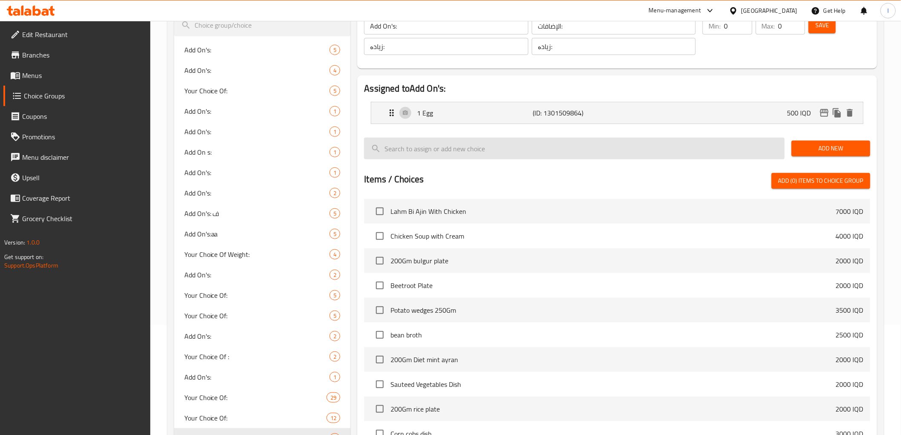
scroll to position [47, 0]
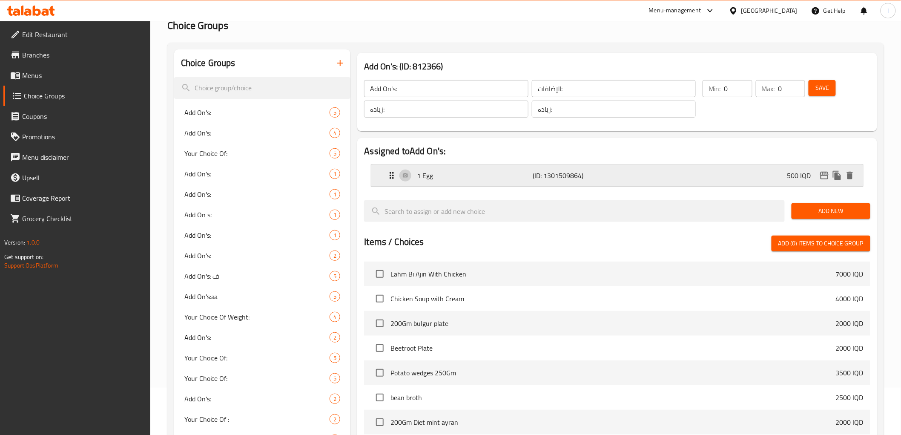
click at [462, 172] on p "1 Egg" at bounding box center [475, 175] width 116 height 10
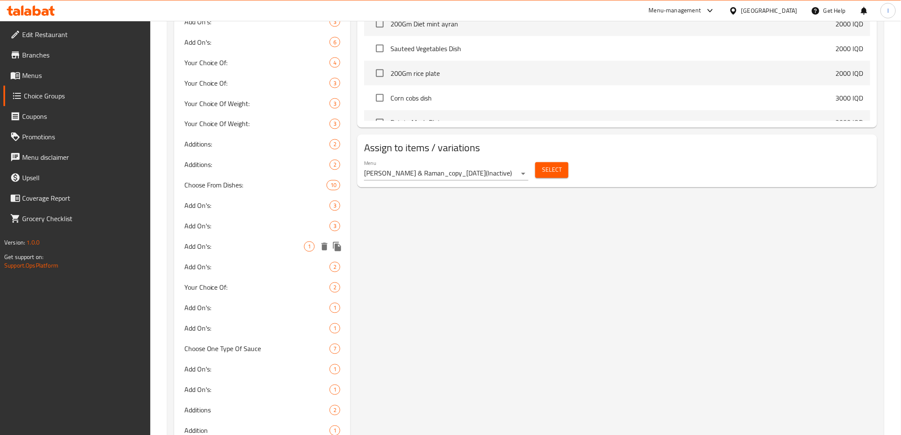
scroll to position [567, 0]
click at [289, 314] on div "Add On's: 1" at bounding box center [262, 307] width 177 height 20
type input "Add On's:"
type input "اضافات"
type input "1"
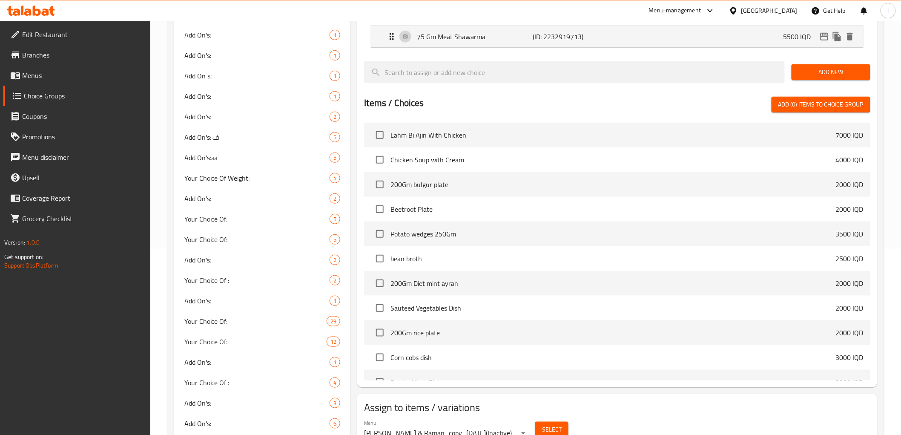
scroll to position [47, 0]
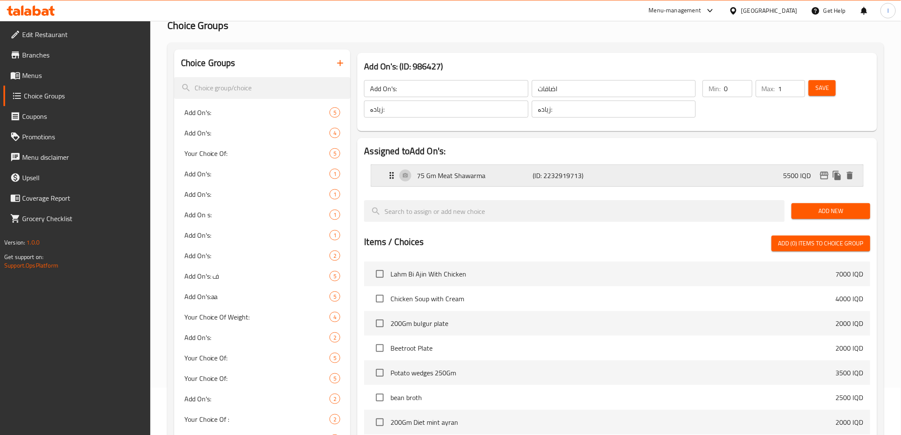
click at [500, 169] on div "75 Gm Meat Shawarma (ID: 2232919713) 5500 IQD" at bounding box center [620, 175] width 466 height 21
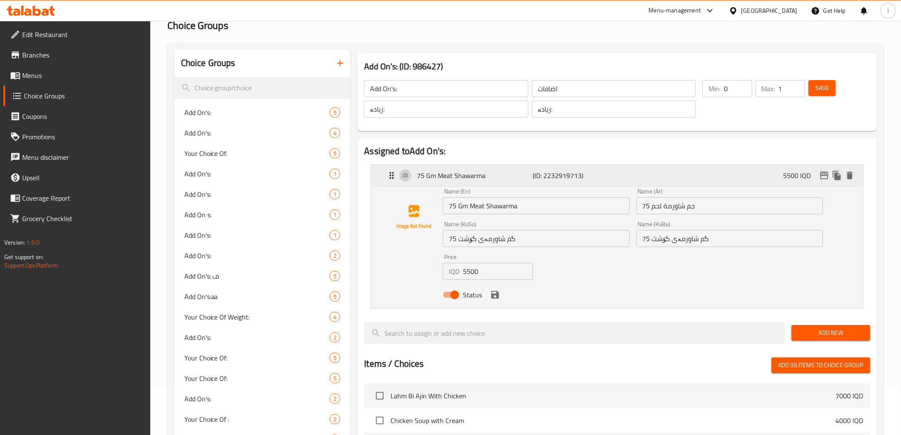
click at [500, 169] on div "75 Gm Meat Shawarma (ID: 2232919713) 5500 IQD" at bounding box center [620, 175] width 466 height 21
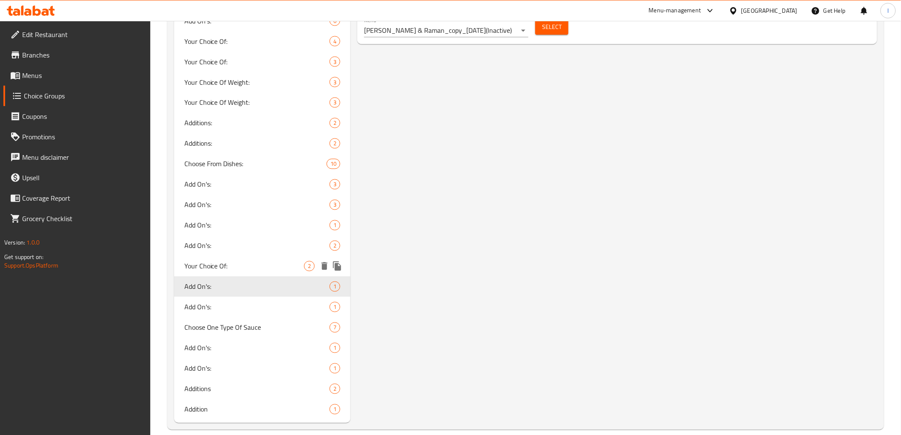
scroll to position [599, 0]
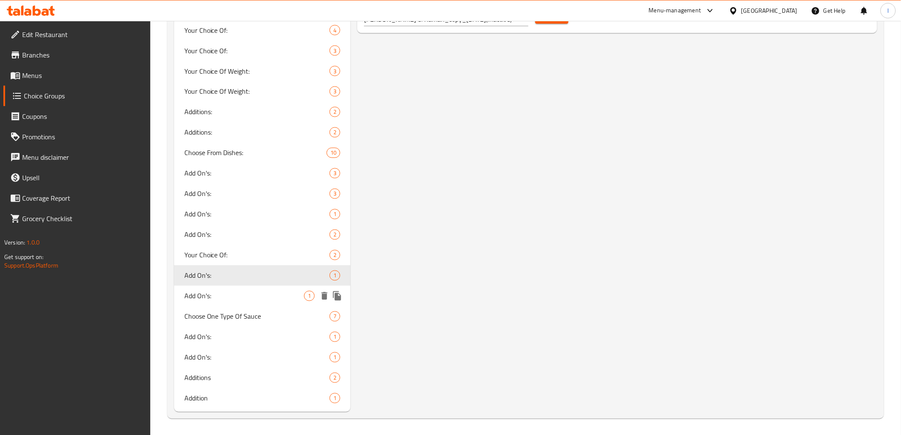
click at [208, 291] on span "Add On's:" at bounding box center [244, 296] width 120 height 10
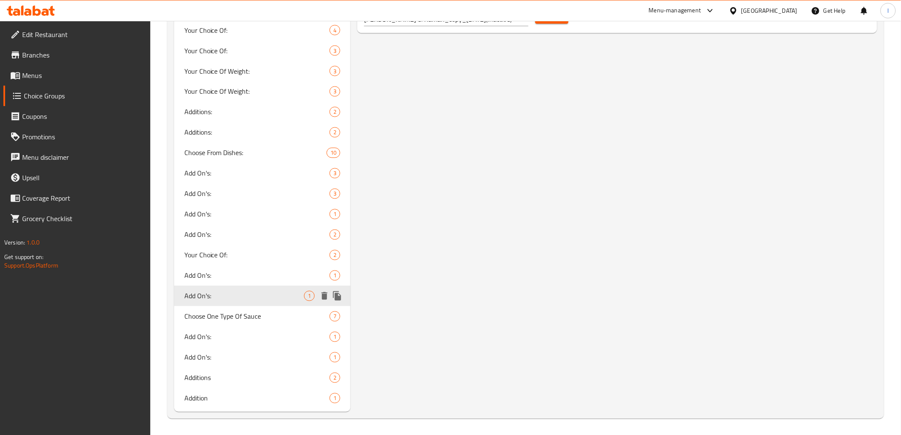
type input "Add On's:"
type input "الإضافات:"
click at [207, 291] on span "Add On's:" at bounding box center [244, 296] width 120 height 10
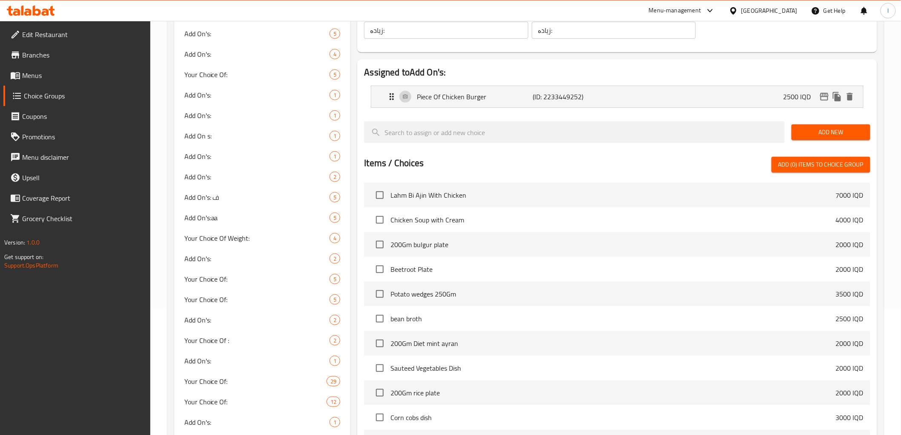
scroll to position [0, 0]
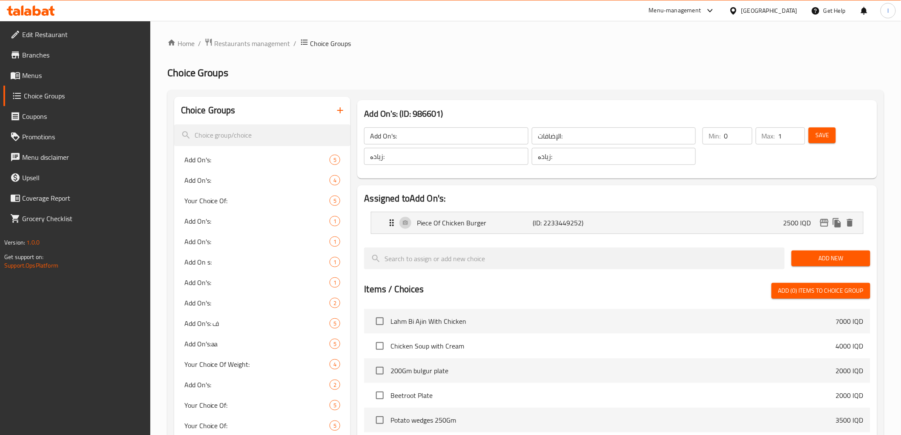
click at [533, 212] on div "Piece Of Chicken Burger (ID: 2233449252) 2500 IQD Name (En) Piece Of Chicken Bu…" at bounding box center [617, 223] width 492 height 22
click at [531, 216] on div "Piece Of Chicken Burger (ID: 2233449252) 2500 IQD" at bounding box center [620, 222] width 466 height 21
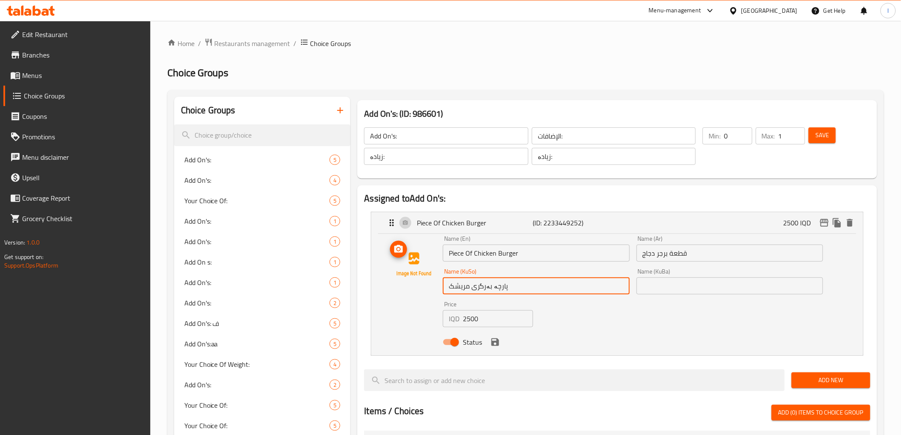
drag, startPoint x: 527, startPoint y: 294, endPoint x: 402, endPoint y: 287, distance: 125.4
click at [398, 290] on div "Name (En) Piece Of Chicken Burger Name (En) Name (Ar) قطعة برجر دجاج Name (Ar) …" at bounding box center [617, 292] width 464 height 115
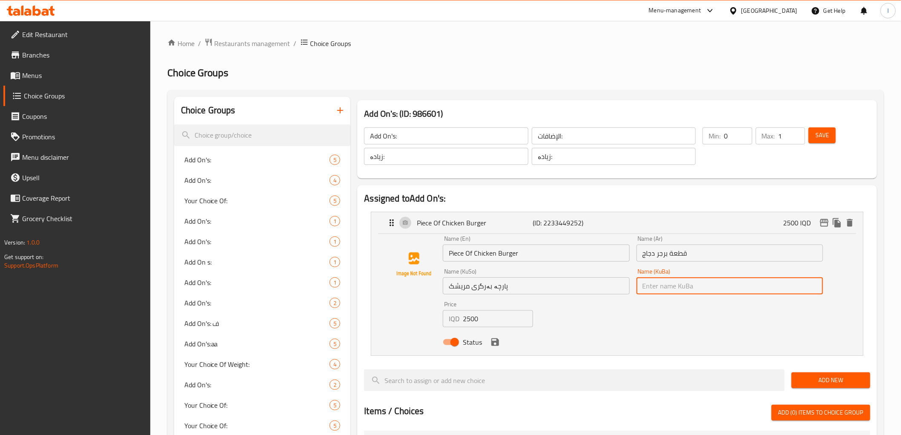
click at [708, 287] on input "text" at bounding box center [729, 285] width 186 height 17
paste input "پارچە بەرگری مریشک"
type input "پارچە بەرگری مریشک"
click at [500, 341] on button "save" at bounding box center [495, 341] width 13 height 13
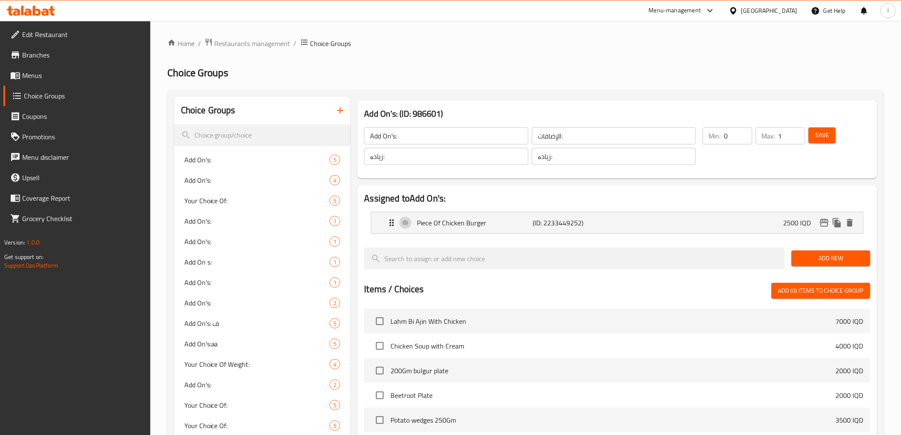
drag, startPoint x: 829, startPoint y: 130, endPoint x: 362, endPoint y: 175, distance: 468.8
click at [828, 130] on span "Save" at bounding box center [822, 135] width 14 height 11
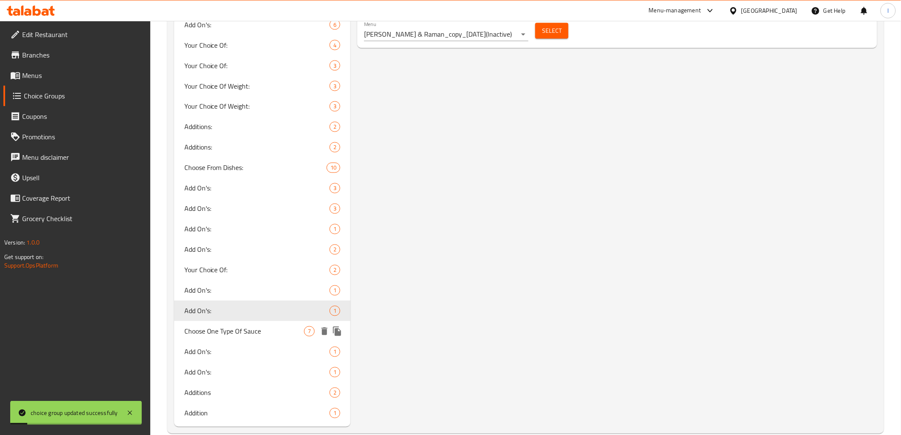
scroll to position [599, 0]
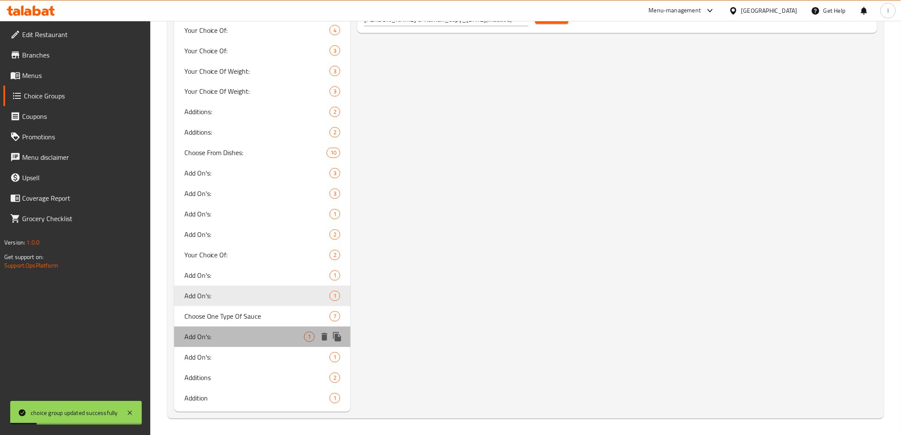
click at [216, 332] on span "Add On's:" at bounding box center [244, 337] width 120 height 10
type input "Add On's:"
type input "الإضافات:"
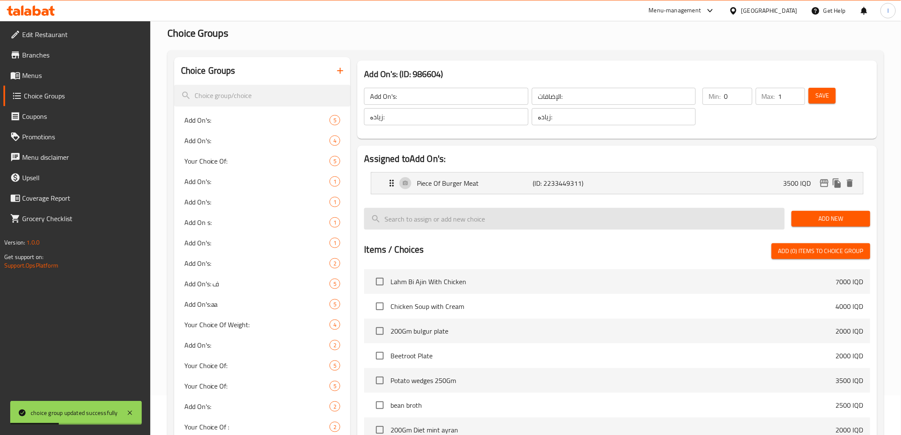
scroll to position [0, 0]
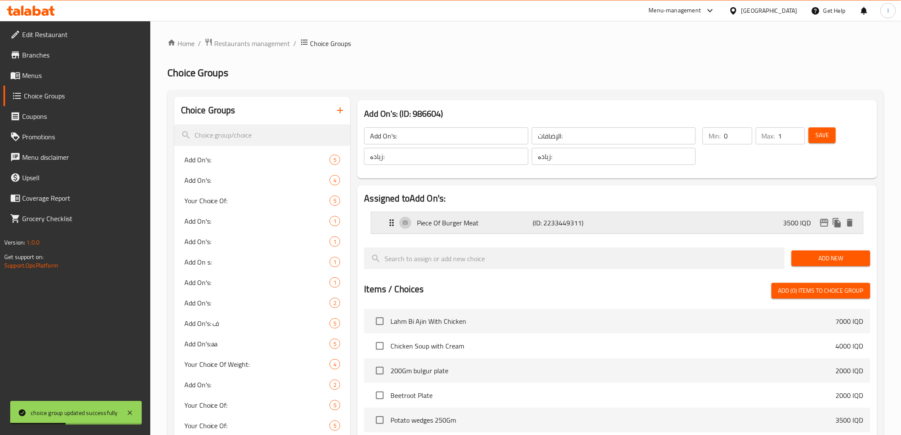
click at [501, 223] on p "Piece Of Burger Meat" at bounding box center [475, 223] width 116 height 10
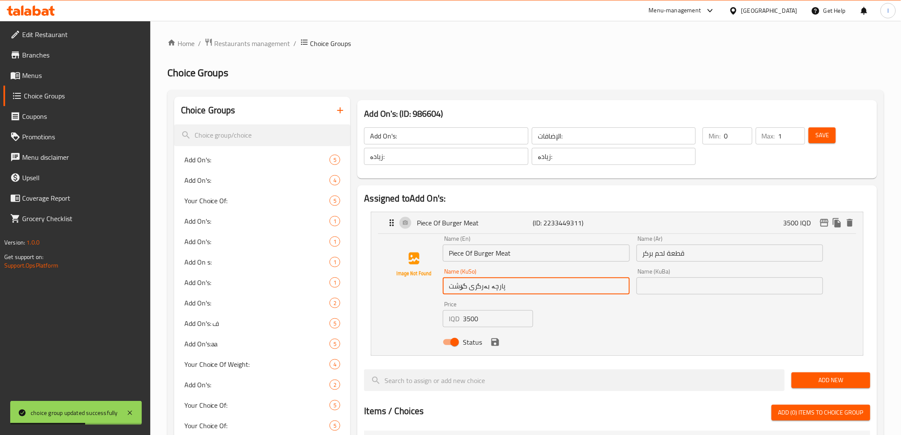
drag, startPoint x: 494, startPoint y: 295, endPoint x: 418, endPoint y: 292, distance: 76.3
click at [418, 292] on div "Name (En) Piece Of Burger Meat Name (En) Name (Ar) قطعة لحم بركر Name (Ar) Name…" at bounding box center [617, 292] width 464 height 115
click at [683, 284] on input "text" at bounding box center [729, 285] width 186 height 17
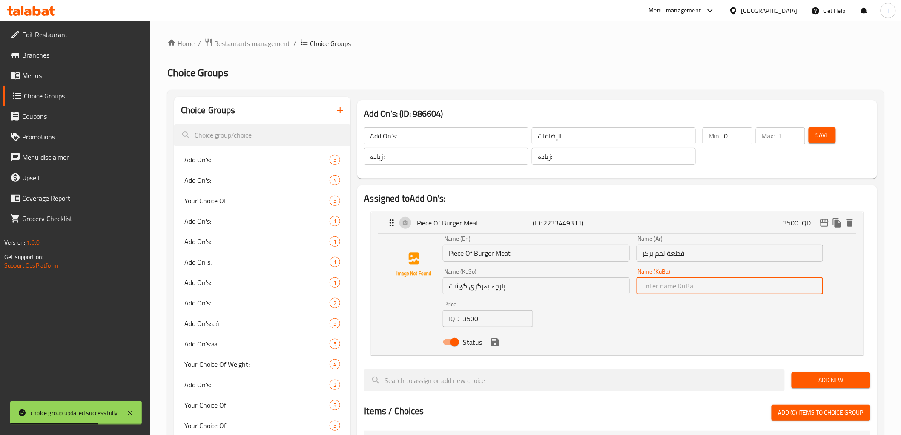
paste input "پارچە بەرگری گۆشت"
click at [493, 346] on icon "save" at bounding box center [495, 342] width 10 height 10
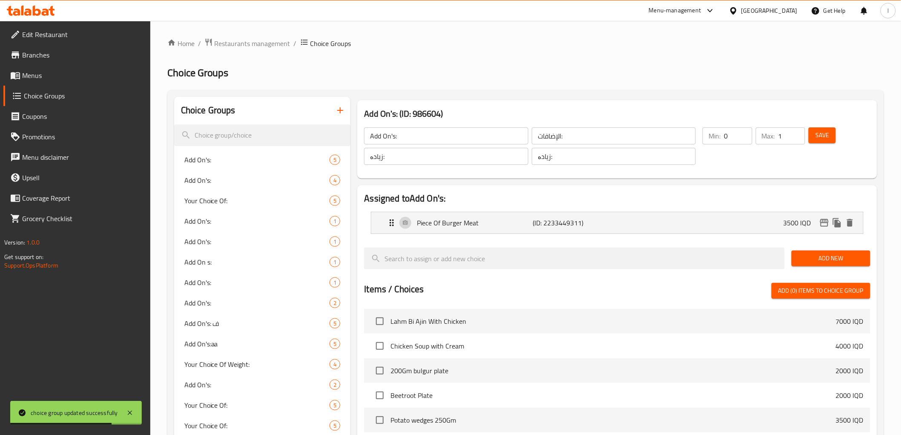
type input "پارچە بەرگری گۆشت"
click at [825, 134] on span "Save" at bounding box center [822, 135] width 14 height 11
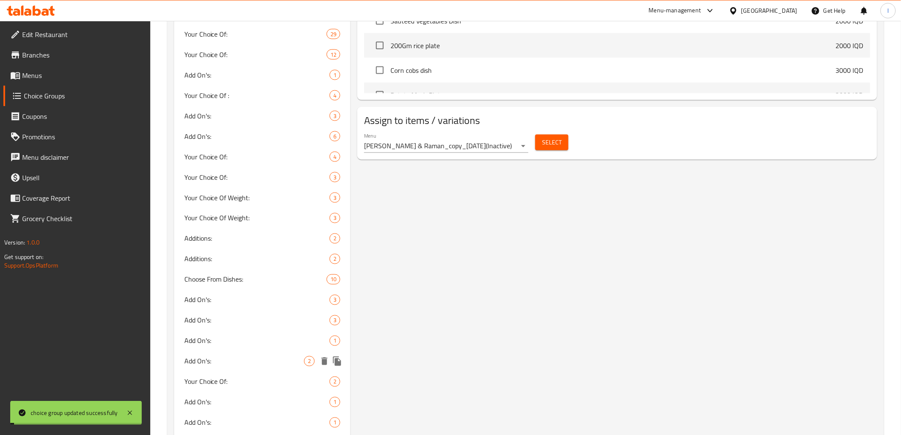
scroll to position [599, 0]
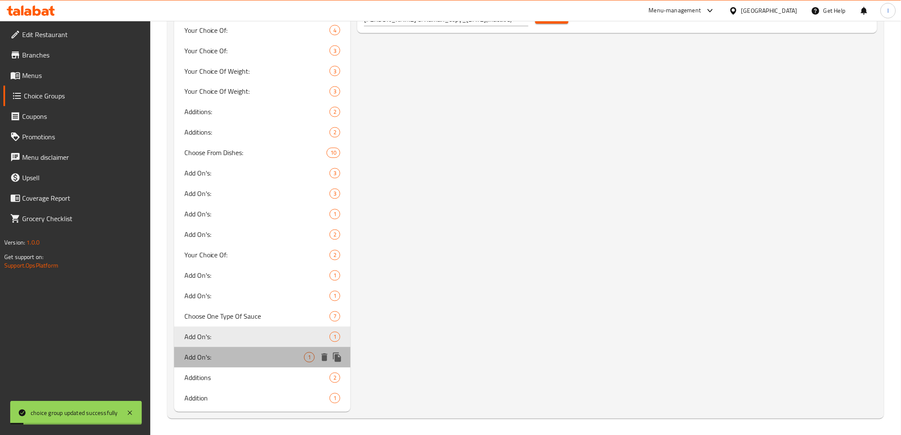
click at [211, 355] on span "Add On's:" at bounding box center [244, 357] width 120 height 10
type input "Add On's:"
type input "الإضافات:"
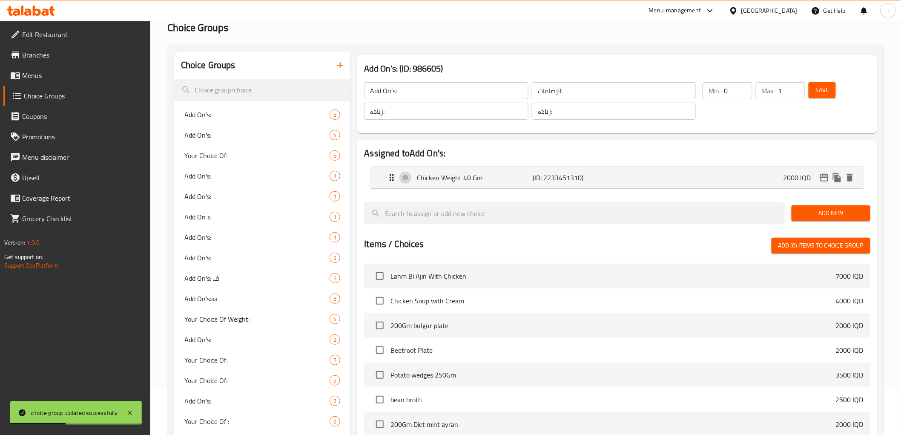
scroll to position [0, 0]
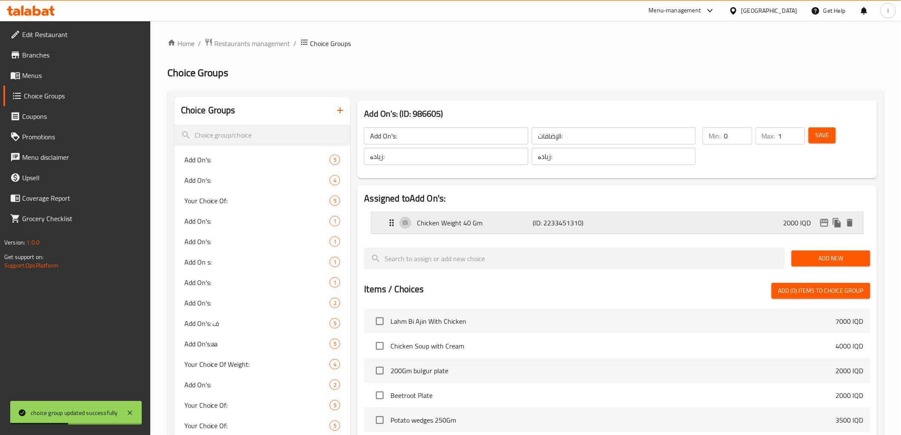
click at [626, 217] on div "Chicken Weight 40 Gm (ID: 2233451310) 2000 IQD" at bounding box center [620, 222] width 466 height 21
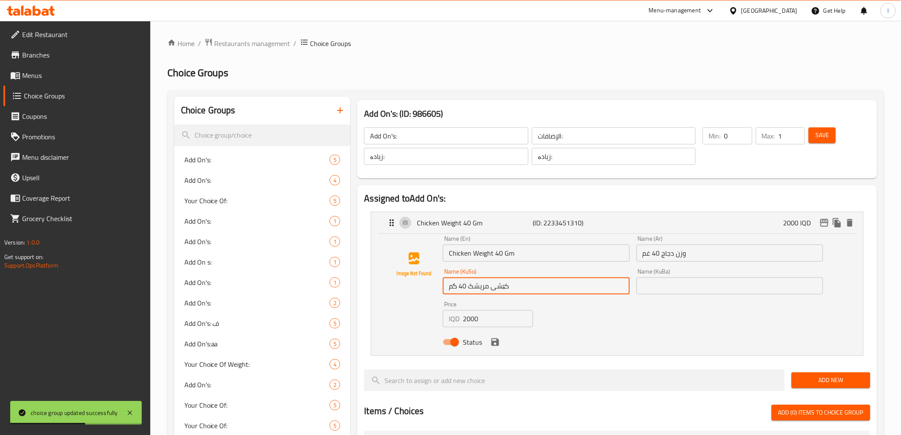
drag, startPoint x: 514, startPoint y: 285, endPoint x: 410, endPoint y: 292, distance: 104.9
click at [410, 292] on div "Name (En) Chicken Weight 40 Gm Name (En) Name (Ar) وزن دجاج 40 غم Name (Ar) Nam…" at bounding box center [617, 292] width 464 height 115
click at [682, 278] on input "text" at bounding box center [729, 285] width 186 height 17
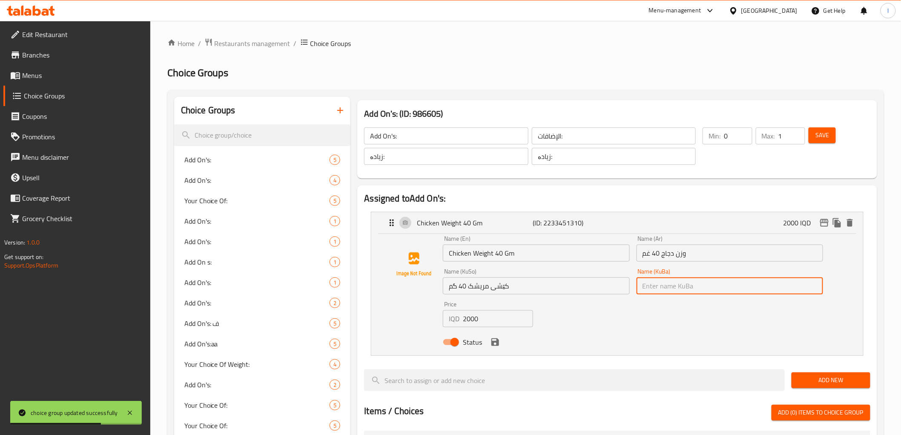
paste input "کێشی مریشک 40 گم"
click at [494, 347] on icon "save" at bounding box center [495, 342] width 10 height 10
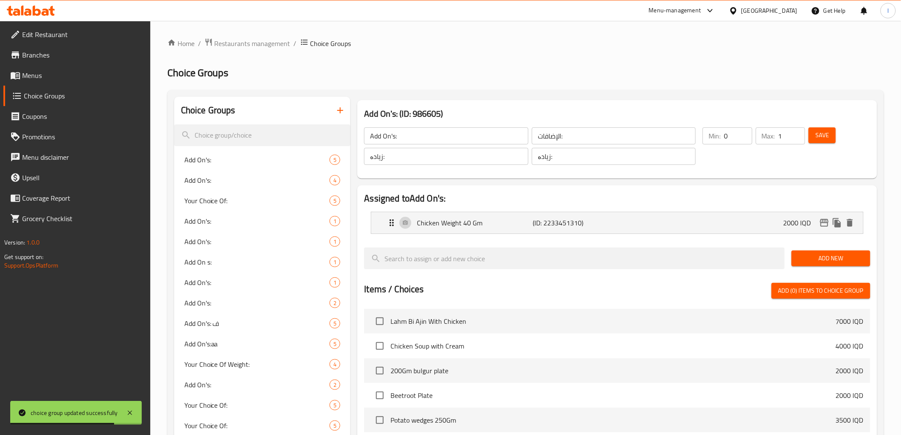
type input "کێشی مریشک 40 گم"
click at [828, 139] on span "Save" at bounding box center [822, 135] width 14 height 11
click at [40, 75] on span "Menus" at bounding box center [82, 75] width 121 height 10
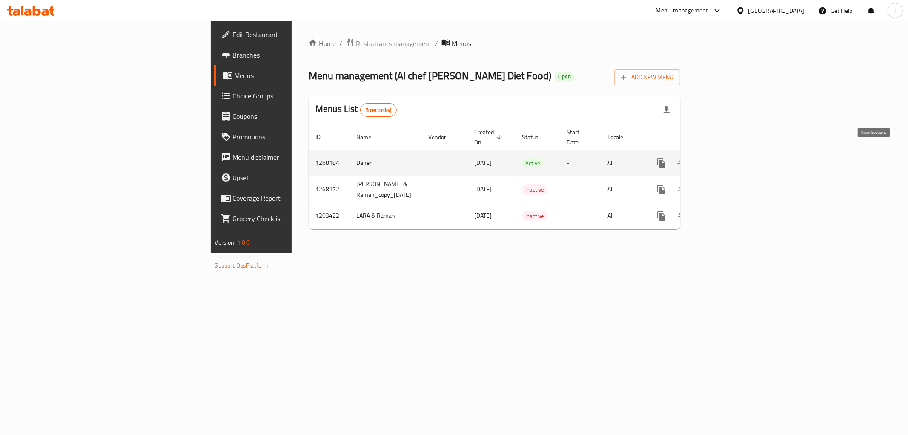
click at [733, 154] on link "enhanced table" at bounding box center [723, 163] width 20 height 20
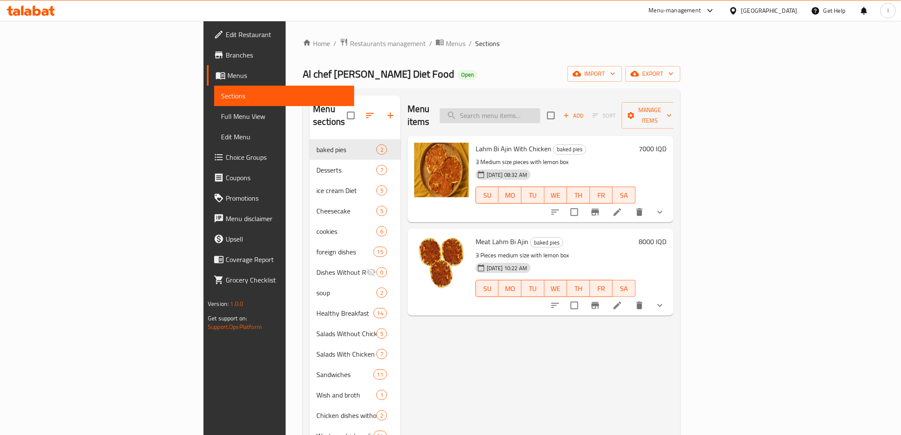
click at [540, 116] on input "search" at bounding box center [490, 115] width 100 height 15
paste input "Meat Burger Sandwich"
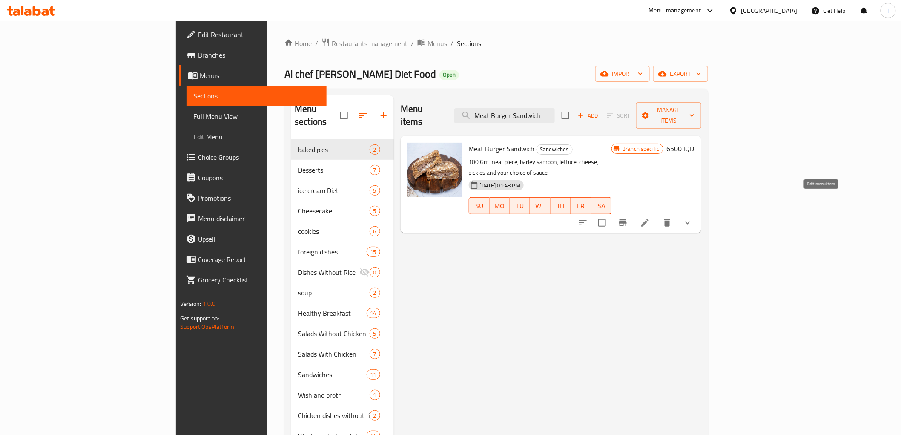
type input "Meat Burger Sandwich"
click at [649, 219] on icon at bounding box center [645, 223] width 8 height 8
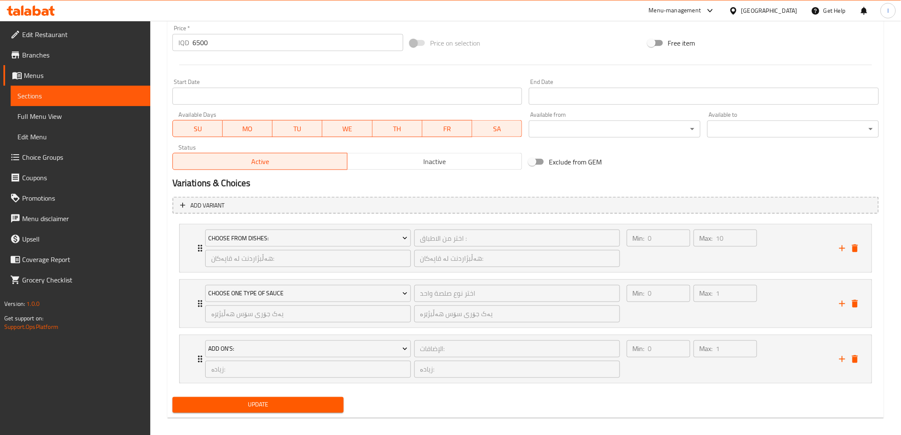
scroll to position [421, 0]
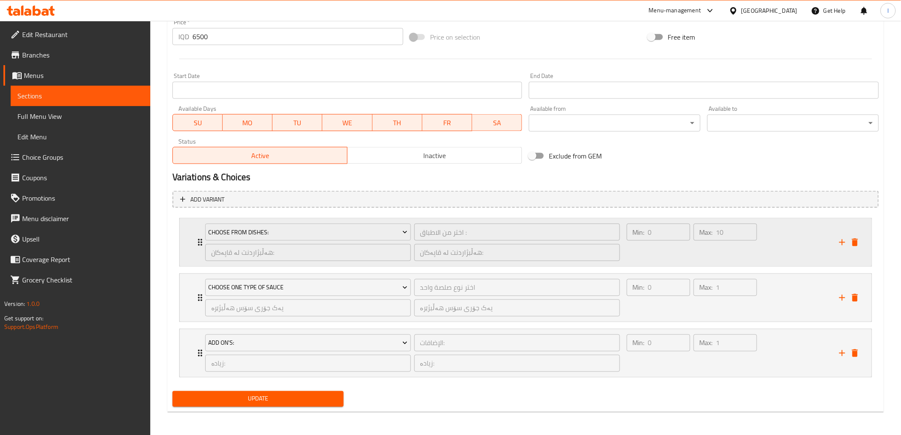
click at [743, 262] on div "Min: 0 ​ Max: 10 ​" at bounding box center [691, 242] width 137 height 44
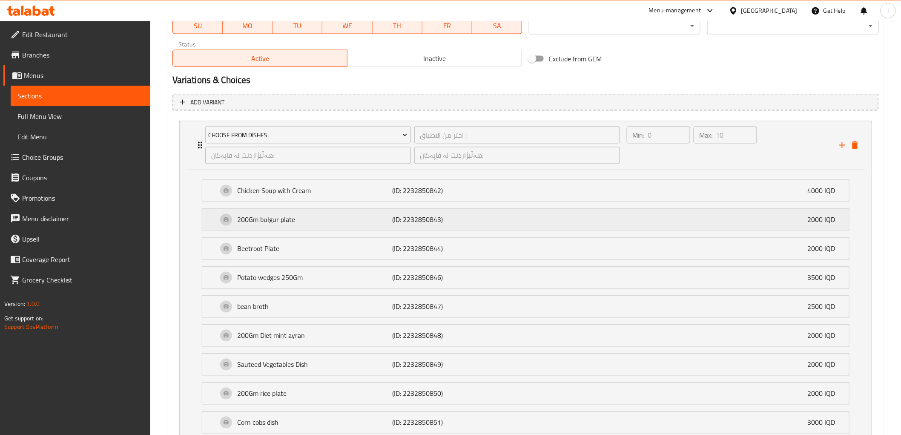
scroll to position [658, 0]
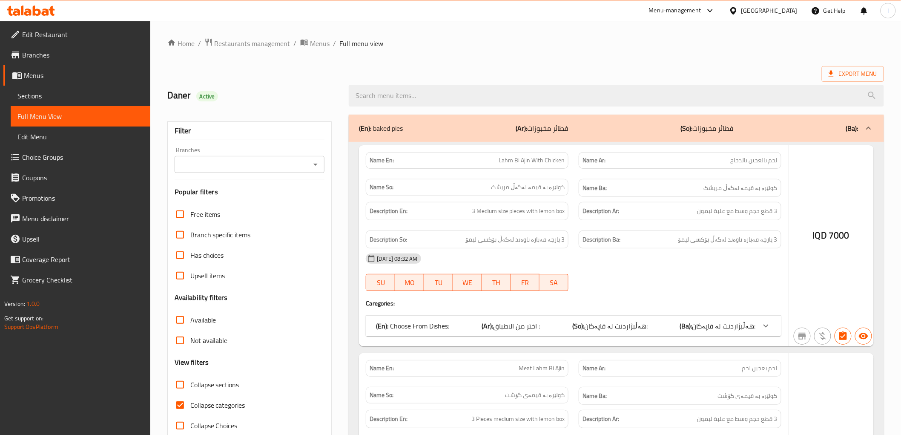
click at [436, 94] on div at bounding box center [450, 217] width 901 height 435
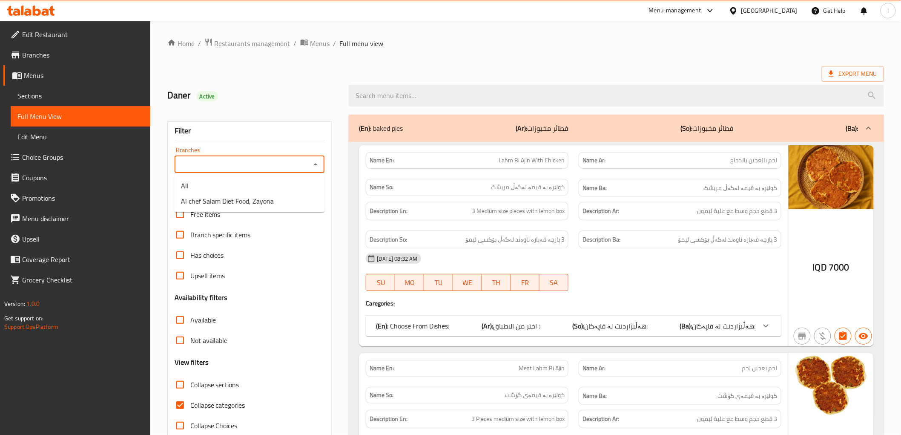
click at [303, 162] on input "Branches" at bounding box center [242, 164] width 131 height 12
click at [244, 204] on span "Al chef Salam Diet Food, Zayona" at bounding box center [227, 201] width 93 height 10
type input "Al chef Salam Diet Food, Zayona"
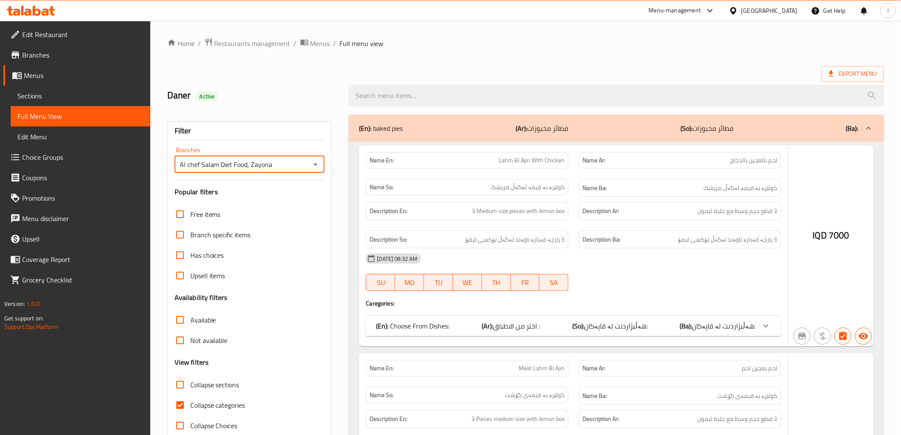
click at [439, 98] on div at bounding box center [450, 217] width 901 height 435
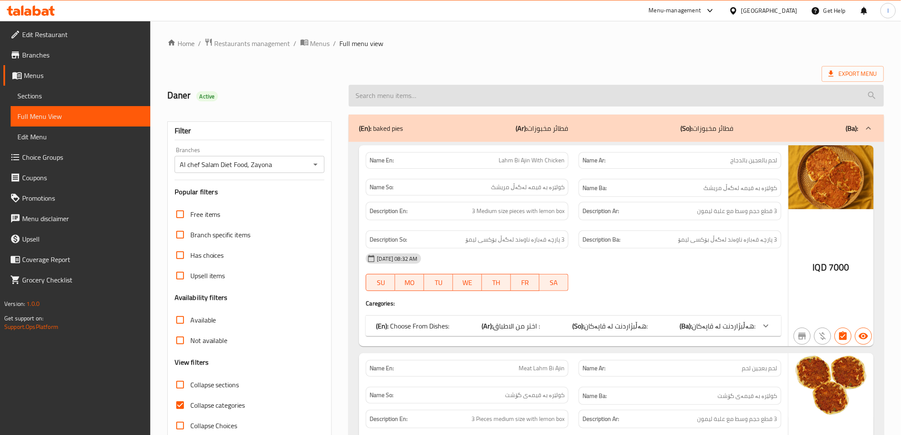
click at [419, 96] on input "search" at bounding box center [616, 96] width 535 height 22
paste input "Meat Burger Sandwich"
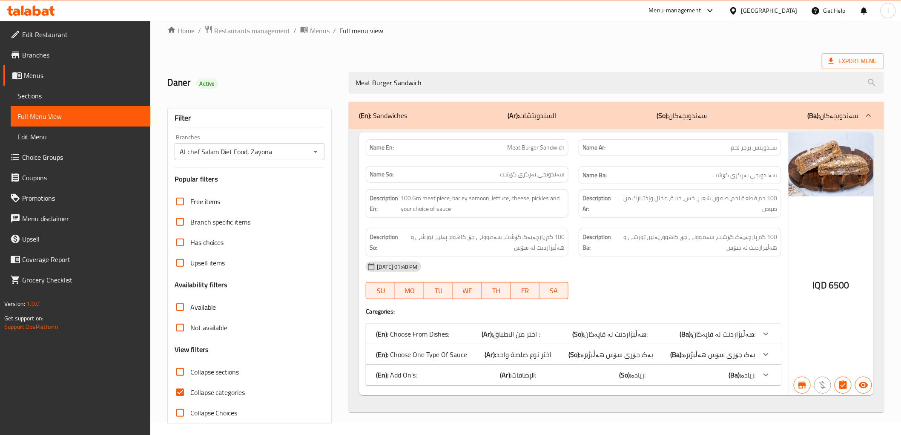
scroll to position [18, 0]
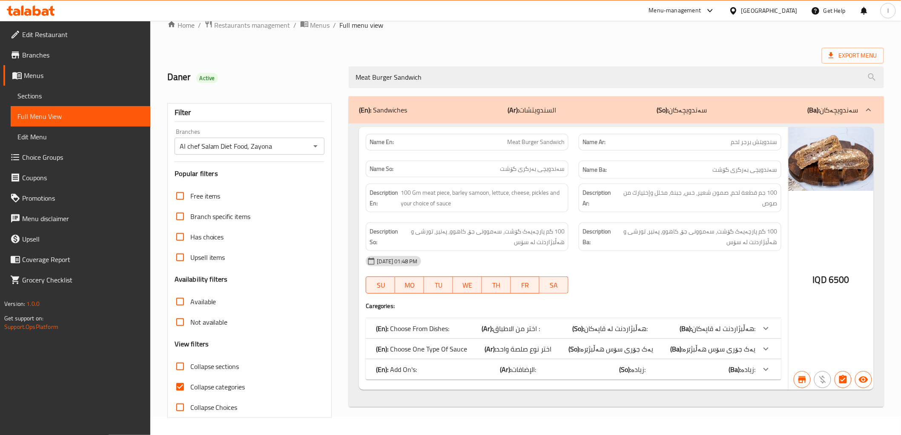
type input "Meat Burger Sandwich"
click at [226, 390] on span "Collapse categories" at bounding box center [217, 386] width 55 height 10
click at [190, 390] on input "Collapse categories" at bounding box center [180, 386] width 20 height 20
checkbox input "false"
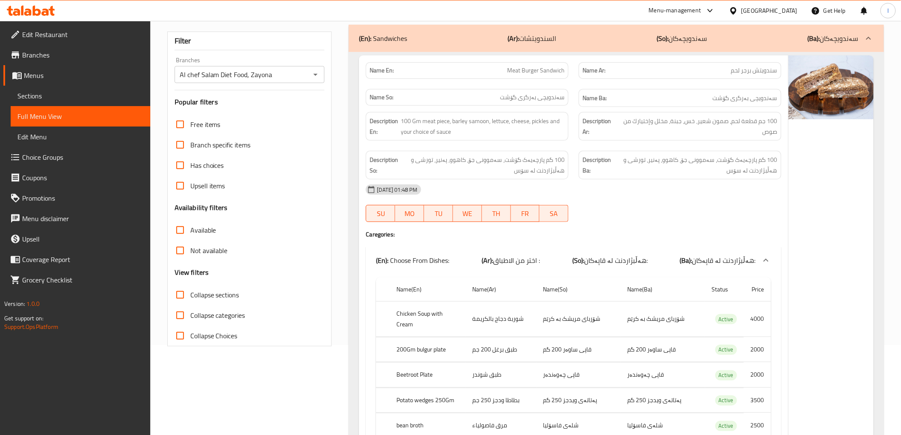
scroll to position [0, 0]
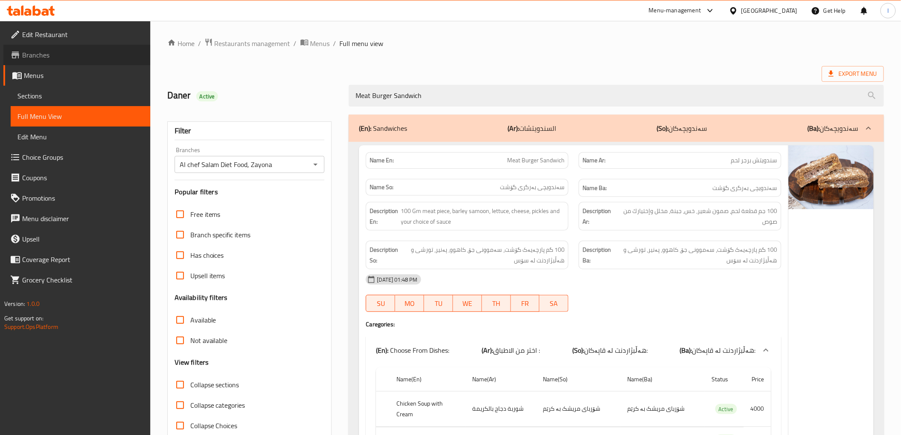
click at [41, 60] on span "Branches" at bounding box center [82, 55] width 121 height 10
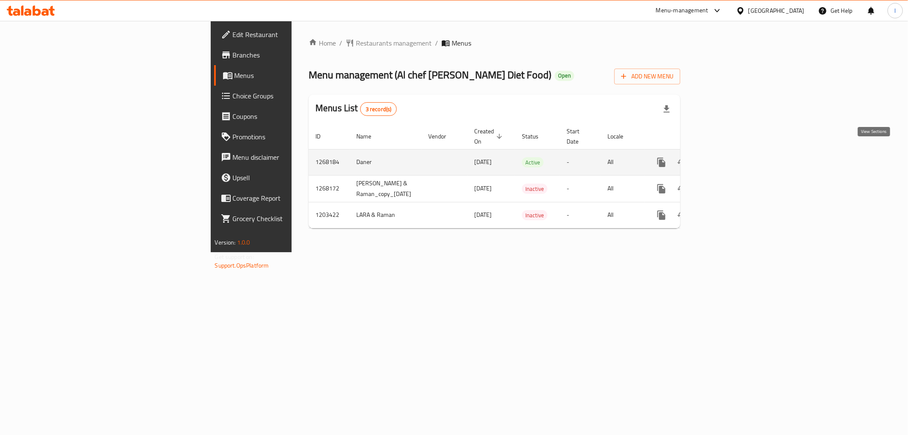
click at [728, 157] on icon "enhanced table" at bounding box center [723, 162] width 10 height 10
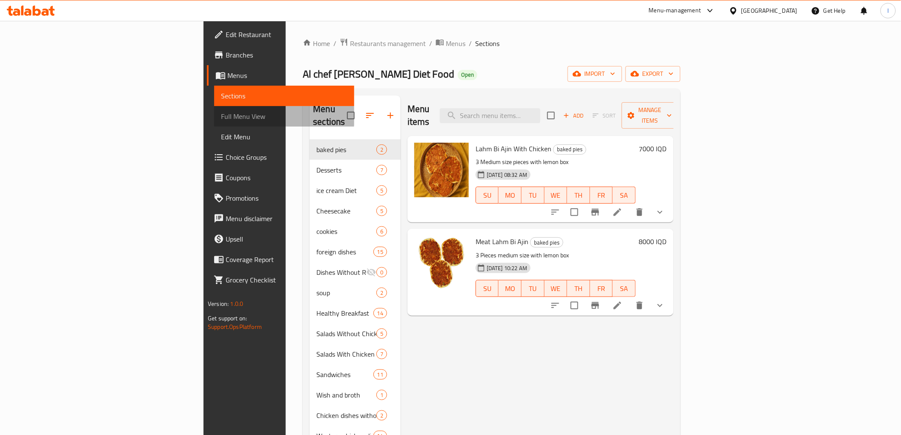
click at [221, 116] on span "Full Menu View" at bounding box center [284, 116] width 126 height 10
click at [221, 112] on span "Full Menu View" at bounding box center [284, 116] width 126 height 10
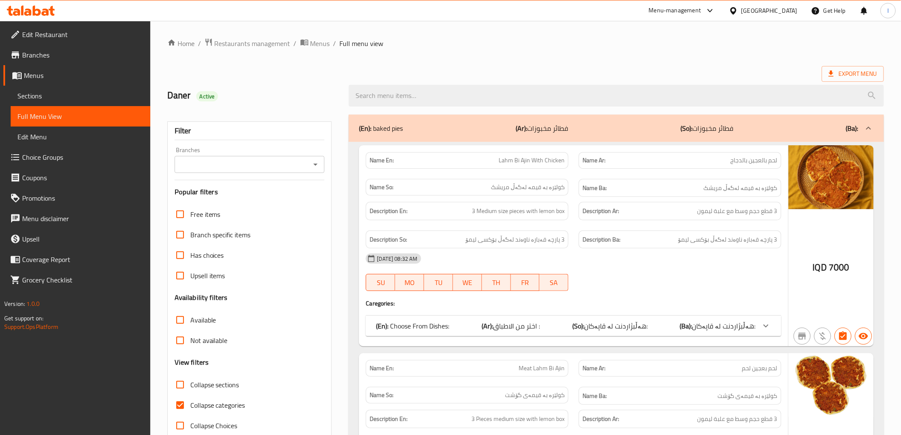
click at [252, 159] on input "Branches" at bounding box center [242, 164] width 131 height 12
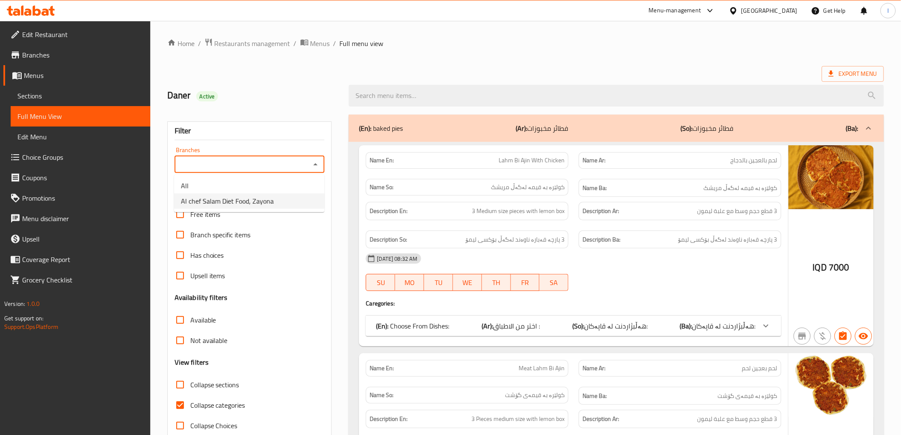
click at [241, 198] on span "Al chef Salam Diet Food, Zayona" at bounding box center [227, 201] width 93 height 10
type input "Al chef Salam Diet Food, Zayona"
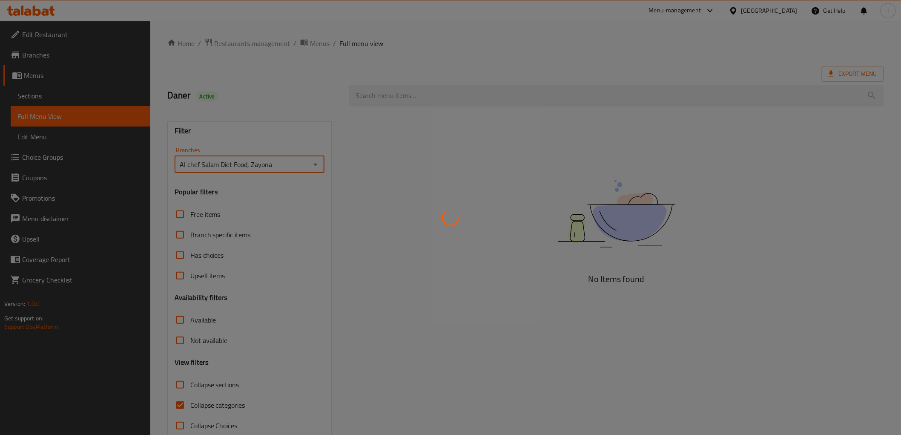
click at [426, 94] on div at bounding box center [450, 217] width 901 height 435
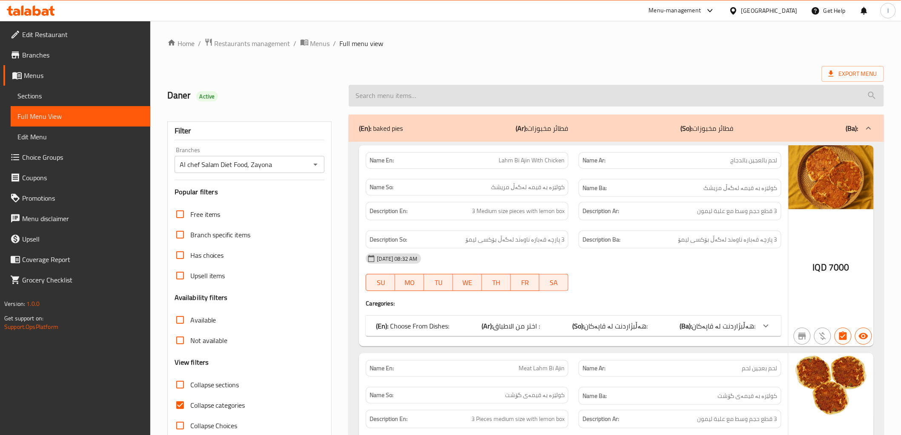
click at [458, 102] on input "search" at bounding box center [616, 96] width 535 height 22
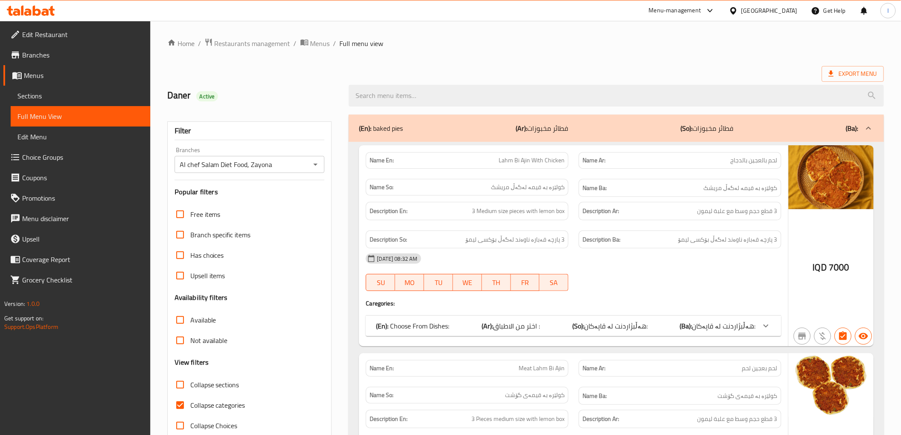
paste input "Meat Burger Sandwich"
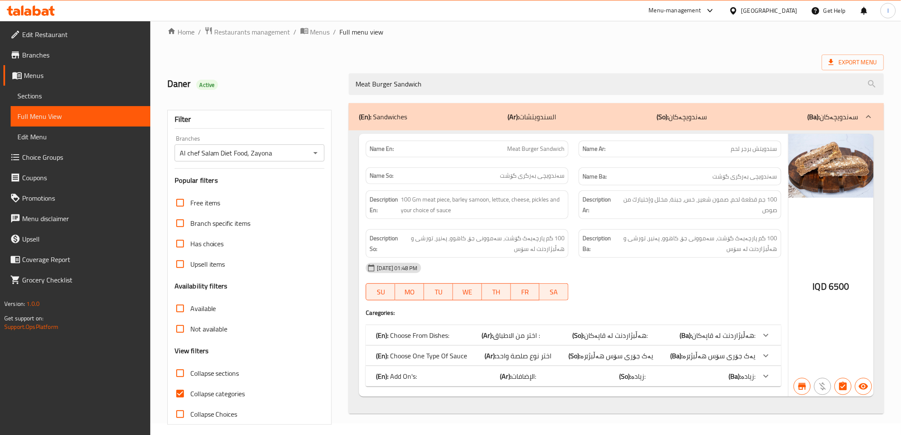
scroll to position [18, 0]
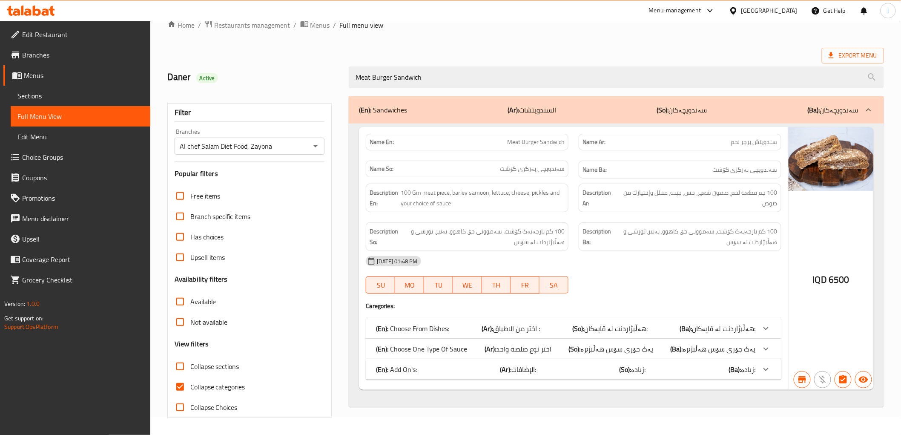
type input "Meat Burger Sandwich"
click at [229, 389] on span "Collapse categories" at bounding box center [217, 386] width 55 height 10
click at [190, 389] on input "Collapse categories" at bounding box center [180, 386] width 20 height 20
checkbox input "false"
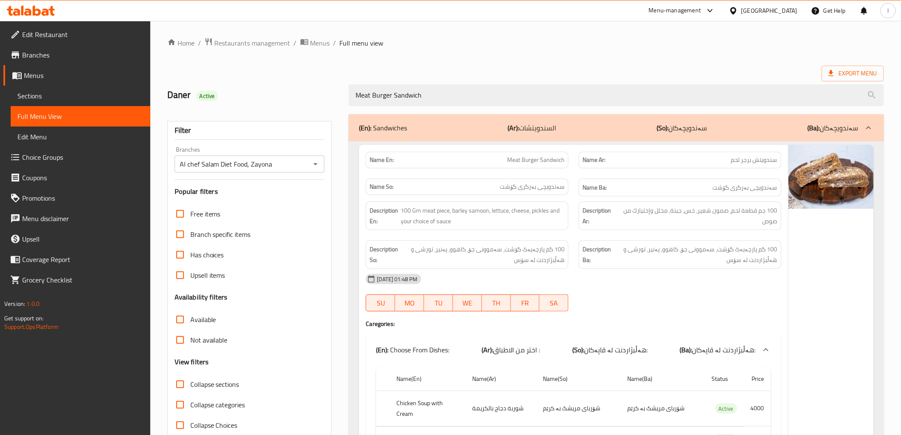
scroll to position [0, 0]
click at [522, 161] on span "Meat Burger Sandwich" at bounding box center [535, 160] width 57 height 9
copy span "Meat Burger Sandwich"
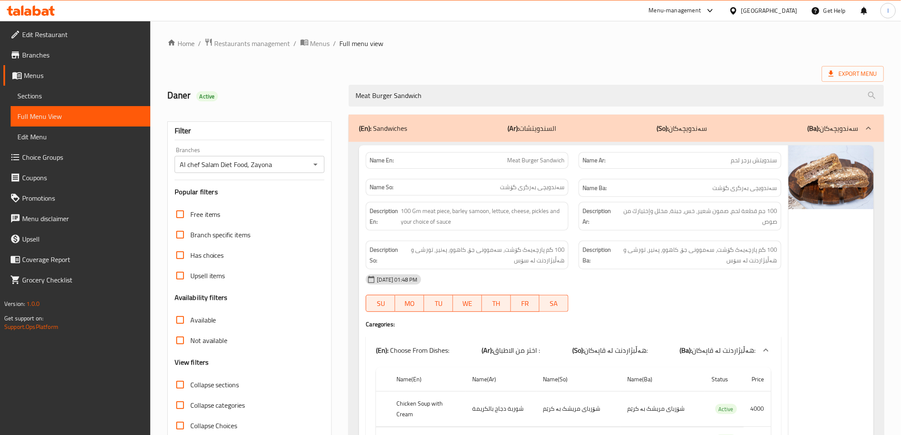
drag, startPoint x: 460, startPoint y: 92, endPoint x: 241, endPoint y: 86, distance: 218.9
click at [248, 91] on div "[PERSON_NAME] Active Meat Burger Sandwich" at bounding box center [525, 96] width 727 height 38
paste input "Shawarma"
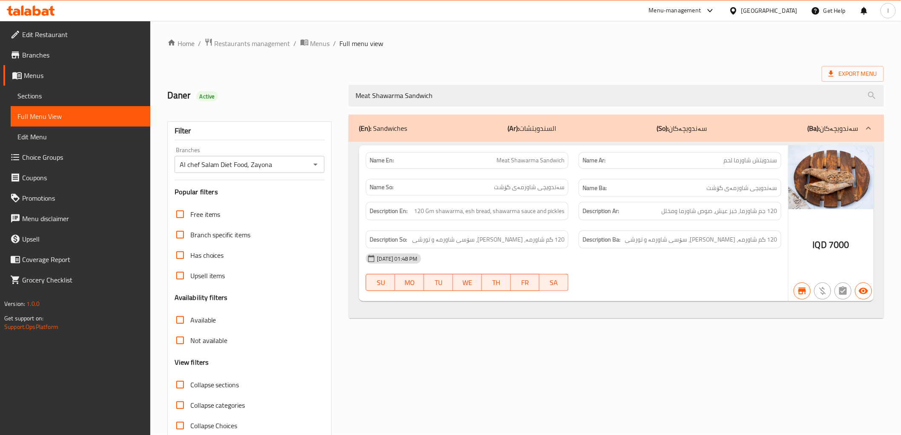
type input "Meat Shawarma Sandwich"
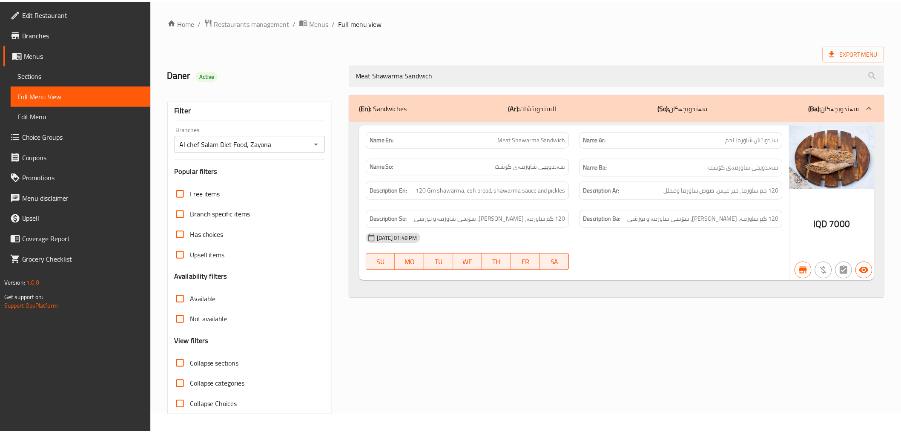
scroll to position [18, 0]
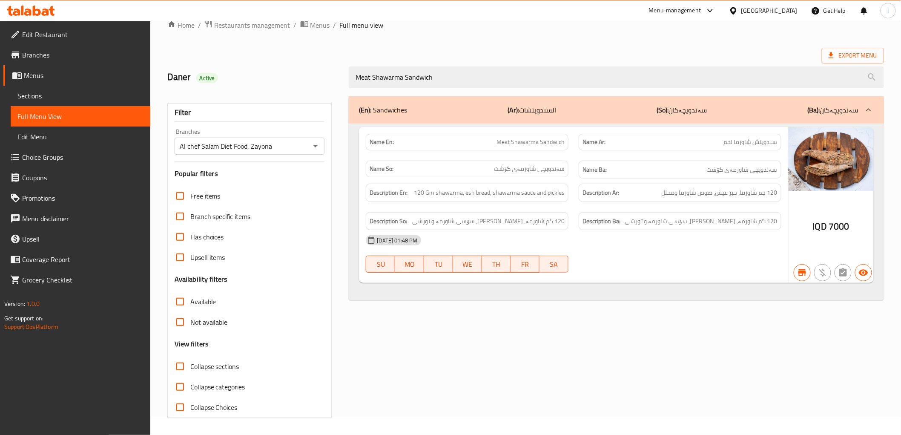
click at [43, 100] on span "Sections" at bounding box center [80, 96] width 126 height 10
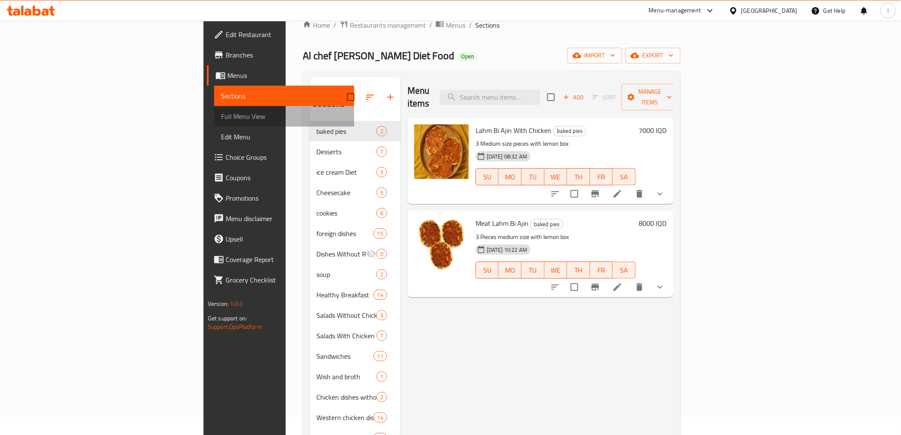
click at [221, 121] on span "Full Menu View" at bounding box center [284, 116] width 126 height 10
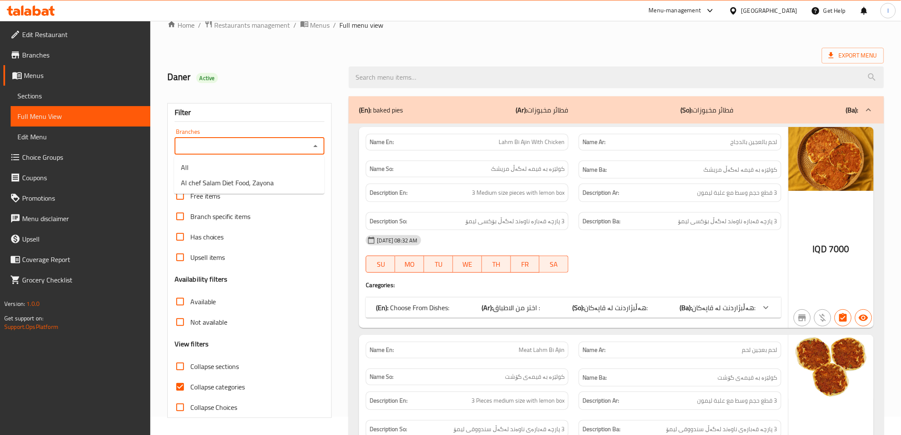
click at [210, 146] on input "Branches" at bounding box center [242, 146] width 131 height 12
click at [227, 188] on span "Al chef Salam Diet Food, Zayona" at bounding box center [227, 183] width 93 height 10
type input "Al chef Salam Diet Food, Zayona"
click at [232, 184] on div "Filter Branches Al chef Salam Diet Food, Zayona Branches Popular filters Free i…" at bounding box center [249, 260] width 165 height 315
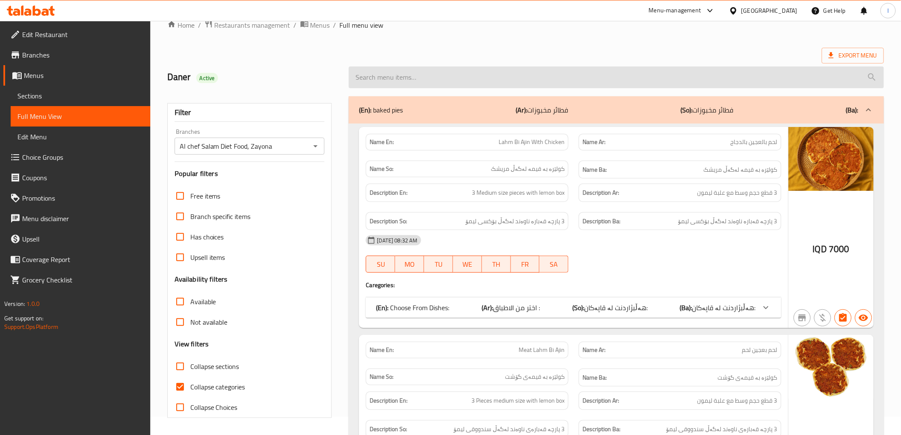
click at [414, 81] on input "search" at bounding box center [616, 77] width 535 height 22
paste input "Meat Shawarma Sandwich"
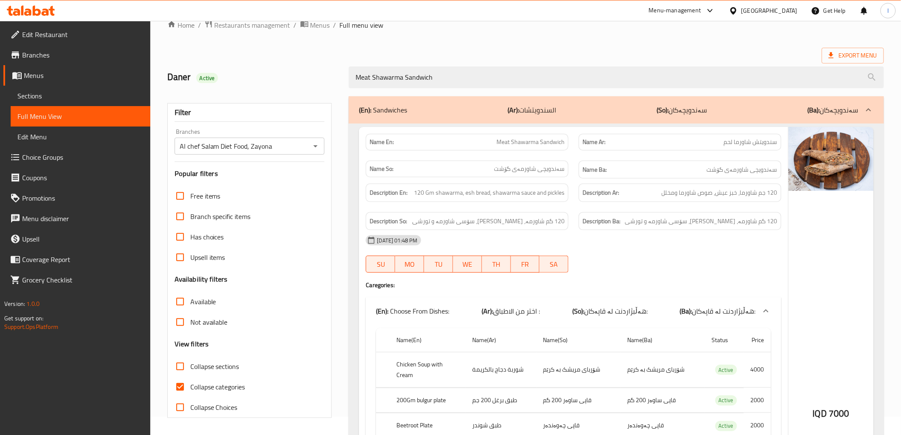
type input "Meat Shawarma Sandwich"
click at [234, 388] on span "Collapse categories" at bounding box center [217, 386] width 55 height 10
click at [190, 388] on input "Collapse categories" at bounding box center [180, 386] width 20 height 20
checkbox input "false"
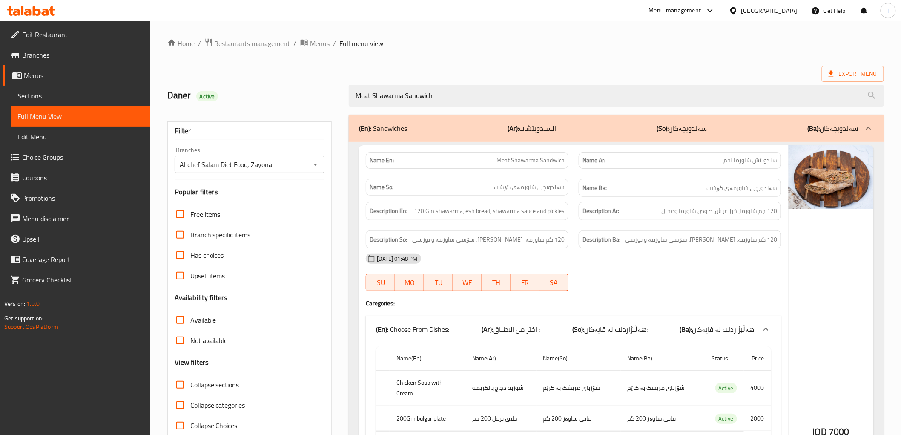
drag, startPoint x: 453, startPoint y: 89, endPoint x: 226, endPoint y: 88, distance: 226.1
click at [230, 90] on div "[PERSON_NAME] Active Meat Shawarma Sandwich" at bounding box center [525, 96] width 727 height 38
paste input "Chicken"
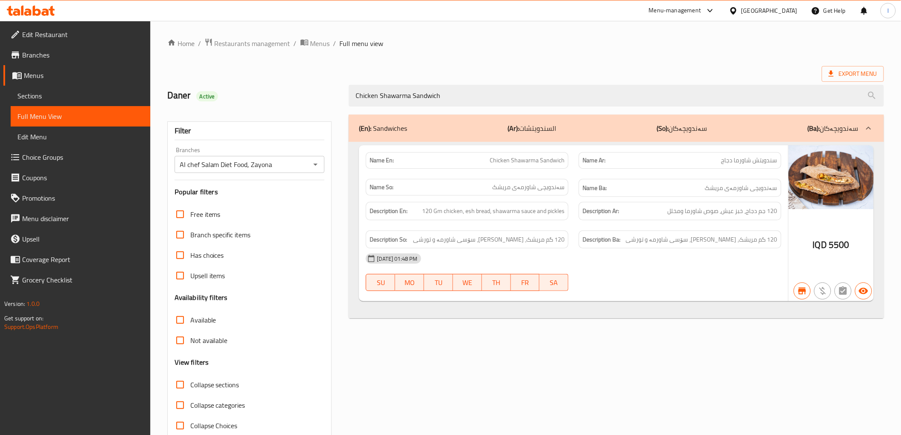
type input "Chicken Shawarma Sandwich"
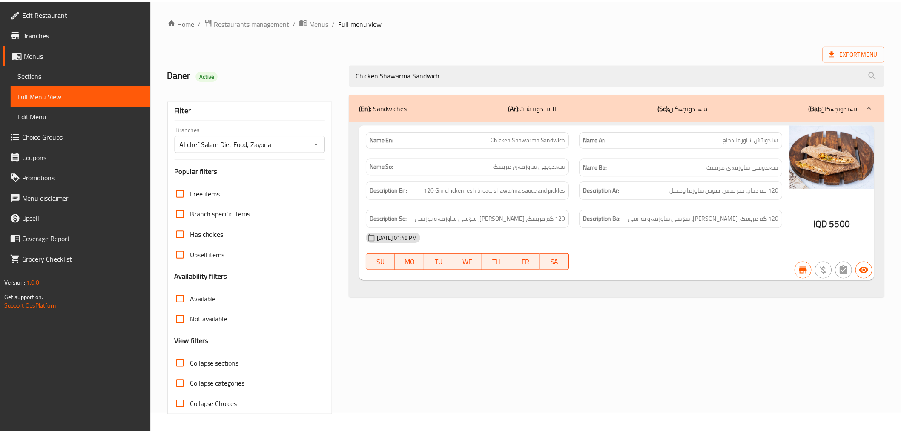
scroll to position [18, 0]
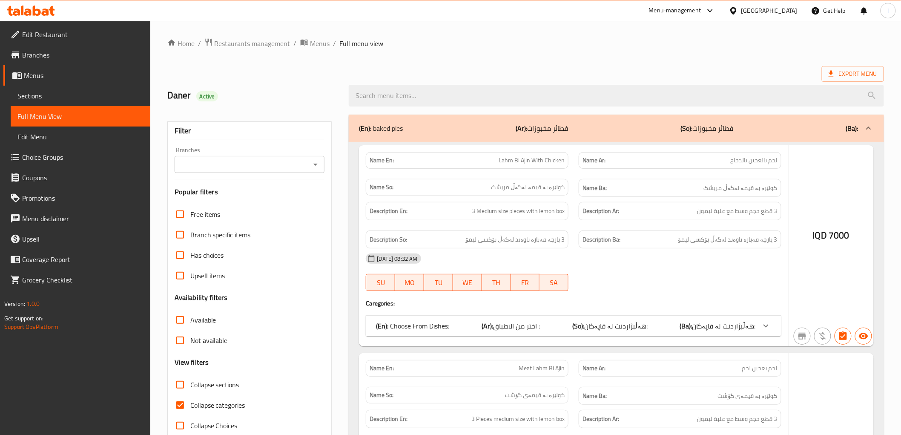
click at [294, 166] on div at bounding box center [450, 217] width 901 height 435
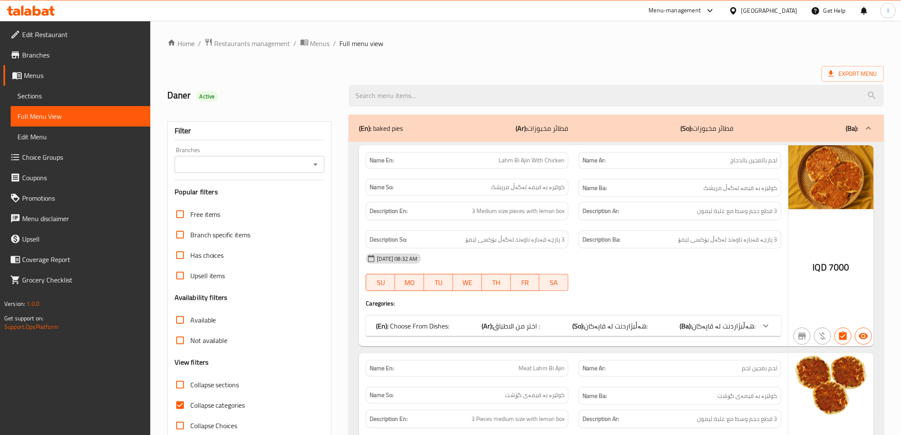
click at [304, 167] on input "Branches" at bounding box center [242, 164] width 131 height 12
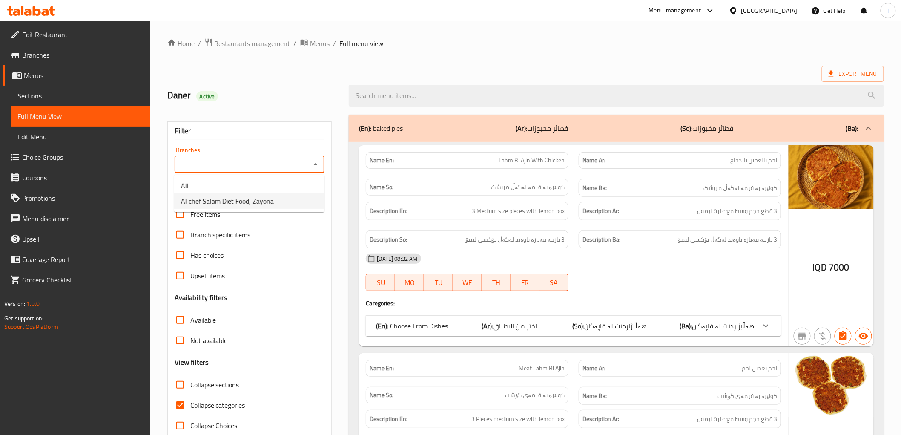
click at [255, 198] on span "Al chef Salam Diet Food, Zayona" at bounding box center [227, 201] width 93 height 10
type input "Al chef Salam Diet Food, Zayona"
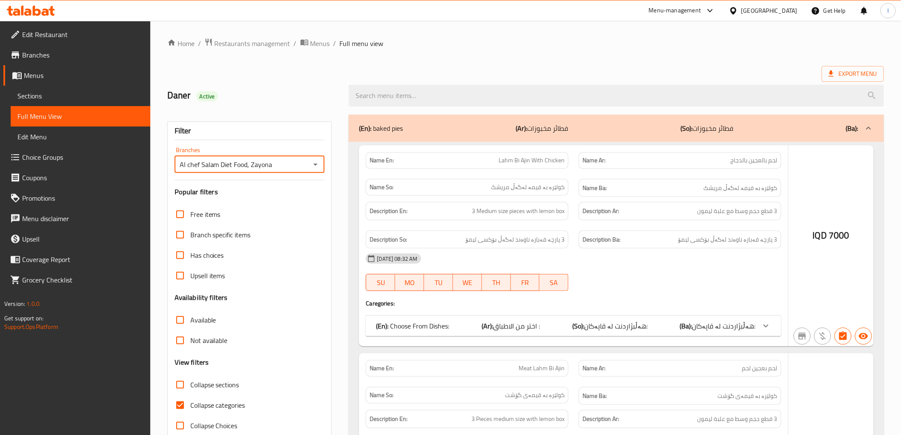
click at [206, 398] on div at bounding box center [450, 217] width 901 height 435
click at [198, 406] on div at bounding box center [450, 217] width 901 height 435
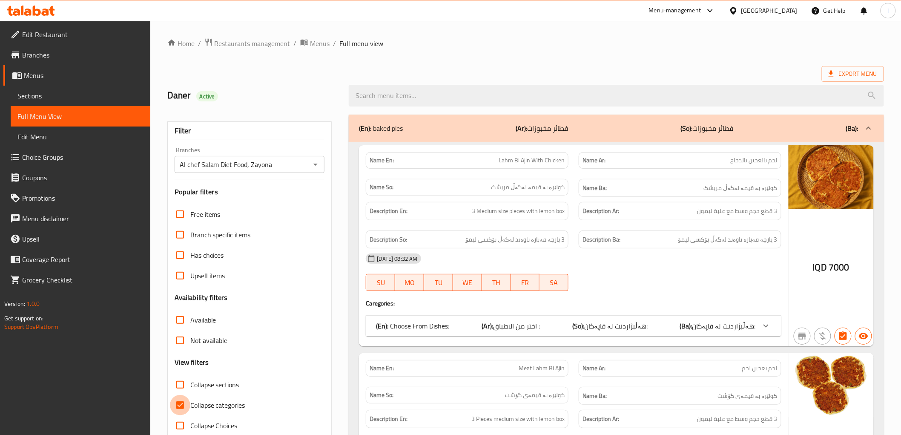
click at [180, 406] on input "Collapse categories" at bounding box center [180, 405] width 20 height 20
checkbox input "false"
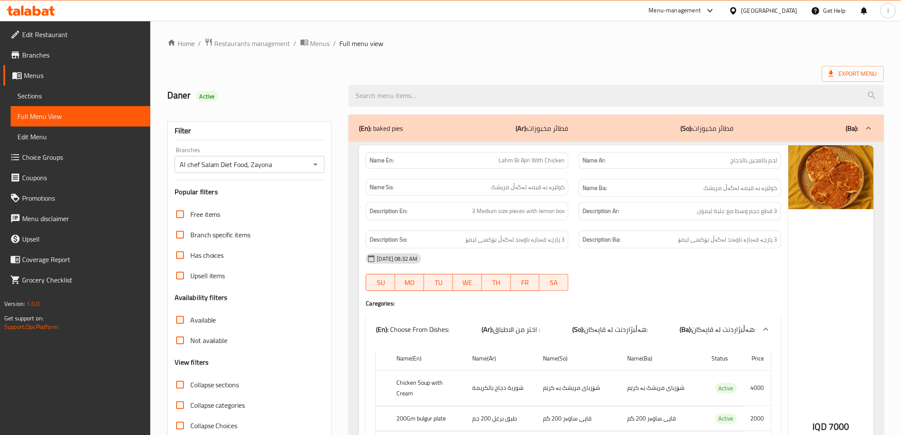
click at [184, 383] on input "Collapse sections" at bounding box center [180, 384] width 20 height 20
checkbox input "true"
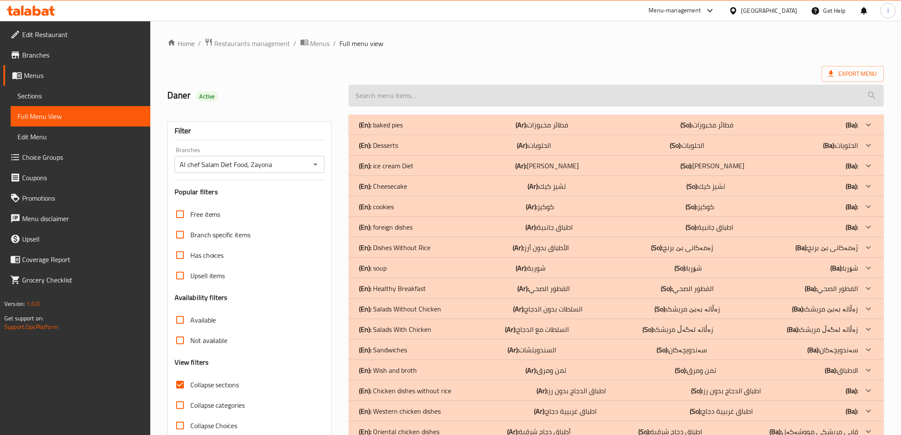
click at [484, 97] on input "search" at bounding box center [616, 96] width 535 height 22
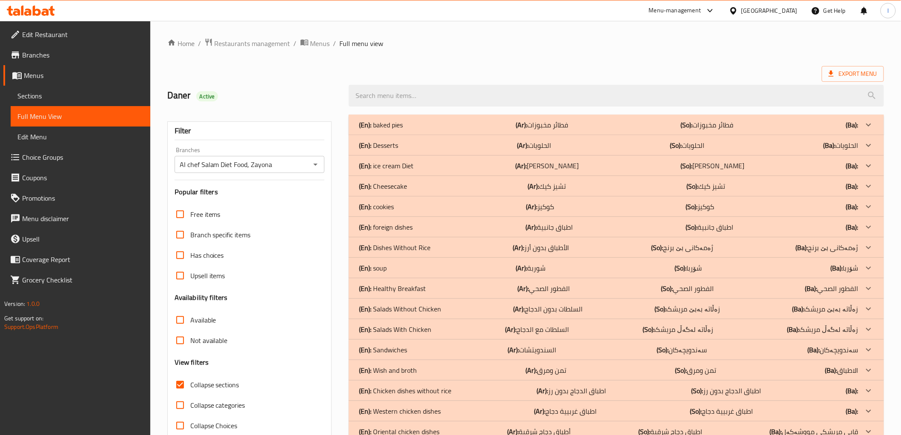
paste input "Chicken Shawarma Sandwich"
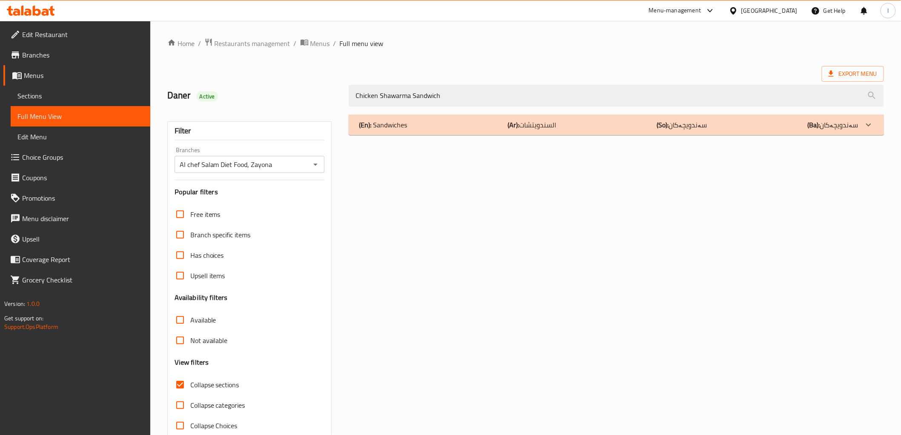
click at [410, 124] on div "(En): Sandwiches (Ar): السندويتشات (So): سەندویچەکان (Ba): سەندویچەکان" at bounding box center [608, 125] width 499 height 10
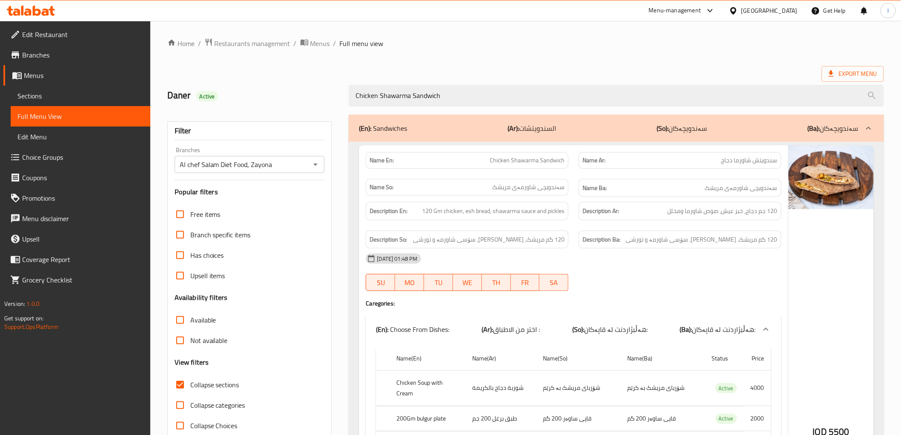
drag, startPoint x: 477, startPoint y: 89, endPoint x: 275, endPoint y: 88, distance: 201.8
click at [277, 88] on div "Daner Active Chicken Shawarma Sandwich" at bounding box center [525, 96] width 727 height 38
paste input "Meat Kebab"
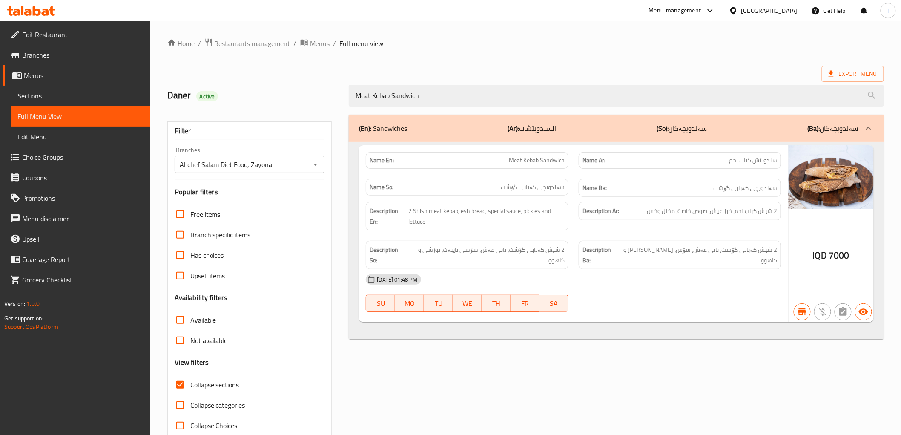
type input "Meat Kebab Sandwich"
click at [544, 159] on span "Meat Kebab Sandwich" at bounding box center [537, 160] width 56 height 9
copy span "Meat Kebab Sandwich"
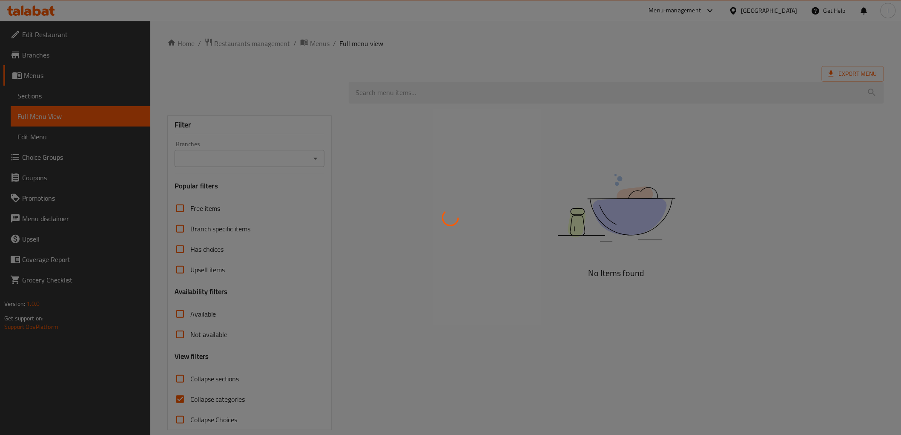
click at [244, 159] on div at bounding box center [450, 217] width 901 height 435
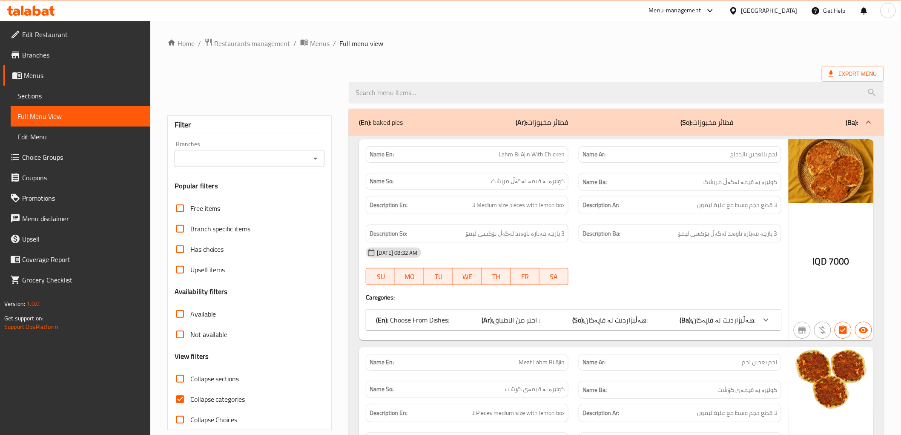
click at [297, 157] on div "Branches" at bounding box center [250, 158] width 150 height 17
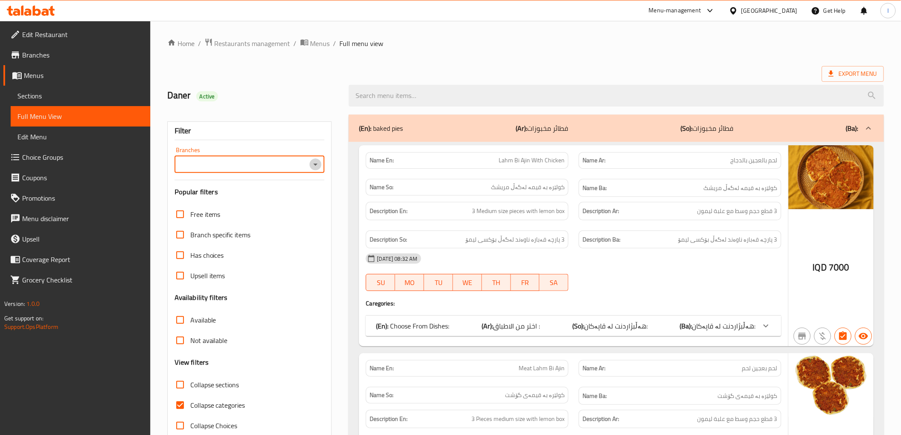
click at [317, 162] on icon "Open" at bounding box center [315, 164] width 10 height 10
click at [252, 203] on span "Al chef Salam Diet Food, Zayona" at bounding box center [227, 201] width 93 height 10
type input "Al chef Salam Diet Food, Zayona"
click at [484, 92] on div at bounding box center [450, 217] width 901 height 435
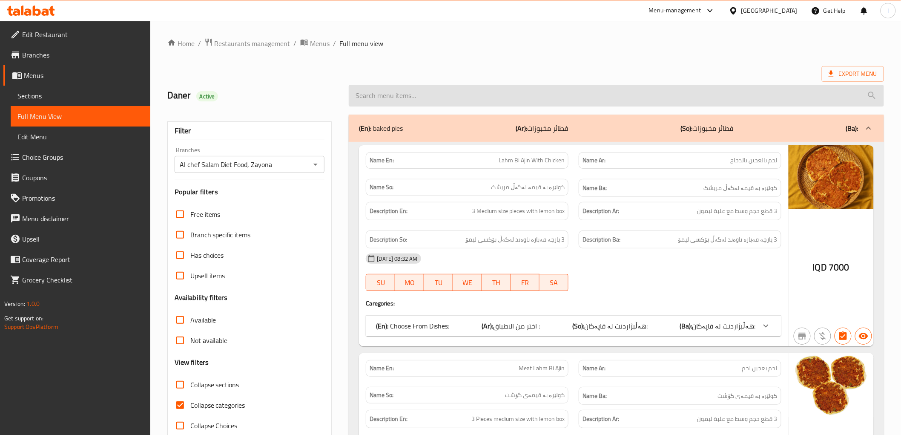
click at [455, 104] on input "search" at bounding box center [616, 96] width 535 height 22
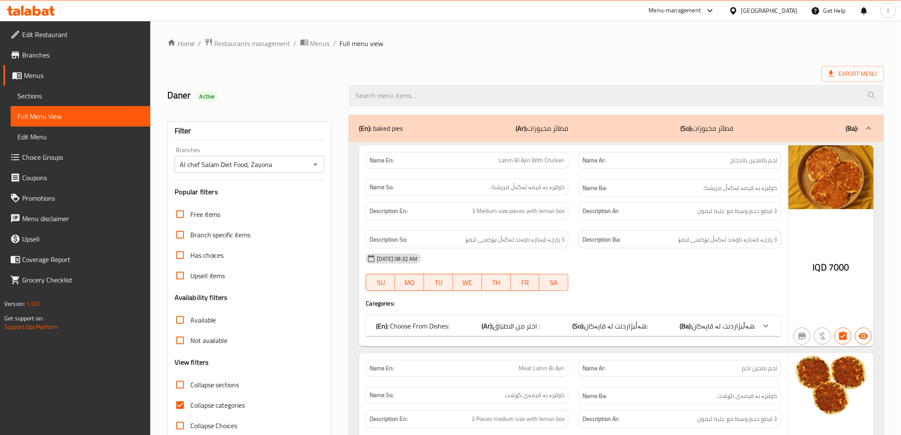
paste input "Meat Kebab Sandwich"
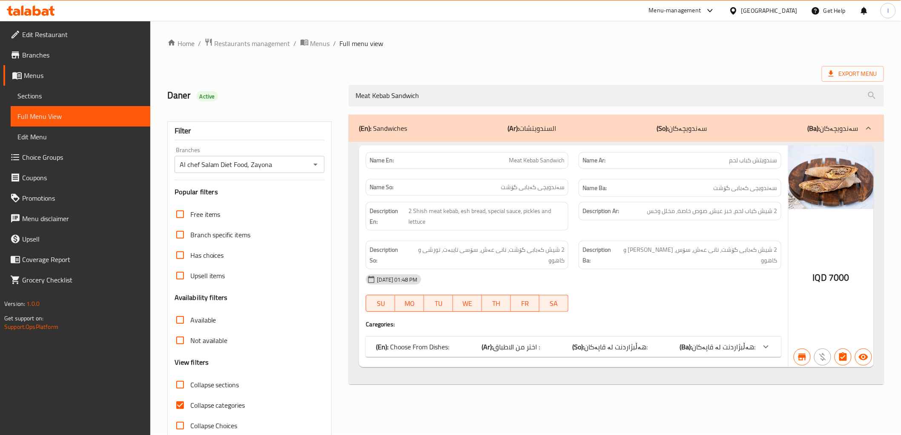
type input "Meat Kebab Sandwich"
click at [211, 401] on span "Collapse categories" at bounding box center [217, 405] width 55 height 10
click at [190, 401] on input "Collapse categories" at bounding box center [180, 405] width 20 height 20
checkbox input "false"
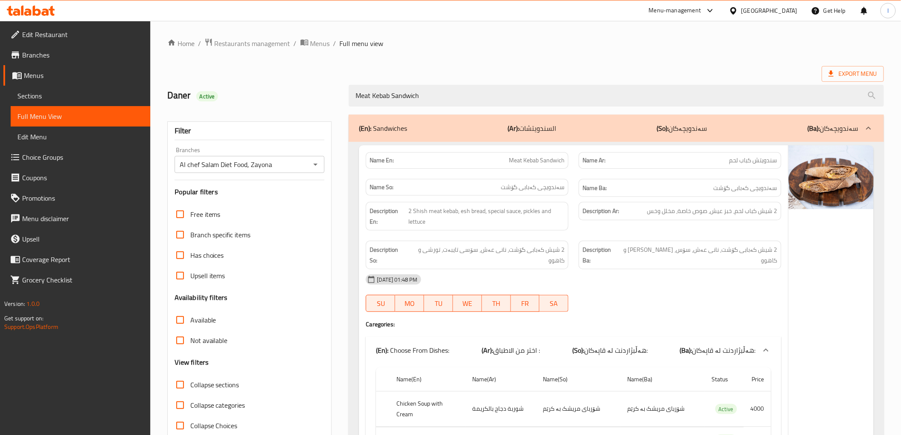
drag, startPoint x: 444, startPoint y: 87, endPoint x: 189, endPoint y: 66, distance: 255.9
click at [189, 66] on div "Home / Restaurants management / Menus / Full menu view Export Menu Daner Active…" at bounding box center [525, 375] width 717 height 675
paste input "Smoked Fish Fillet"
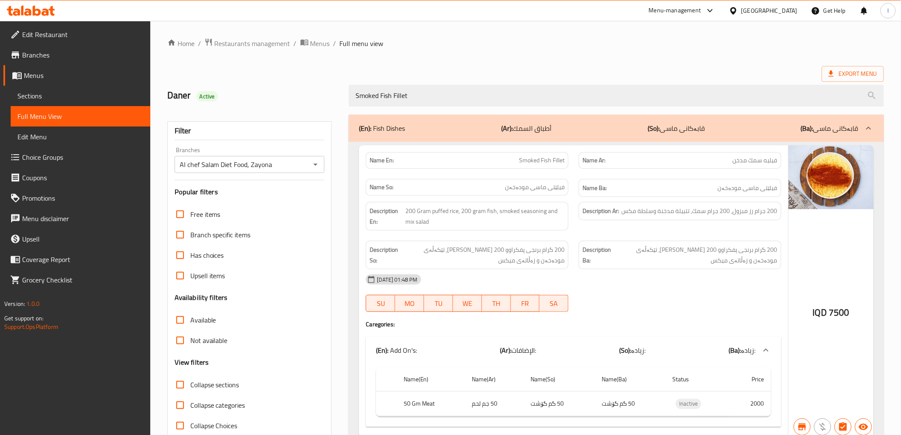
type input "Smoked Fish Fillet"
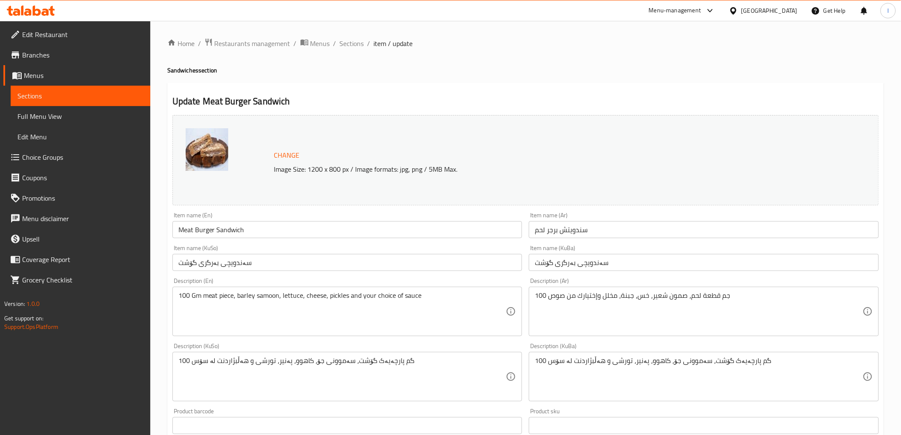
click at [43, 156] on span "Choice Groups" at bounding box center [82, 157] width 121 height 10
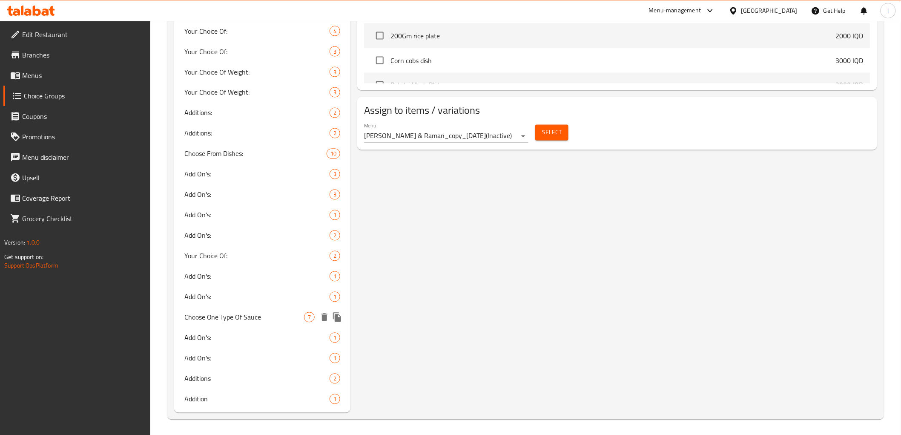
scroll to position [599, 0]
click at [226, 399] on span "Addition" at bounding box center [244, 398] width 120 height 10
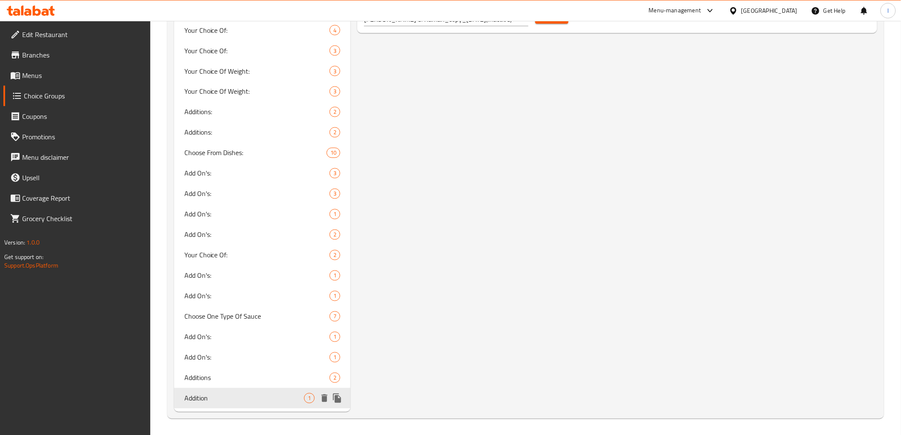
type input "Addition"
type input "اضافة"
type input "زیادە"
type input "1"
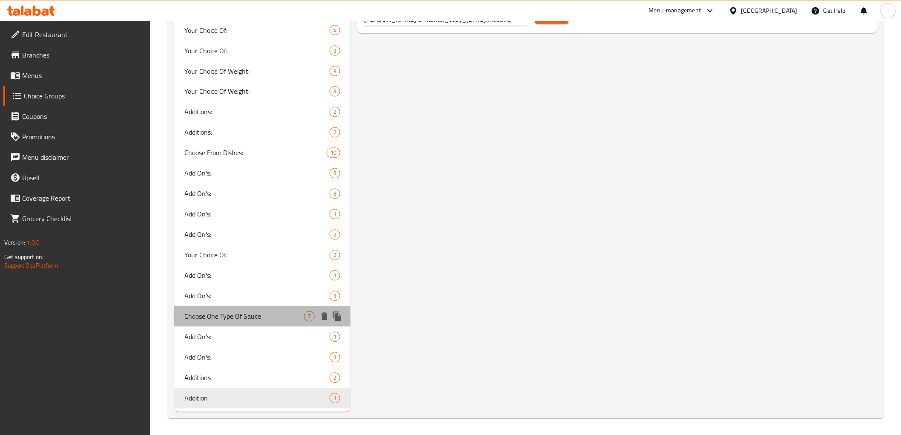
click at [236, 311] on span "Choose One Type Of Sauce" at bounding box center [244, 316] width 120 height 10
type input "Choose One Type Of Sauce"
type input "اختر نوع صلصة واحد"
type input "یەک جۆری سۆس هەڵبژێرە"
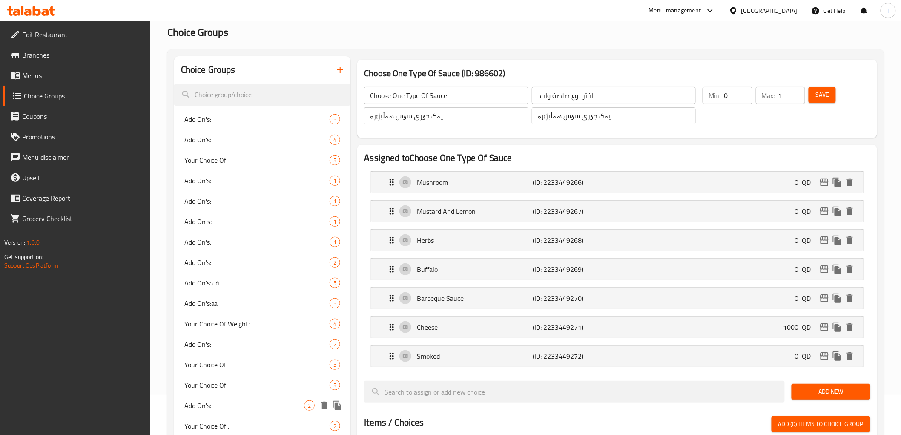
scroll to position [32, 0]
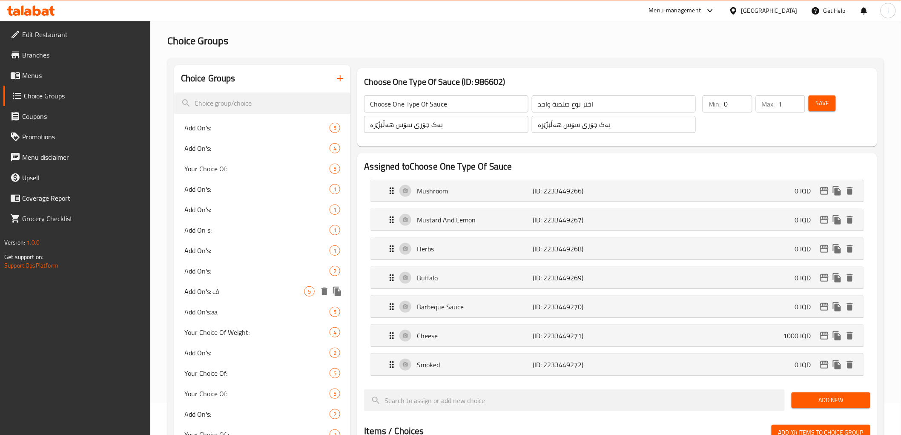
click at [218, 296] on span "Add On's: ف" at bounding box center [244, 291] width 120 height 10
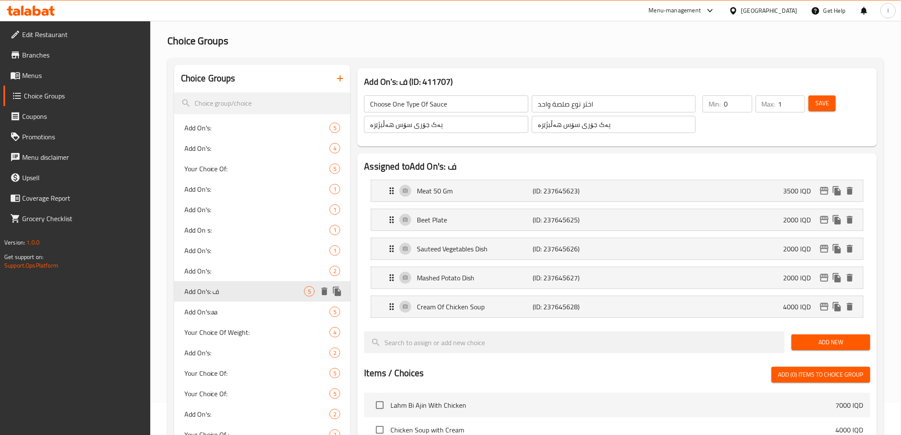
type input "Add On's: ف"
type input "الإضافات"
type input "زیادە:"
type input "0"
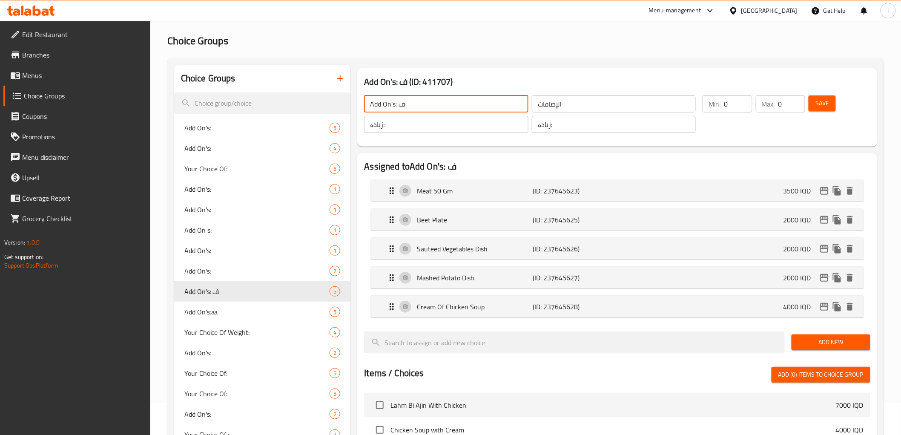
click at [413, 103] on input "Add On's: ف" at bounding box center [446, 103] width 164 height 17
click at [818, 101] on span "Save" at bounding box center [822, 103] width 14 height 11
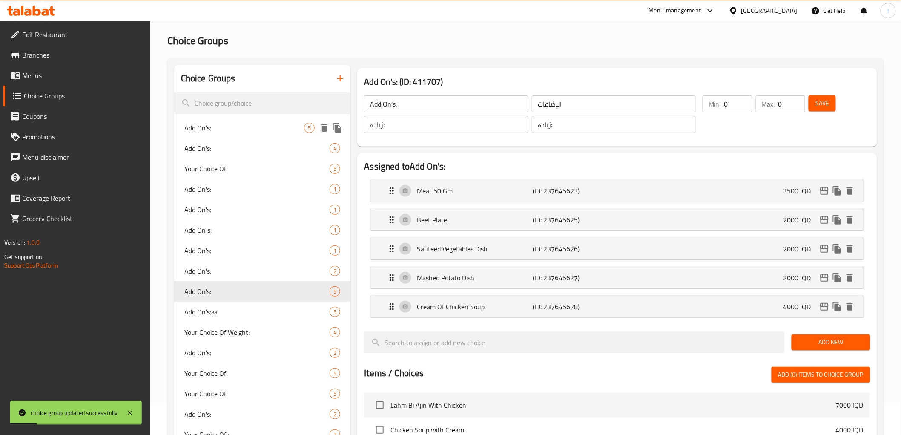
click at [223, 129] on span "Add On's:" at bounding box center [244, 128] width 120 height 10
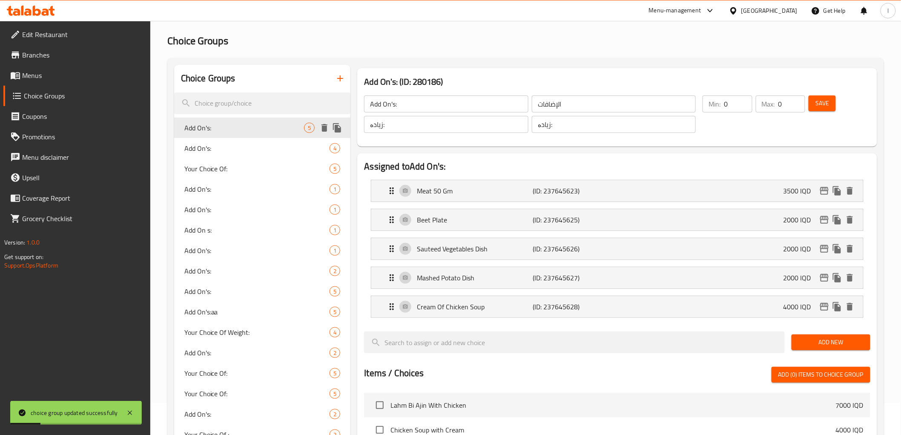
type input "Add On's:"
type input "الإضافات:"
click at [215, 149] on span "Add On's:" at bounding box center [244, 148] width 120 height 10
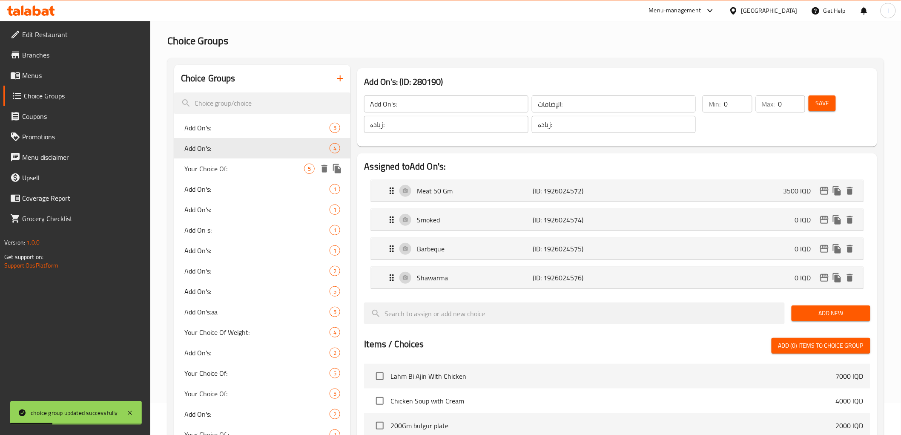
click at [206, 163] on span "Your Choice Of:" at bounding box center [244, 168] width 120 height 10
type input "Your Choice Of:"
type input "إختيارك من:"
type input "هەڵبژاردنت لە:"
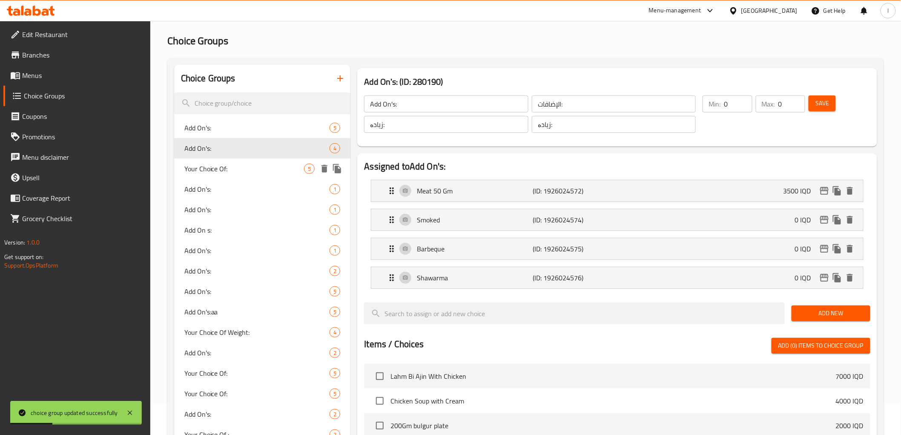
type input "1"
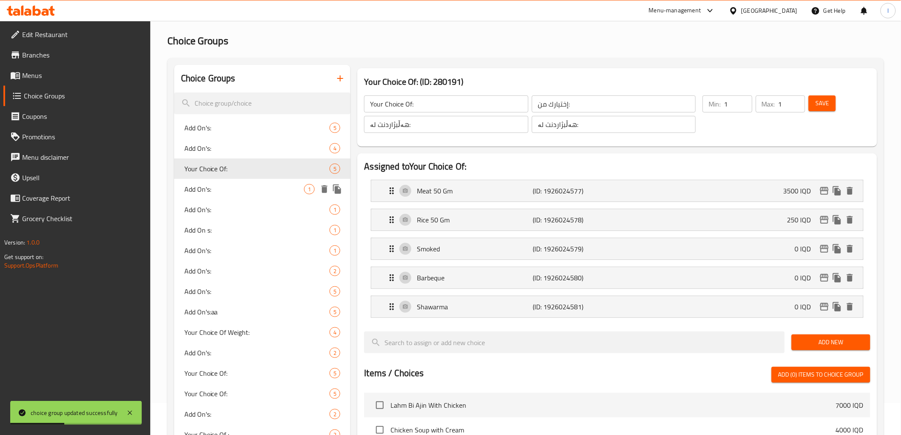
click at [205, 189] on span "Add On's:" at bounding box center [244, 189] width 120 height 10
type input "Add On's:"
type input "الإضافات:"
type input "زیادە:"
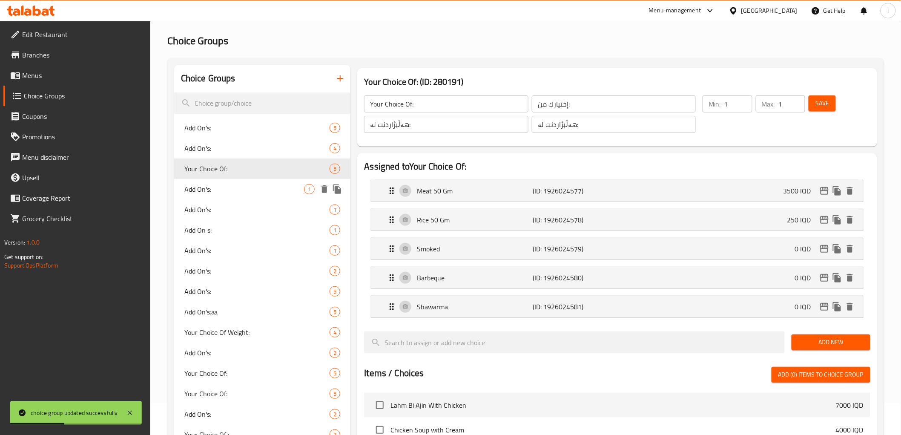
type input "0"
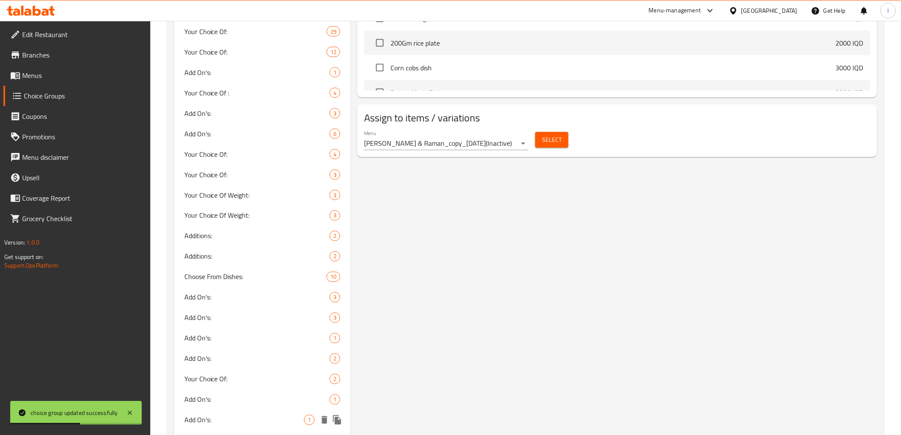
scroll to position [599, 0]
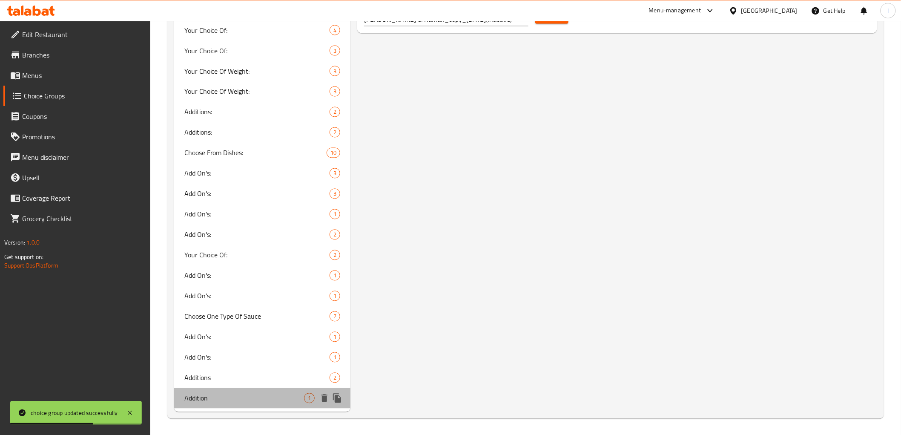
click at [230, 393] on span "Addition" at bounding box center [244, 398] width 120 height 10
type input "Addition"
type input "اضافة"
type input "زیادە"
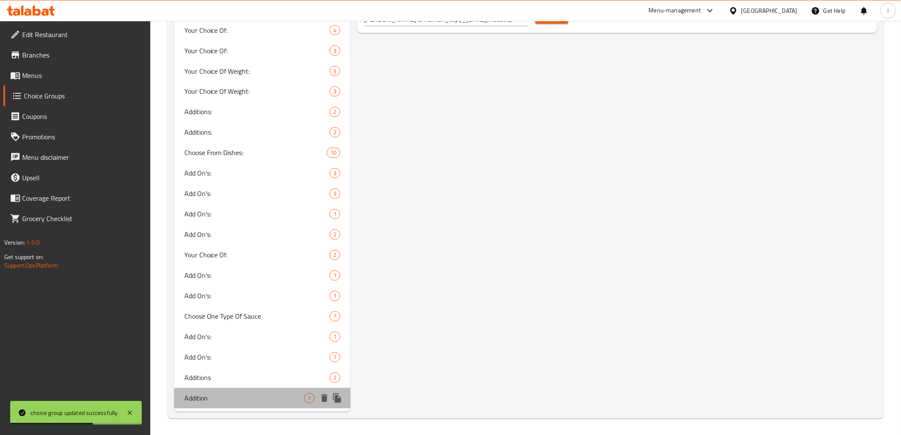
type input "1"
click at [232, 379] on span "Additions" at bounding box center [244, 378] width 120 height 10
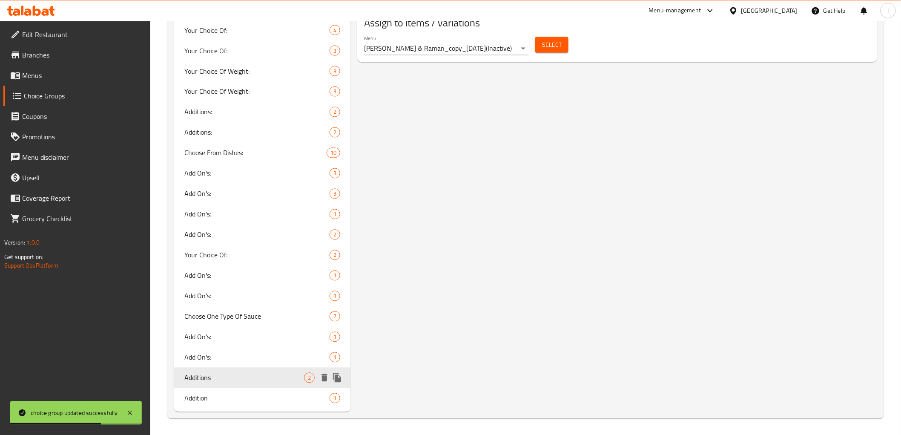
type input "Additions"
type input "اضافات"
click at [229, 395] on span "Addition" at bounding box center [244, 398] width 120 height 10
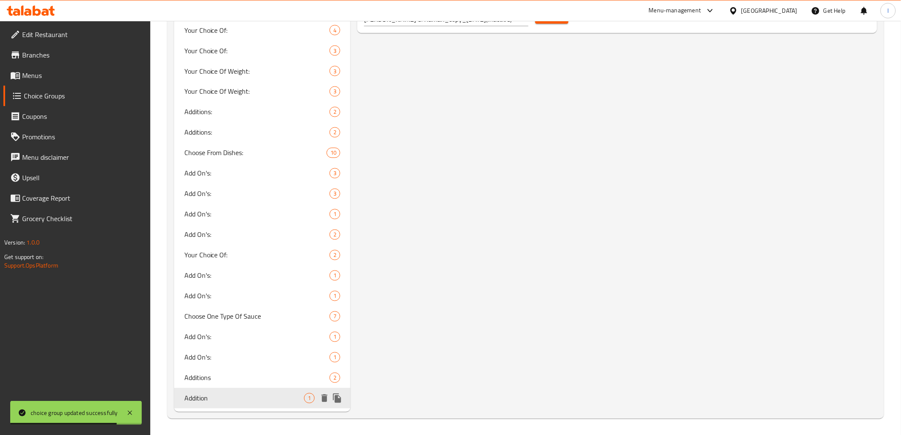
type input "Addition"
type input "اضافة"
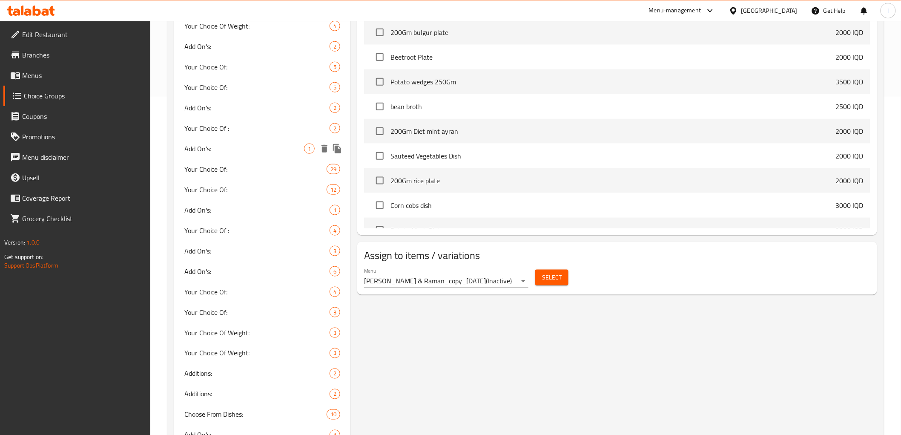
scroll to position [363, 0]
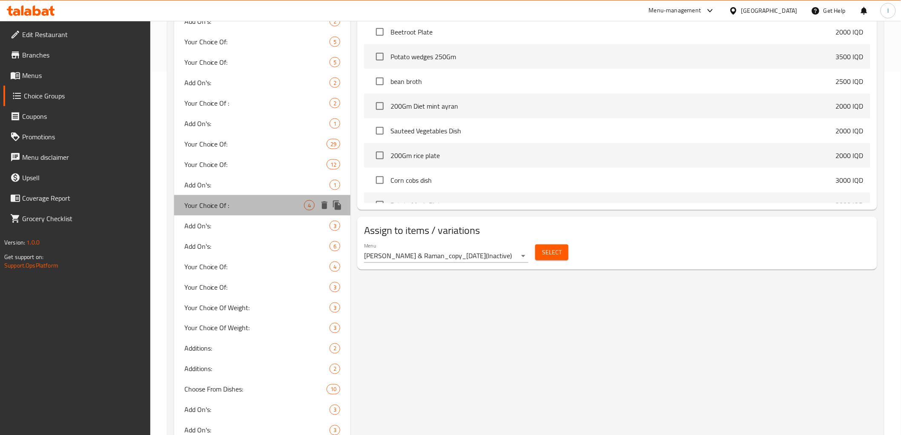
click at [228, 211] on div "Your Choice Of : 4" at bounding box center [262, 205] width 177 height 20
type input "Your Choice Of :"
type input "إختيارك من:"
type input "هەڵبژاردنت لە:"
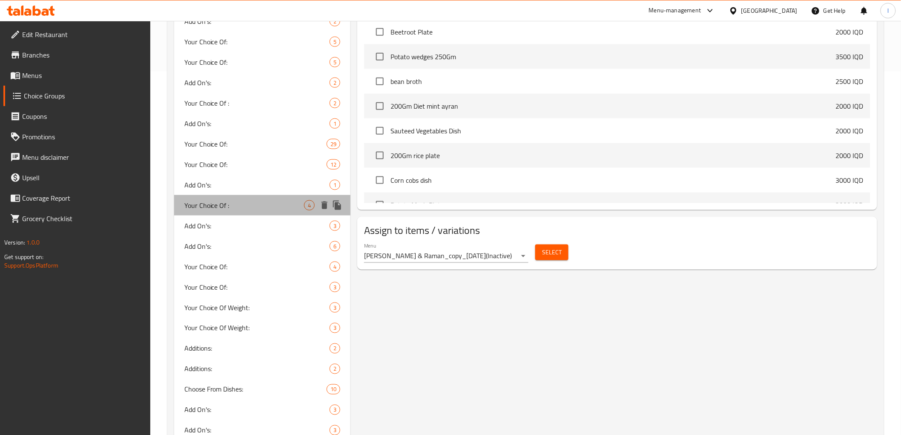
type input "1"
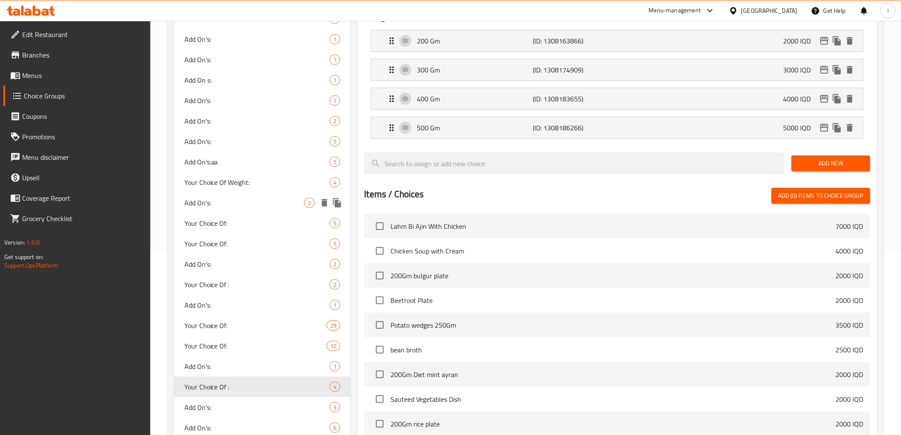
scroll to position [174, 0]
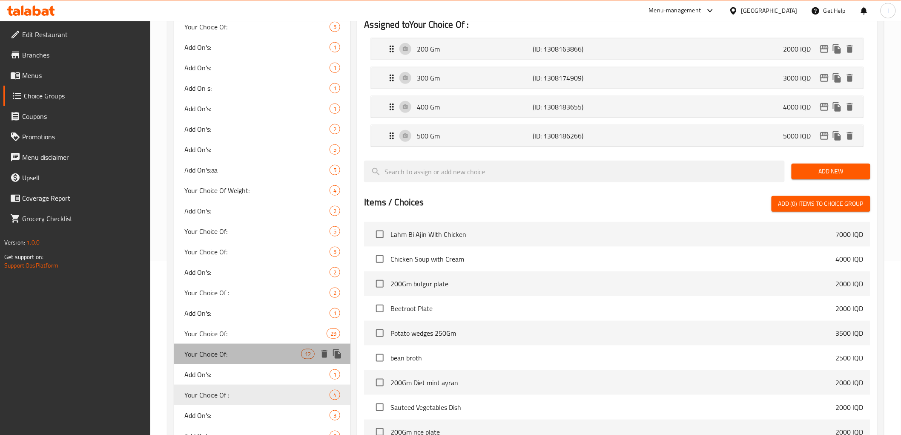
click at [215, 350] on span "Your Choice Of:" at bounding box center [242, 354] width 117 height 10
type input "Your Choice Of:"
type input "إختيارك من:"
type input "هەڵبژاردنت لە:"
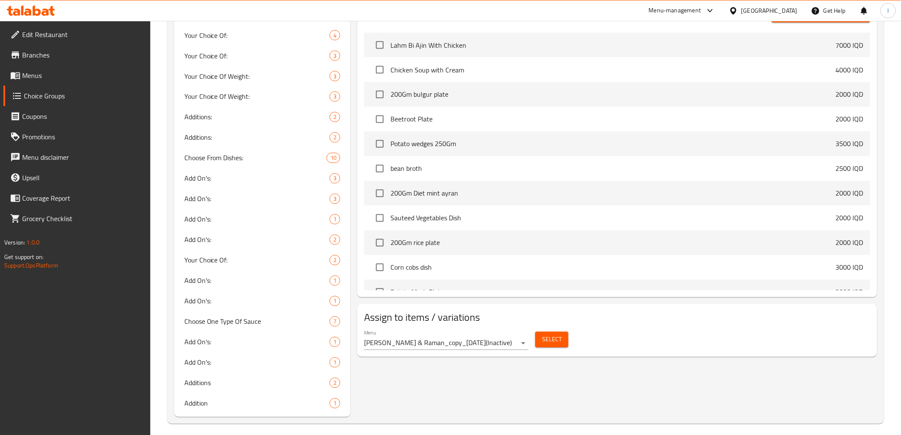
scroll to position [599, 0]
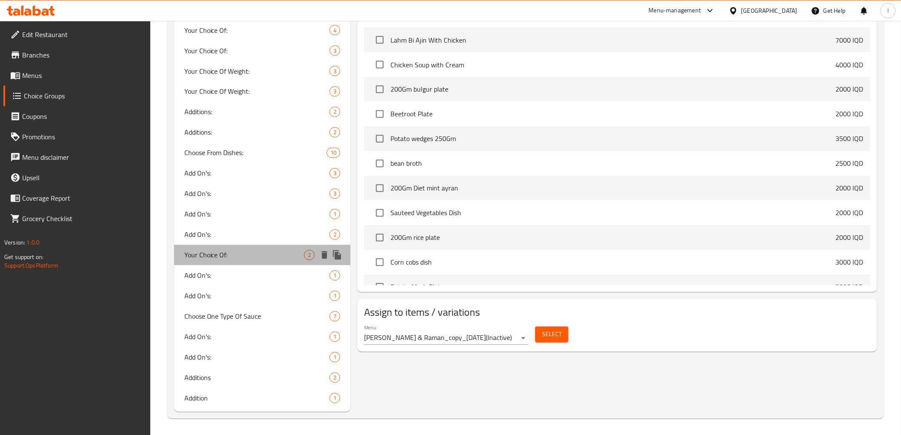
click at [240, 253] on span "Your Choice Of:" at bounding box center [244, 255] width 120 height 10
type input "Your Choice Of:"
type input "إختيارك من:"
type input "هەڵبژاردنت لە:"
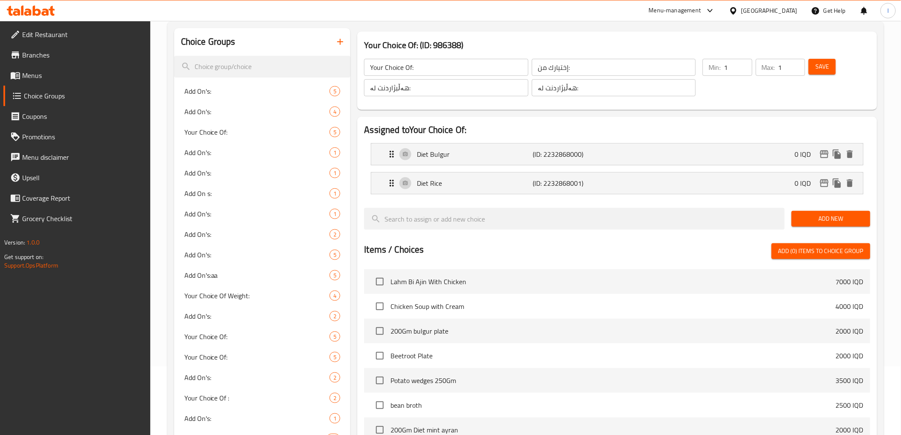
scroll to position [0, 0]
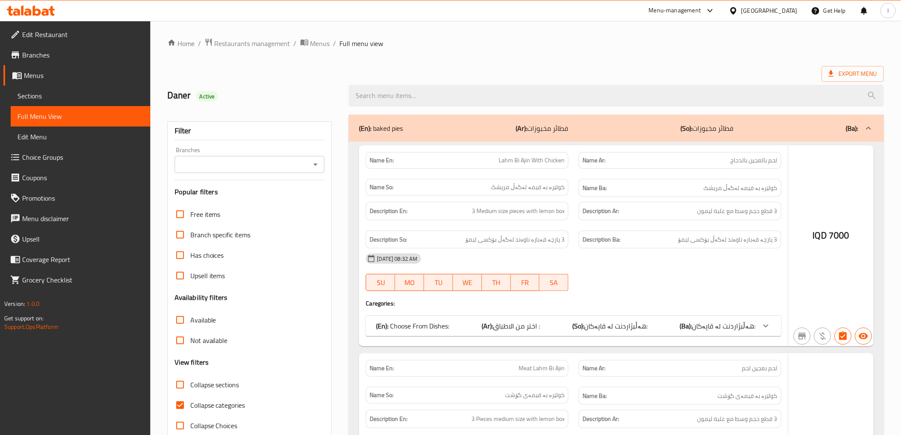
click at [250, 163] on div at bounding box center [450, 217] width 901 height 435
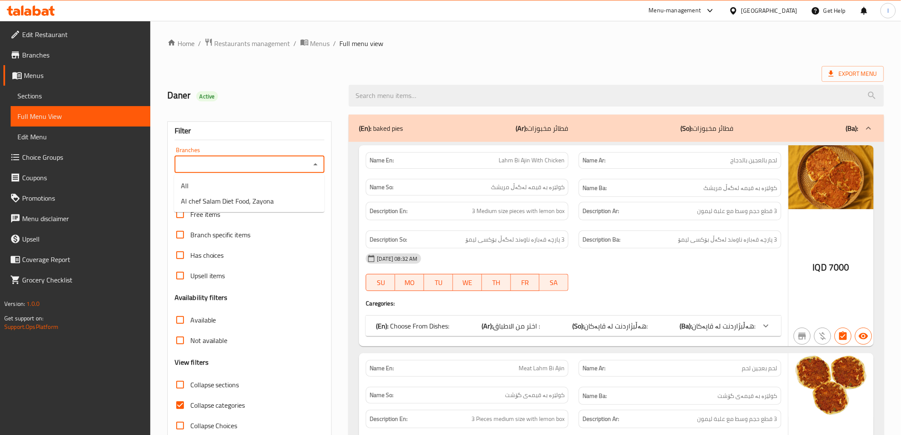
click at [305, 166] on input "Branches" at bounding box center [242, 164] width 131 height 12
click at [233, 200] on span "Al chef Salam Diet Food, Zayona" at bounding box center [227, 201] width 93 height 10
type input "Al chef Salam Diet Food, Zayona"
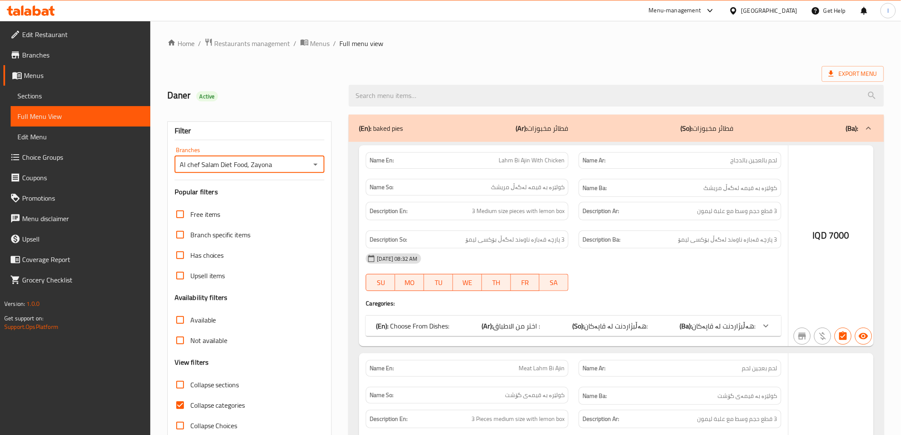
click at [407, 94] on div at bounding box center [450, 217] width 901 height 435
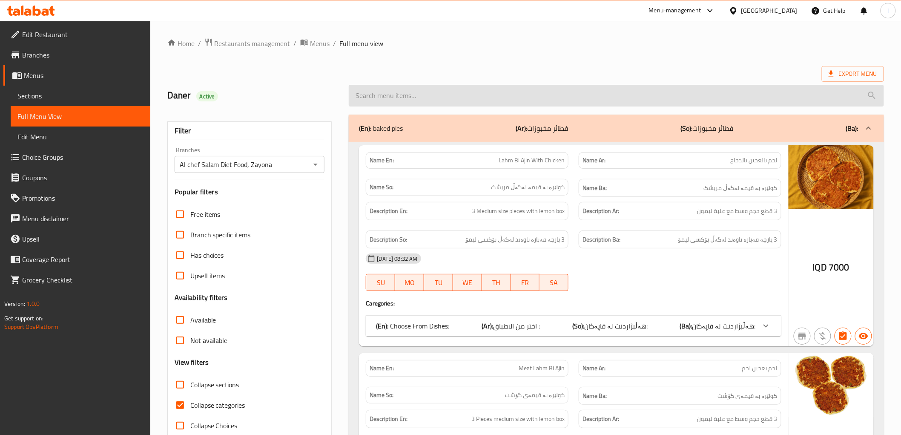
click at [401, 95] on input "search" at bounding box center [616, 96] width 535 height 22
paste input "Smoked Fish Fillet"
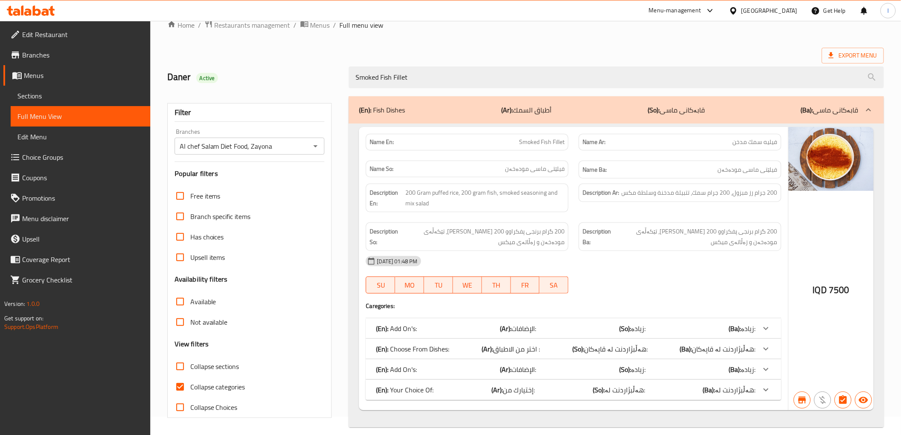
scroll to position [28, 0]
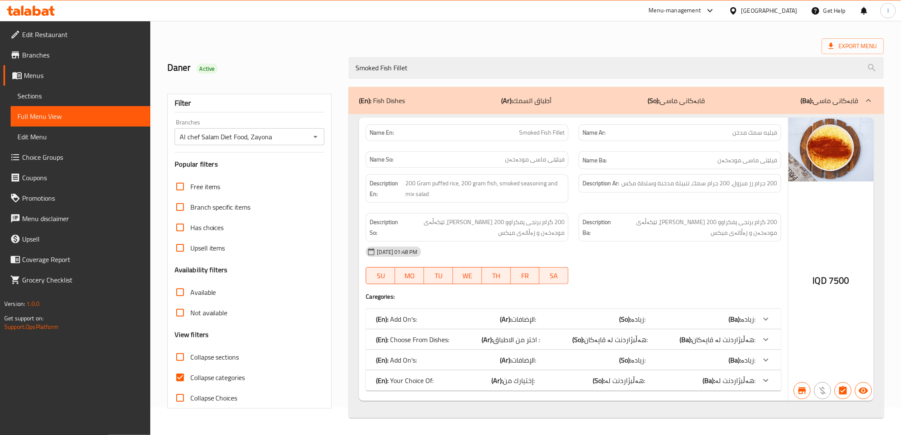
type input "Smoked Fish Fillet"
click at [222, 375] on span "Collapse categories" at bounding box center [217, 377] width 55 height 10
click at [190, 375] on input "Collapse categories" at bounding box center [180, 377] width 20 height 20
checkbox input "false"
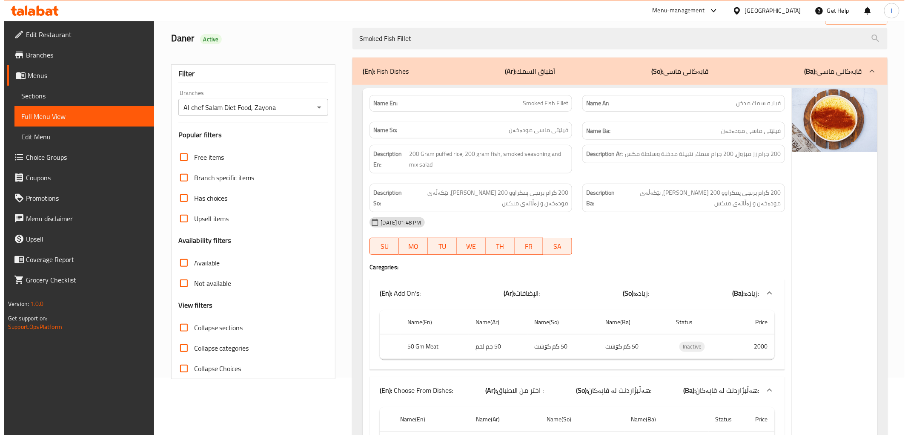
scroll to position [0, 0]
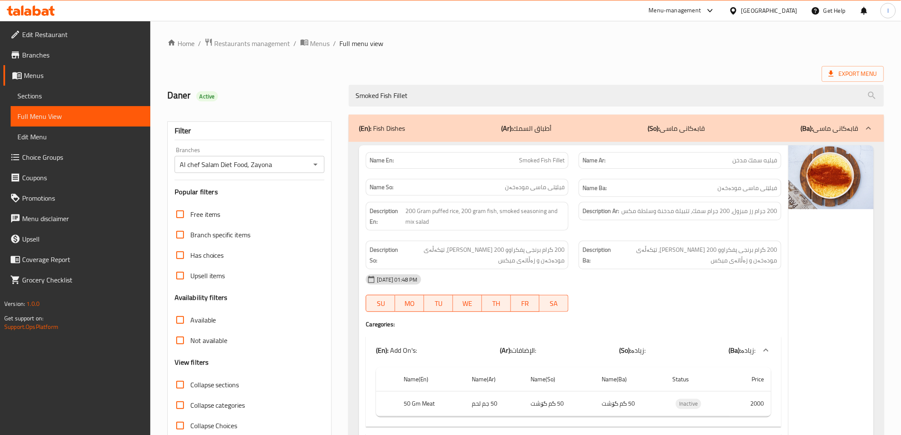
drag, startPoint x: 470, startPoint y: 92, endPoint x: 138, endPoint y: 92, distance: 332.1
paste input "Salmon Fish - 150 Gm"
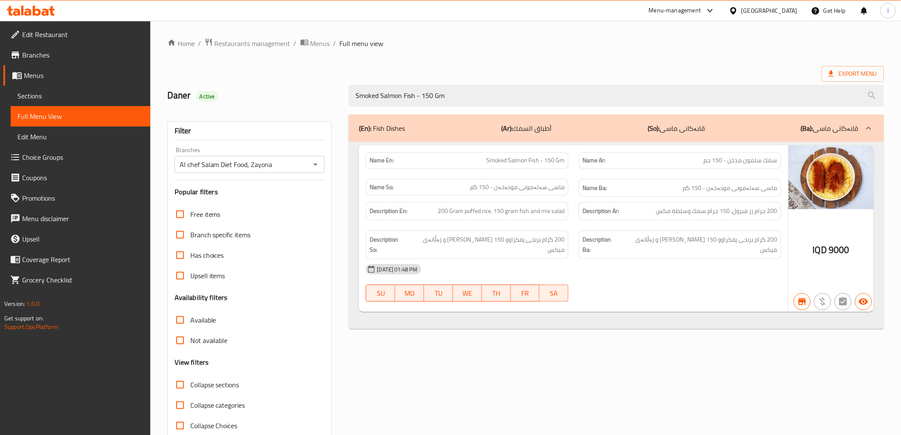
type input "Smoked Salmon Fish - 150 Gm"
drag, startPoint x: 470, startPoint y: 99, endPoint x: 143, endPoint y: 76, distance: 328.2
click at [143, 80] on div "Edit Restaurant Branches Menus Sections Full Menu View Edit Menu Choice Groups …" at bounding box center [450, 237] width 901 height 432
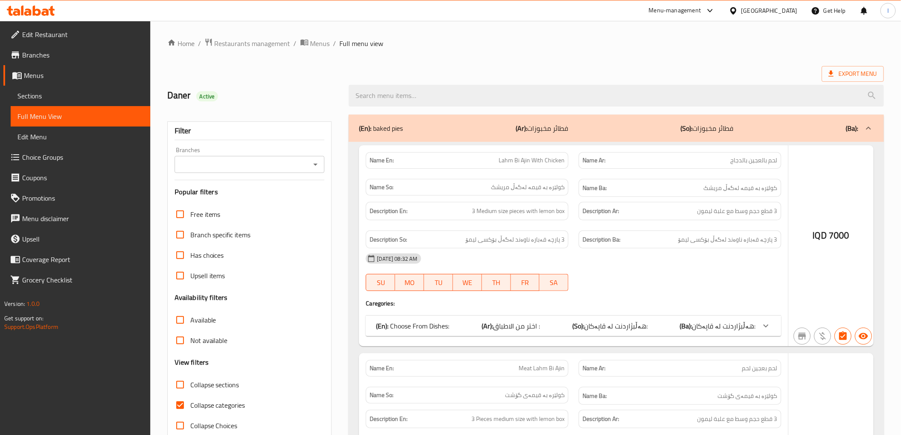
click at [438, 95] on div at bounding box center [450, 217] width 901 height 435
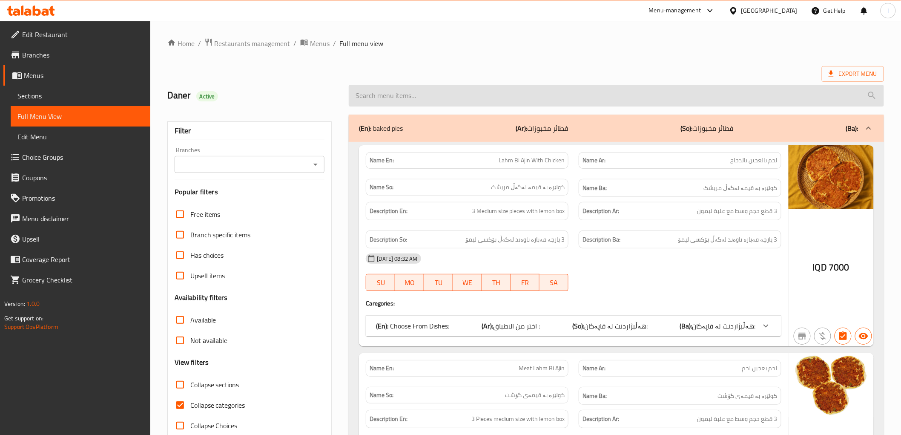
click at [427, 99] on input "search" at bounding box center [616, 96] width 535 height 22
paste input "Smoked Salmon Fish - 150 Gm"
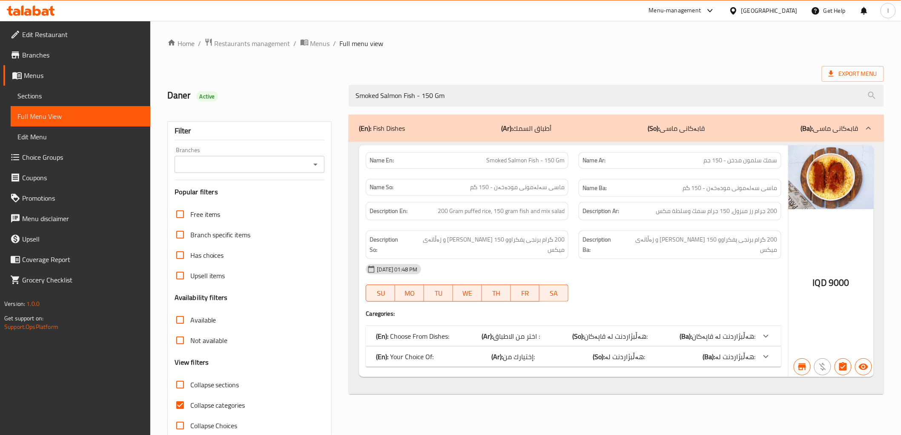
type input "Smoked Salmon Fish - 150 Gm"
click at [208, 405] on span "Collapse categories" at bounding box center [217, 405] width 55 height 10
click at [190, 405] on input "Collapse categories" at bounding box center [180, 405] width 20 height 20
checkbox input "false"
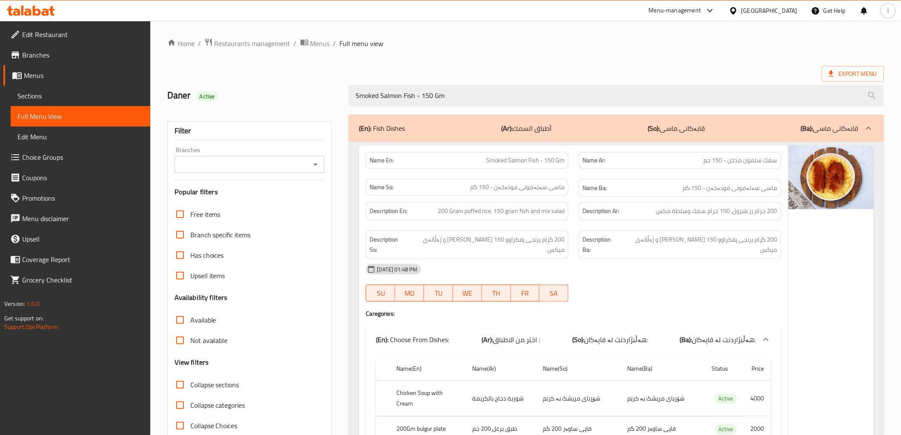
click at [603, 65] on div "Home / Restaurants management / Menus / Full menu view Export Menu Daner Active…" at bounding box center [525, 431] width 717 height 787
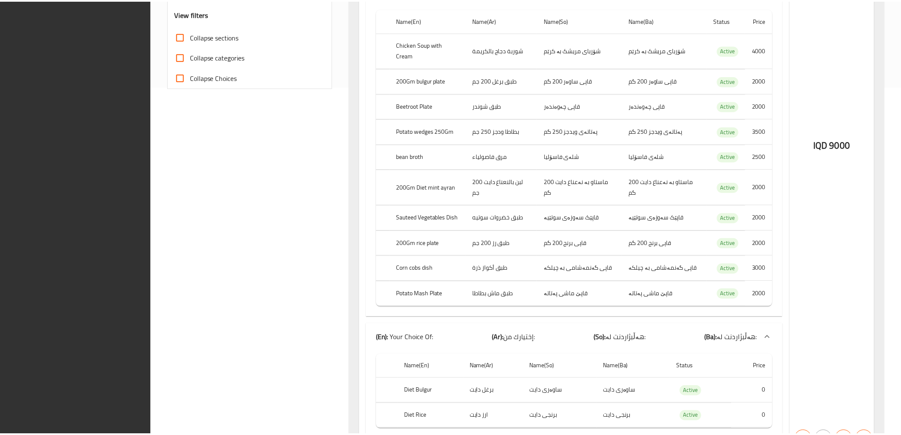
scroll to position [365, 0]
